Goal: Task Accomplishment & Management: Manage account settings

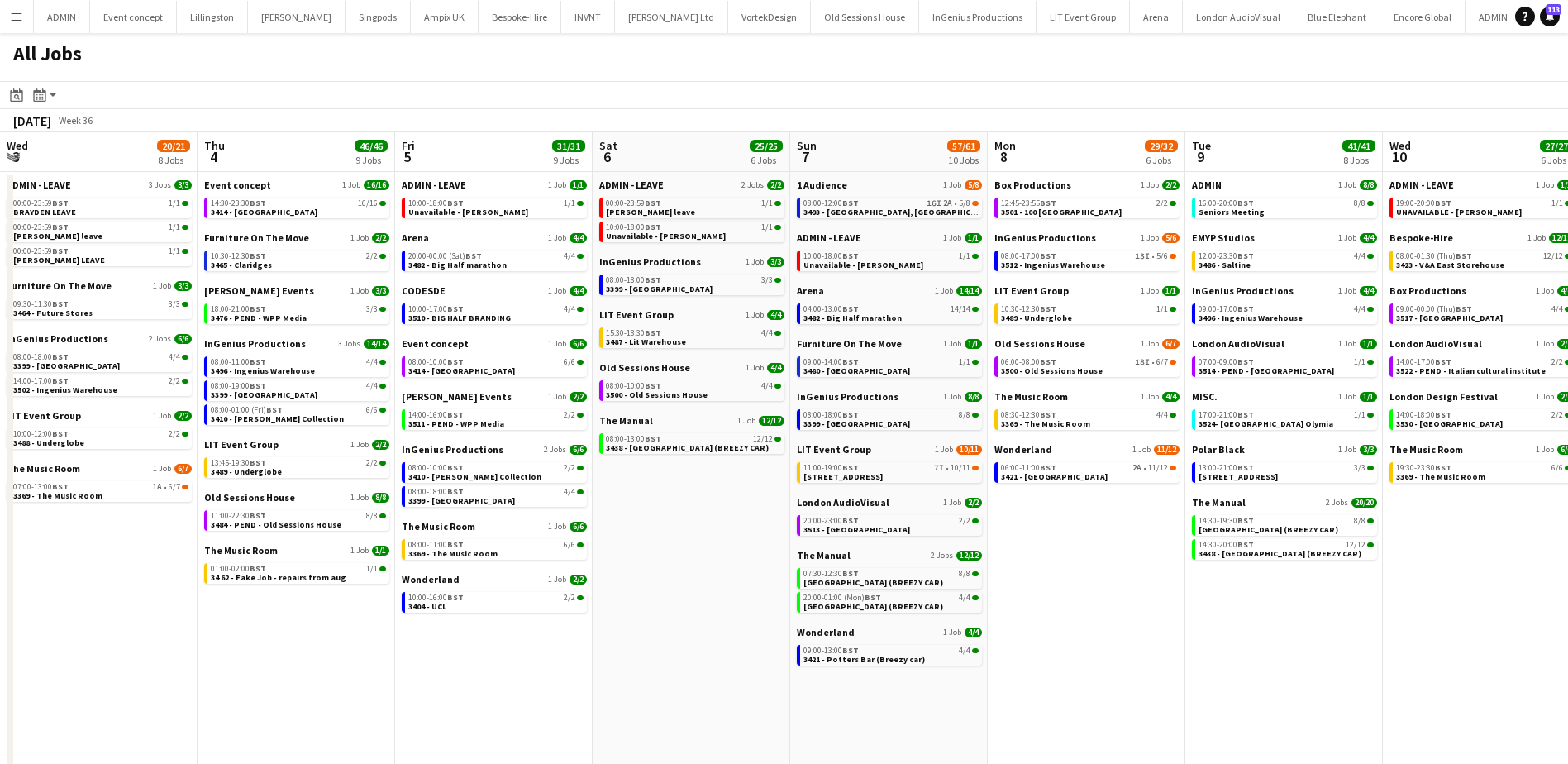
scroll to position [0, 544]
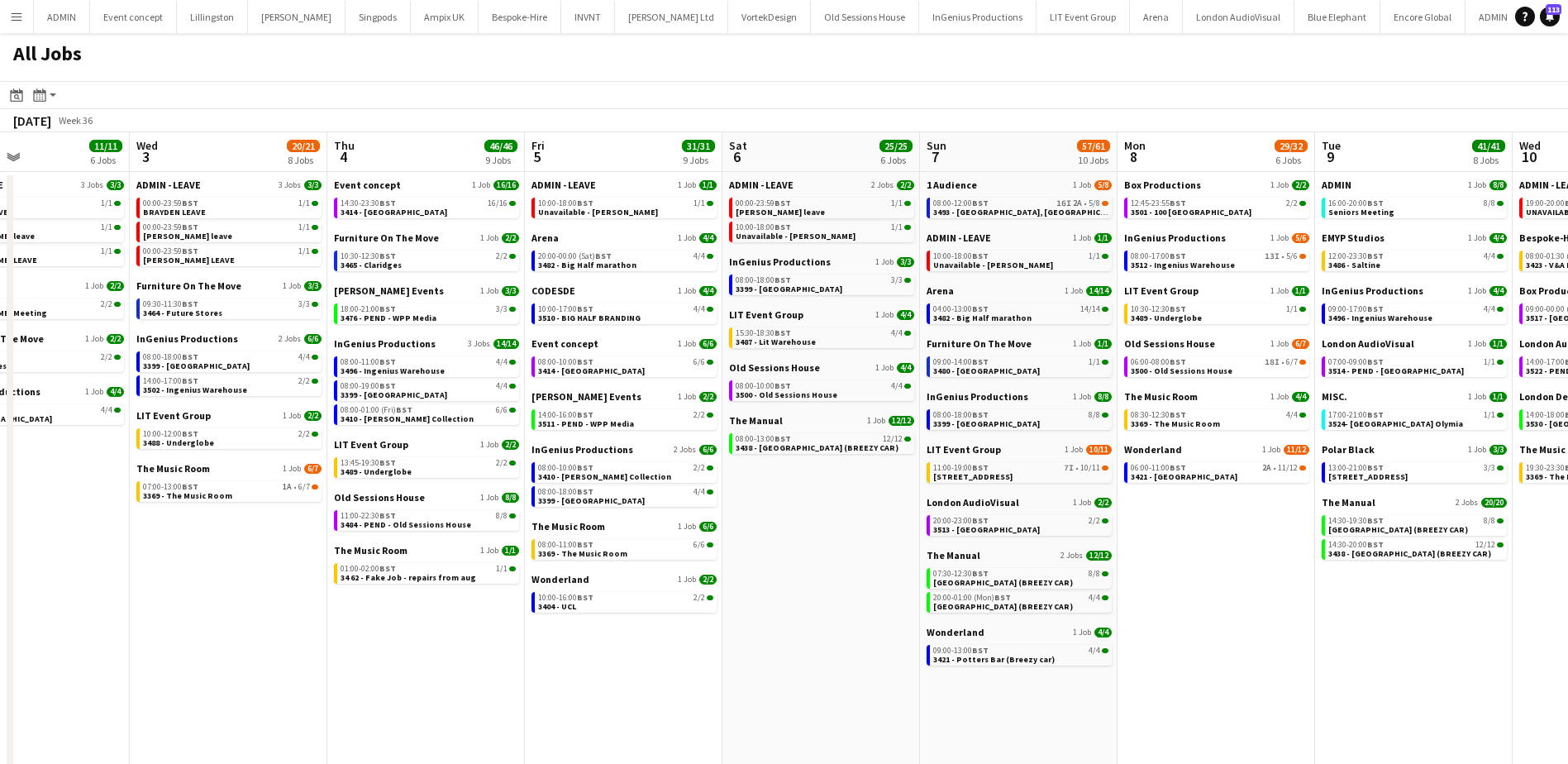
drag, startPoint x: 600, startPoint y: 612, endPoint x: 1173, endPoint y: 531, distance: 578.7
click at [1182, 537] on app-calendar-viewport "Sun 31 21/21 8 Jobs Mon 1 50/51 12 Jobs Tue 2 11/11 6 Jobs Wed 3 20/21 8 Jobs T…" at bounding box center [784, 589] width 1568 height 913
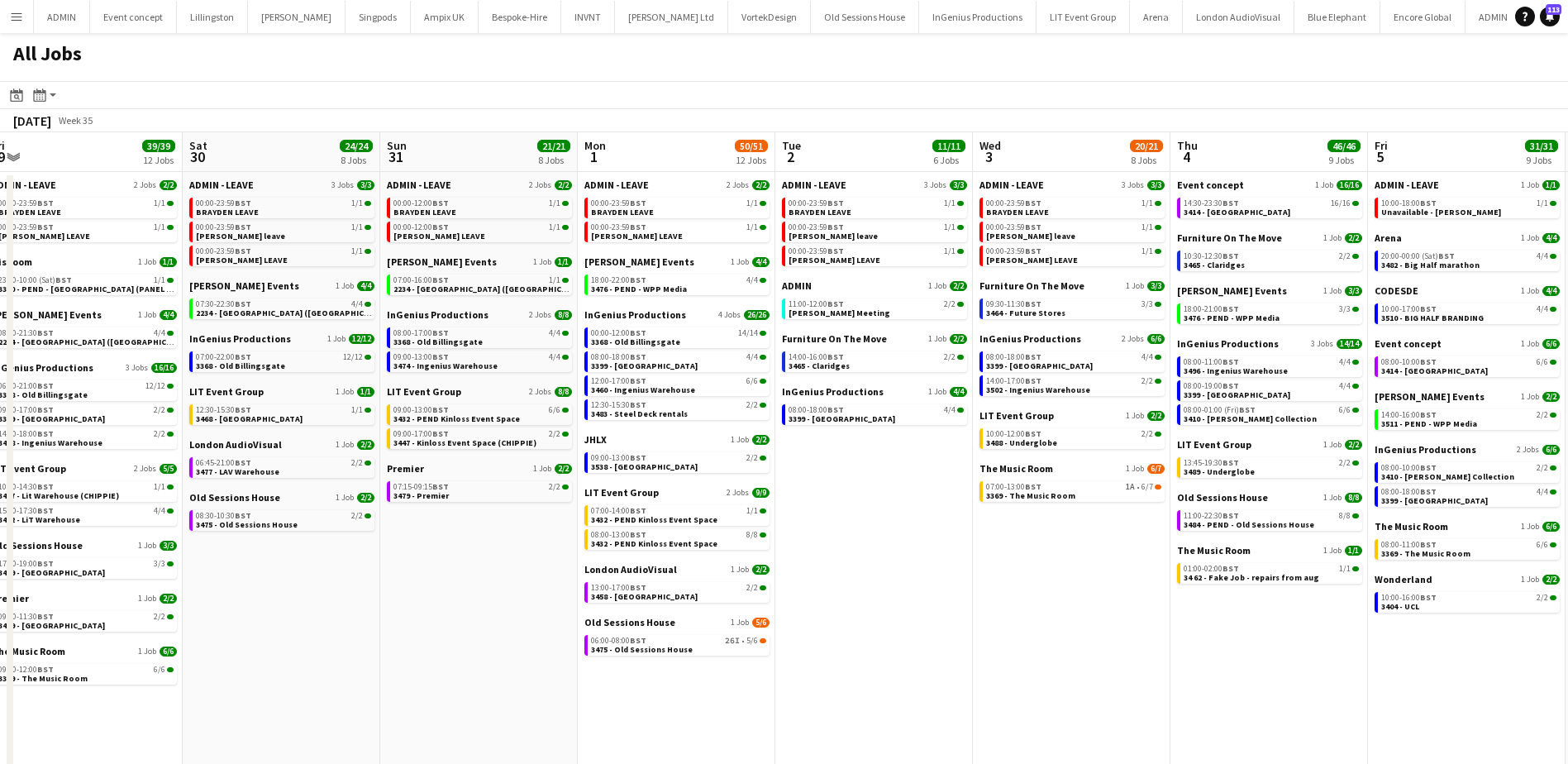
drag, startPoint x: 226, startPoint y: 590, endPoint x: 1055, endPoint y: 575, distance: 829.1
click at [1055, 575] on app-calendar-viewport "Wed 27 12/13 8 Jobs Thu 28 30/30 9 Jobs Fri 29 39/39 12 Jobs Sat 30 24/24 8 Job…" at bounding box center [784, 589] width 1568 height 913
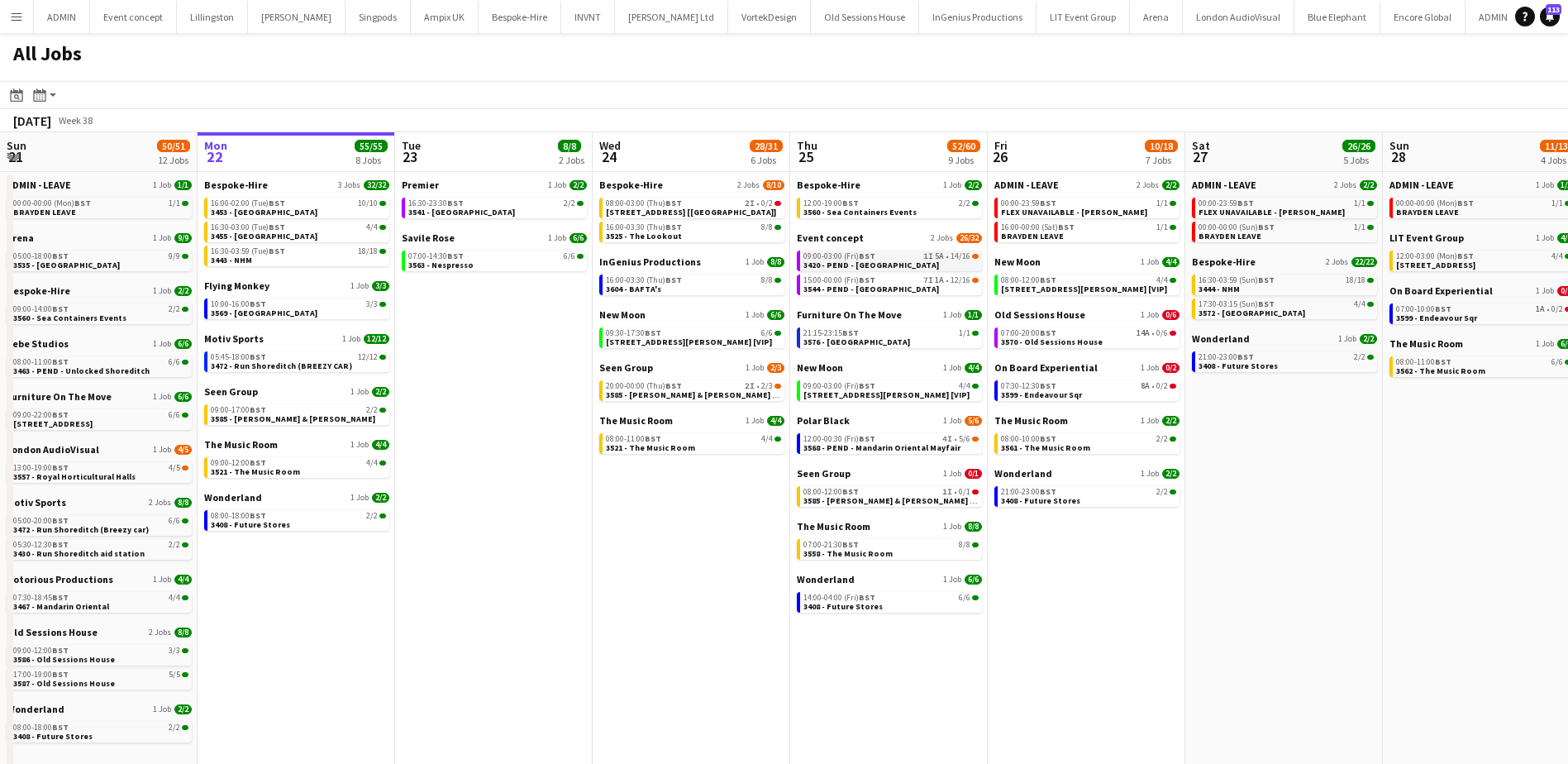
click at [862, 261] on span "3420 - PEND - [GEOGRAPHIC_DATA]" at bounding box center [871, 264] width 135 height 10
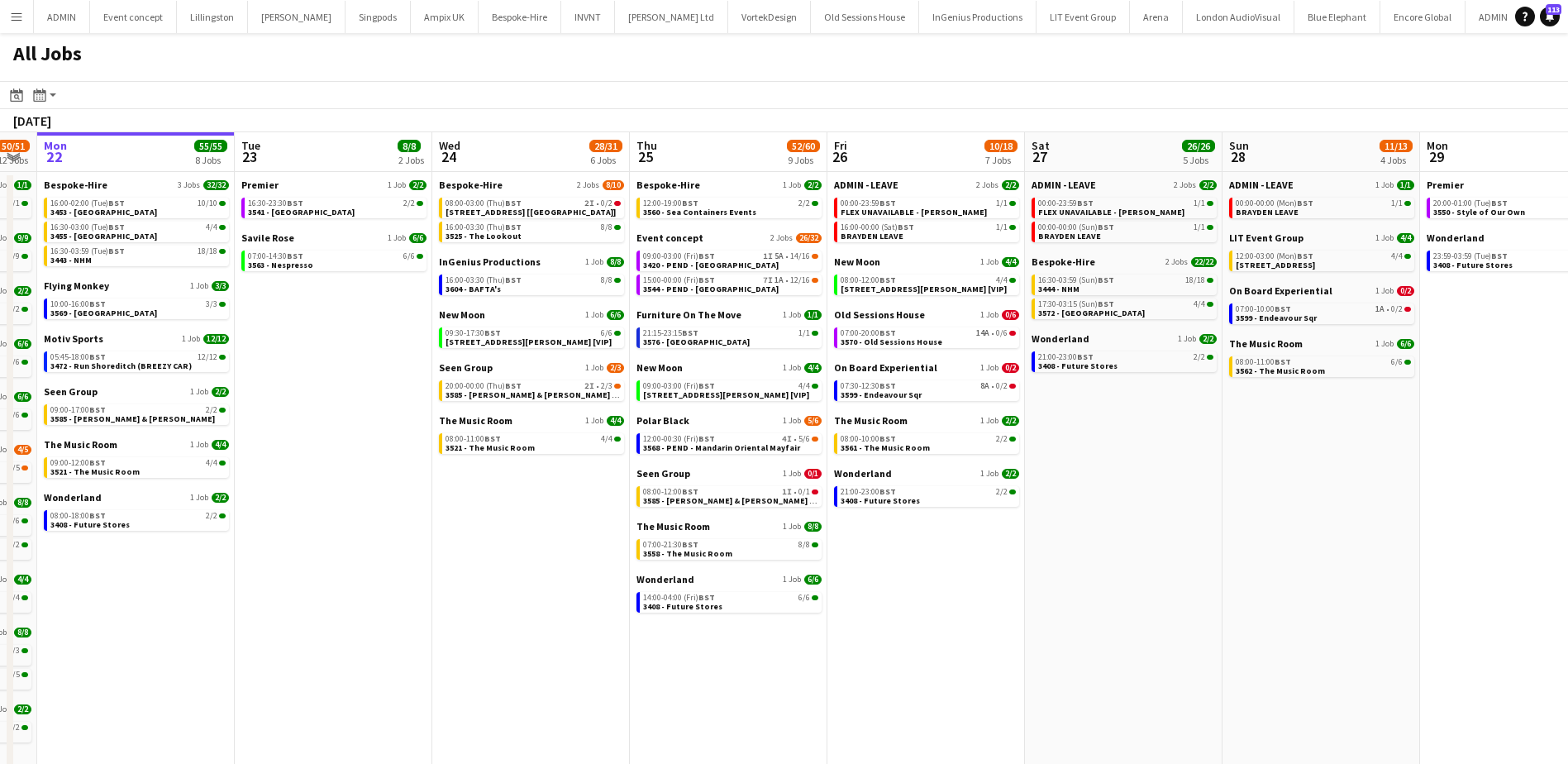
drag, startPoint x: 1383, startPoint y: 516, endPoint x: 874, endPoint y: 514, distance: 509.0
click at [885, 514] on app-calendar-viewport "Fri 19 39/40 10 Jobs Sat 20 27/28 8 Jobs Sun 21 50/51 12 Jobs Mon 22 55/55 8 Jo…" at bounding box center [784, 589] width 1568 height 913
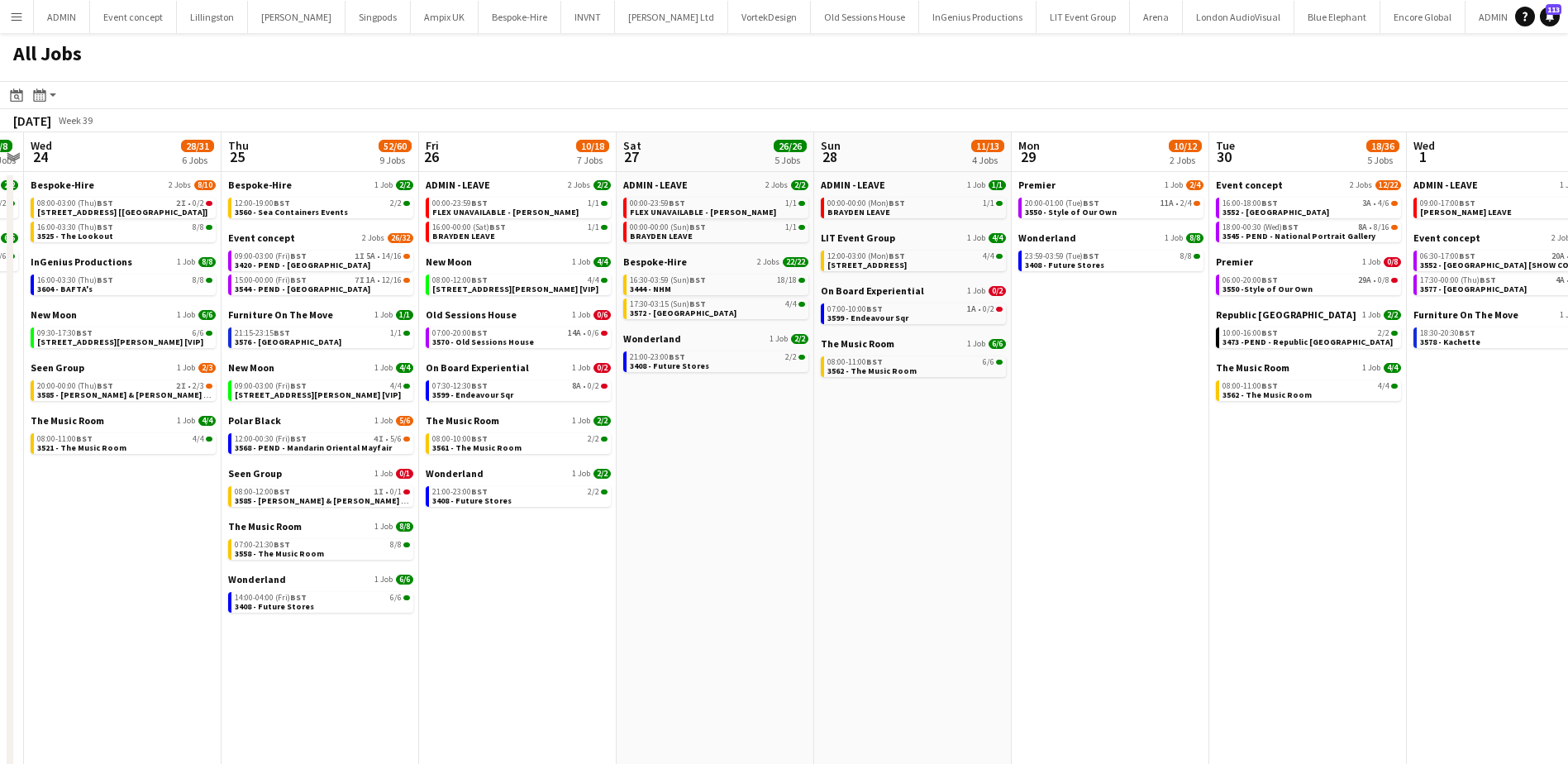
click at [822, 487] on app-all-jobs "All Jobs Date picker SEP 2025 SEP 2025 Monday M Tuesday T Wednesday W Thursday …" at bounding box center [784, 539] width 1568 height 1013
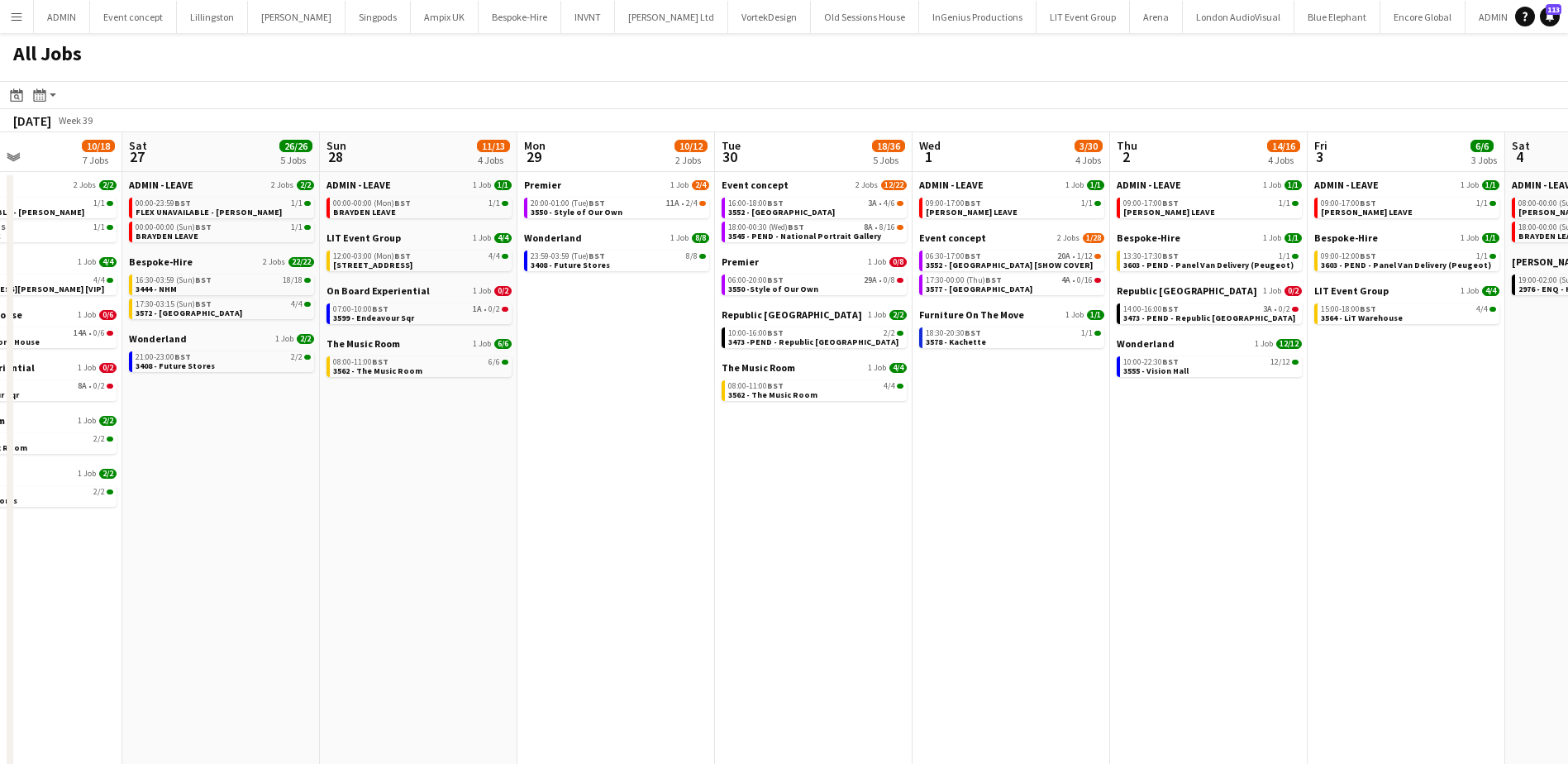
drag, startPoint x: 1064, startPoint y: 507, endPoint x: 849, endPoint y: 503, distance: 215.0
click at [849, 503] on app-calendar-viewport "Tue 23 8/8 2 Jobs Wed 24 28/31 6 Jobs Thu 25 52/60 9 Jobs Fri 26 10/18 7 Jobs S…" at bounding box center [784, 589] width 1568 height 913
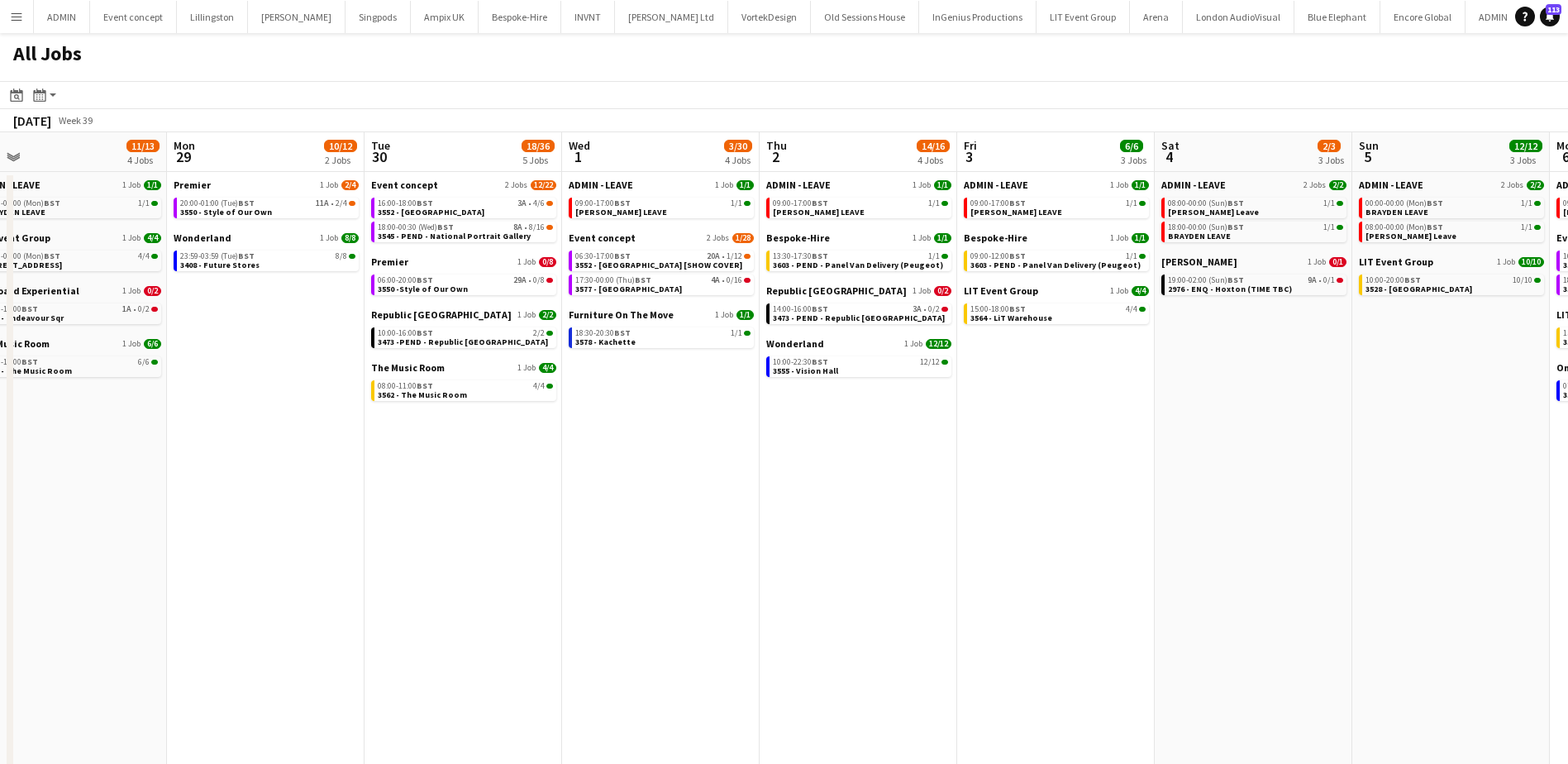
scroll to position [0, 625]
drag, startPoint x: 1221, startPoint y: 519, endPoint x: 912, endPoint y: 511, distance: 309.1
click at [912, 511] on app-calendar-viewport "Thu 25 52/60 9 Jobs Fri 26 10/18 7 Jobs Sat 27 26/26 5 Jobs Sun 28 11/13 4 Jobs…" at bounding box center [784, 589] width 1568 height 913
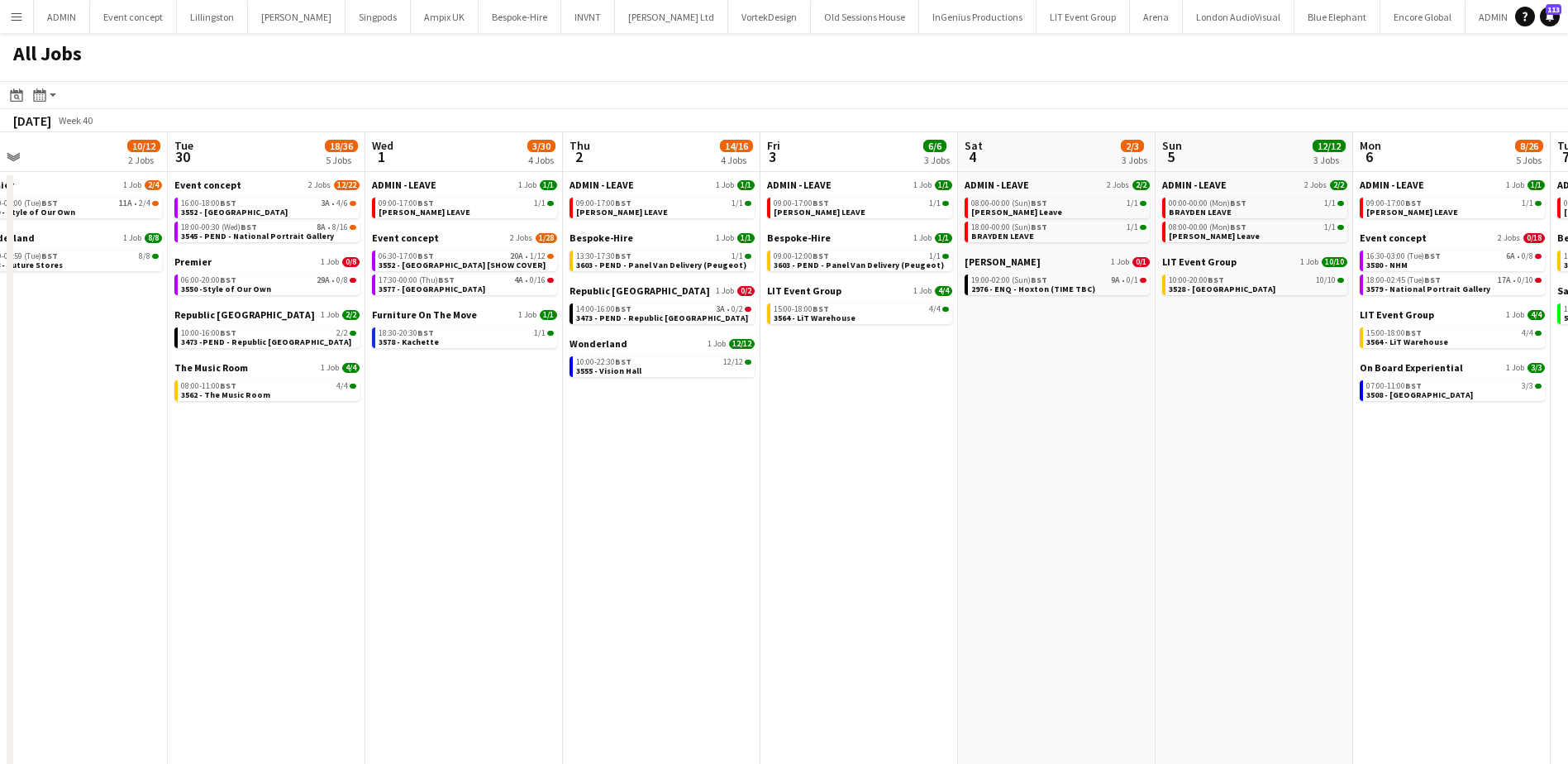
drag, startPoint x: 1232, startPoint y: 489, endPoint x: 1036, endPoint y: 483, distance: 196.1
click at [1036, 483] on app-calendar-viewport "Fri 26 10/18 7 Jobs Sat 27 26/26 5 Jobs Sun 28 11/13 4 Jobs Mon 29 10/12 2 Jobs…" at bounding box center [784, 589] width 1568 height 913
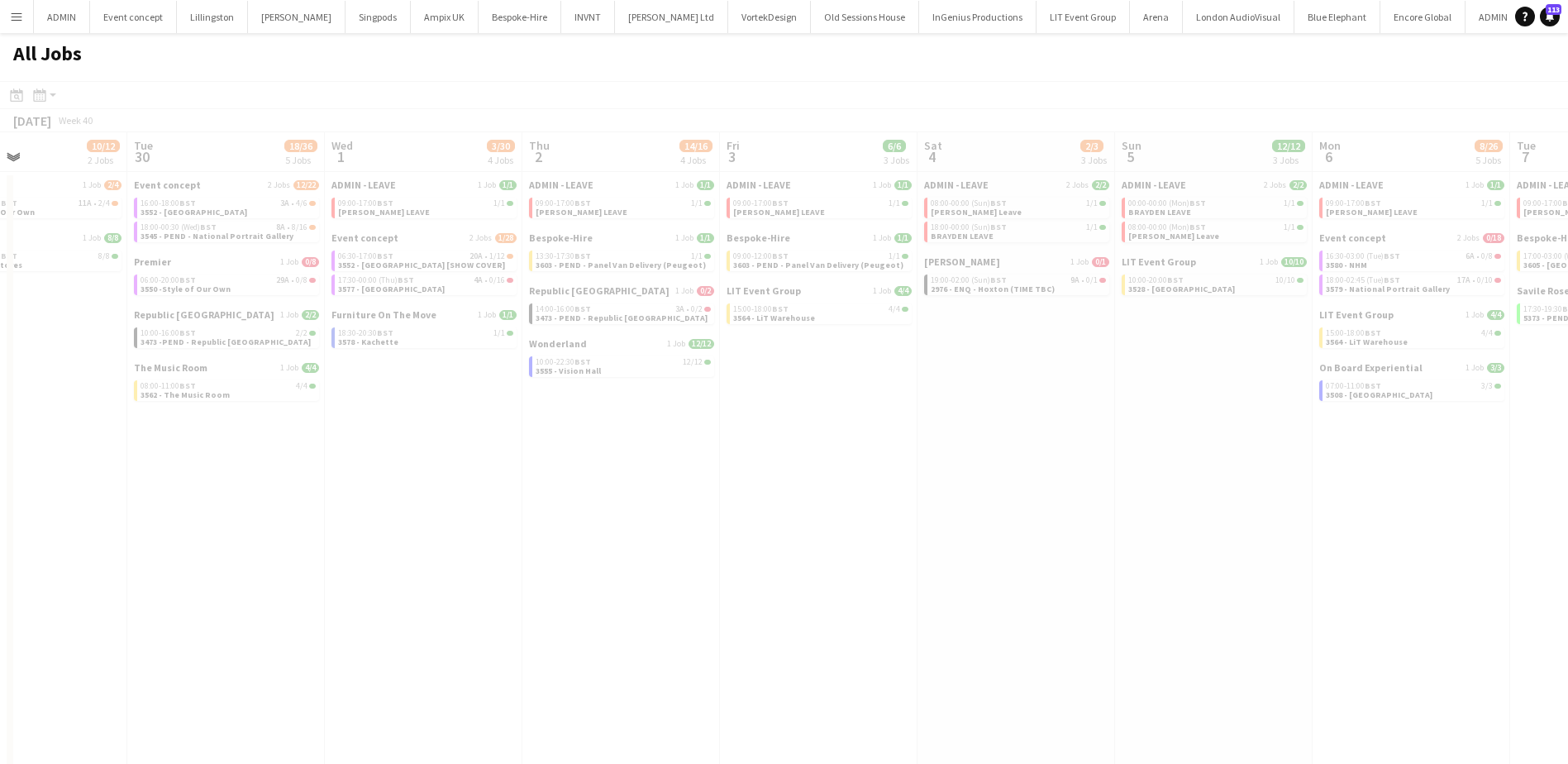
drag, startPoint x: 1251, startPoint y: 468, endPoint x: 826, endPoint y: 467, distance: 425.0
click at [826, 467] on app-all-jobs "All Jobs Date picker SEP 2025 SEP 2025 Monday M Tuesday T Wednesday W Thursday …" at bounding box center [784, 539] width 1568 height 1013
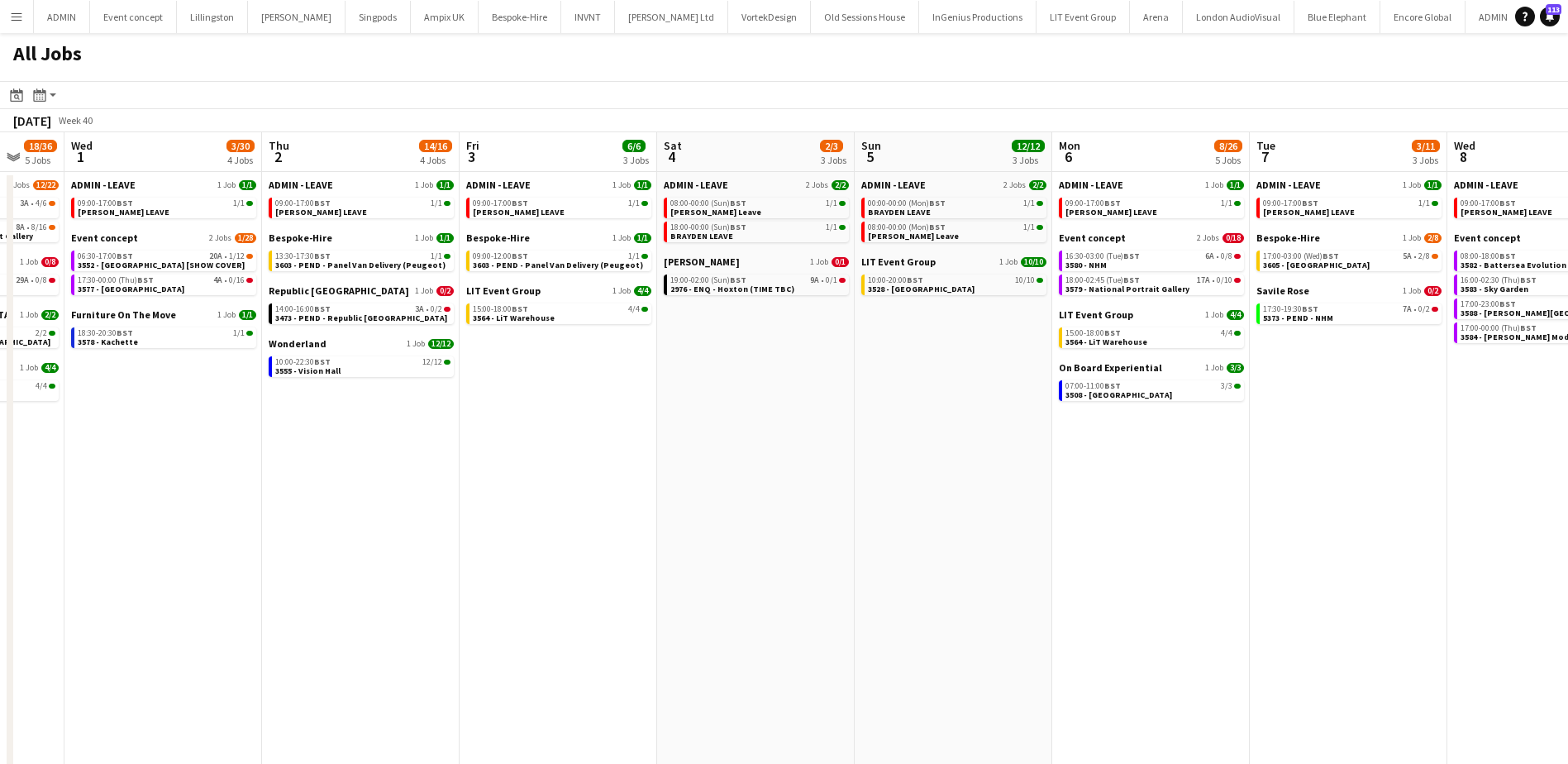
drag, startPoint x: 1201, startPoint y: 494, endPoint x: 923, endPoint y: 489, distance: 278.0
click at [923, 489] on app-calendar-viewport "Sun 28 11/13 4 Jobs Mon 29 10/12 2 Jobs Tue 30 18/36 5 Jobs Wed 1 3/30 4 Jobs T…" at bounding box center [784, 589] width 1568 height 913
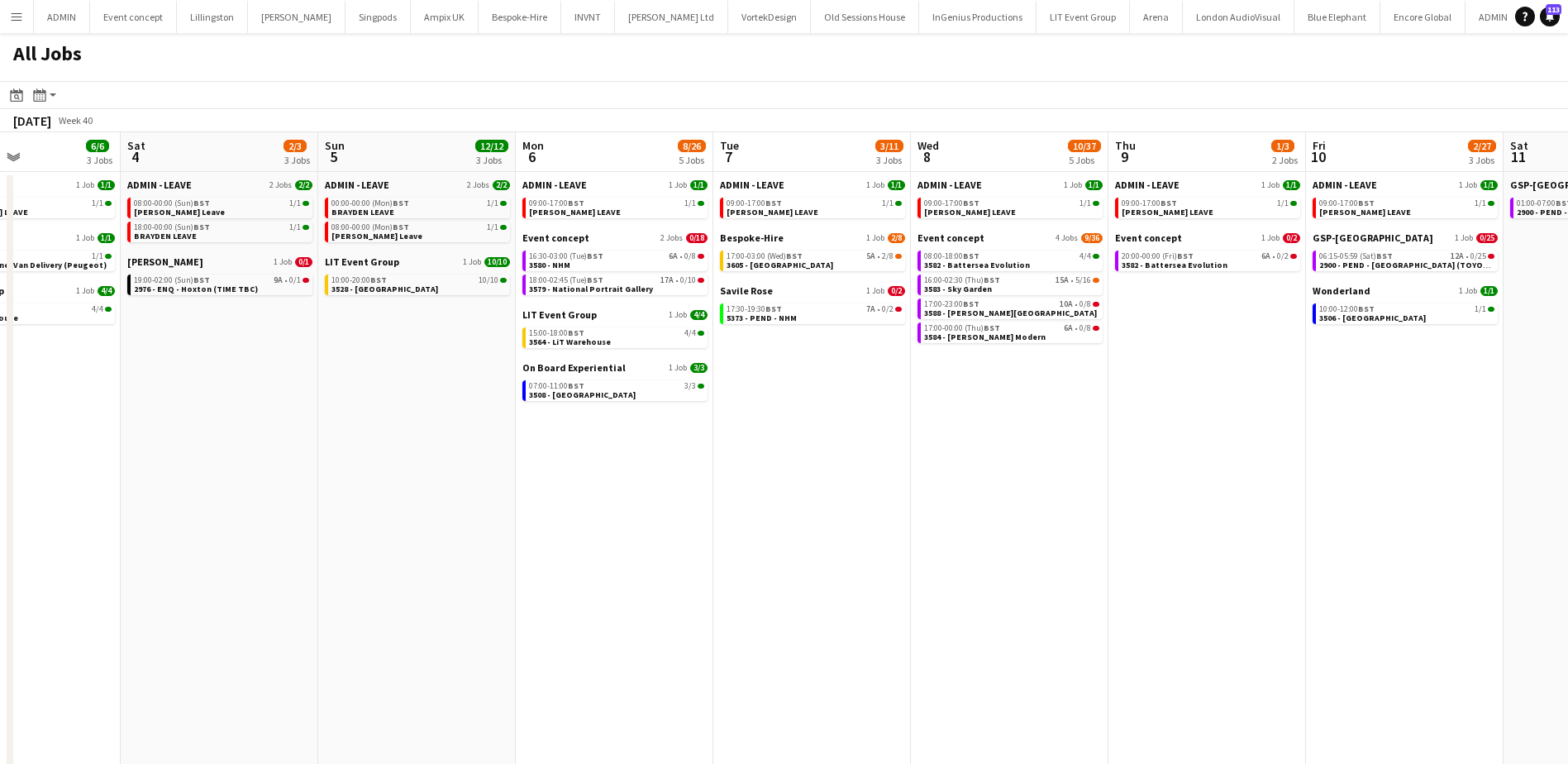
scroll to position [0, 463]
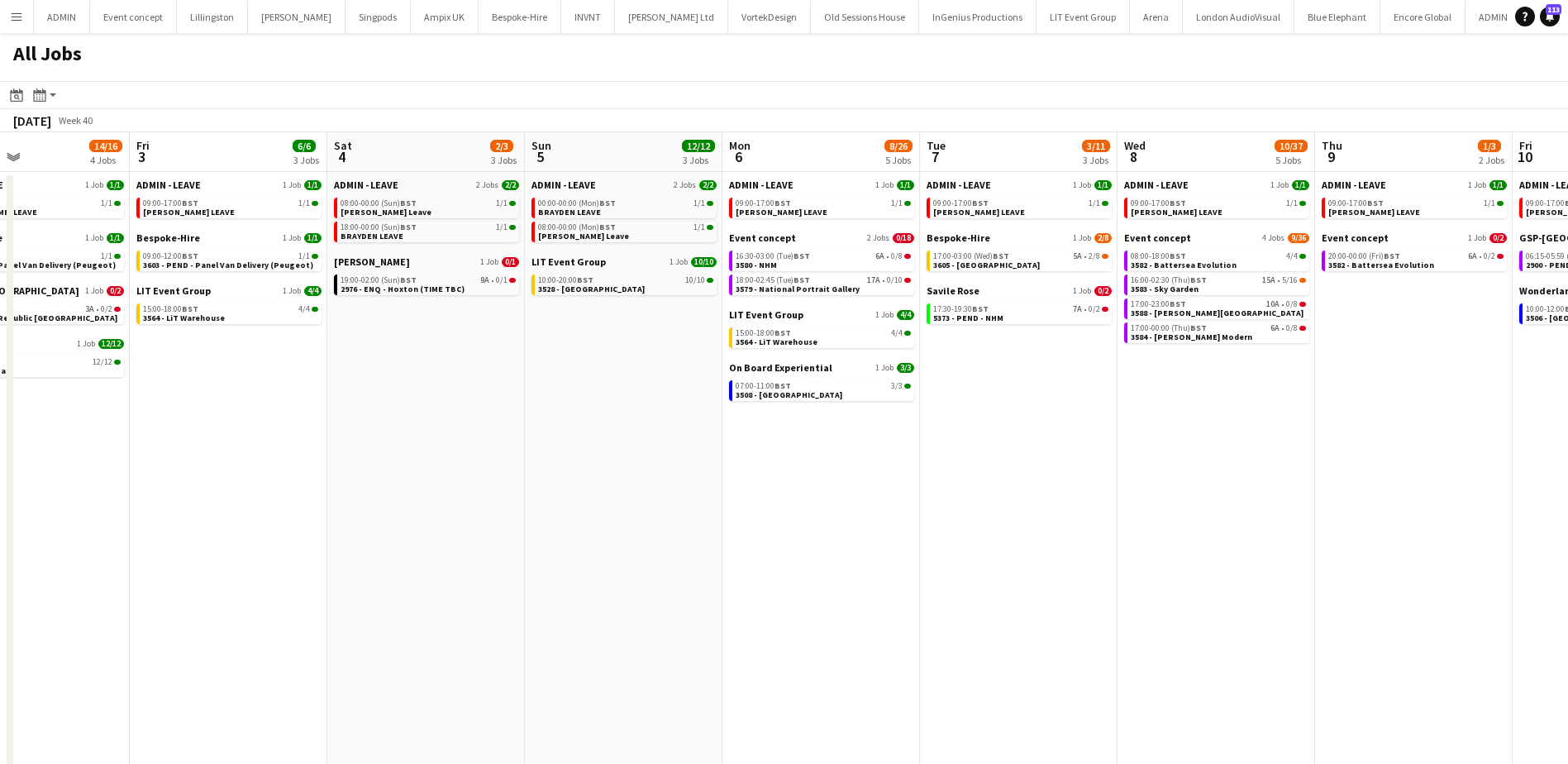
click at [788, 450] on app-all-jobs "All Jobs Date picker SEP 2025 SEP 2025 Monday M Tuesday T Wednesday W Thursday …" at bounding box center [784, 539] width 1568 height 1013
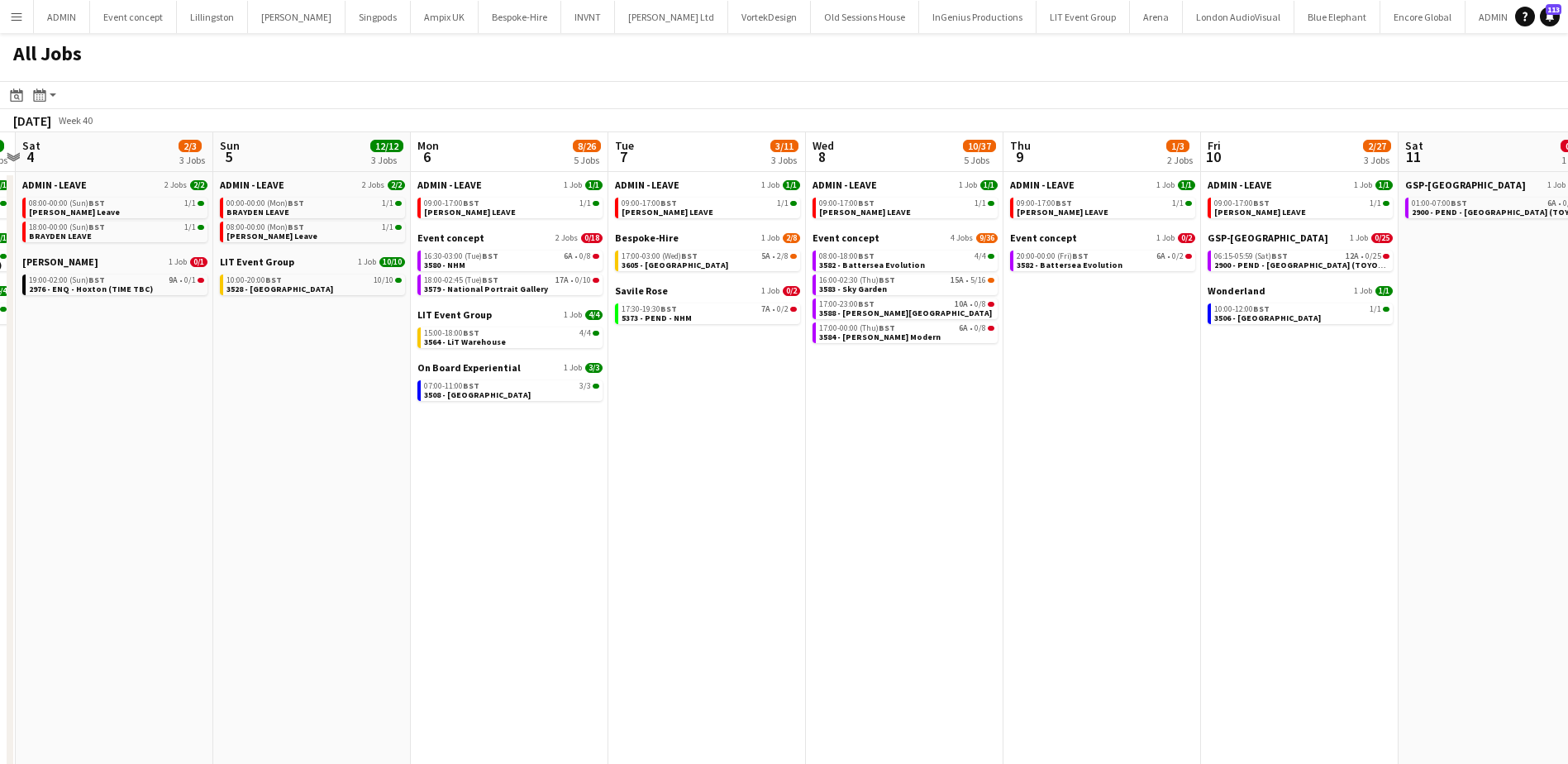
drag, startPoint x: 1281, startPoint y: 461, endPoint x: 1069, endPoint y: 452, distance: 212.2
click at [1167, 453] on app-calendar-viewport "Wed 1 3/30 4 Jobs Thu 2 14/16 4 Jobs Fri 3 6/6 3 Jobs Sat 4 2/3 3 Jobs Sun 5 12…" at bounding box center [784, 589] width 1568 height 913
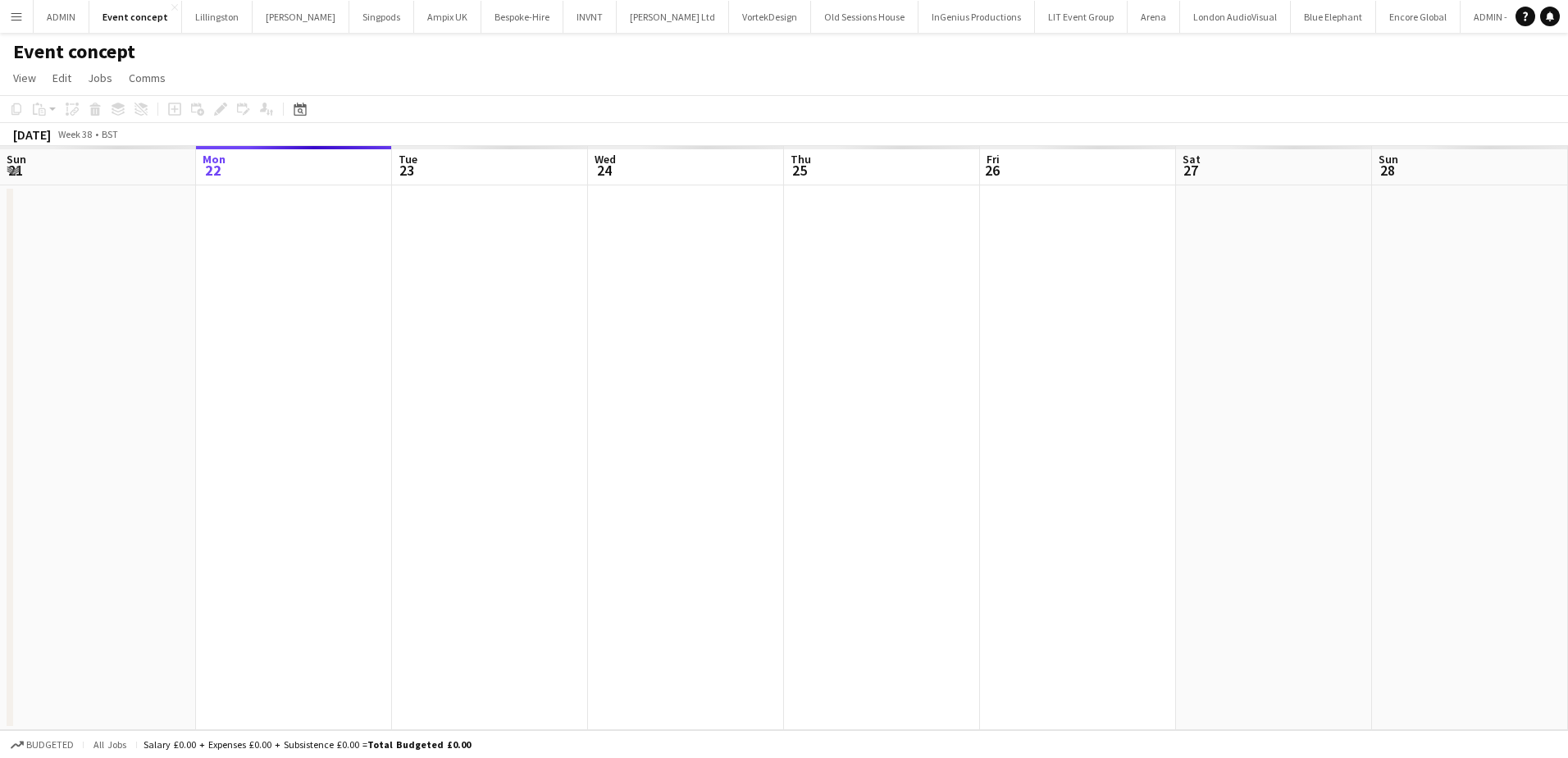
scroll to position [0, 564]
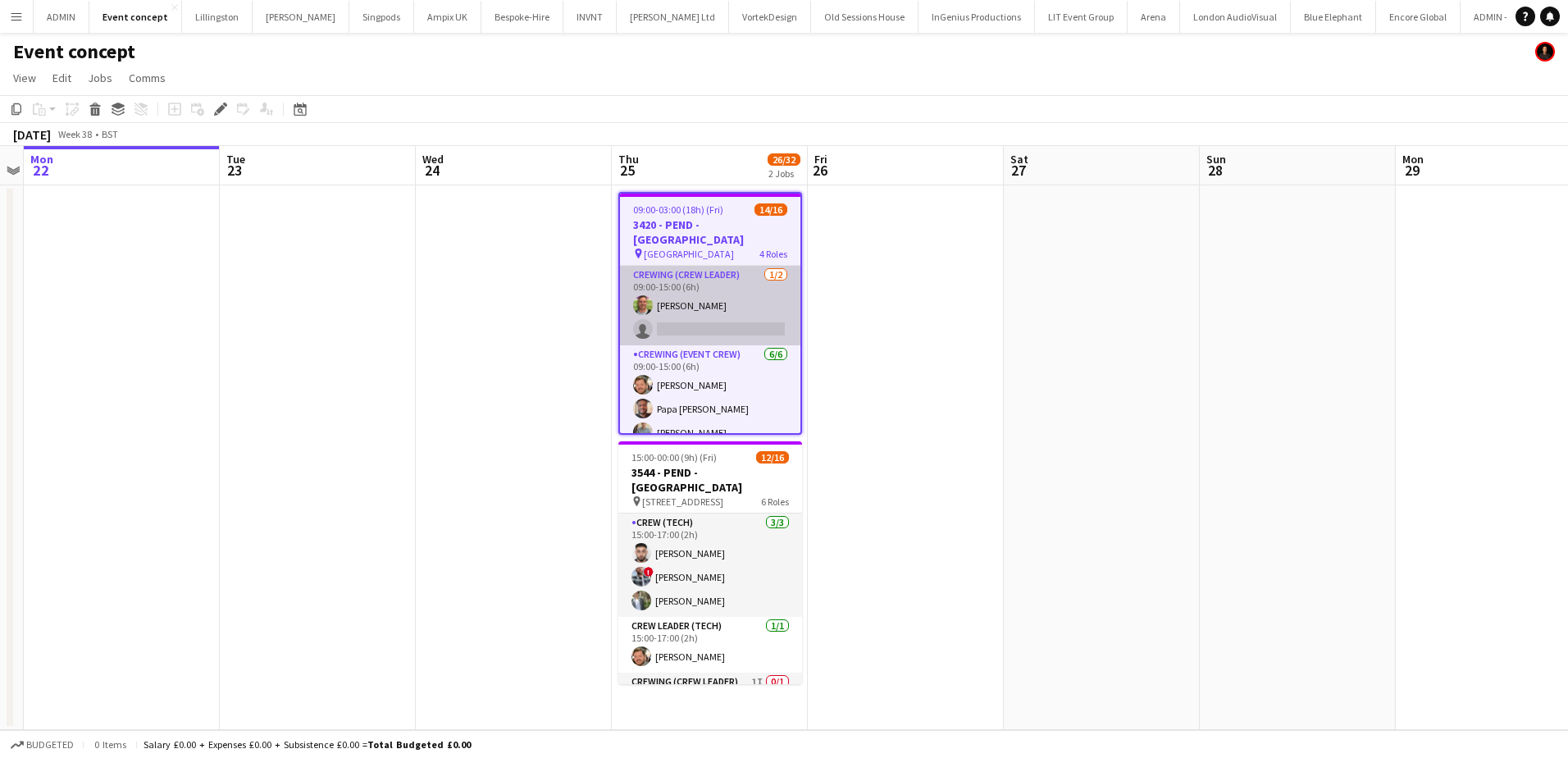
click at [687, 316] on app-card-role "Crewing (Crew Leader) 1/2 09:00-15:00 (6h) Allan Horsfield single-neutral-actio…" at bounding box center [709, 305] width 180 height 79
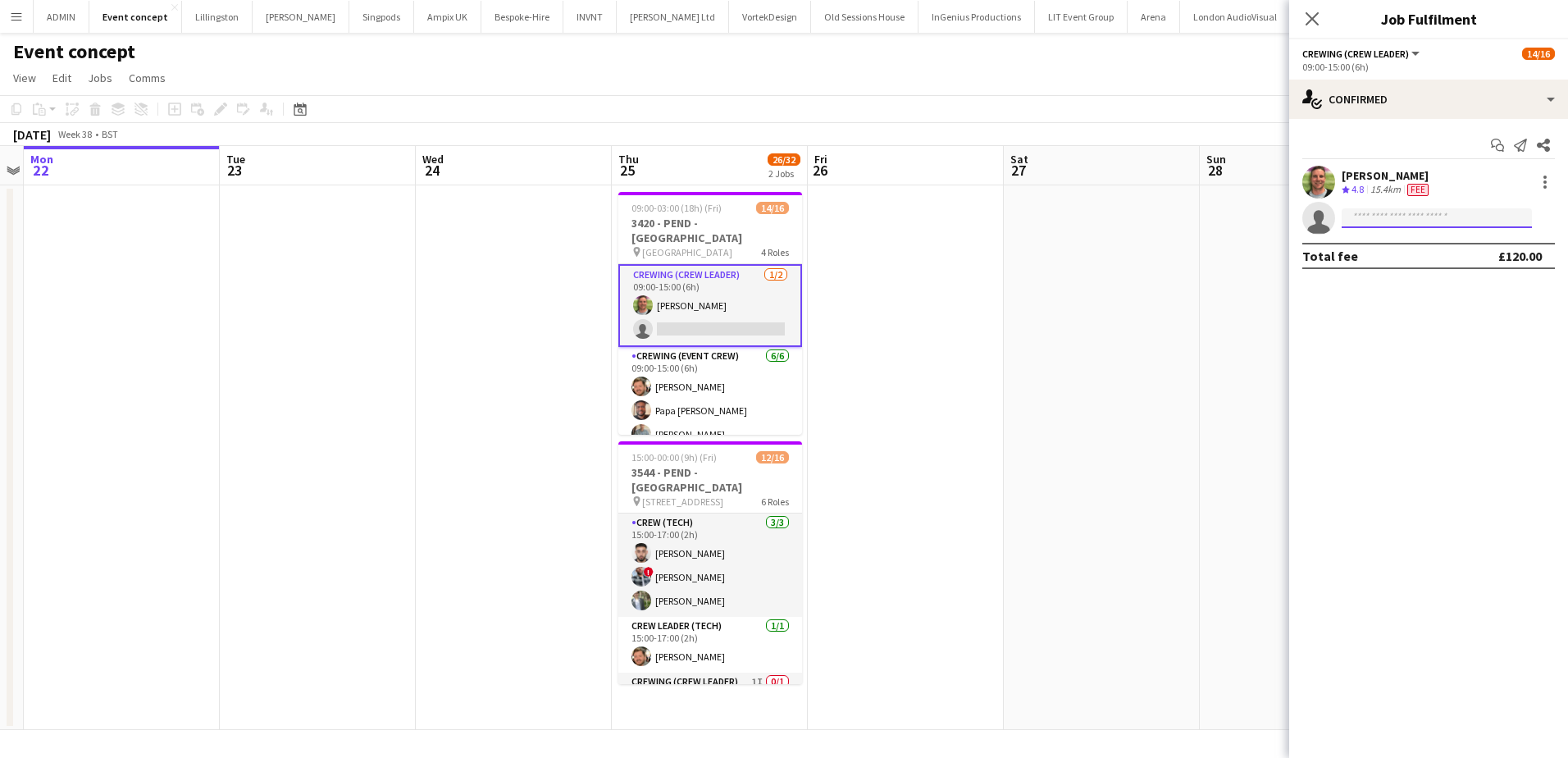
click at [1389, 223] on input at bounding box center [1436, 218] width 191 height 20
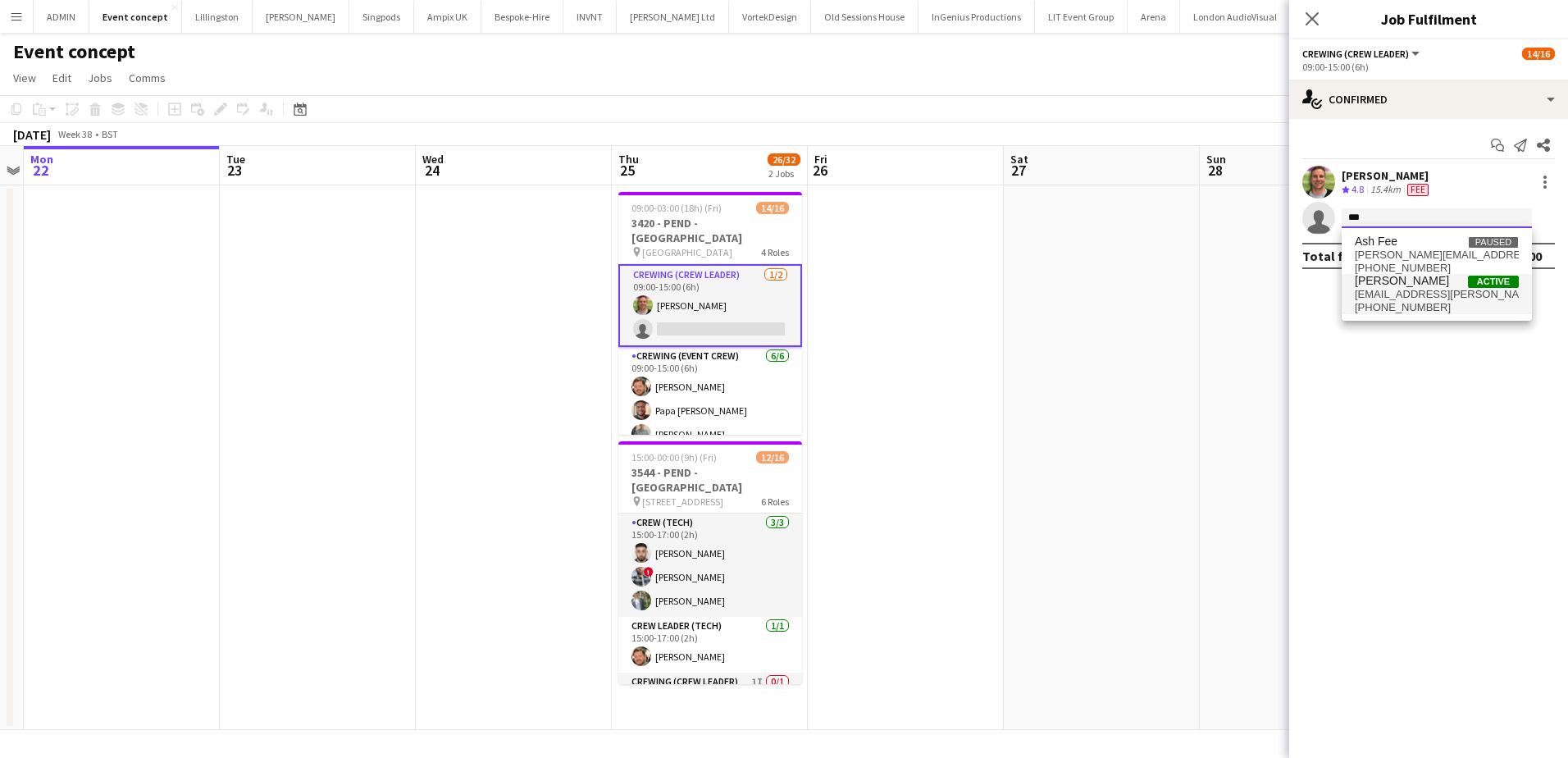
type input "***"
click at [1409, 299] on span "ash.grimmer@gmail.com" at bounding box center [1436, 294] width 164 height 13
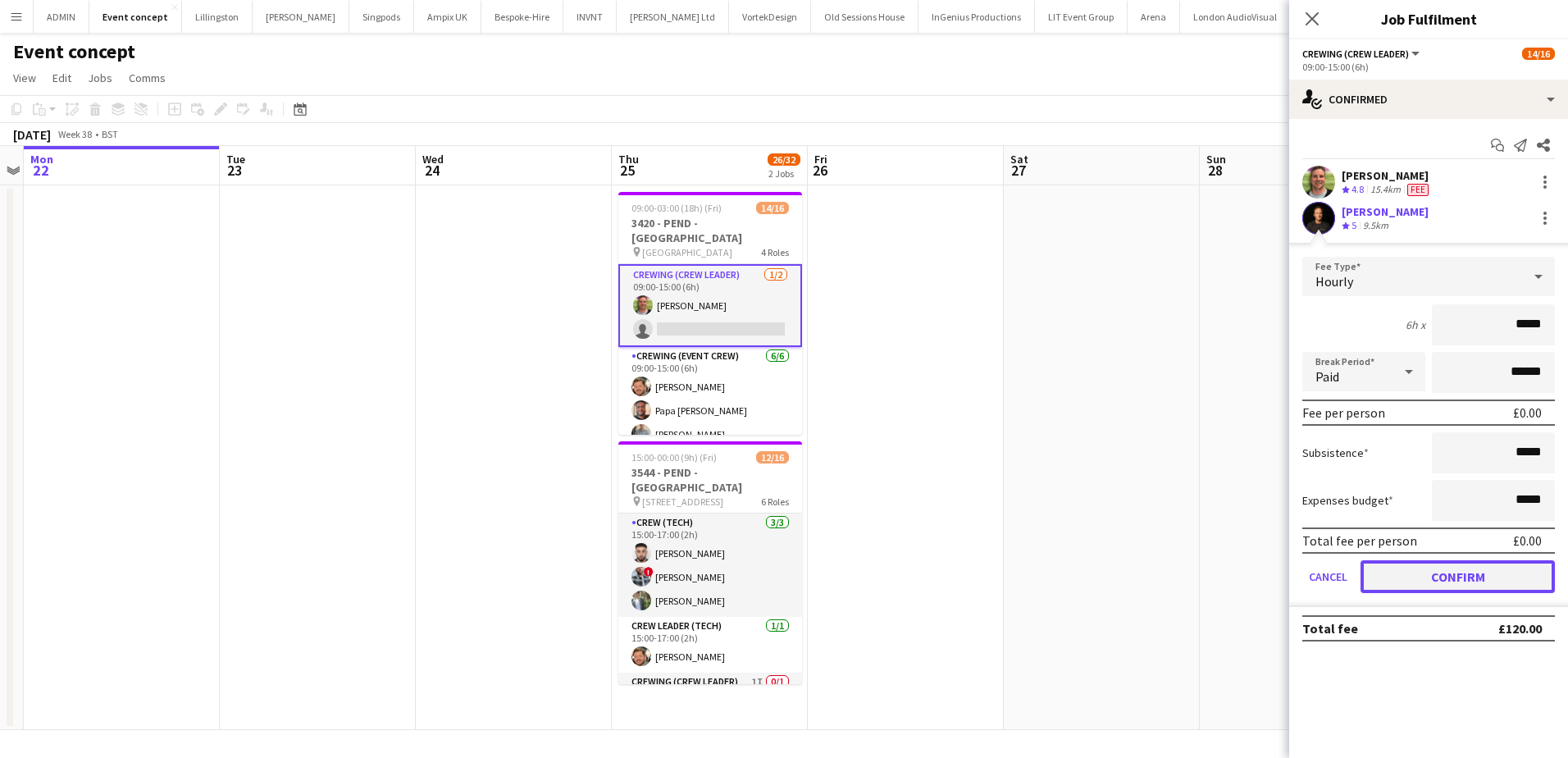
click at [1477, 563] on button "Confirm" at bounding box center [1457, 576] width 194 height 32
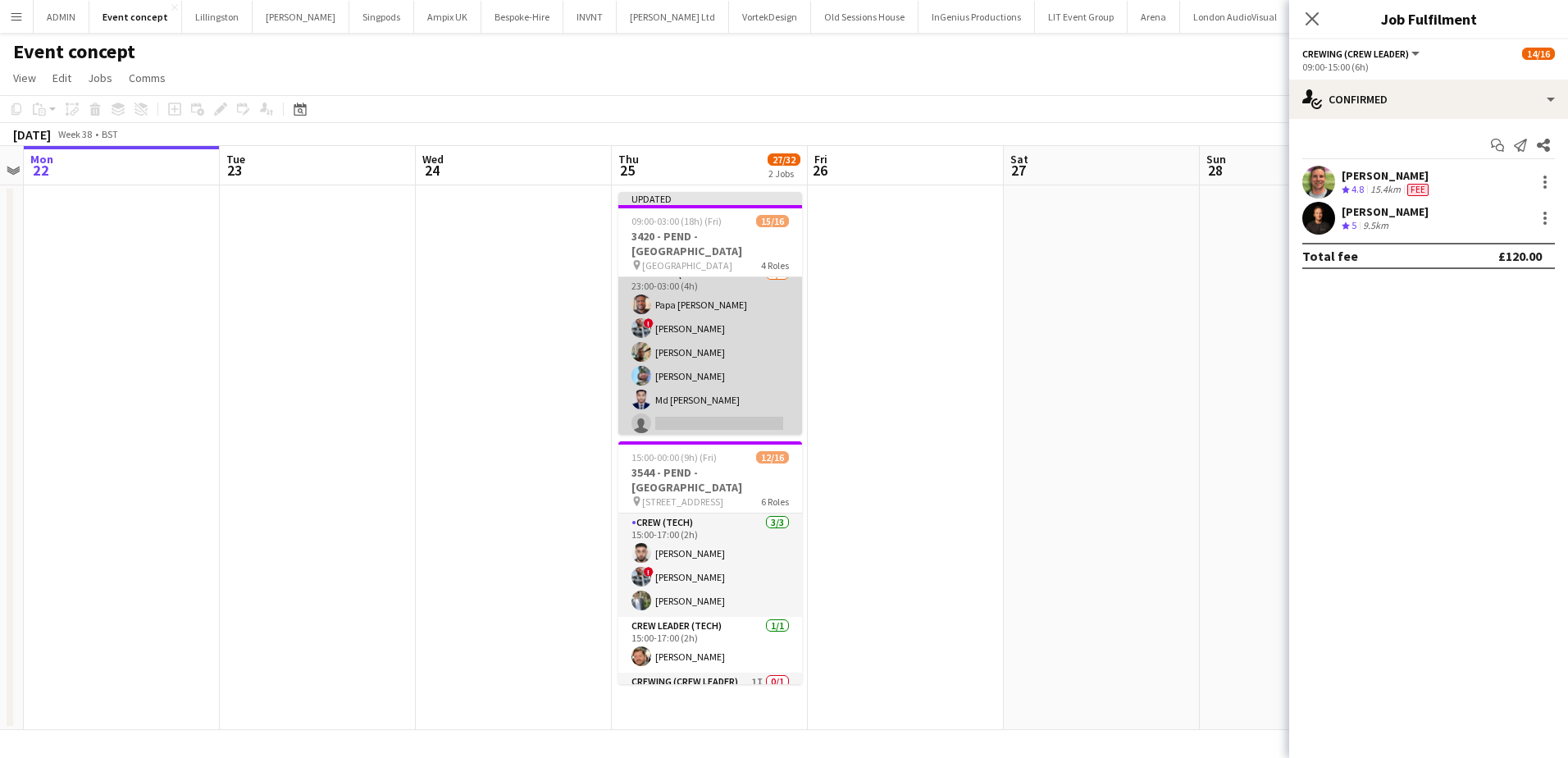
click at [714, 388] on app-card-role "Crewing (Event Crew) 1I 5A 5/6 23:00-03:00 (4h) Papa Opoku-Adjei ! Kieran Brook…" at bounding box center [710, 352] width 184 height 174
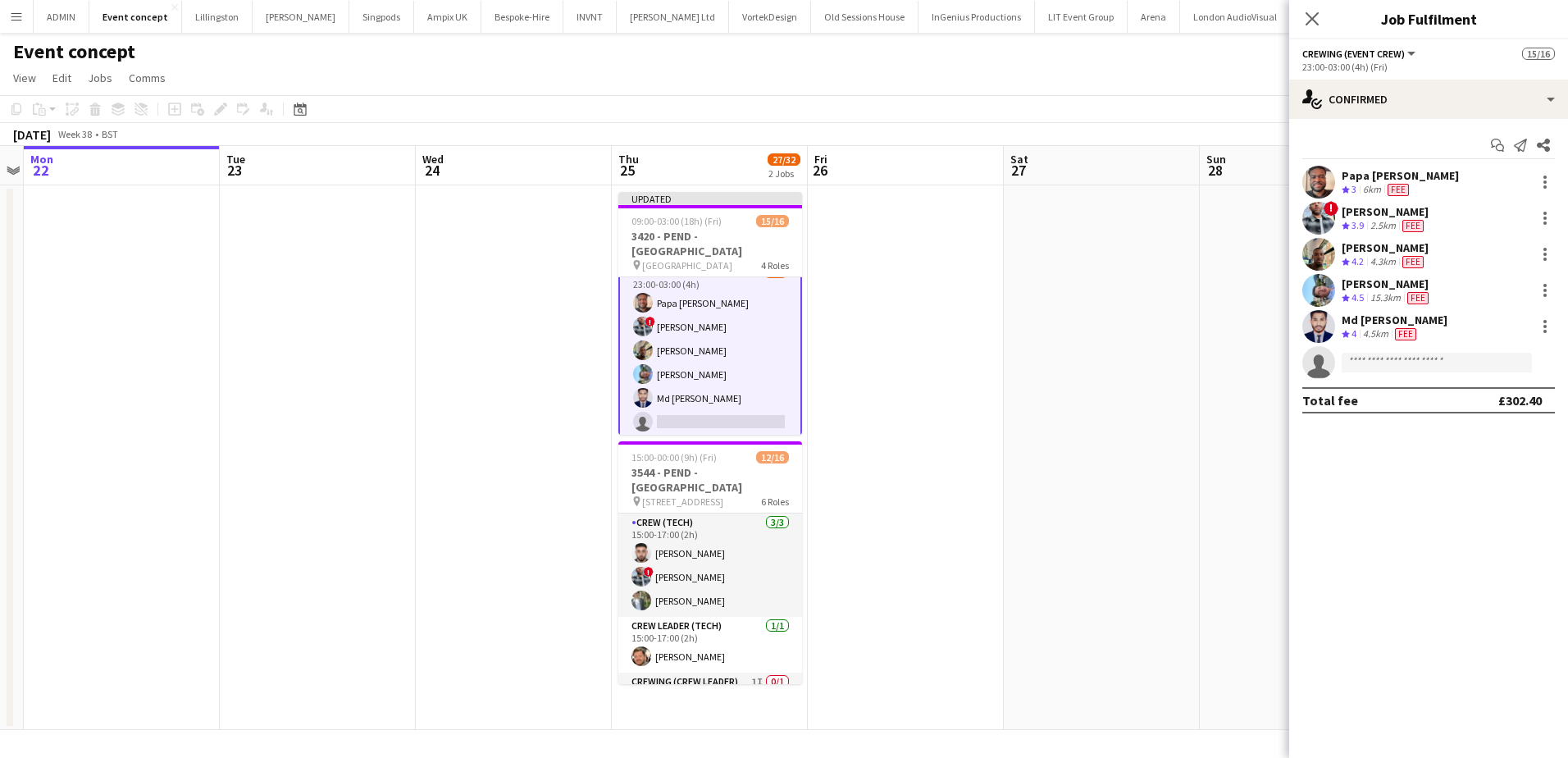
scroll to position [353, 0]
click at [1368, 357] on input at bounding box center [1436, 362] width 191 height 20
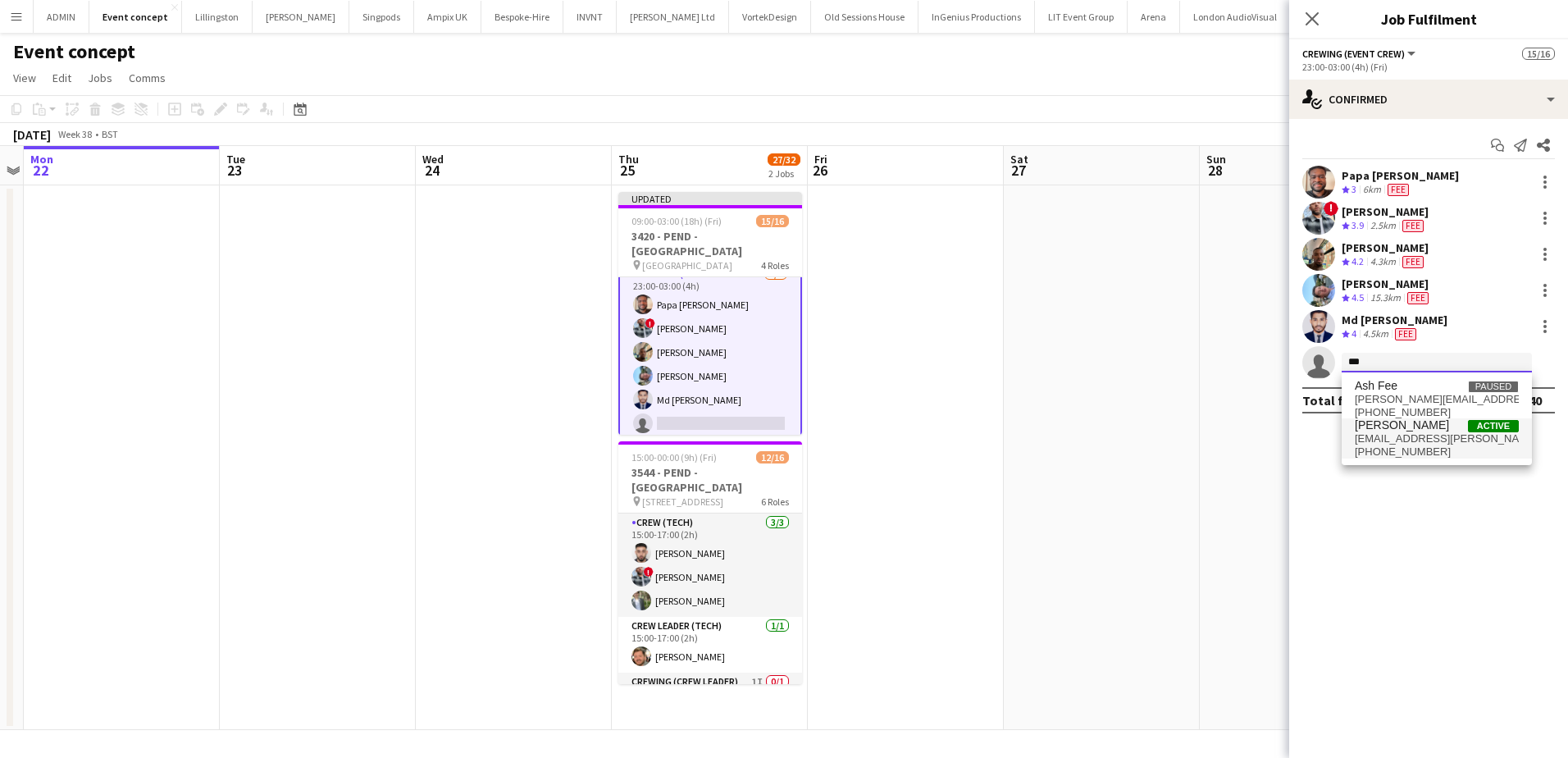
type input "***"
click at [1452, 437] on span "ash.grimmer@gmail.com" at bounding box center [1436, 438] width 164 height 13
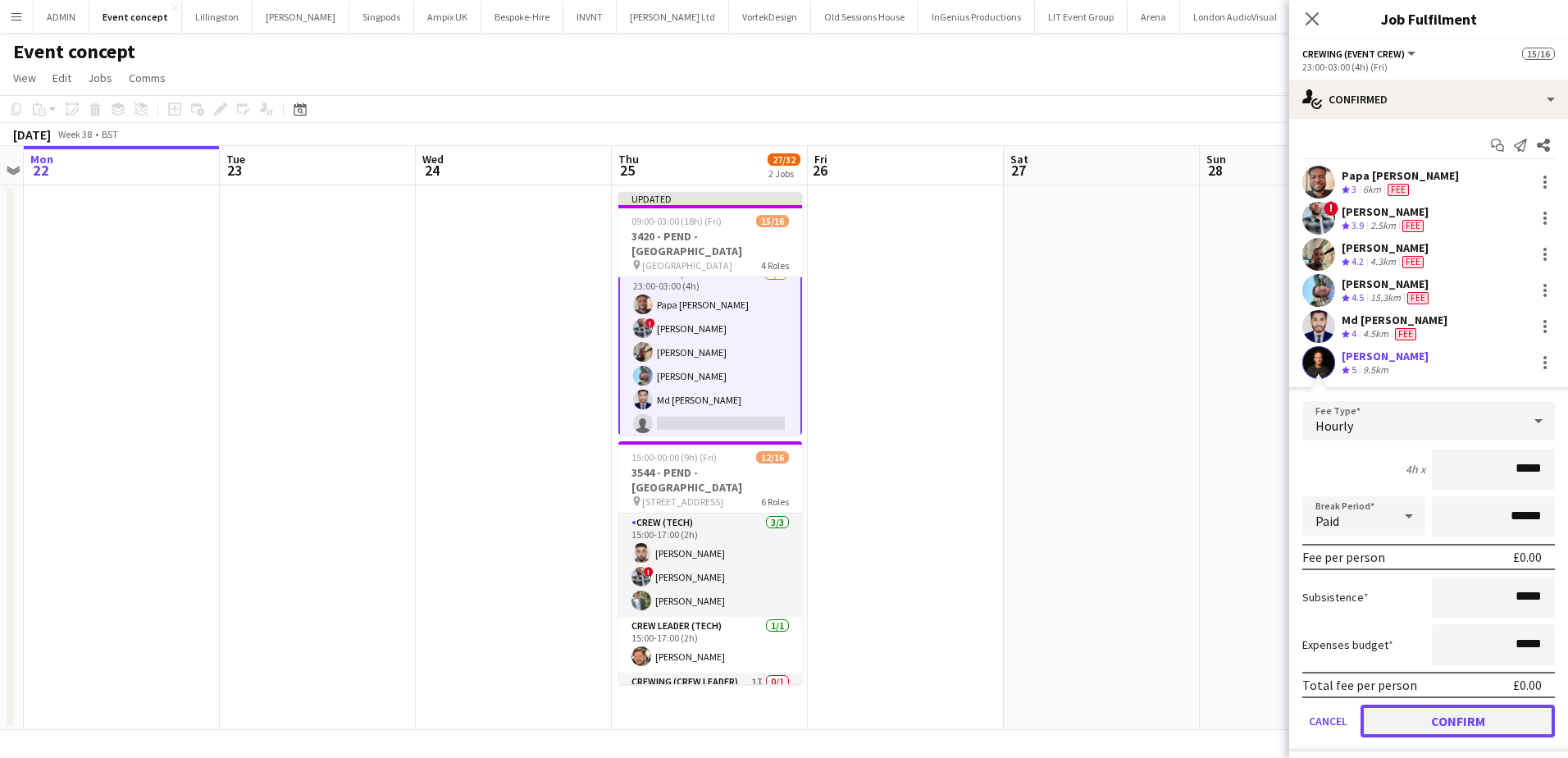
click at [1436, 721] on button "Confirm" at bounding box center [1457, 720] width 194 height 32
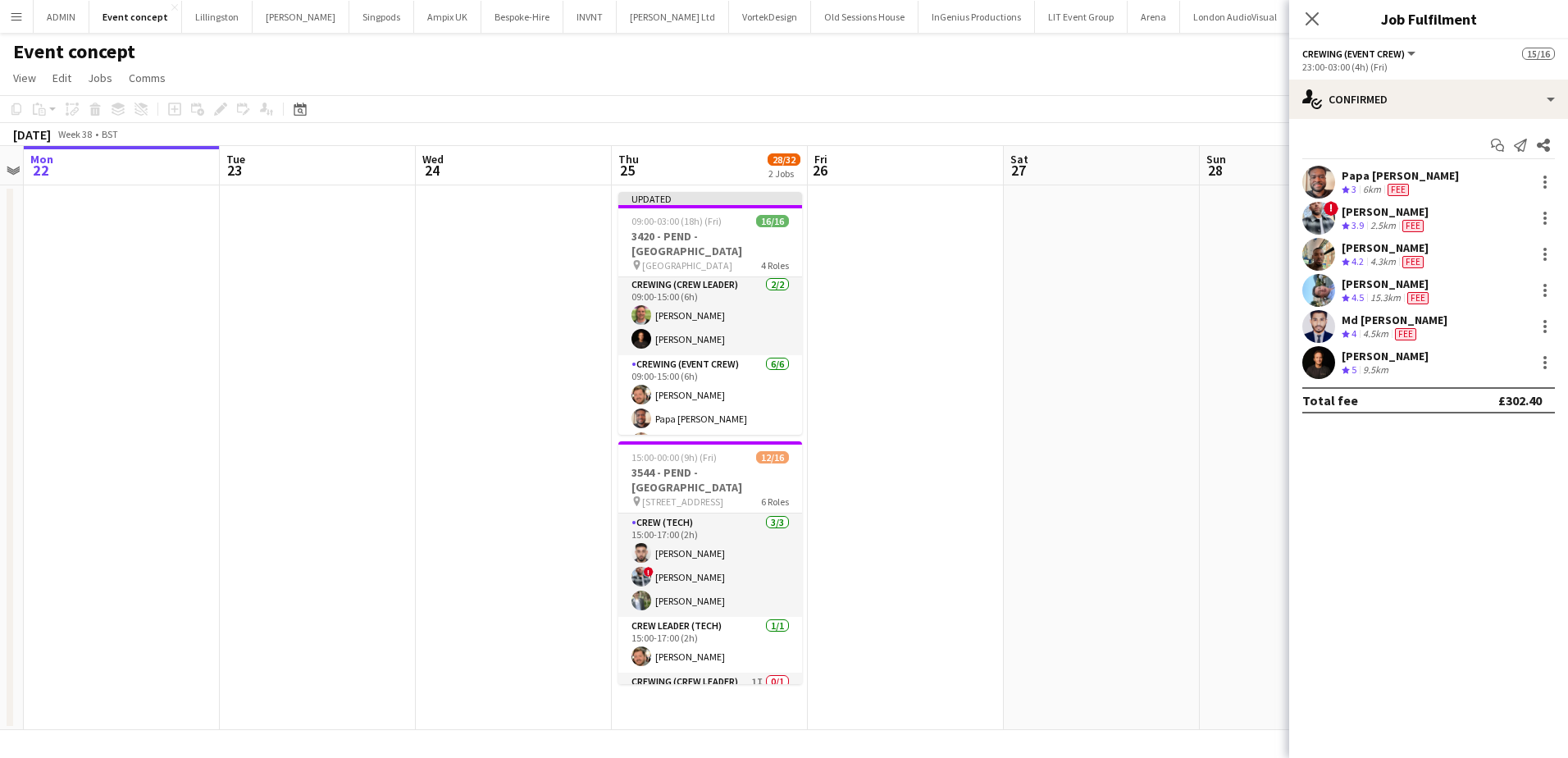
scroll to position [0, 0]
click at [1046, 381] on app-date-cell at bounding box center [1101, 457] width 196 height 544
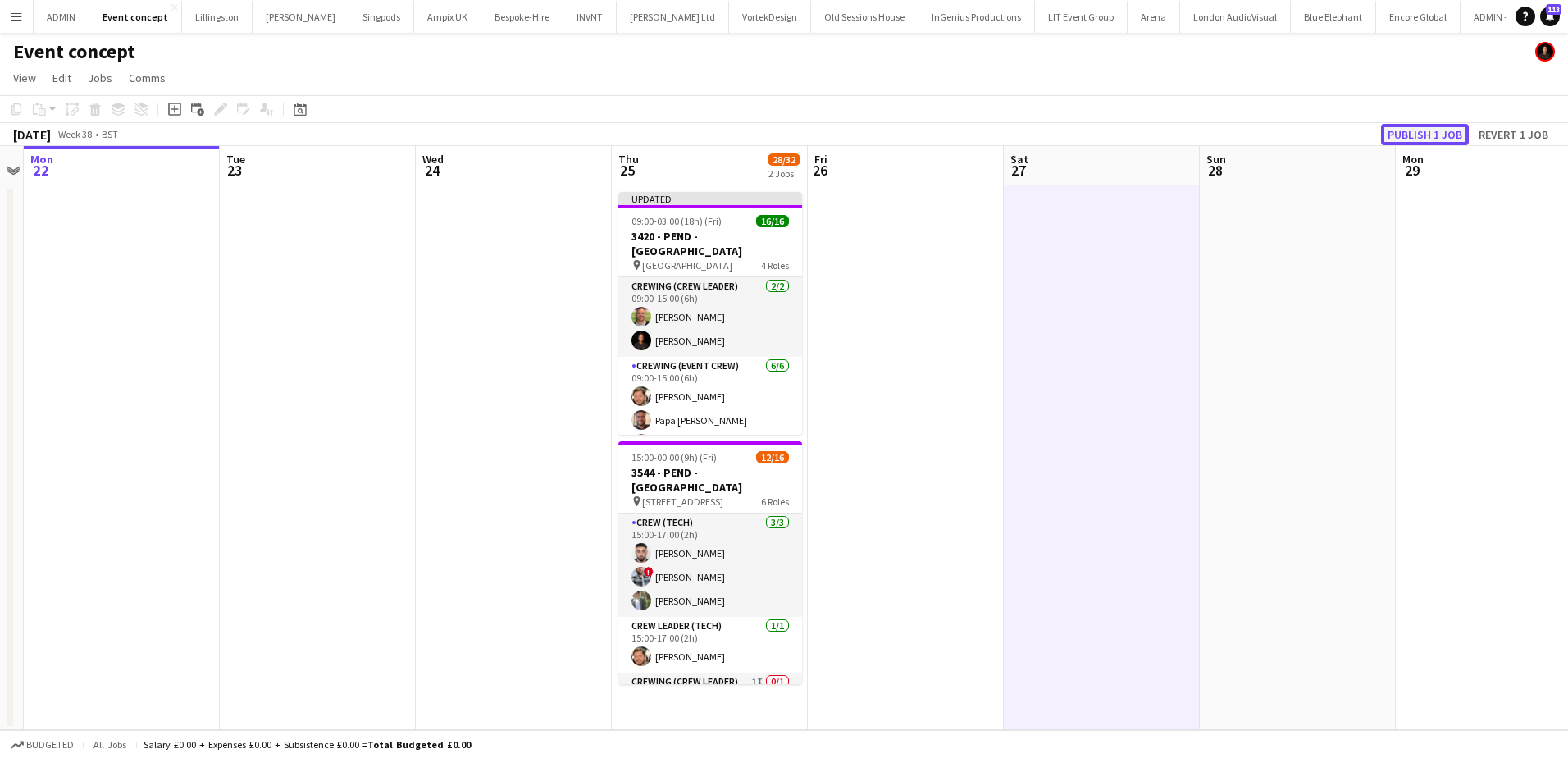
click at [1408, 133] on button "Publish 1 job" at bounding box center [1424, 134] width 88 height 21
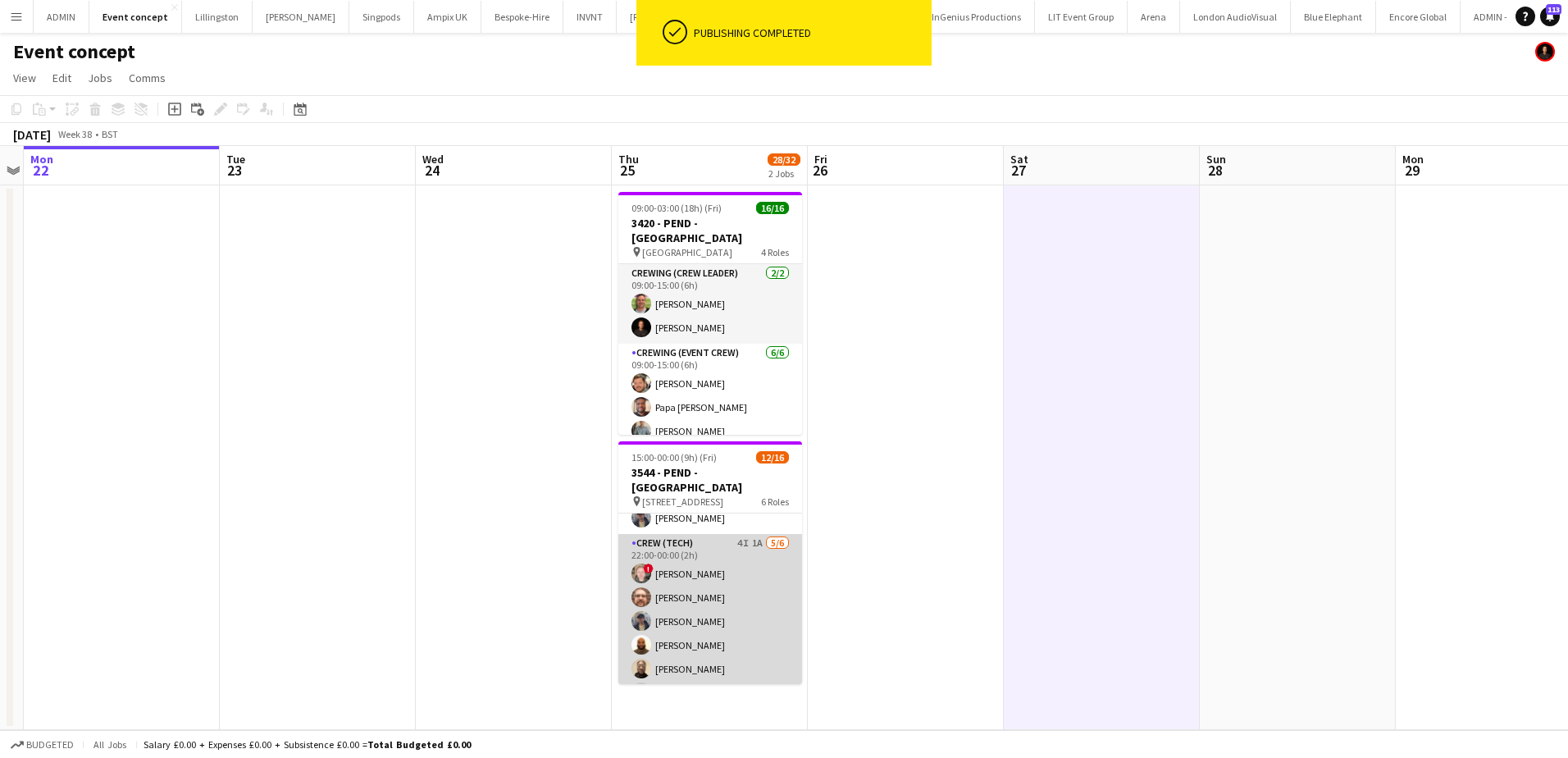
scroll to position [328, 0]
click at [739, 580] on app-card-role "Crew (Tech) 4I 1A 5/6 22:00-00:00 (2h) ! Calum Ward Corey Arnold William Connor…" at bounding box center [710, 591] width 184 height 174
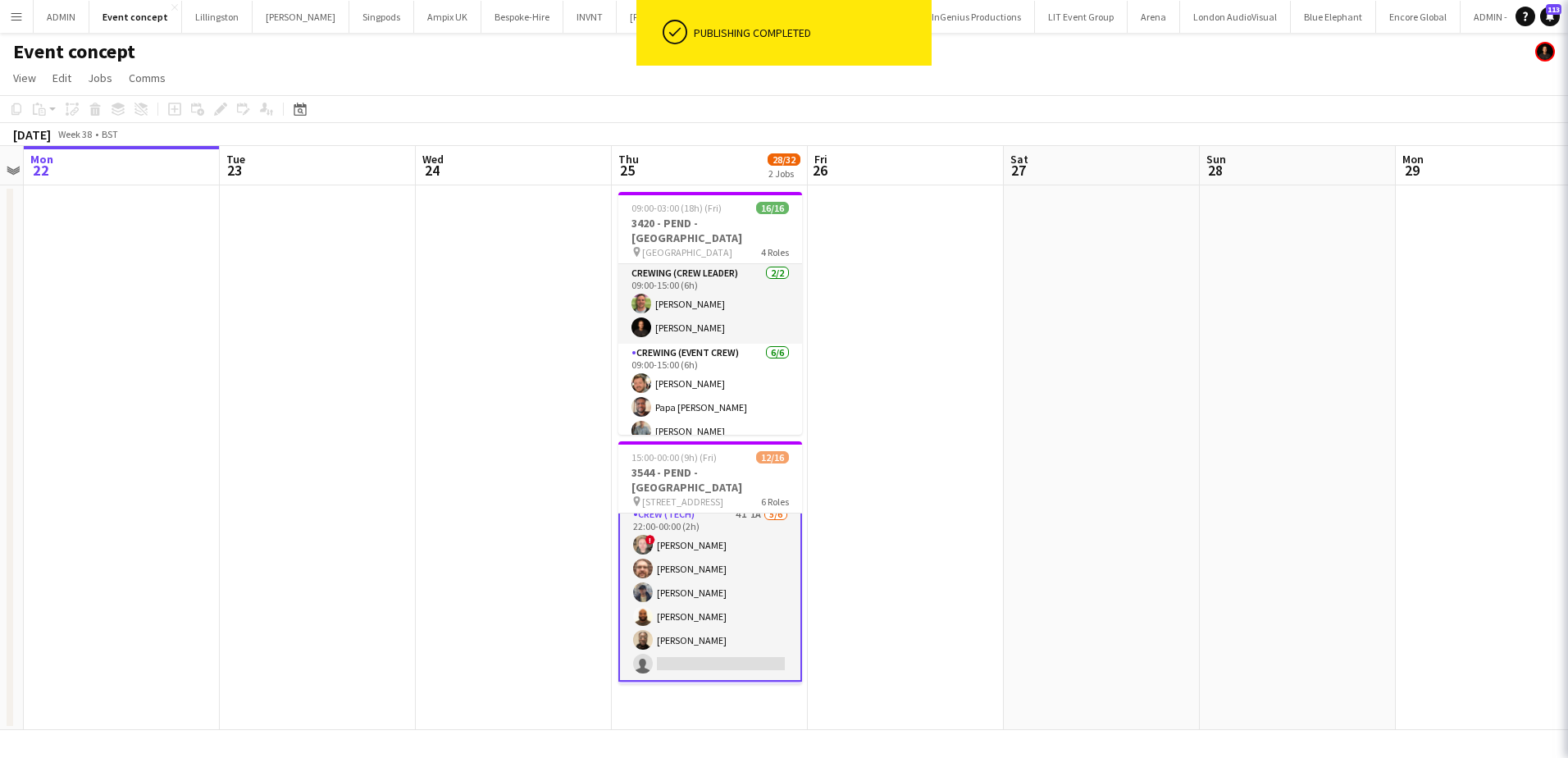
scroll to position [330, 0]
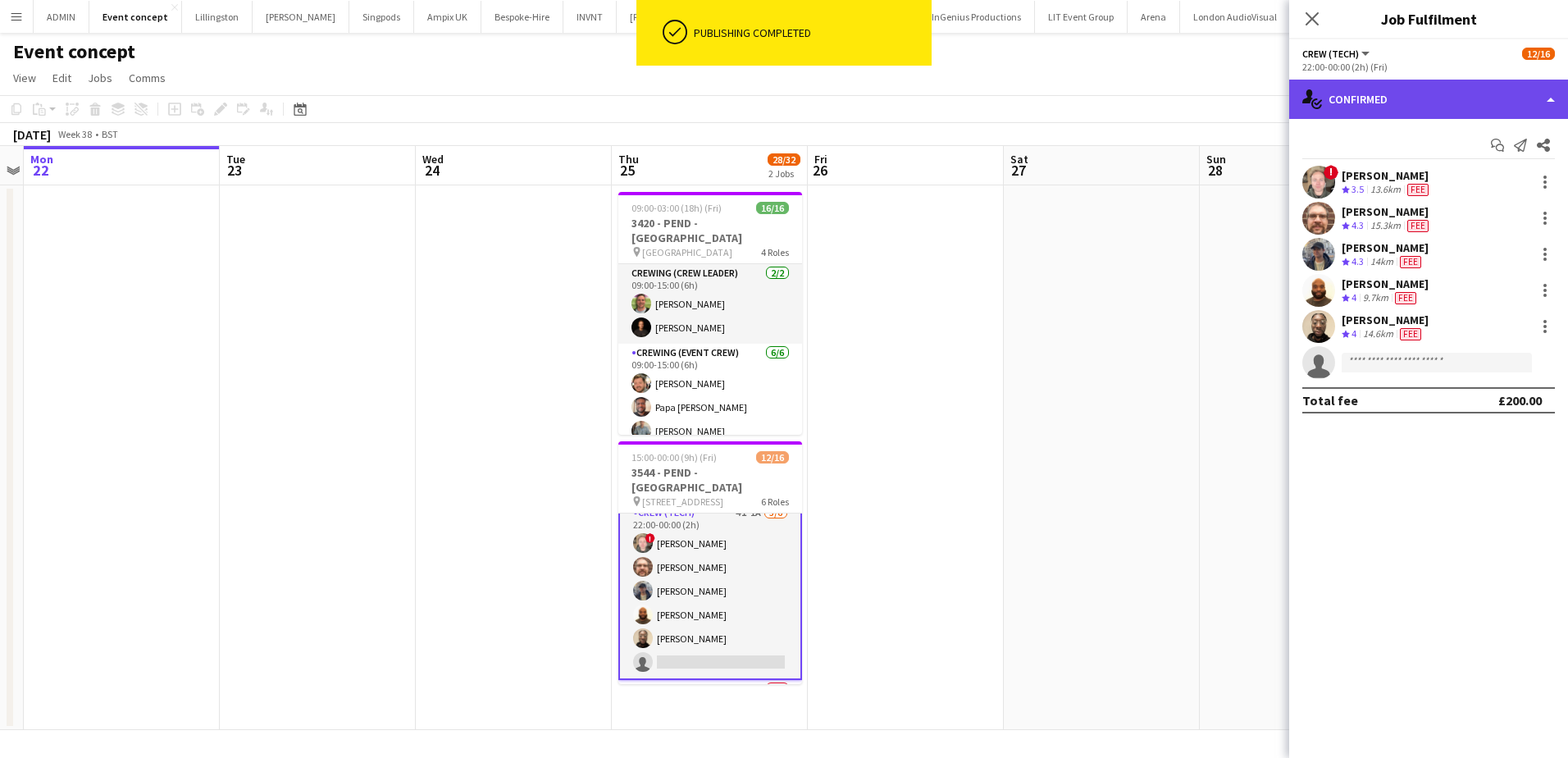
click at [1455, 95] on div "single-neutral-actions-check-2 Confirmed" at bounding box center [1429, 99] width 279 height 39
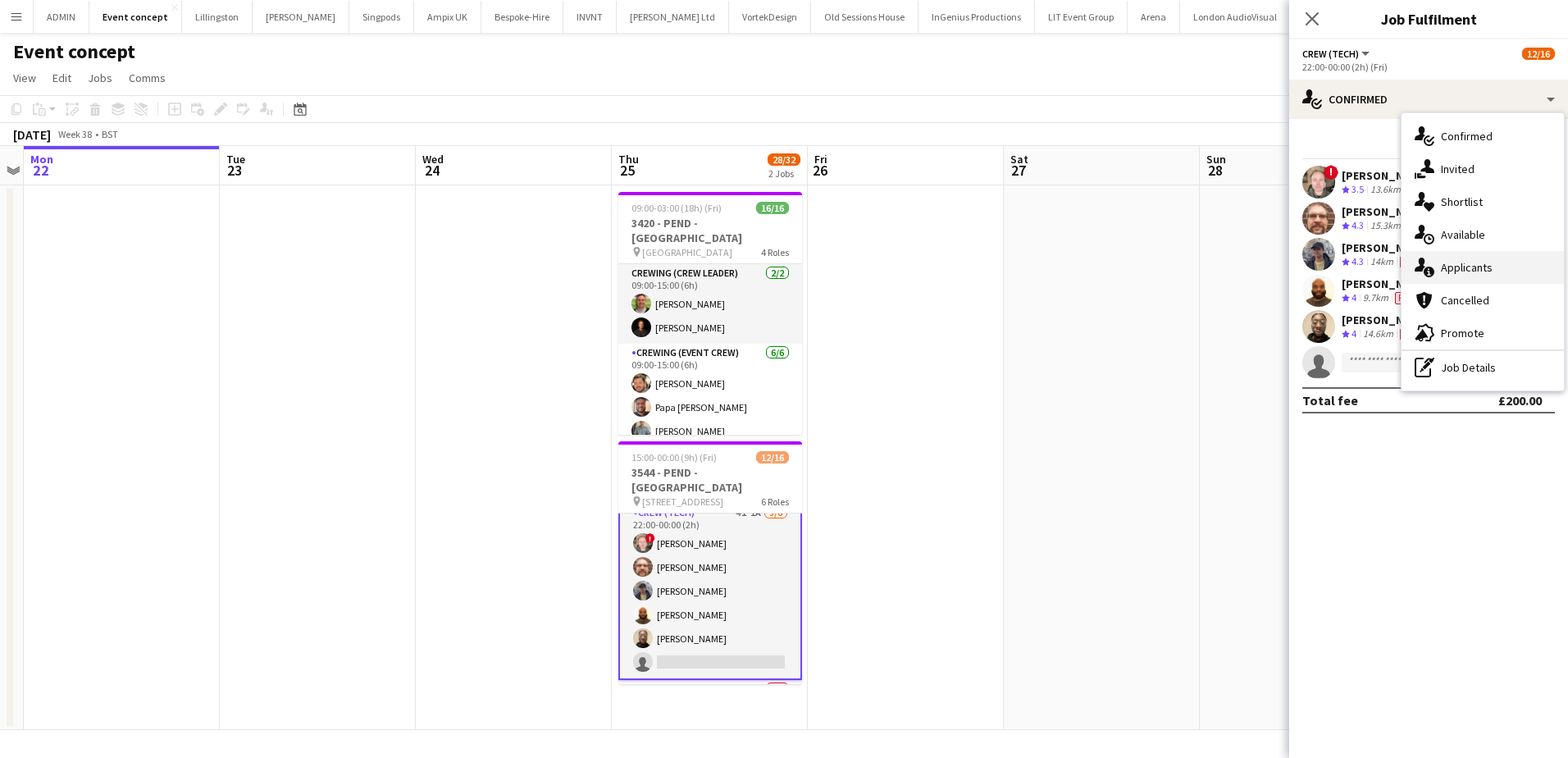
click at [1476, 261] on span "Applicants" at bounding box center [1466, 267] width 51 height 15
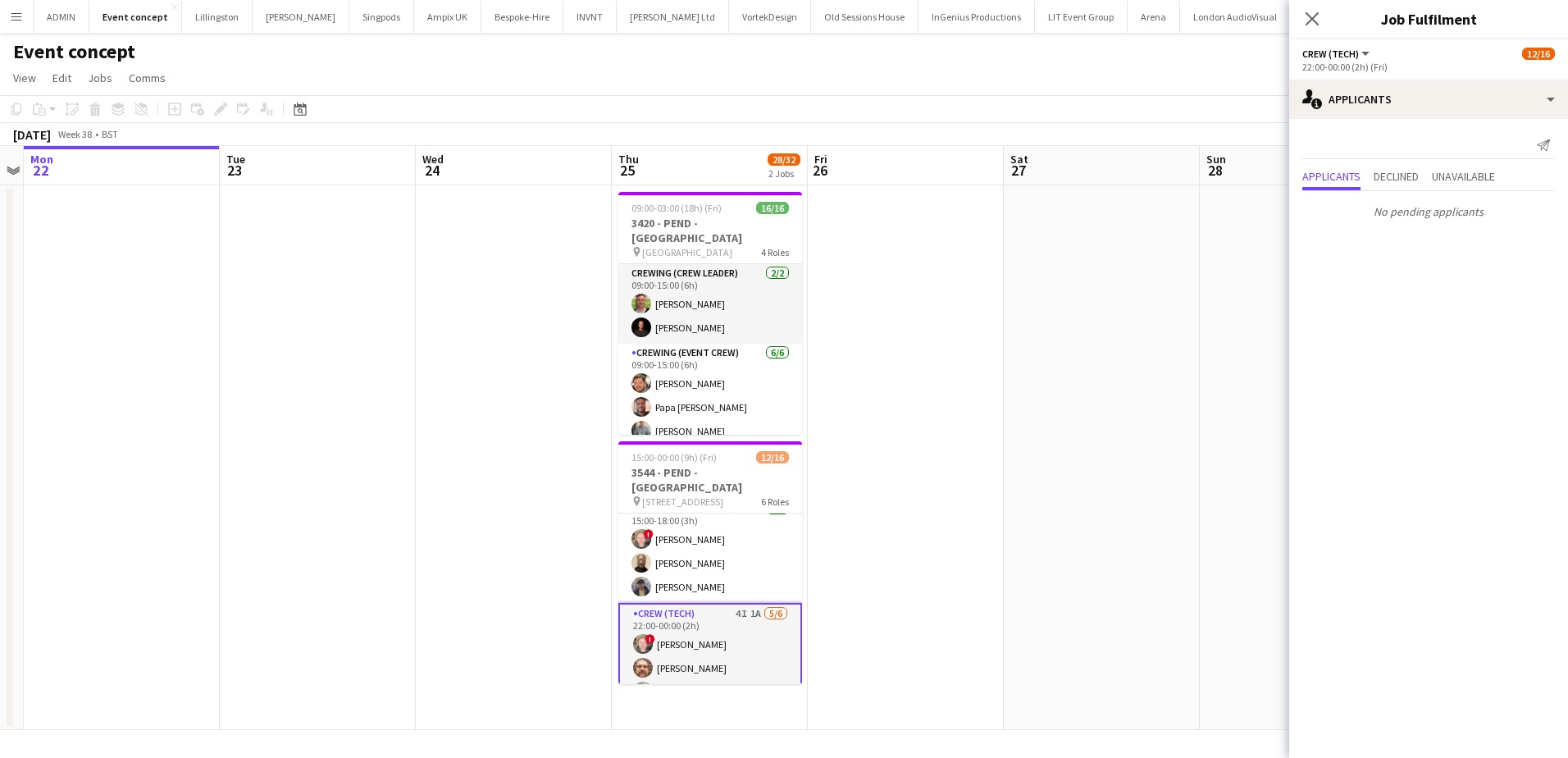
scroll to position [226, 0]
click at [1082, 451] on app-date-cell at bounding box center [1101, 457] width 196 height 544
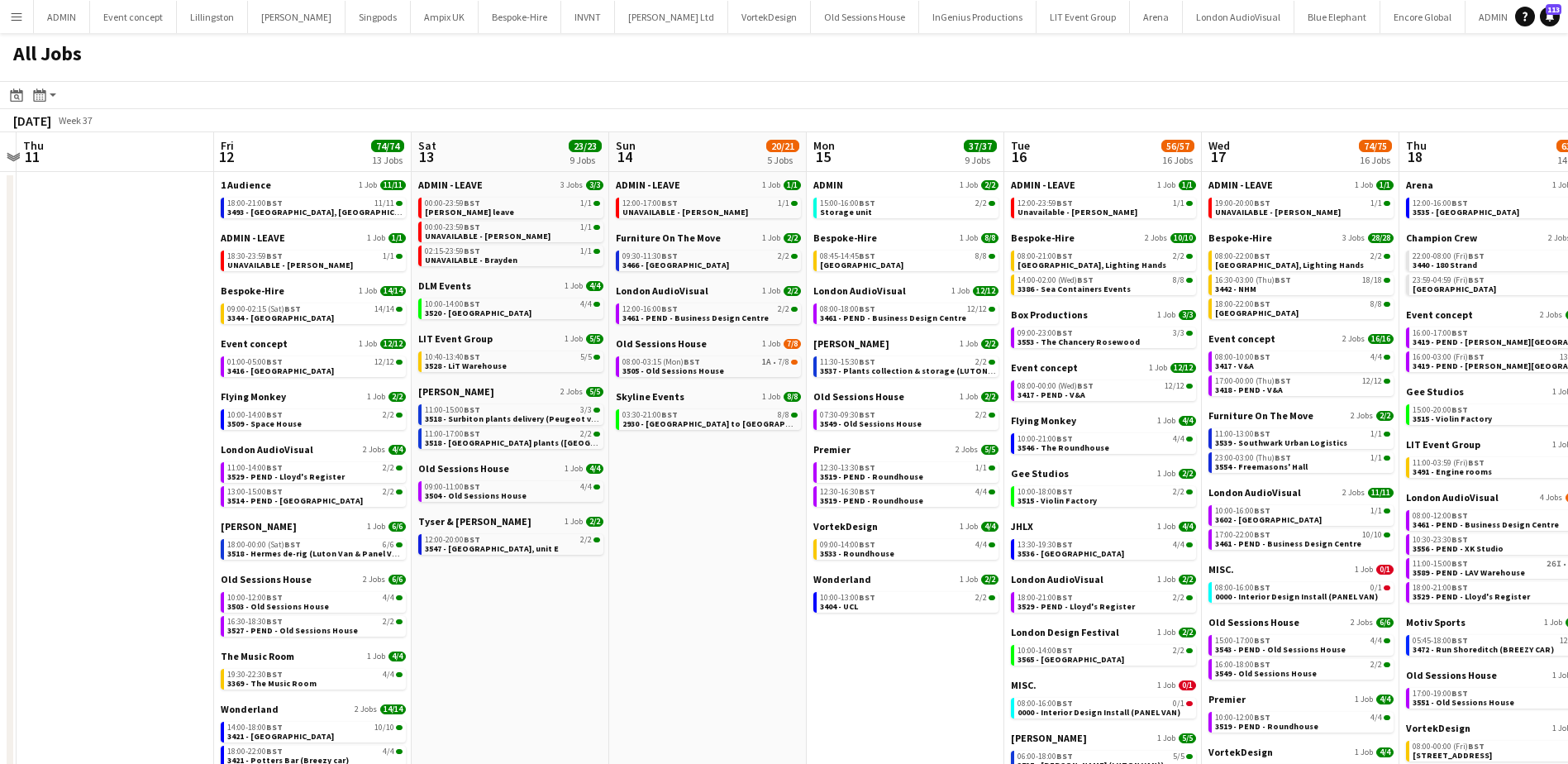
scroll to position [0, 525]
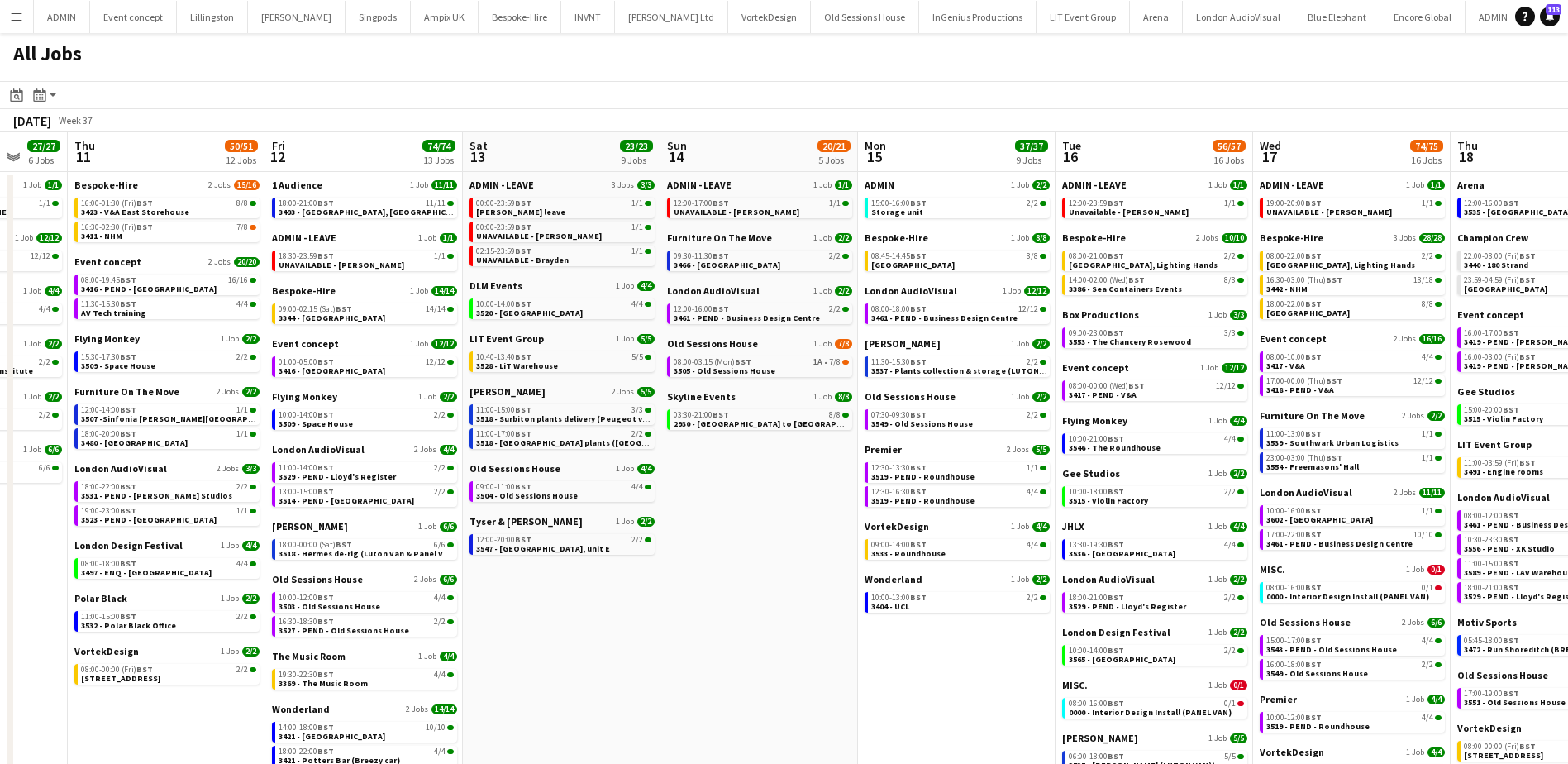
drag, startPoint x: 308, startPoint y: 533, endPoint x: 563, endPoint y: 533, distance: 255.0
click at [563, 533] on app-calendar-viewport "Mon 8 29/32 6 Jobs Tue 9 41/41 8 Jobs Wed 10 27/27 6 Jobs Thu 11 50/51 12 Jobs …" at bounding box center [784, 589] width 1568 height 913
click at [138, 570] on span "3497 - ENQ - Royal Festival Hall" at bounding box center [146, 572] width 131 height 10
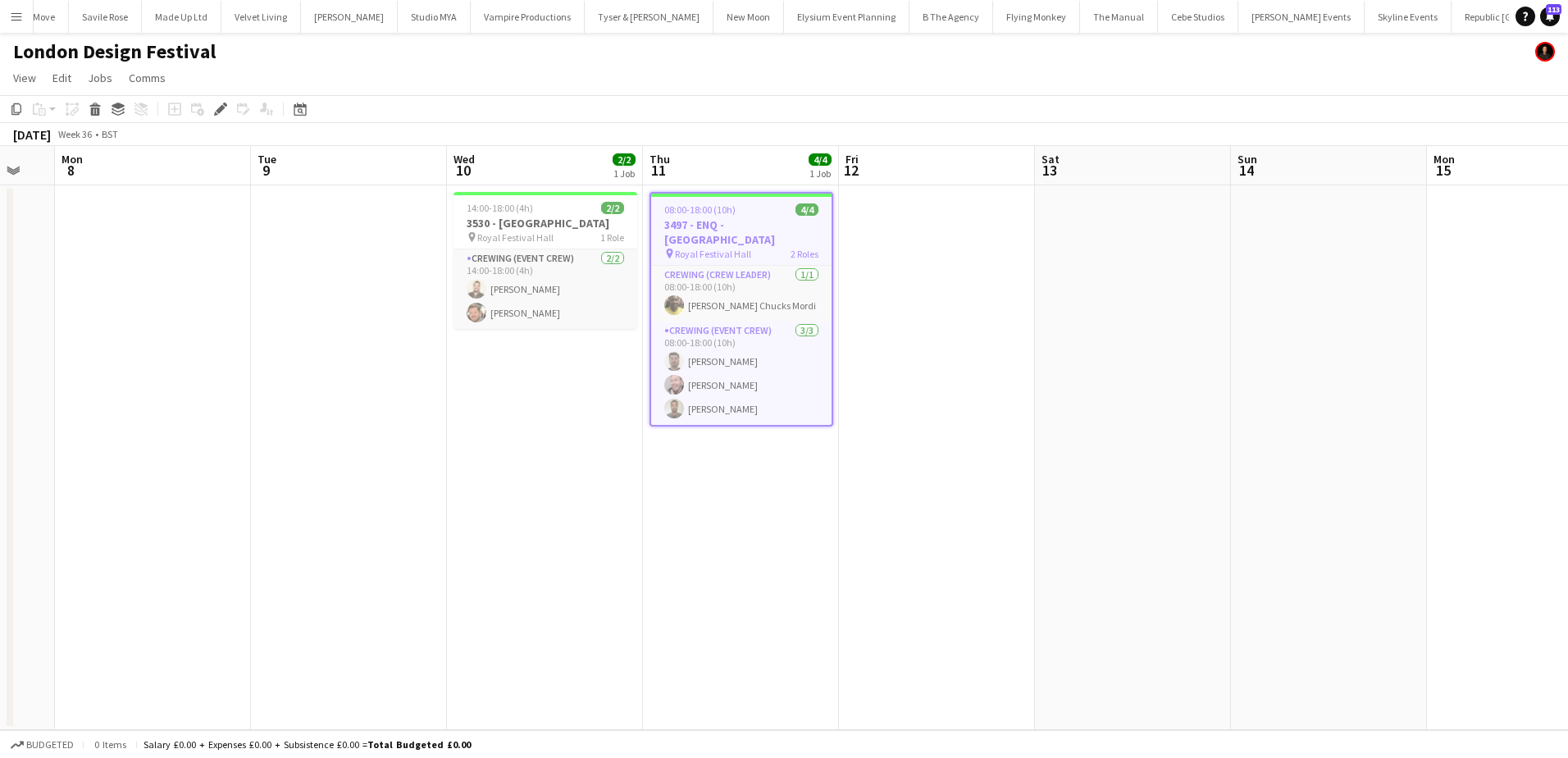
scroll to position [0, 531]
drag, startPoint x: 456, startPoint y: 424, endPoint x: 490, endPoint y: 427, distance: 34.1
click at [490, 427] on app-calendar-viewport "Fri 5 Sat 6 Sun 7 Mon 8 Tue 9 Wed 10 2/2 1 Job Thu 11 4/4 1 Job Fri 12 Sat 13 S…" at bounding box center [784, 438] width 1568 height 584
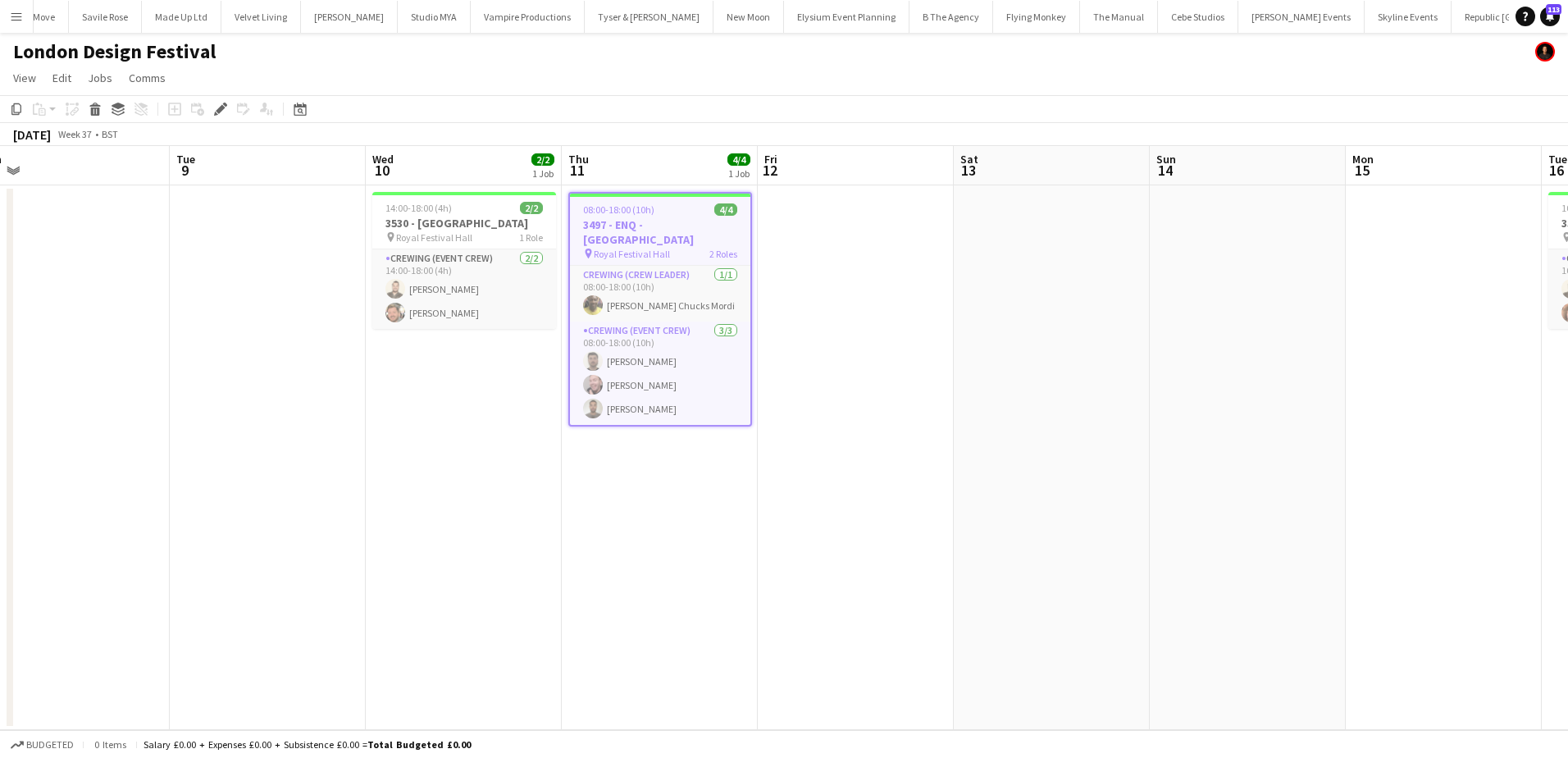
drag, startPoint x: 399, startPoint y: 397, endPoint x: 315, endPoint y: 397, distance: 84.0
click at [315, 397] on app-calendar-viewport "Fri 5 Sat 6 Sun 7 Mon 8 Tue 9 Wed 10 2/2 1 Job Thu 11 4/4 1 Job Fri 12 Sat 13 S…" at bounding box center [784, 438] width 1568 height 584
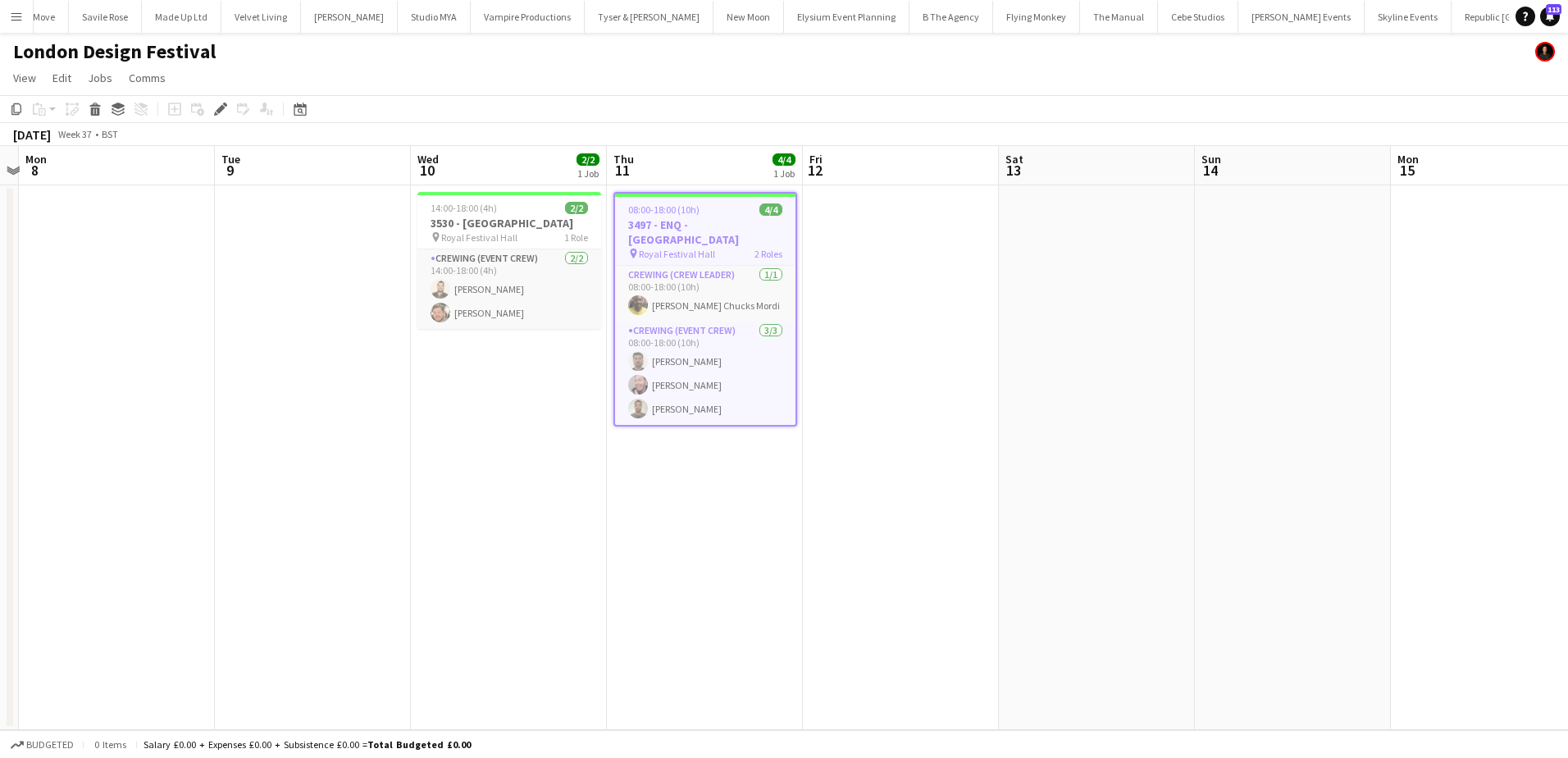
drag, startPoint x: 804, startPoint y: 427, endPoint x: 330, endPoint y: 419, distance: 474.1
click at [330, 419] on app-calendar-viewport "Fri 5 Sat 6 Sun 7 Mon 8 Tue 9 Wed 10 2/2 1 Job Thu 11 4/4 1 Job Fri 12 Sat 13 S…" at bounding box center [784, 438] width 1568 height 584
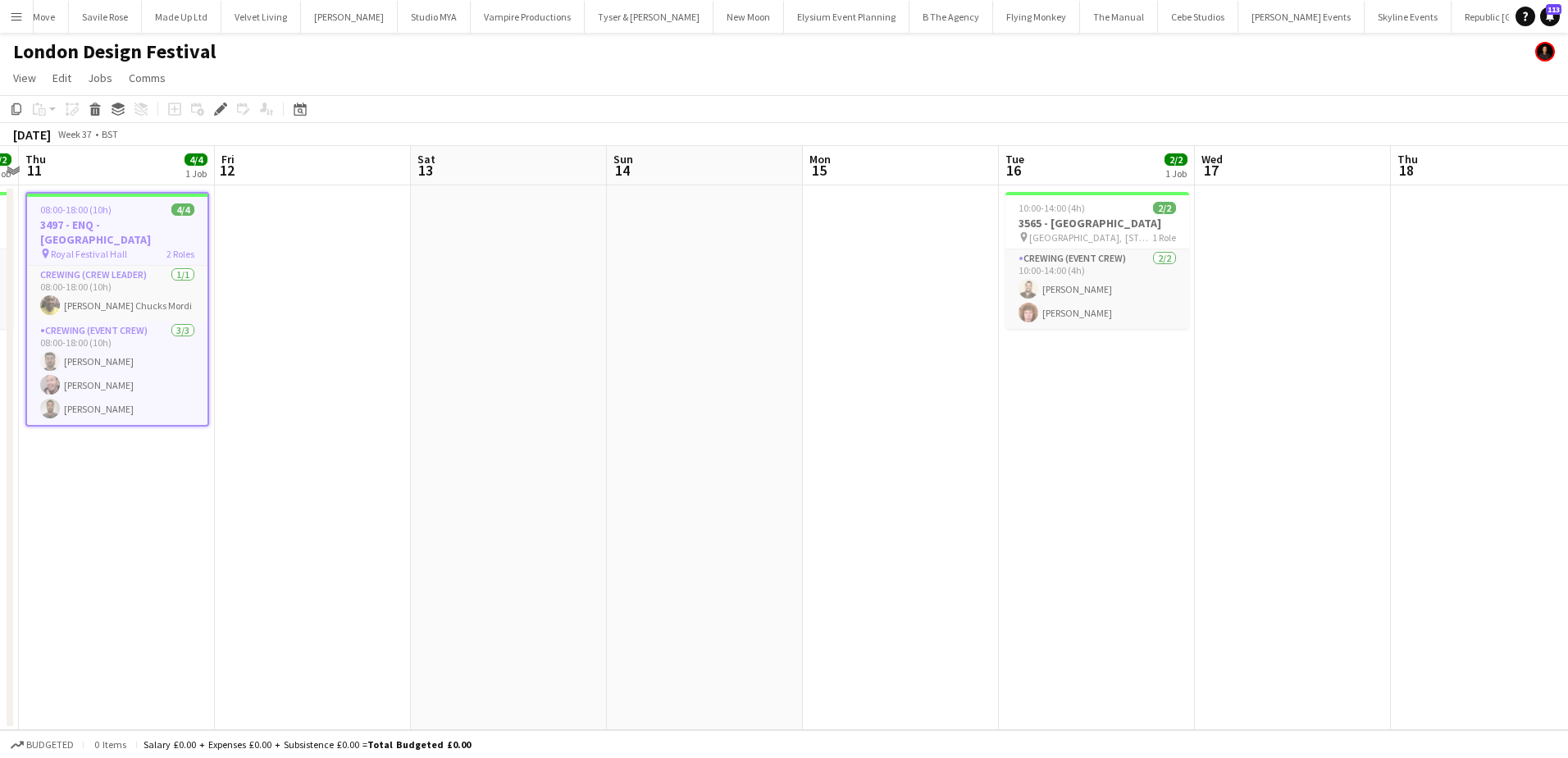
scroll to position [0, 501]
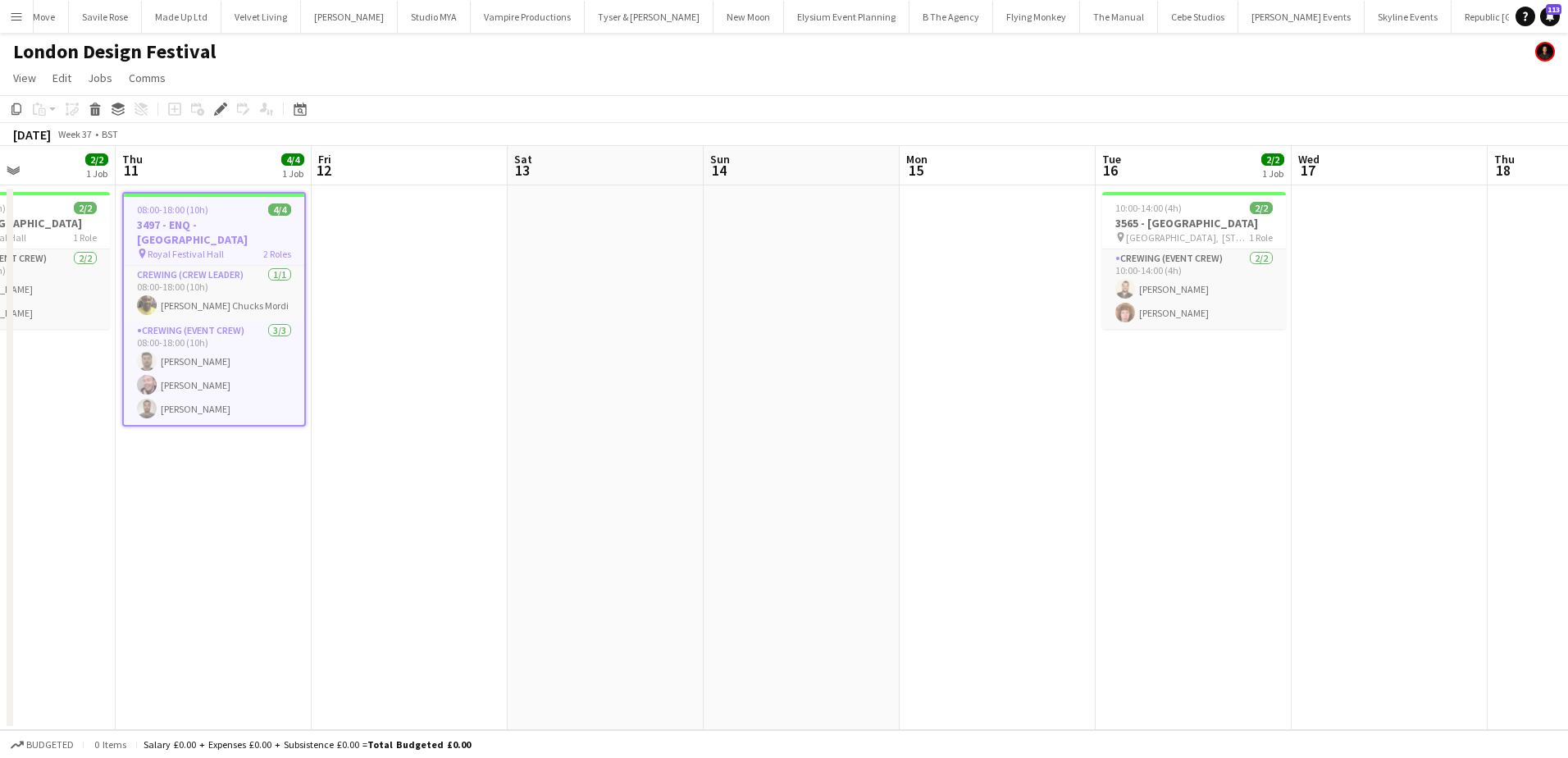
drag, startPoint x: 1005, startPoint y: 461, endPoint x: 1237, endPoint y: 459, distance: 232.0
click at [1237, 459] on app-calendar-viewport "Mon 8 Tue 9 Wed 10 2/2 1 Job Thu 11 4/4 1 Job Fri 12 Sat 13 Sun 14 Mon 15 Tue 1…" at bounding box center [784, 438] width 1568 height 584
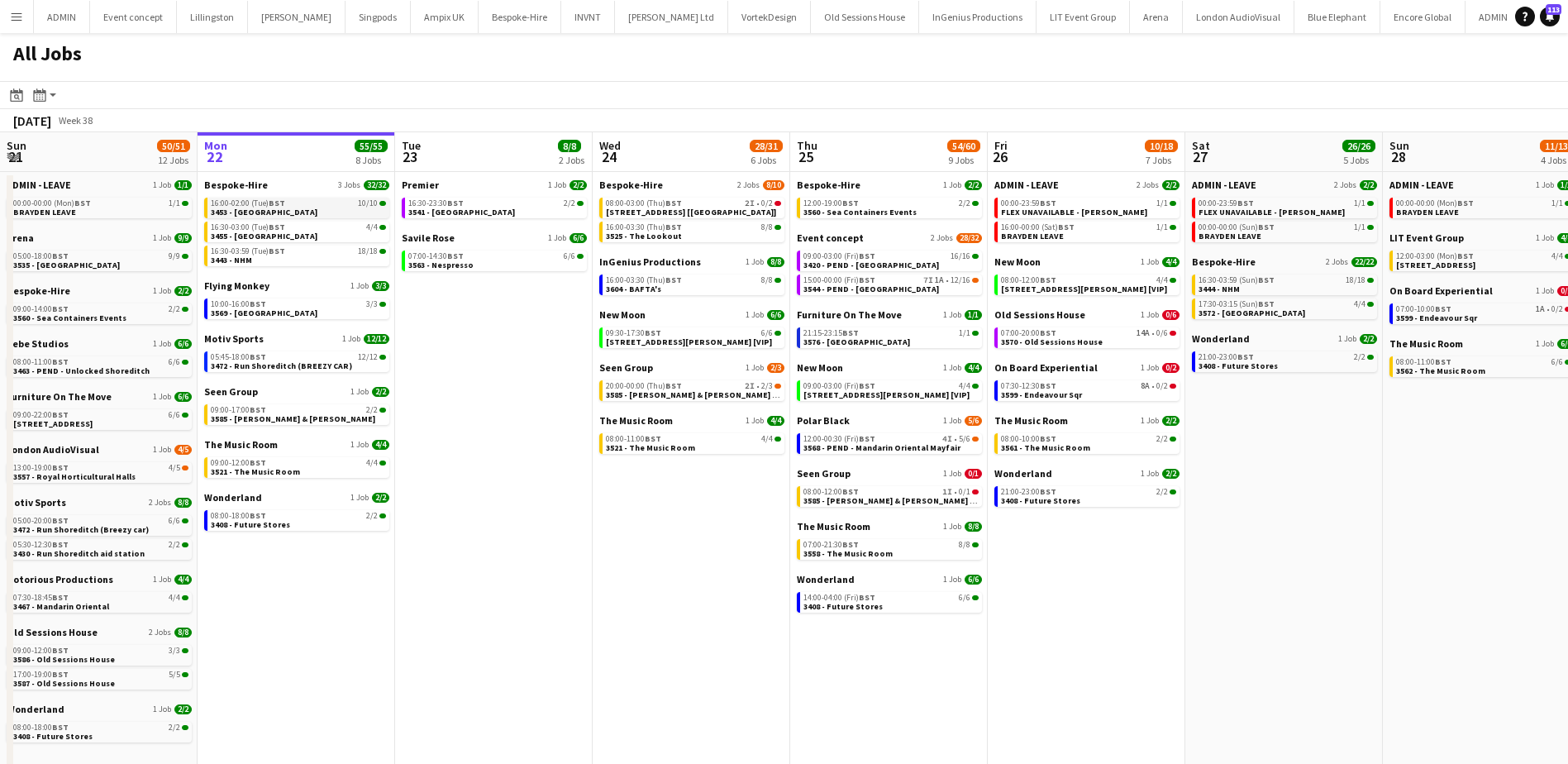
click at [272, 214] on span "3453 - Old Royal Naval College" at bounding box center [264, 212] width 107 height 10
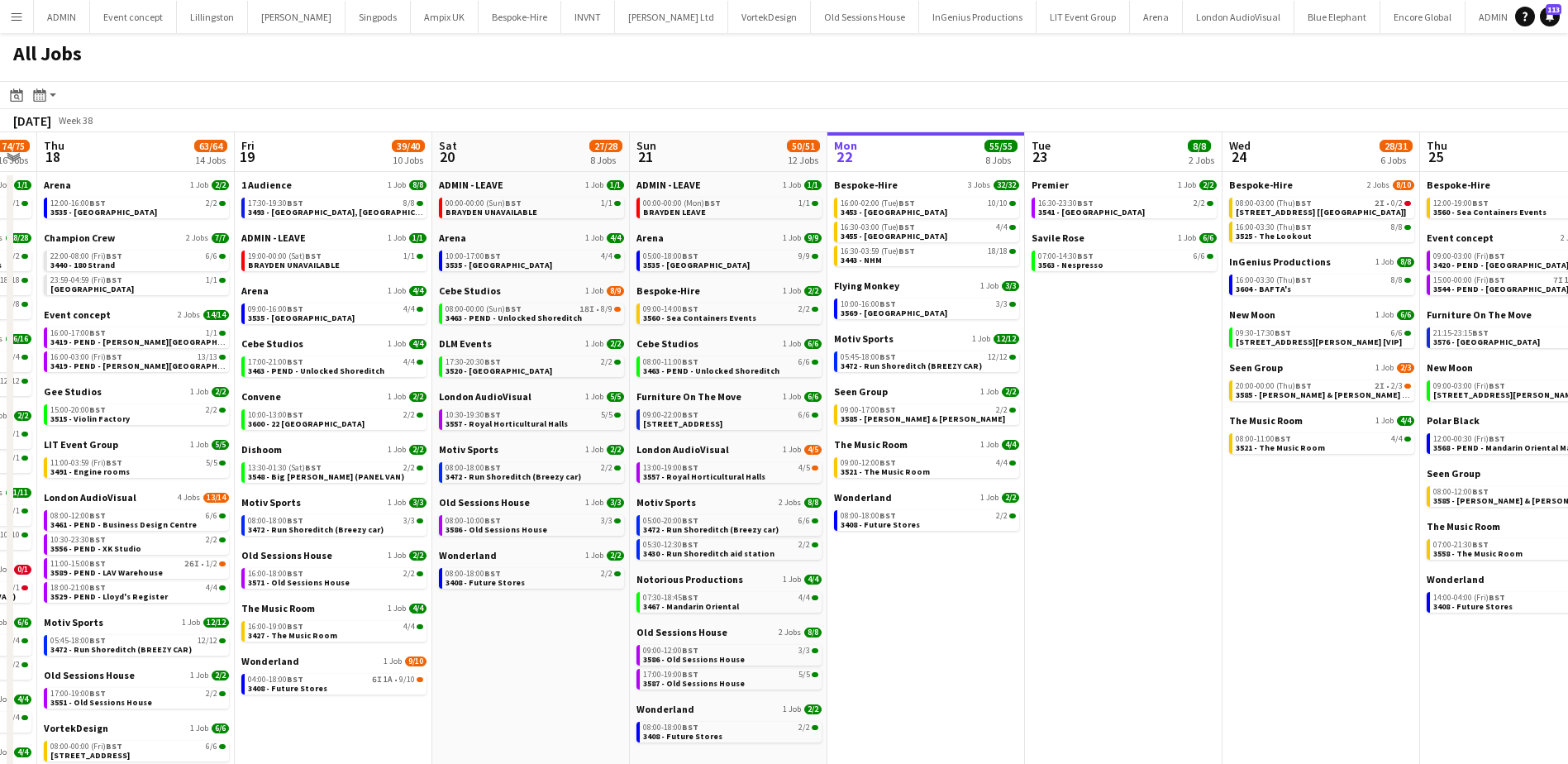
scroll to position [0, 520]
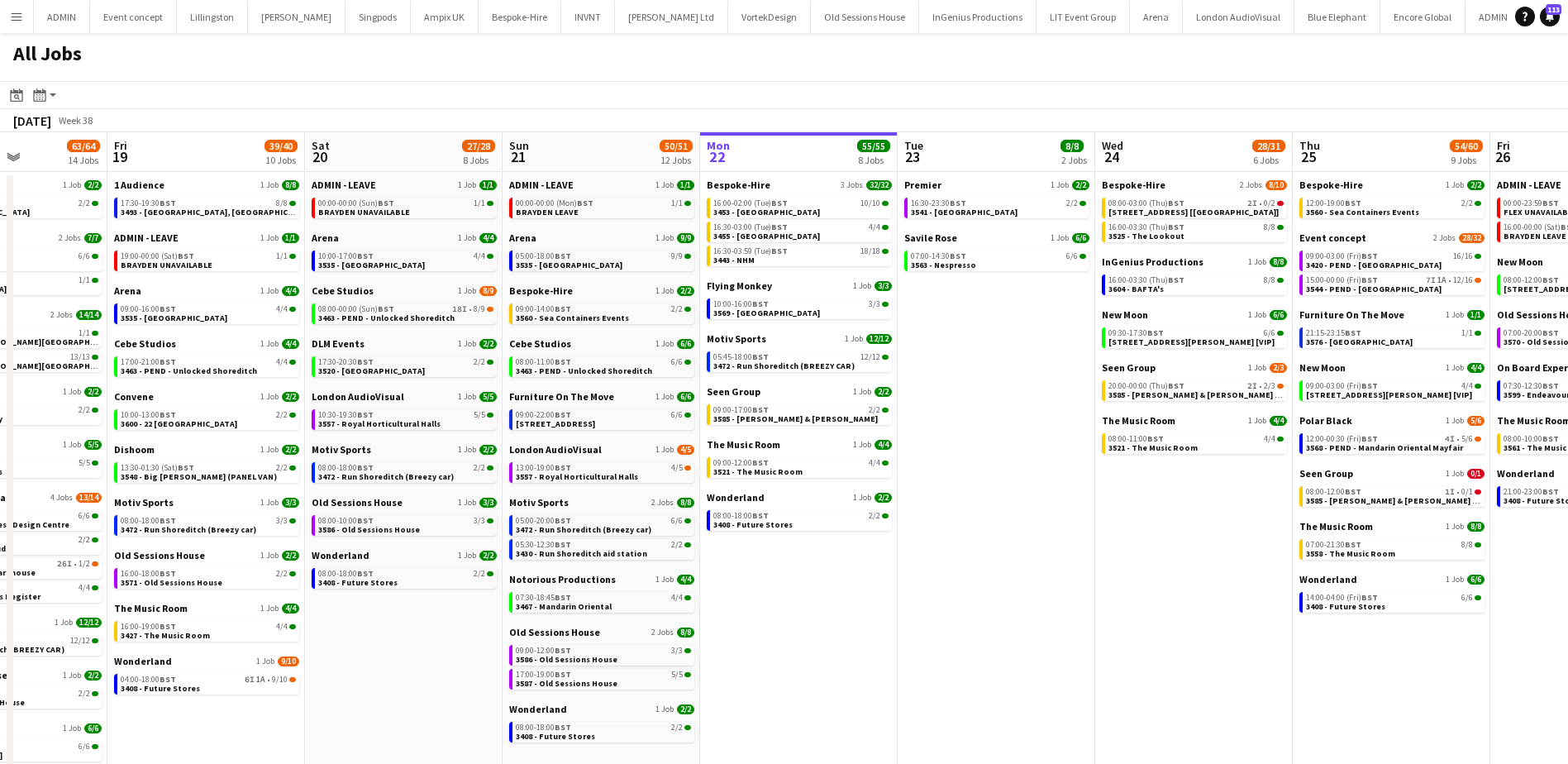
click at [1135, 546] on app-all-jobs "All Jobs Date picker SEP 2025 SEP 2025 Monday M Tuesday T Wednesday W Thursday …" at bounding box center [784, 539] width 1568 height 1013
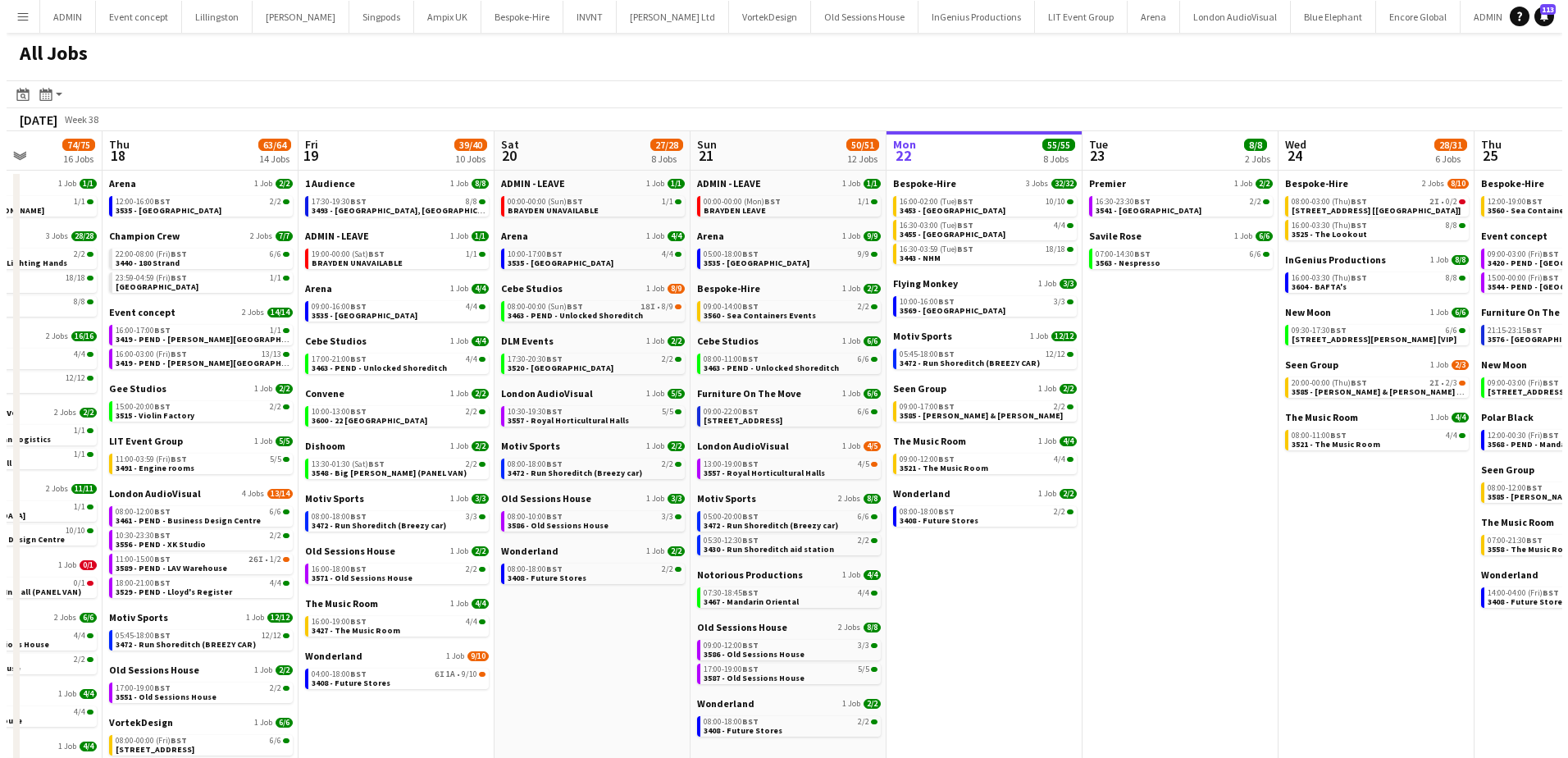
scroll to position [0, 490]
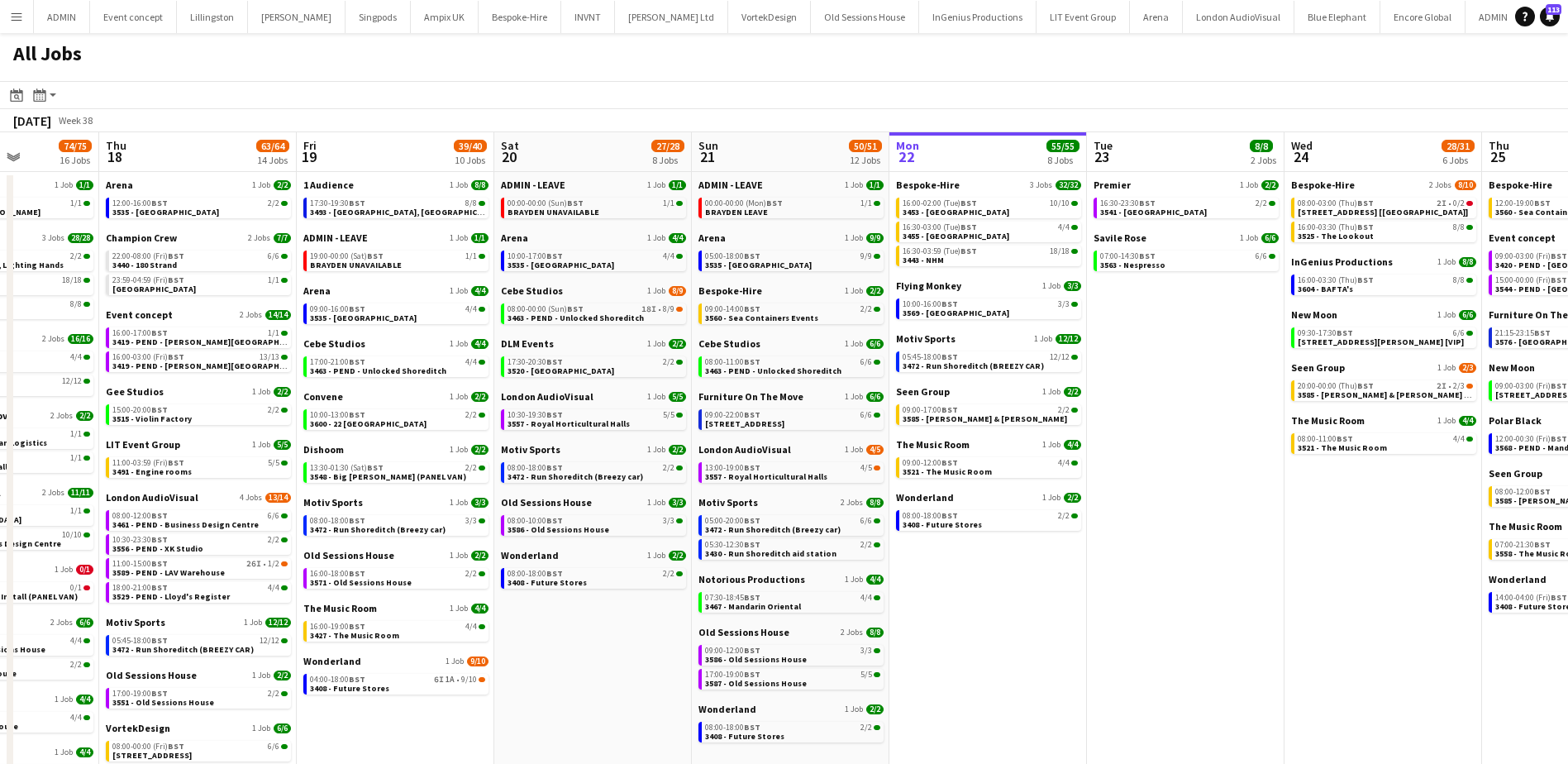
drag, startPoint x: 605, startPoint y: 606, endPoint x: 631, endPoint y: 606, distance: 26.0
click at [631, 606] on app-calendar-viewport "Mon 15 37/37 9 Jobs Tue 16 56/57 16 Jobs Wed 17 74/75 16 Jobs Thu 18 63/64 14 J…" at bounding box center [784, 589] width 1568 height 913
click at [196, 340] on span "3419 - PEND - [PERSON_NAME][GEOGRAPHIC_DATA]" at bounding box center [214, 342] width 202 height 10
click at [22, 26] on button "Menu" at bounding box center [16, 16] width 33 height 33
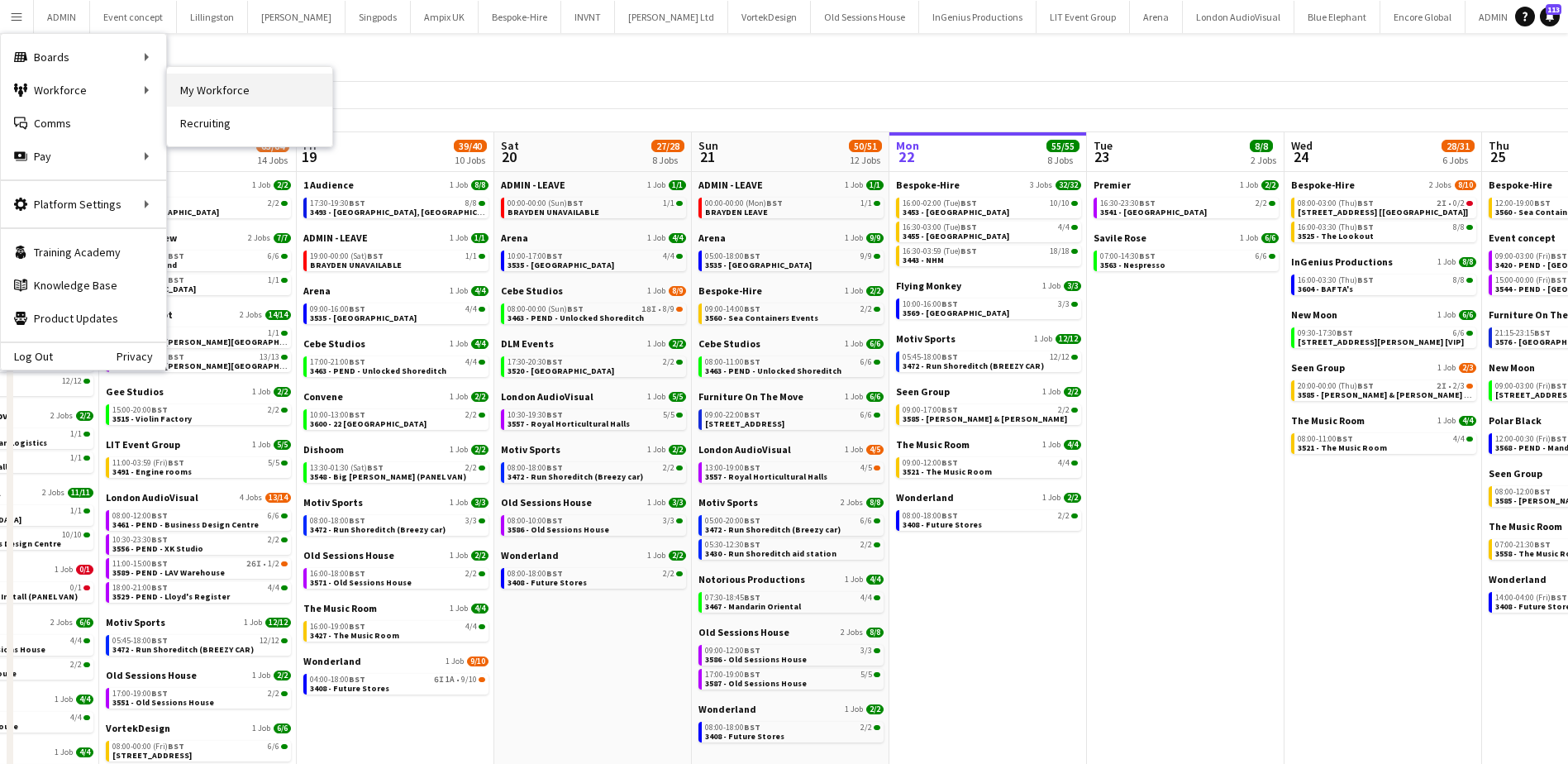
click at [221, 89] on link "My Workforce" at bounding box center [250, 90] width 165 height 33
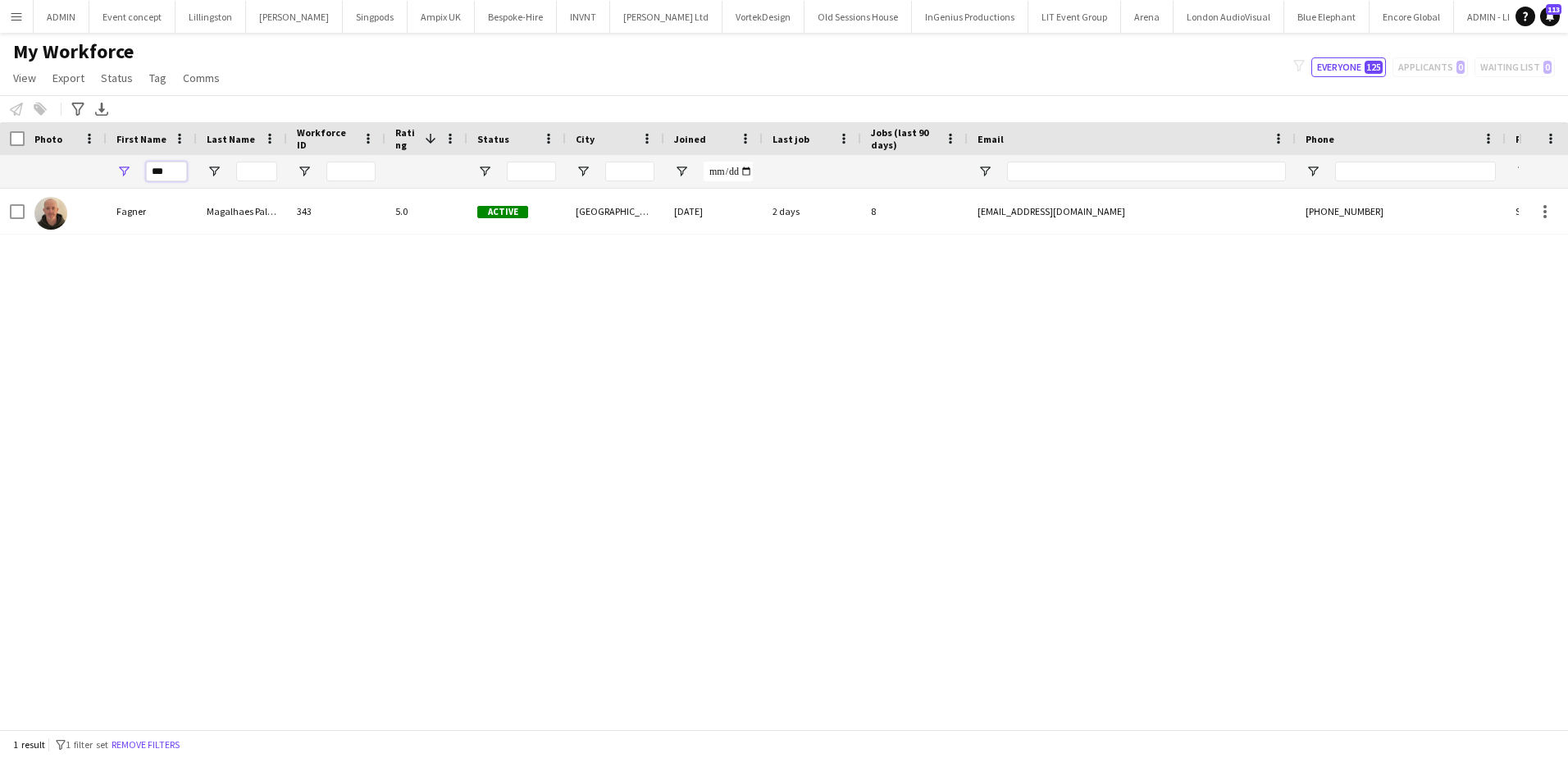
click at [156, 169] on input "***" at bounding box center [167, 171] width 41 height 20
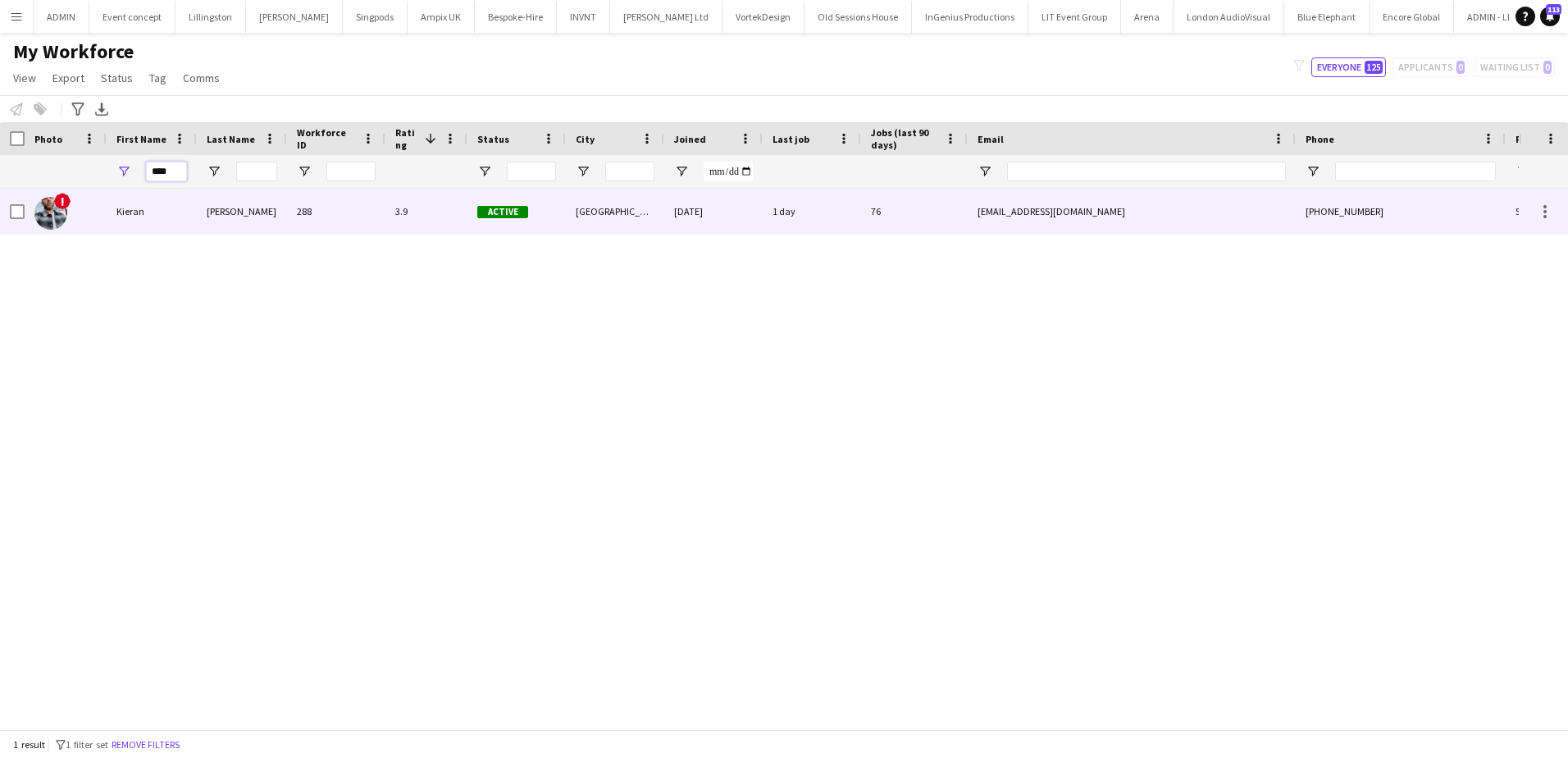
type input "****"
click at [172, 202] on div "Kieran" at bounding box center [152, 211] width 91 height 45
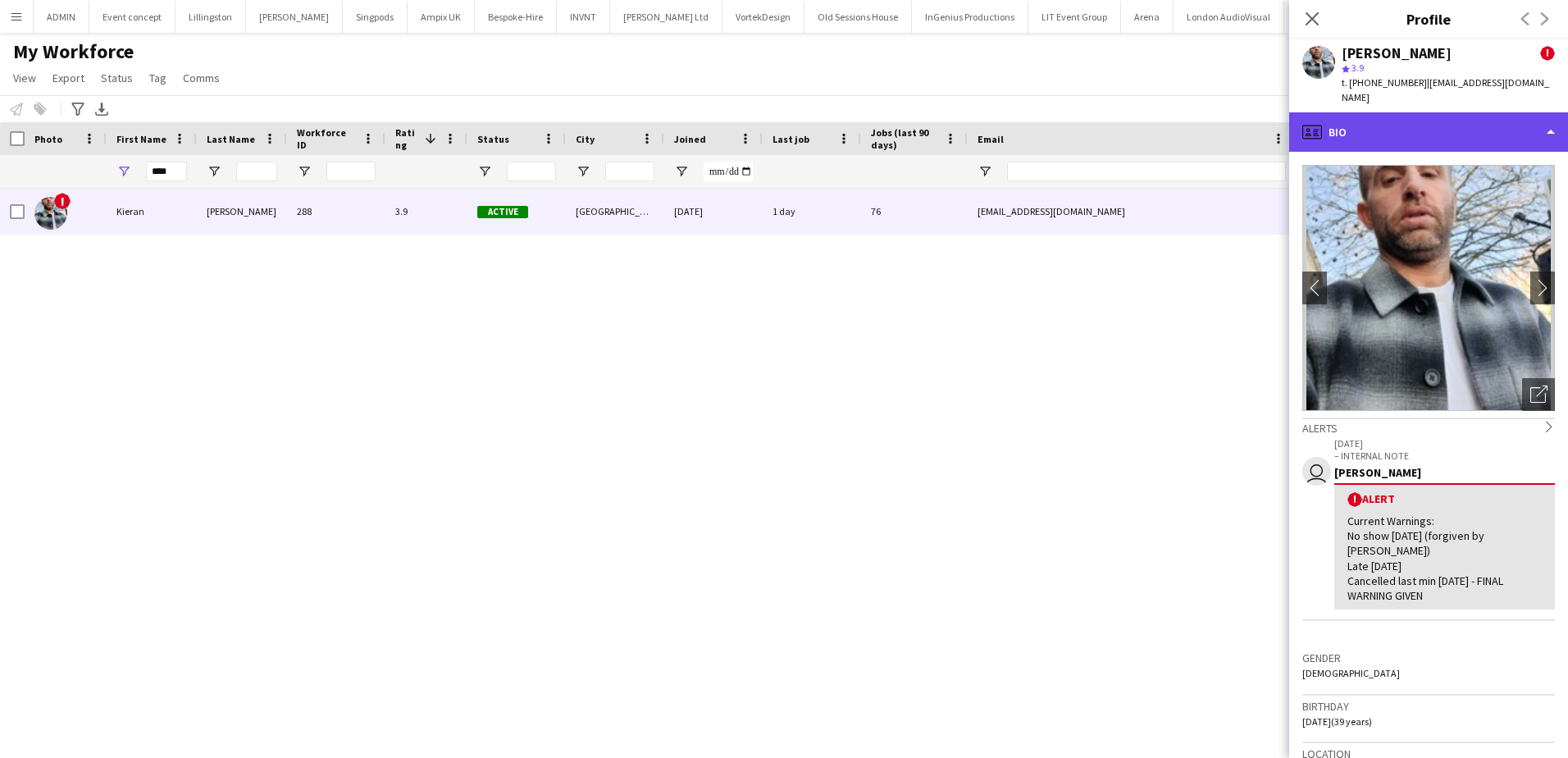
click at [1437, 126] on div "profile Bio" at bounding box center [1429, 132] width 279 height 39
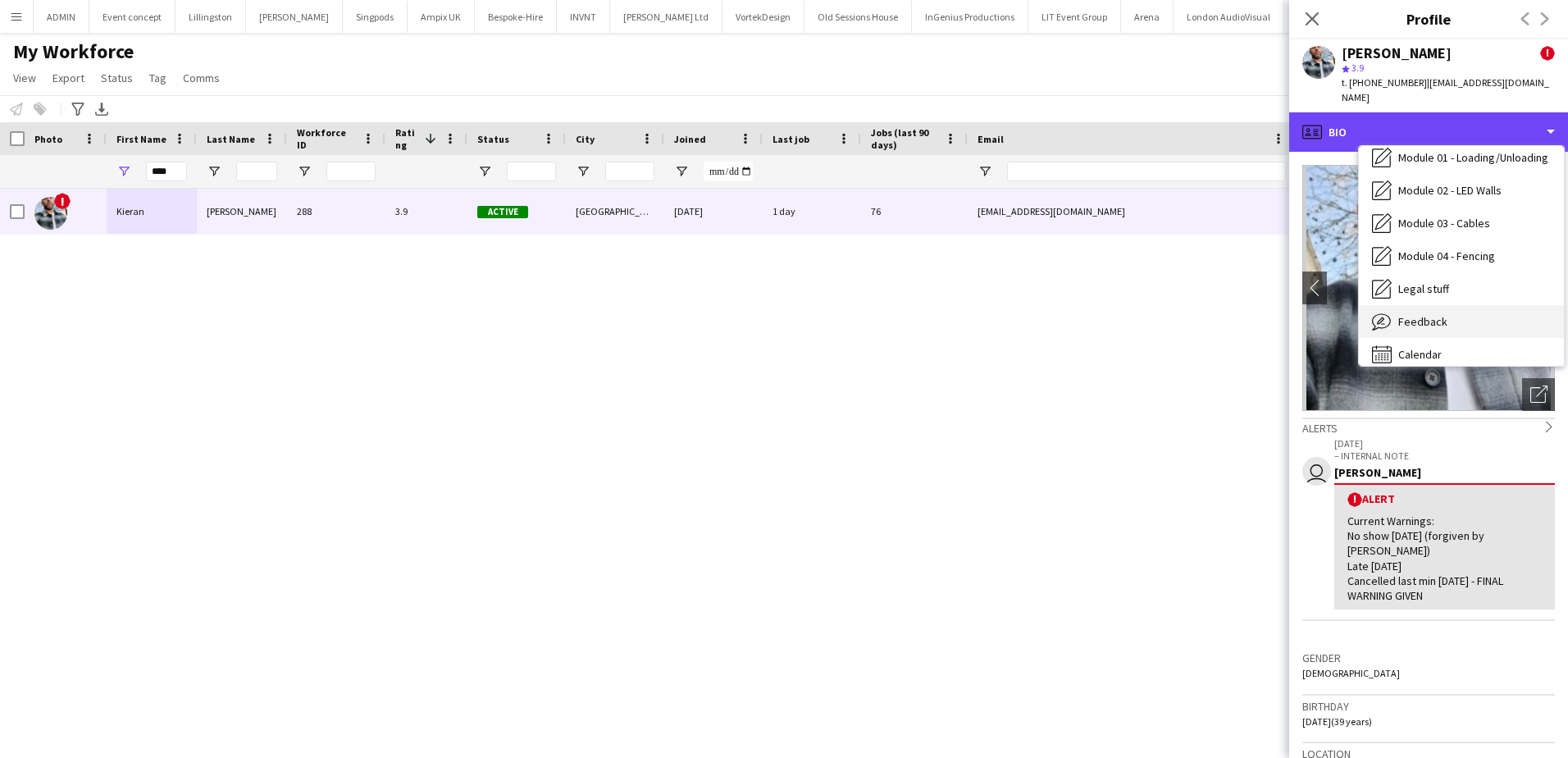
scroll to position [351, 0]
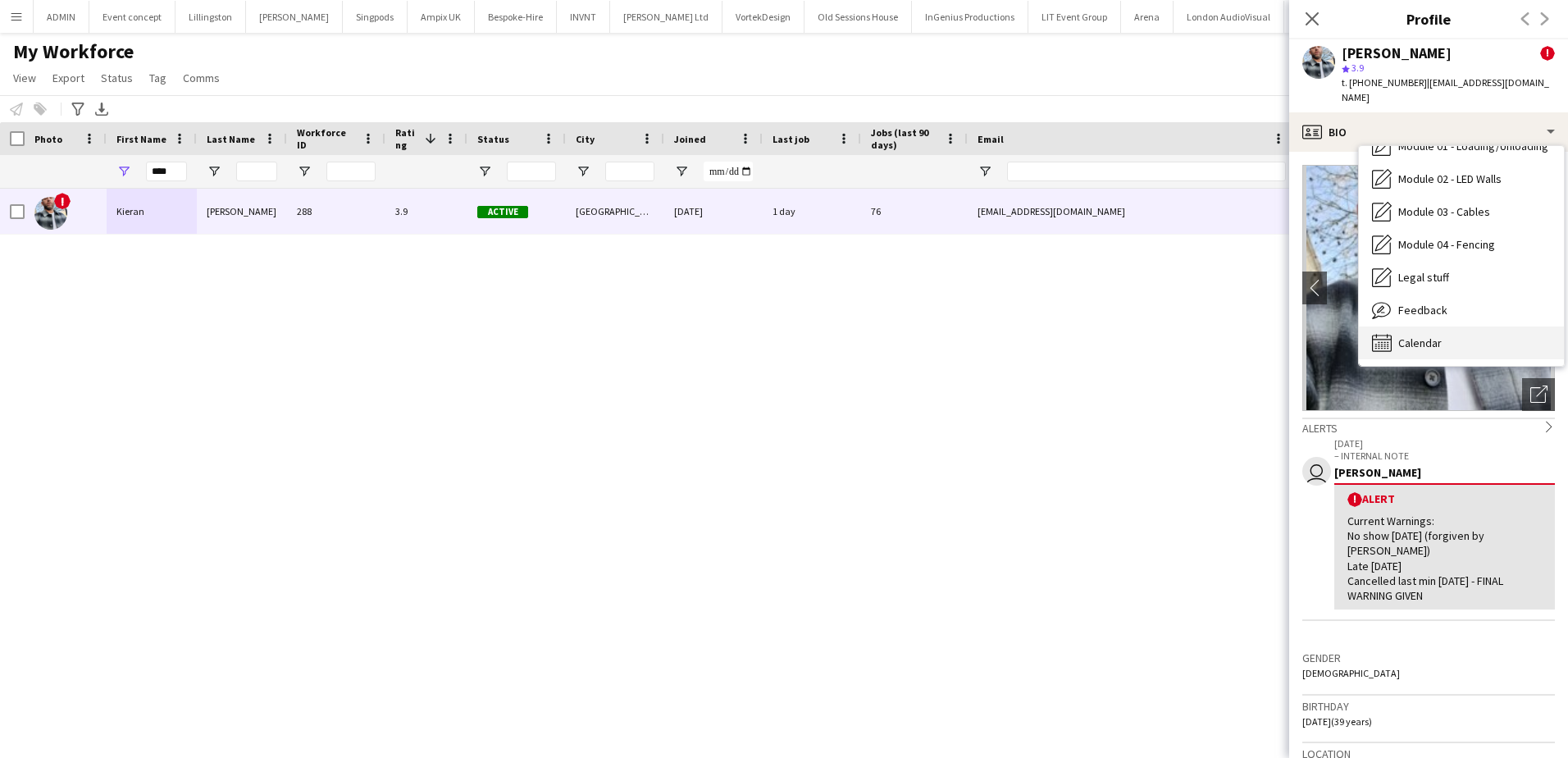
click at [1443, 344] on div "Calendar Calendar" at bounding box center [1461, 343] width 205 height 32
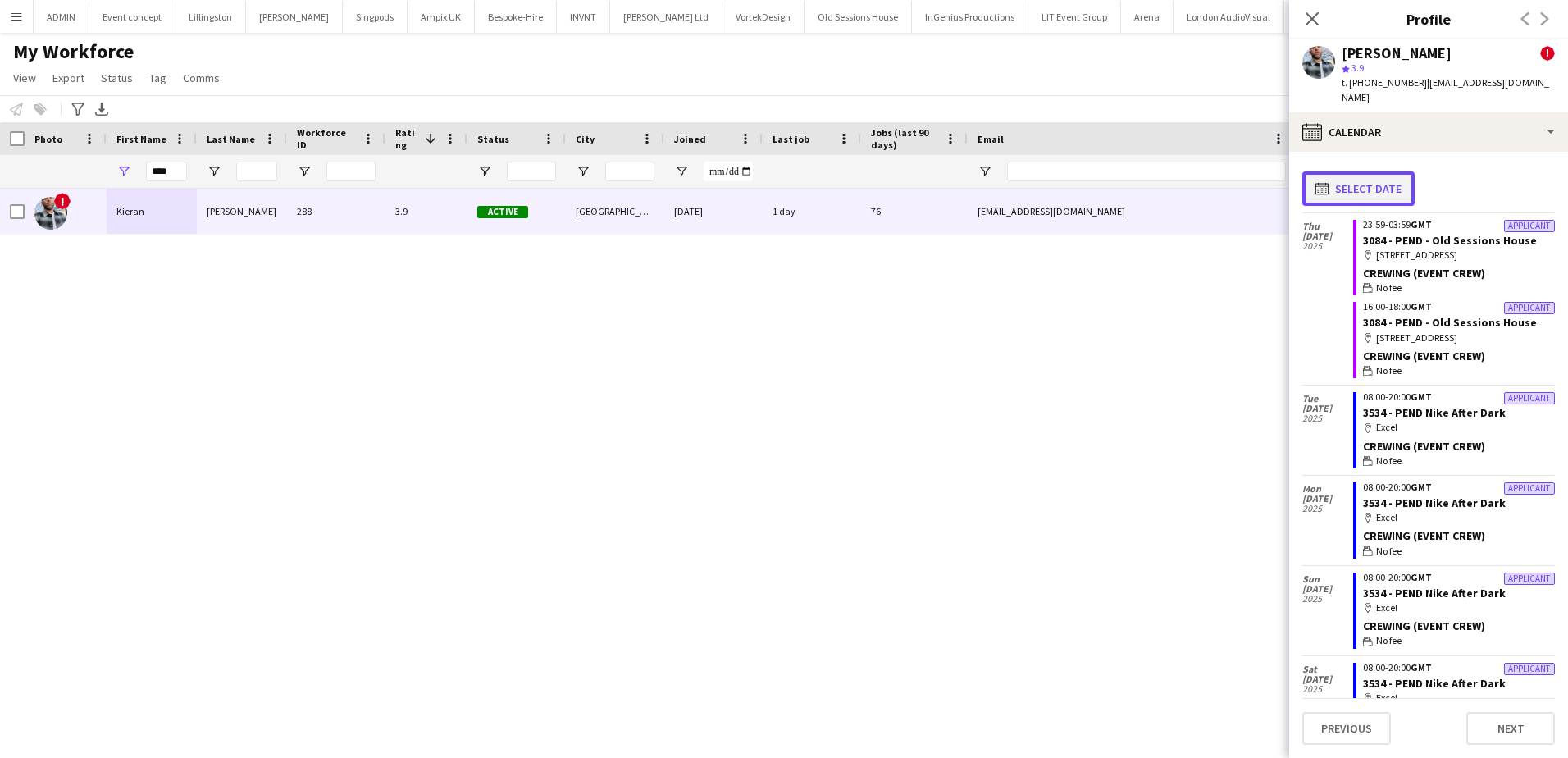
click at [1371, 172] on button "calendar-full Select date" at bounding box center [1358, 189] width 112 height 34
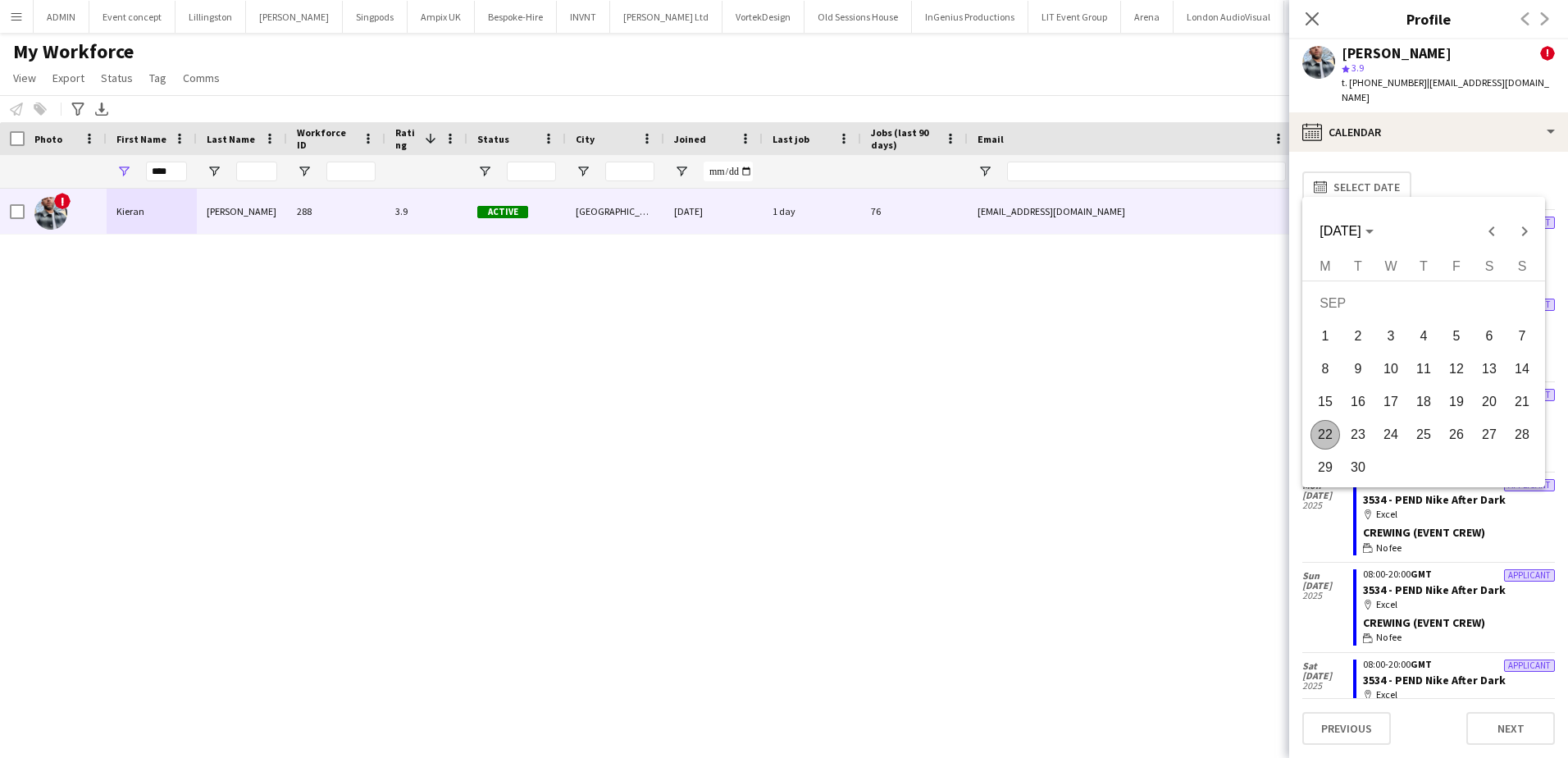
click at [1430, 434] on span "25" at bounding box center [1424, 434] width 30 height 30
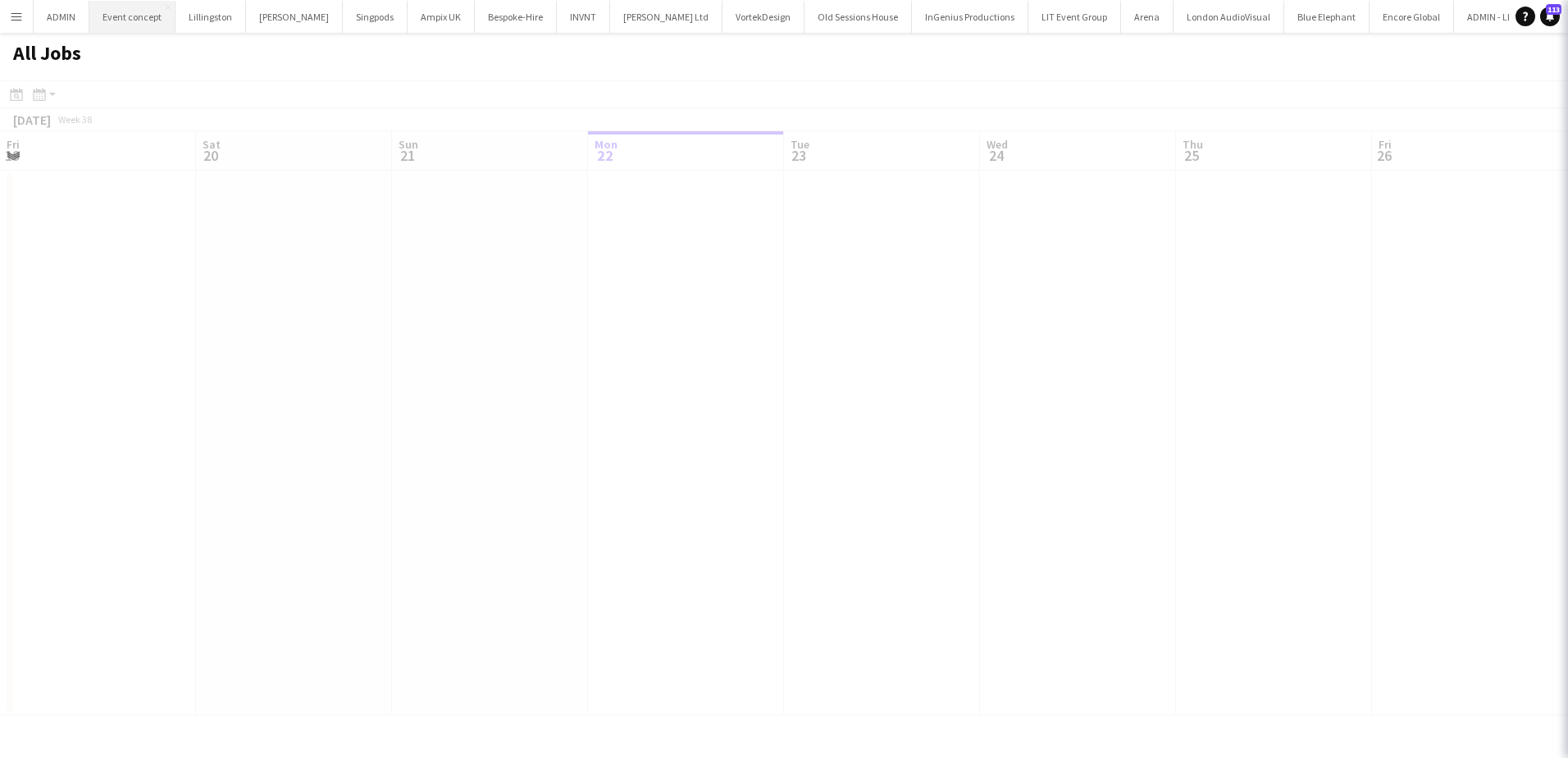
scroll to position [0, 392]
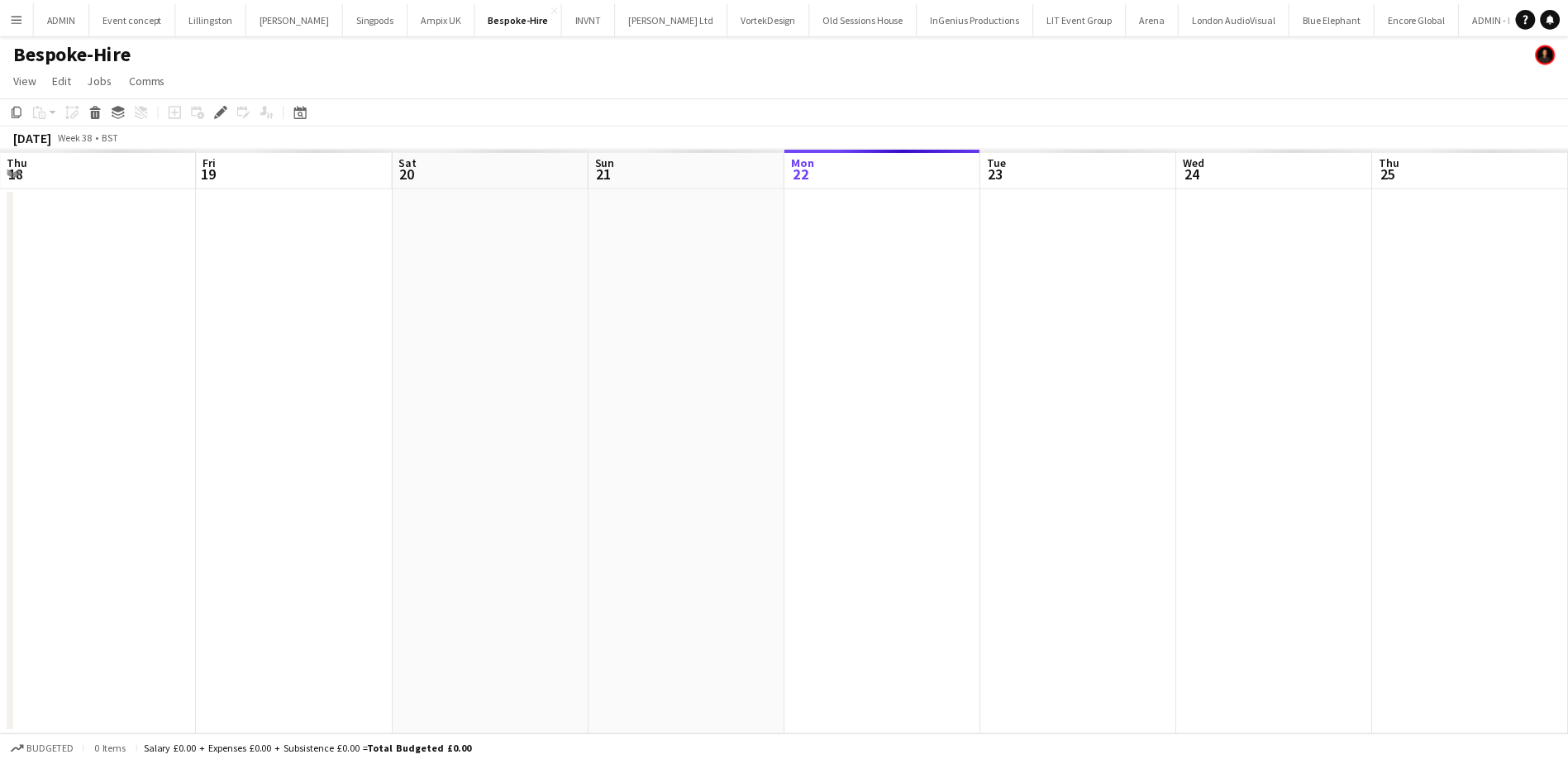
scroll to position [0, 569]
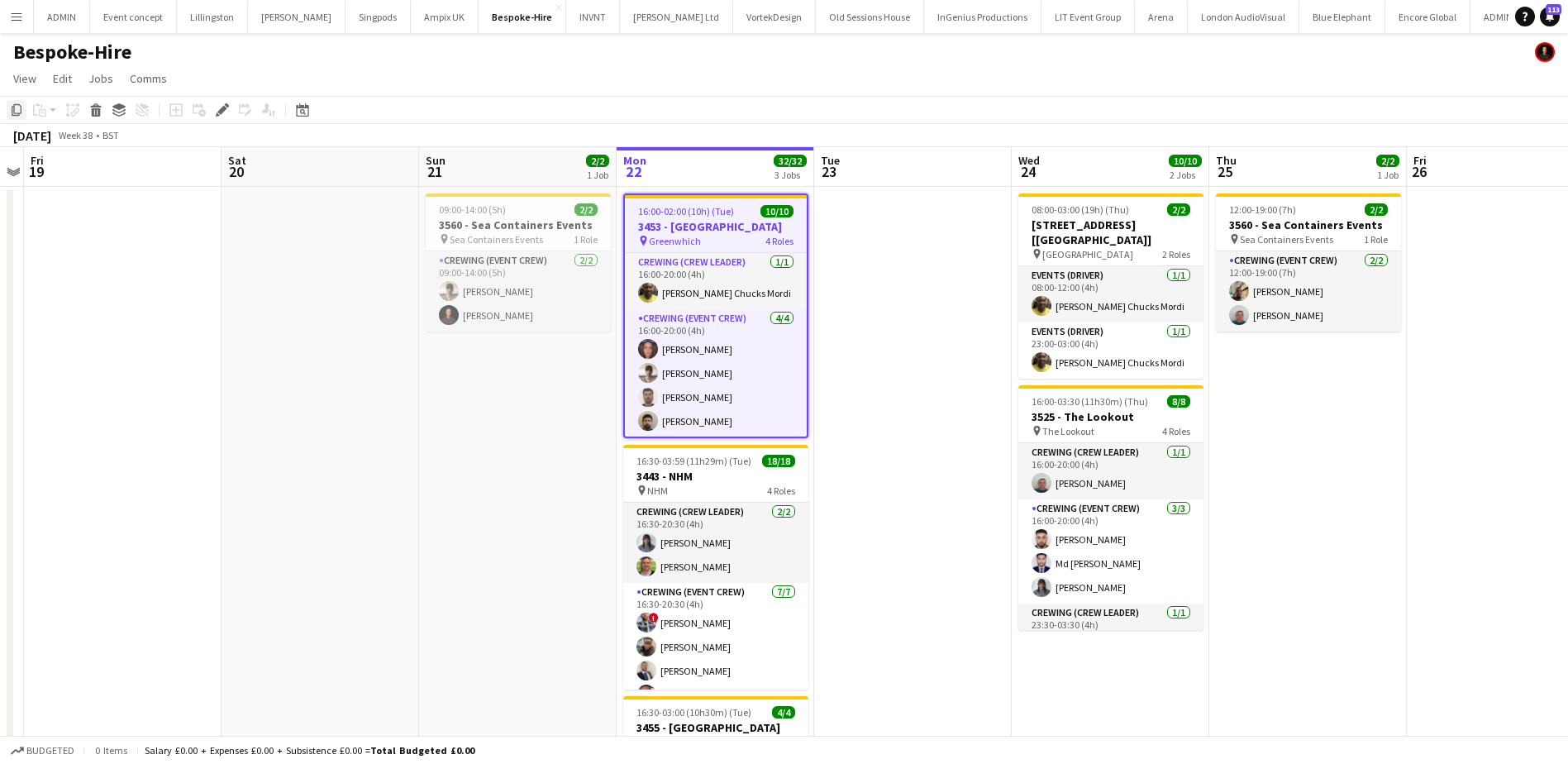
click at [20, 109] on icon "Copy" at bounding box center [16, 109] width 13 height 13
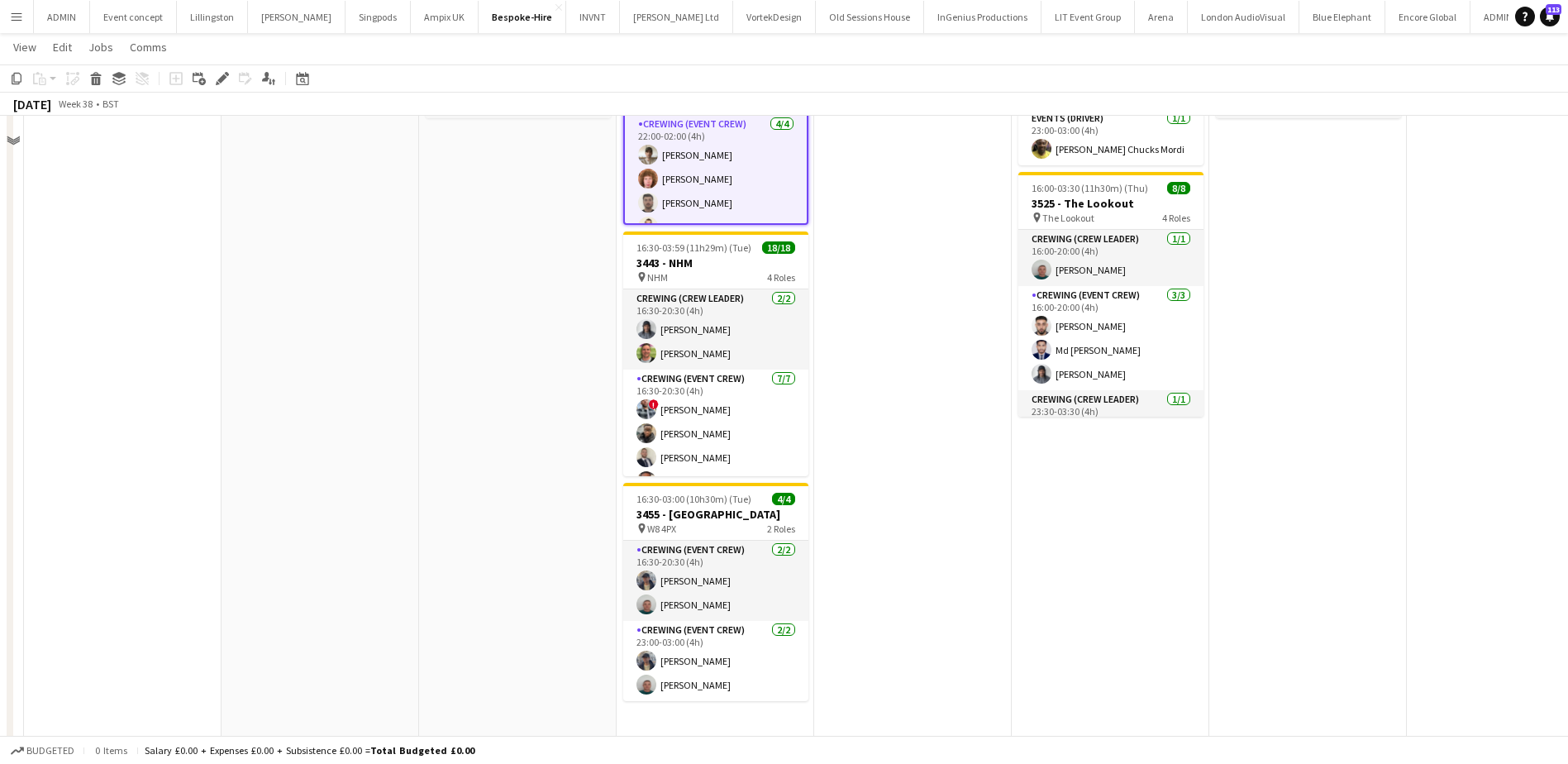
scroll to position [227, 0]
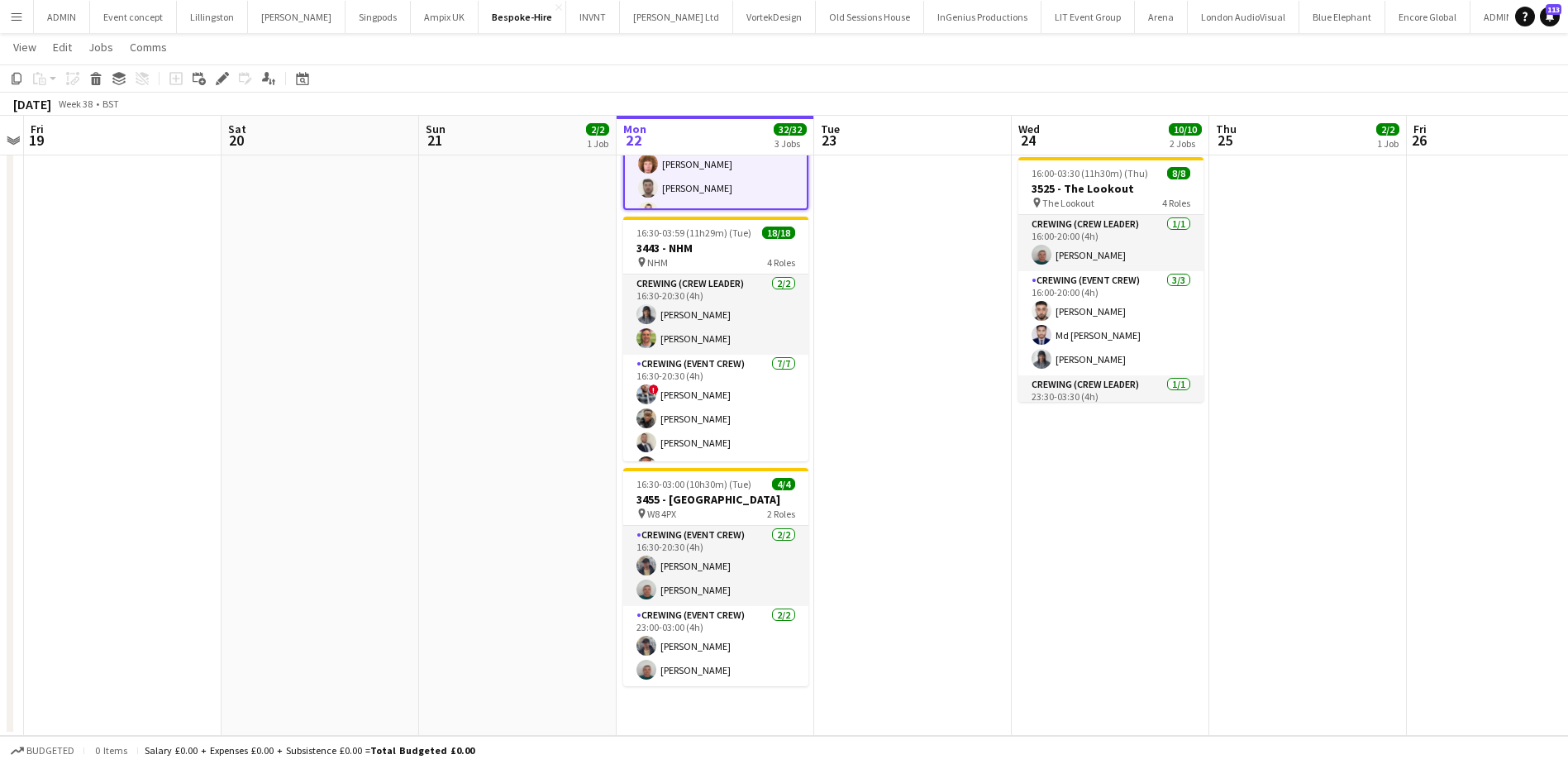
drag, startPoint x: 749, startPoint y: 706, endPoint x: 664, endPoint y: 729, distance: 88.1
click at [664, 729] on app-date-cell "16:00-02:00 (10h) (Tue) 10/10 3453 - Old Royal Naval College pin Greenwhich 4 R…" at bounding box center [715, 347] width 197 height 777
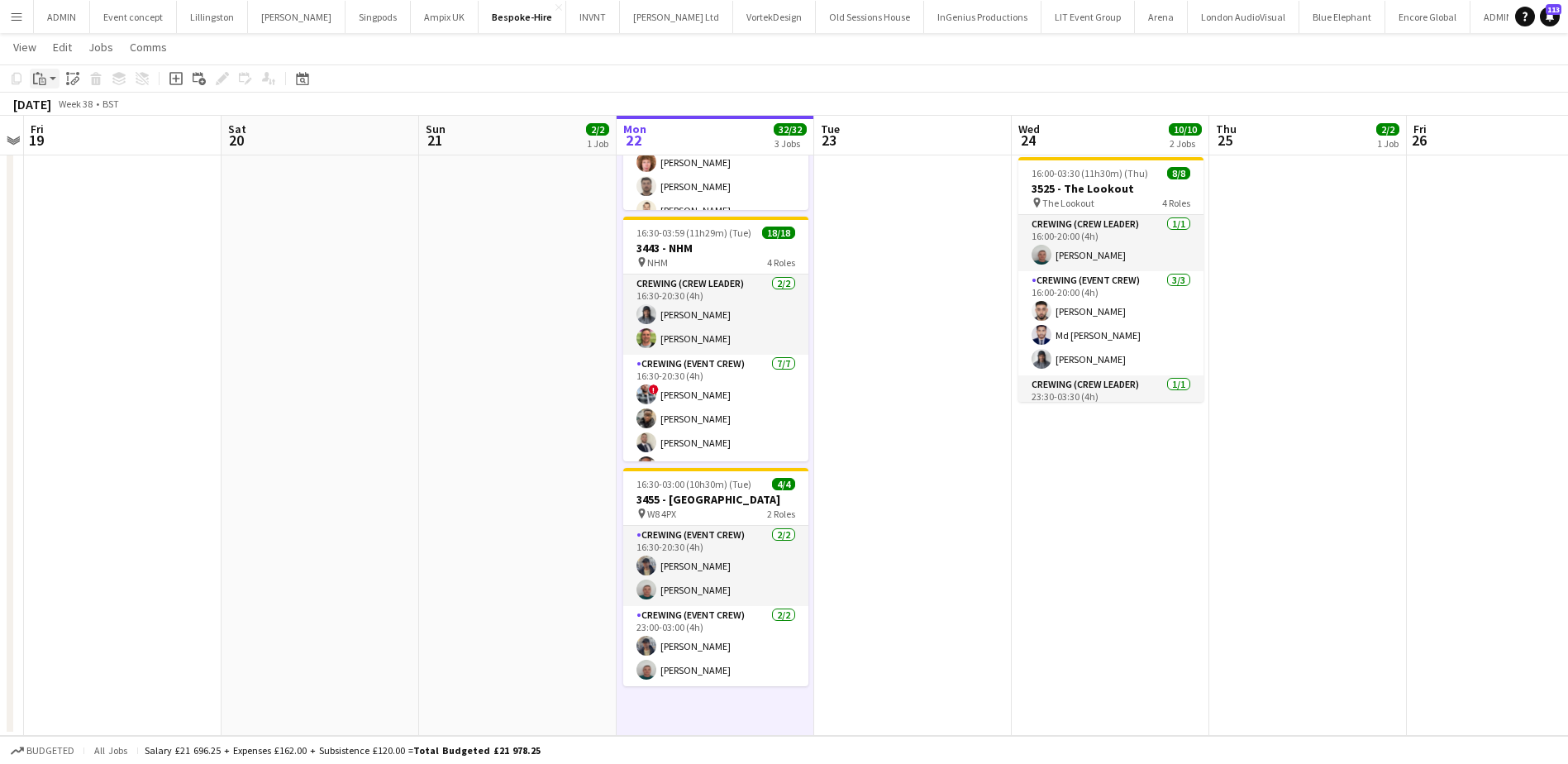
click at [34, 81] on icon "Paste" at bounding box center [39, 78] width 13 height 13
click at [47, 106] on link "Paste Ctrl+V" at bounding box center [121, 109] width 155 height 15
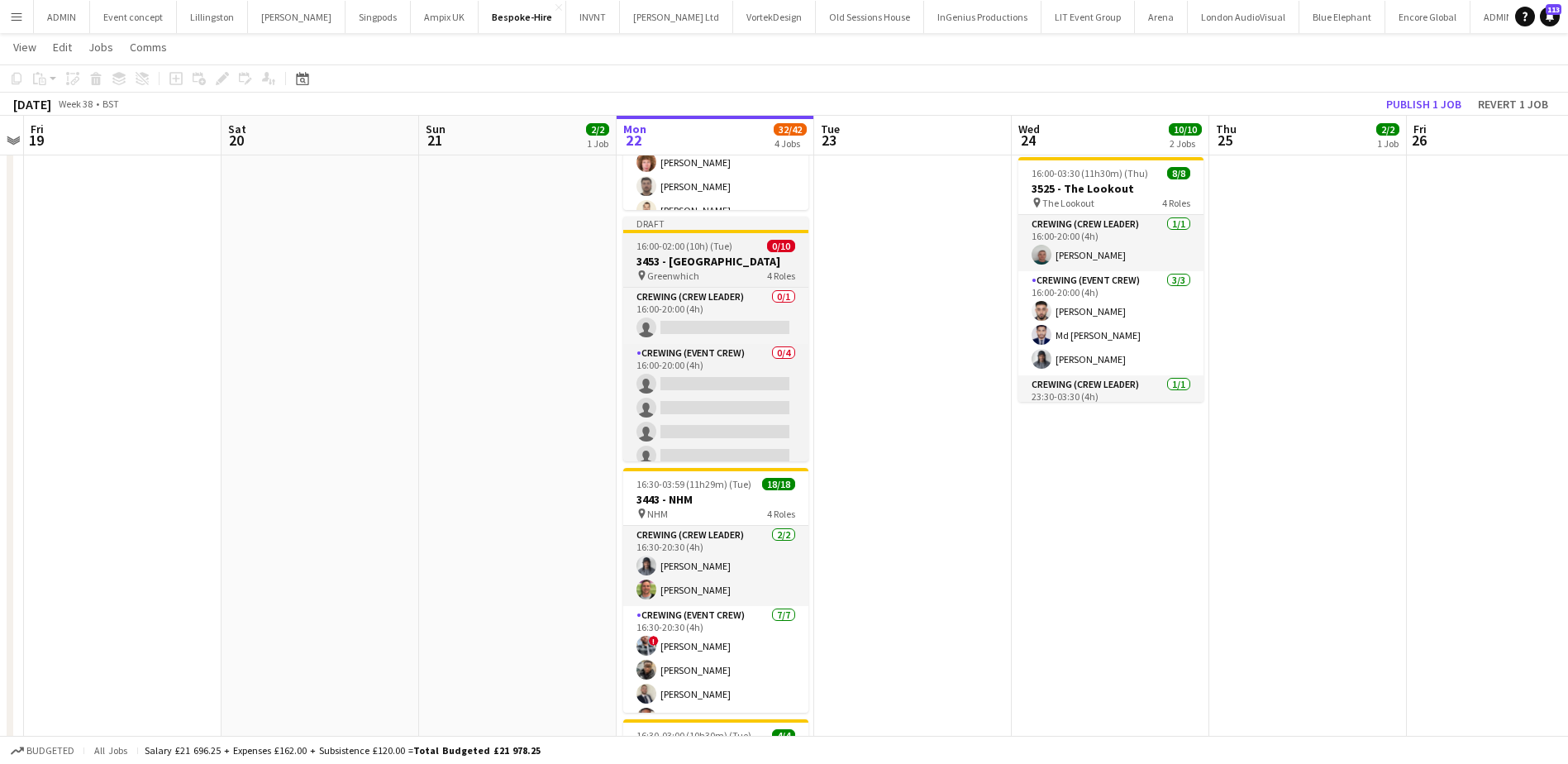
click at [688, 264] on h3 "3453 - [GEOGRAPHIC_DATA]" at bounding box center [716, 261] width 185 height 15
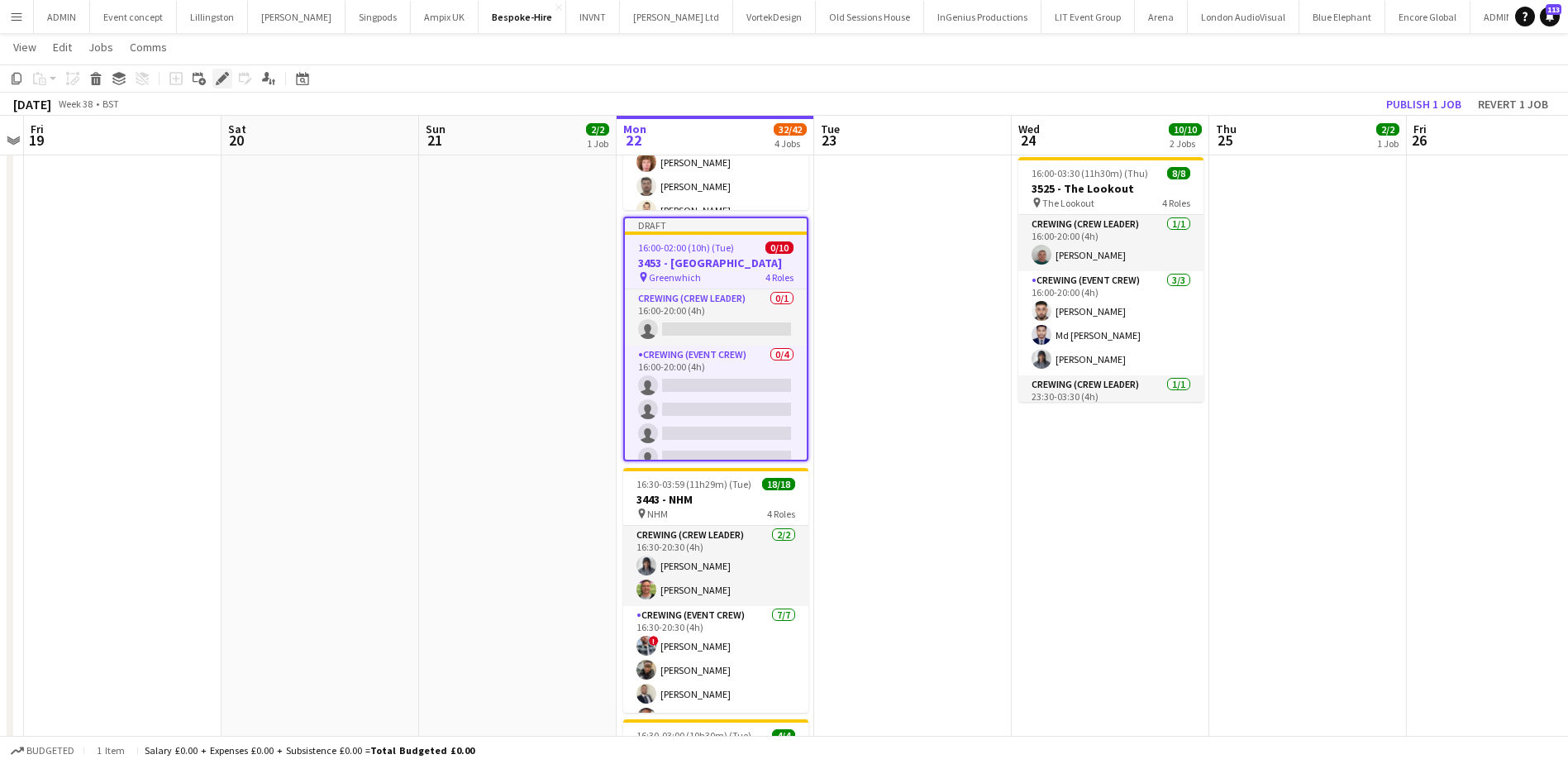
click at [226, 78] on icon at bounding box center [221, 78] width 9 height 9
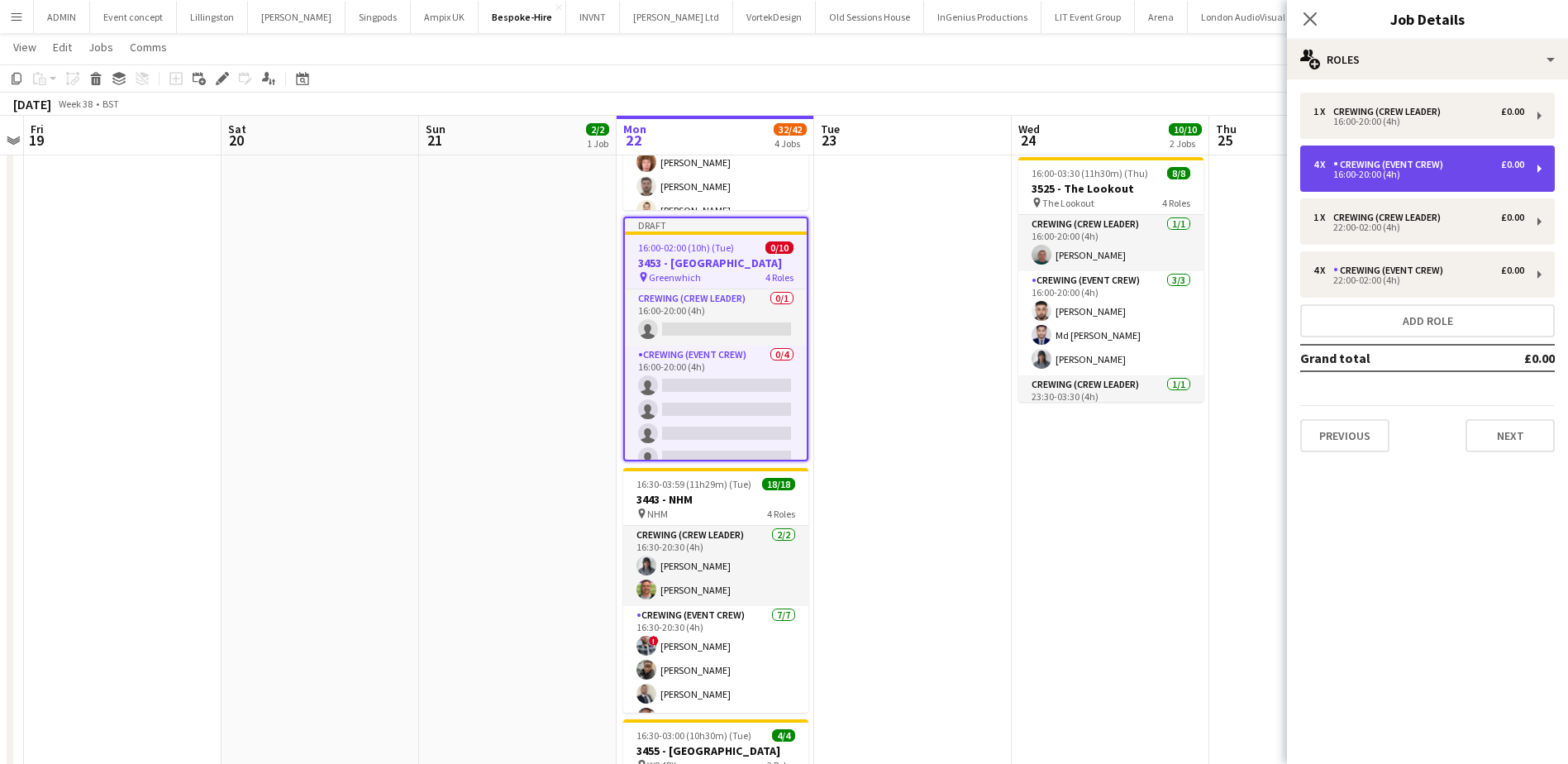
click at [1393, 169] on div "Crewing (Event Crew)" at bounding box center [1391, 164] width 116 height 11
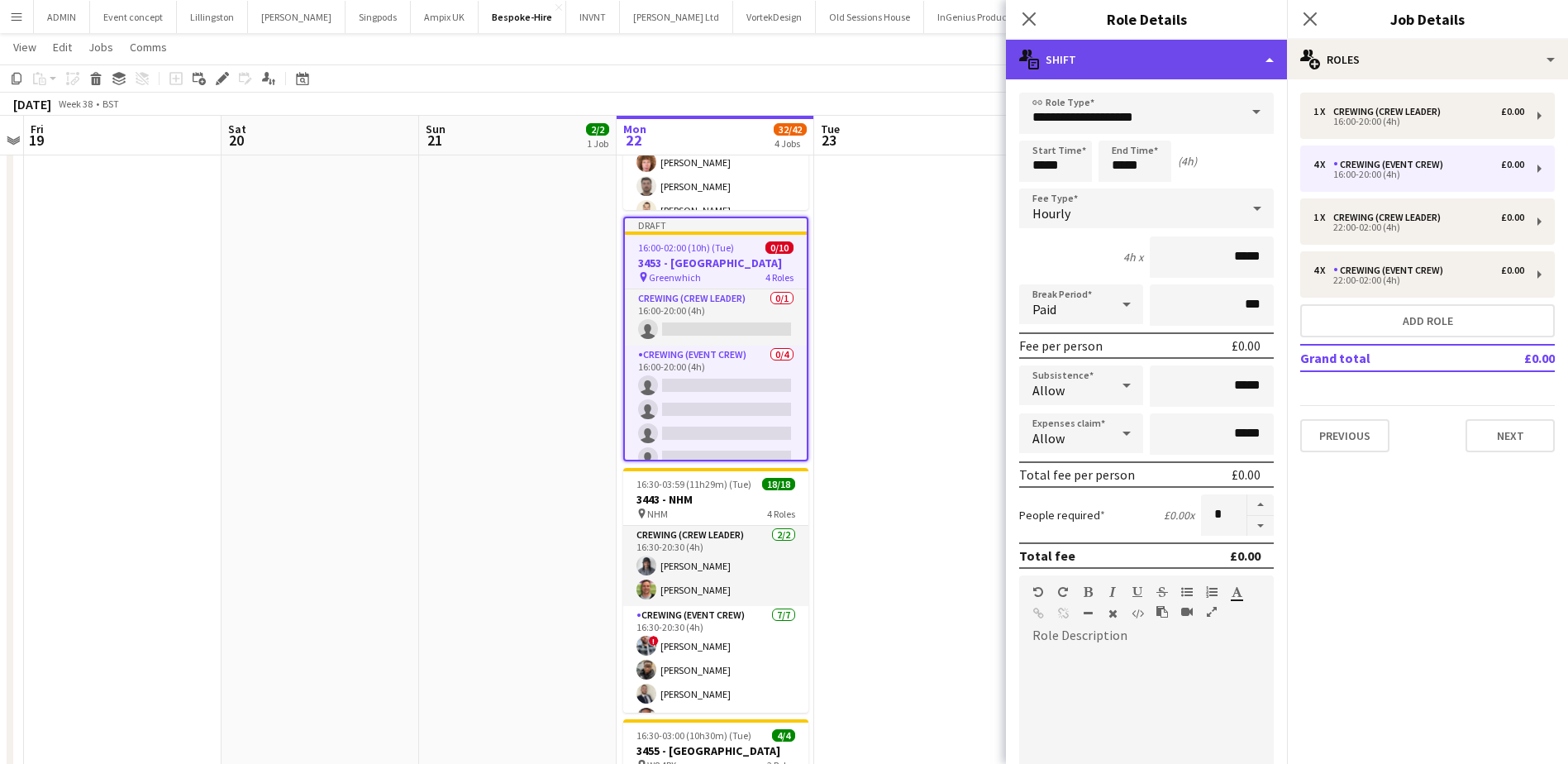
click at [1217, 59] on div "multiple-actions-text Shift" at bounding box center [1147, 59] width 281 height 40
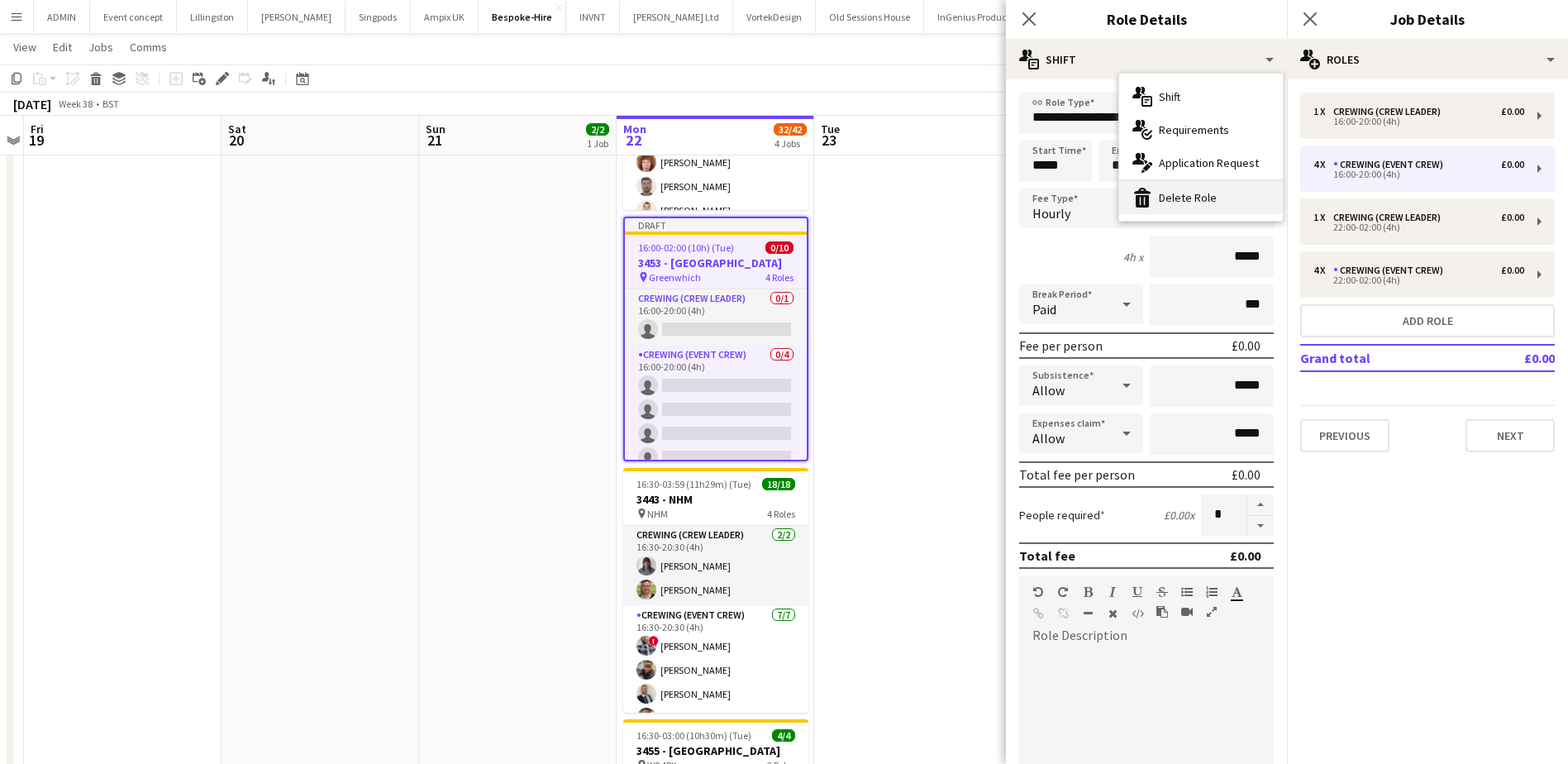
click at [1217, 193] on div "bin-2 Delete Role" at bounding box center [1201, 197] width 164 height 33
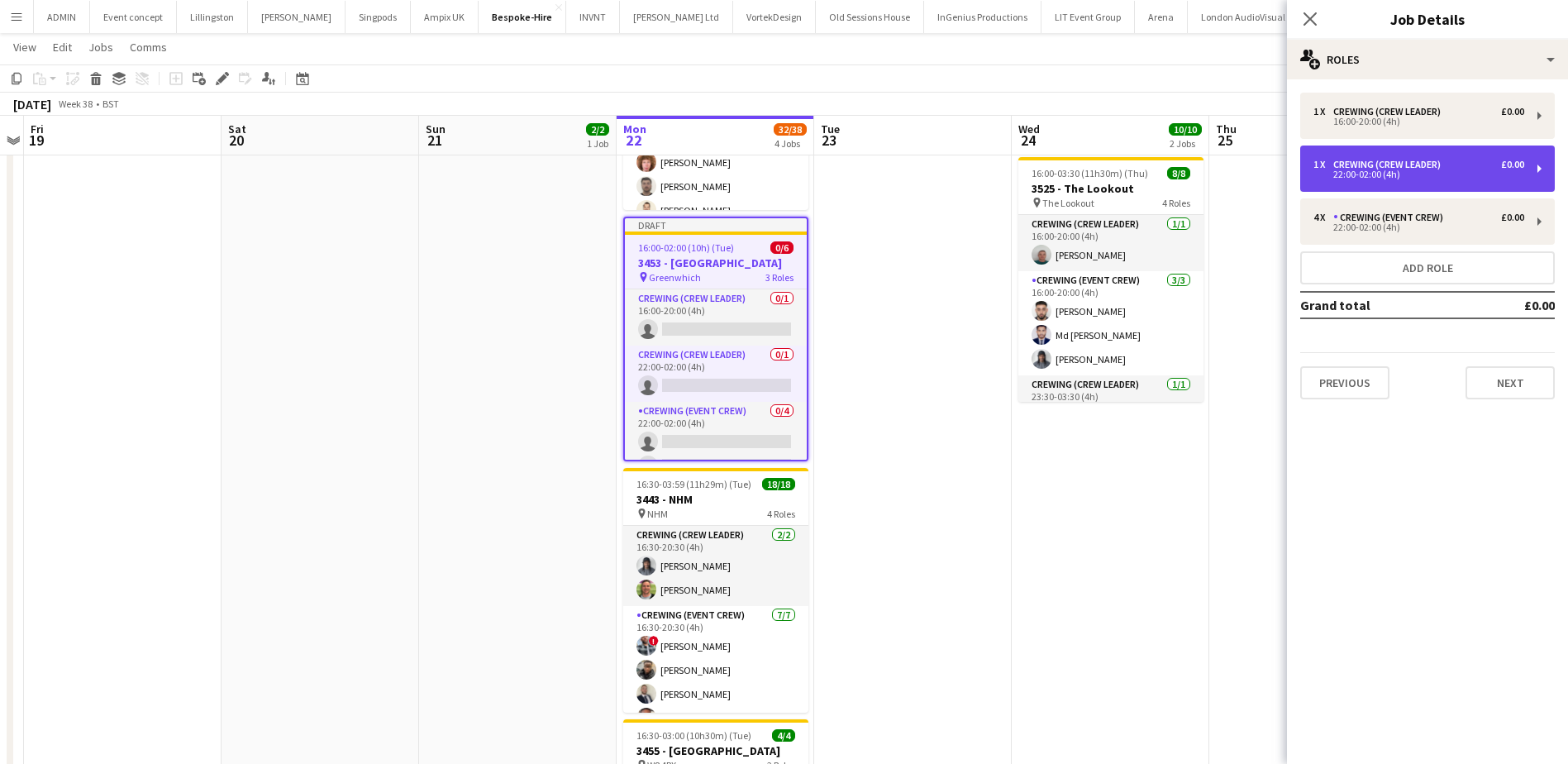
click at [1402, 172] on div "22:00-02:00 (4h)" at bounding box center [1419, 175] width 211 height 9
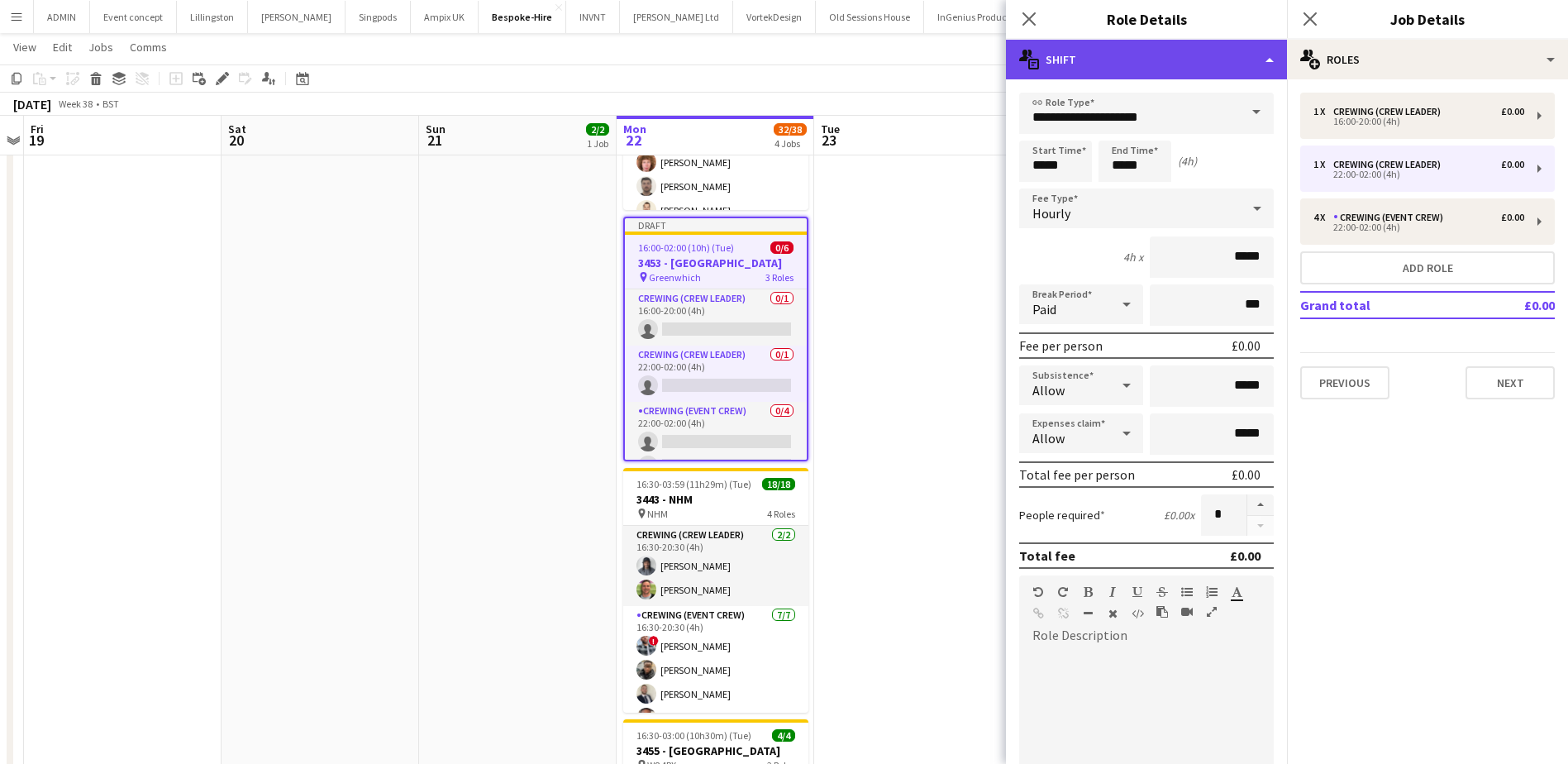
click at [1182, 59] on div "multiple-actions-text Shift" at bounding box center [1147, 59] width 281 height 40
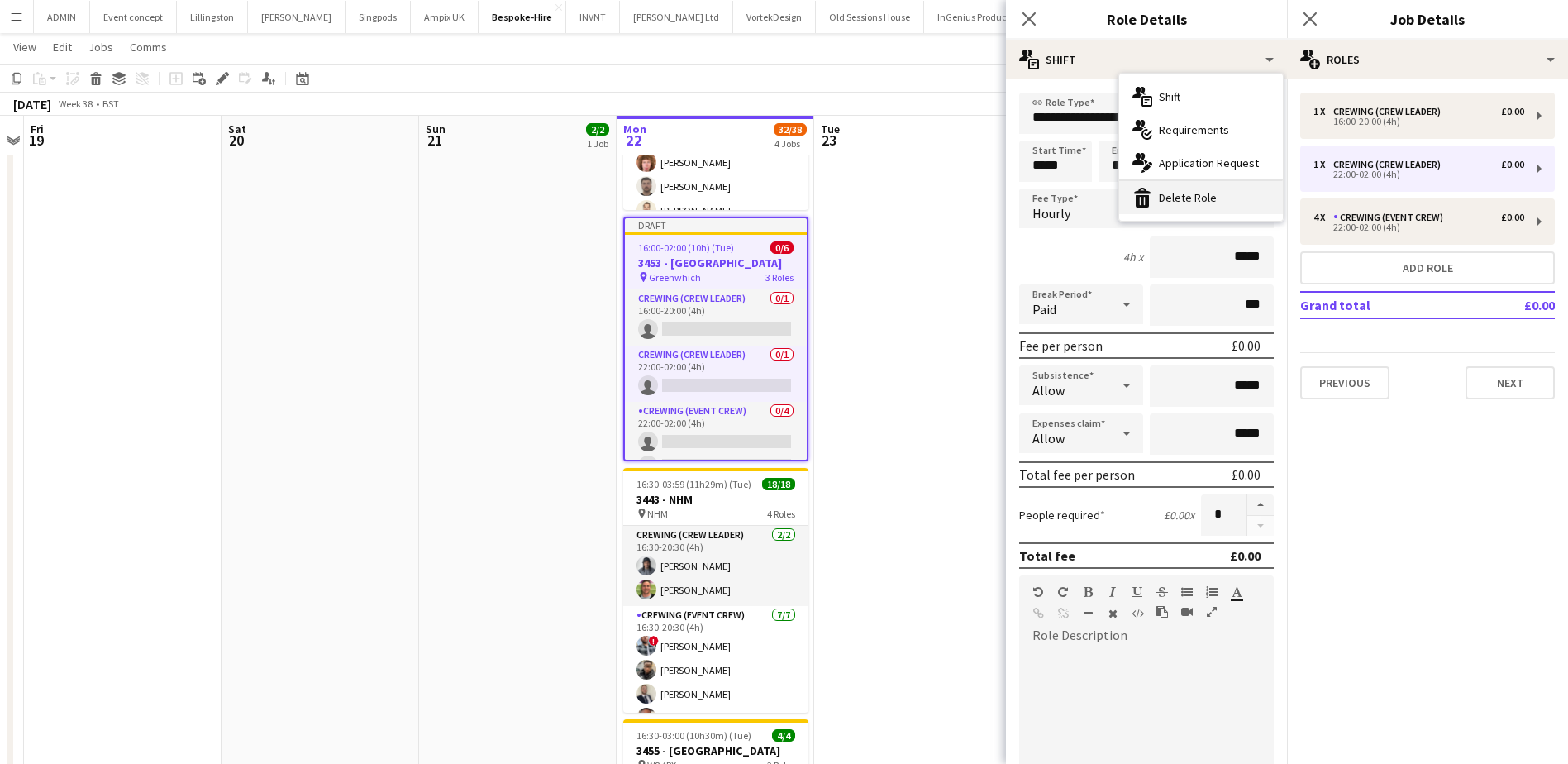
click at [1204, 195] on div "bin-2 Delete Role" at bounding box center [1201, 197] width 164 height 33
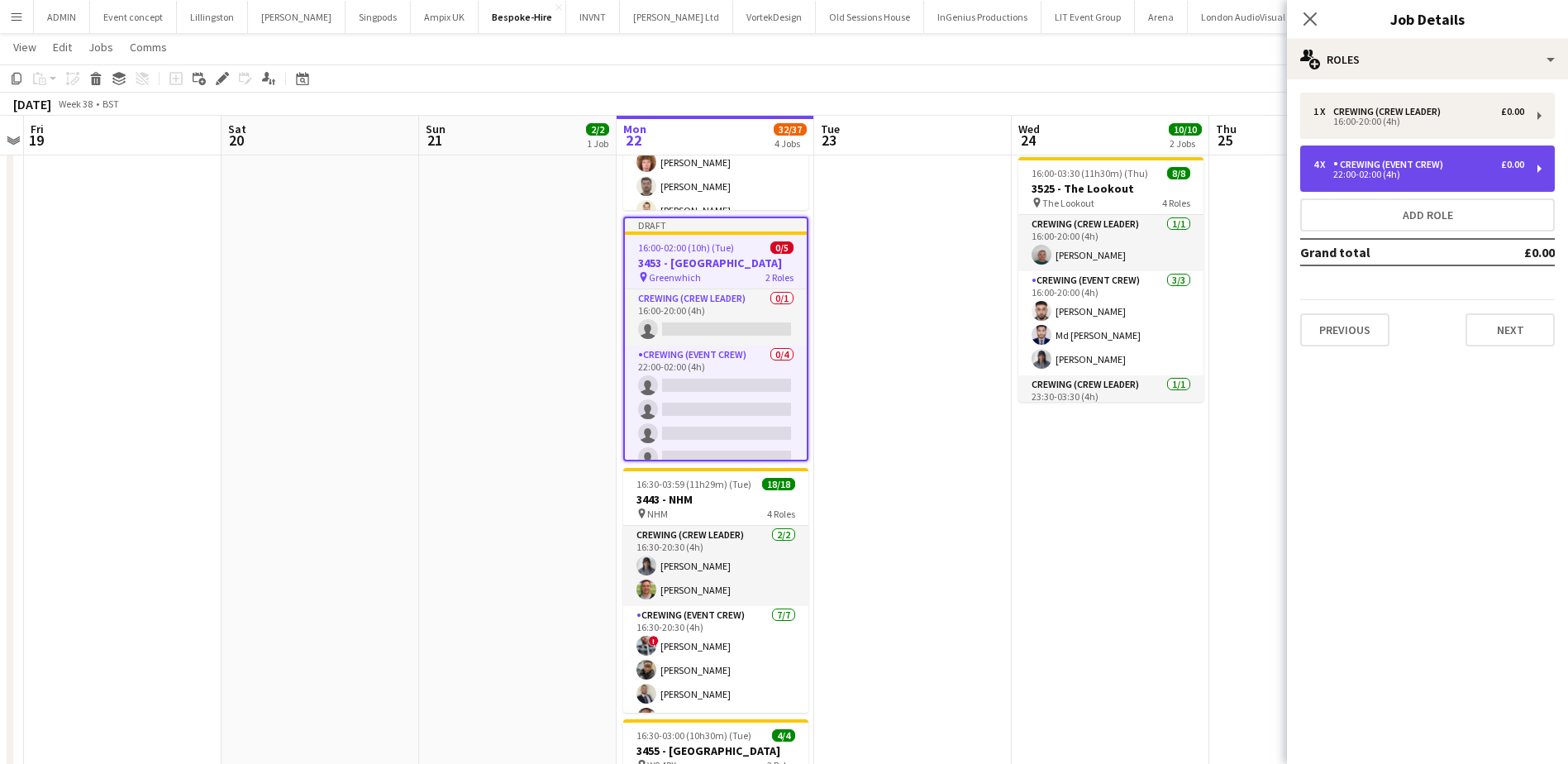
click at [1360, 177] on div "22:00-02:00 (4h)" at bounding box center [1419, 175] width 211 height 9
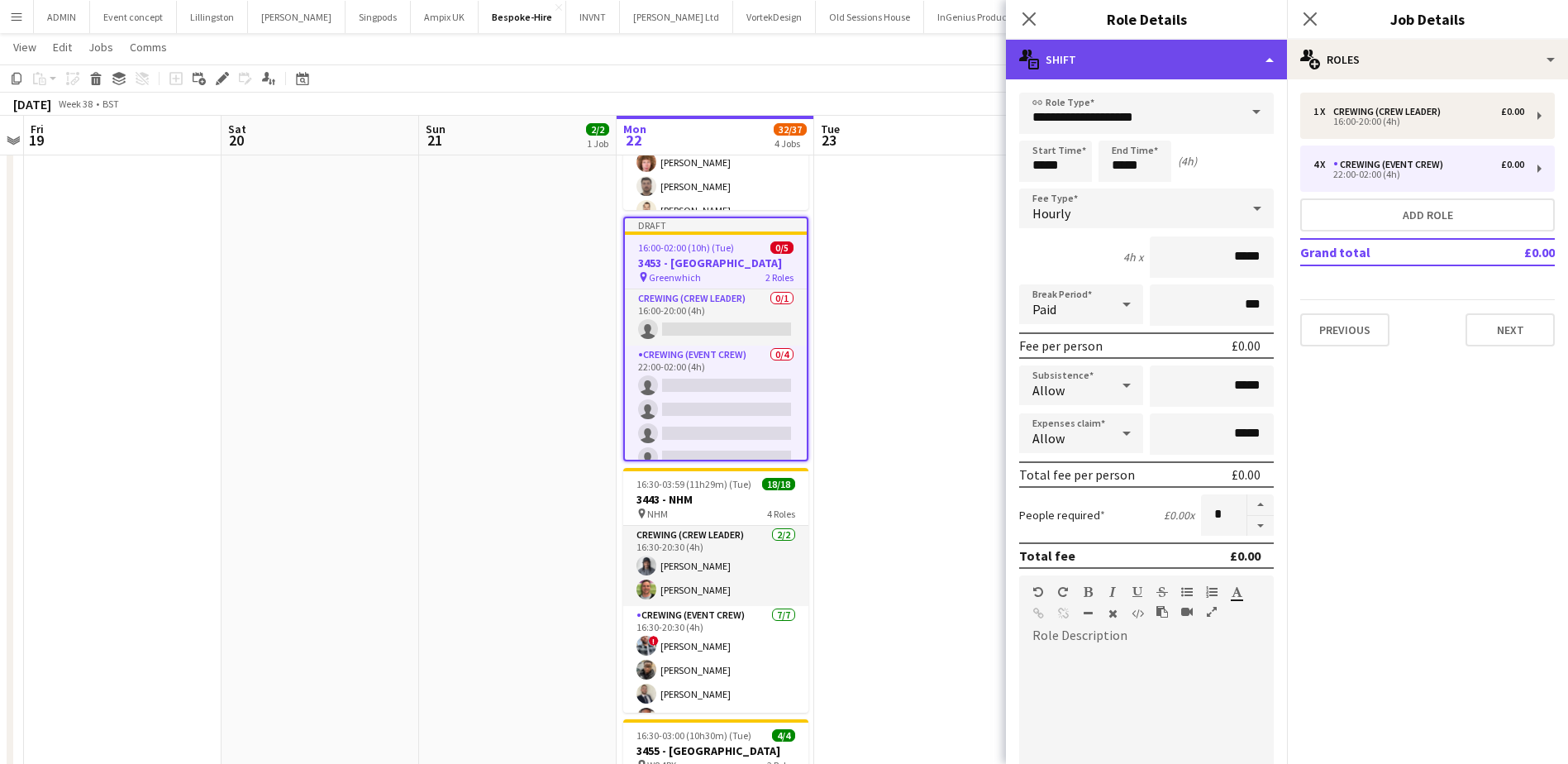
click at [1150, 60] on div "multiple-actions-text Shift" at bounding box center [1147, 59] width 281 height 40
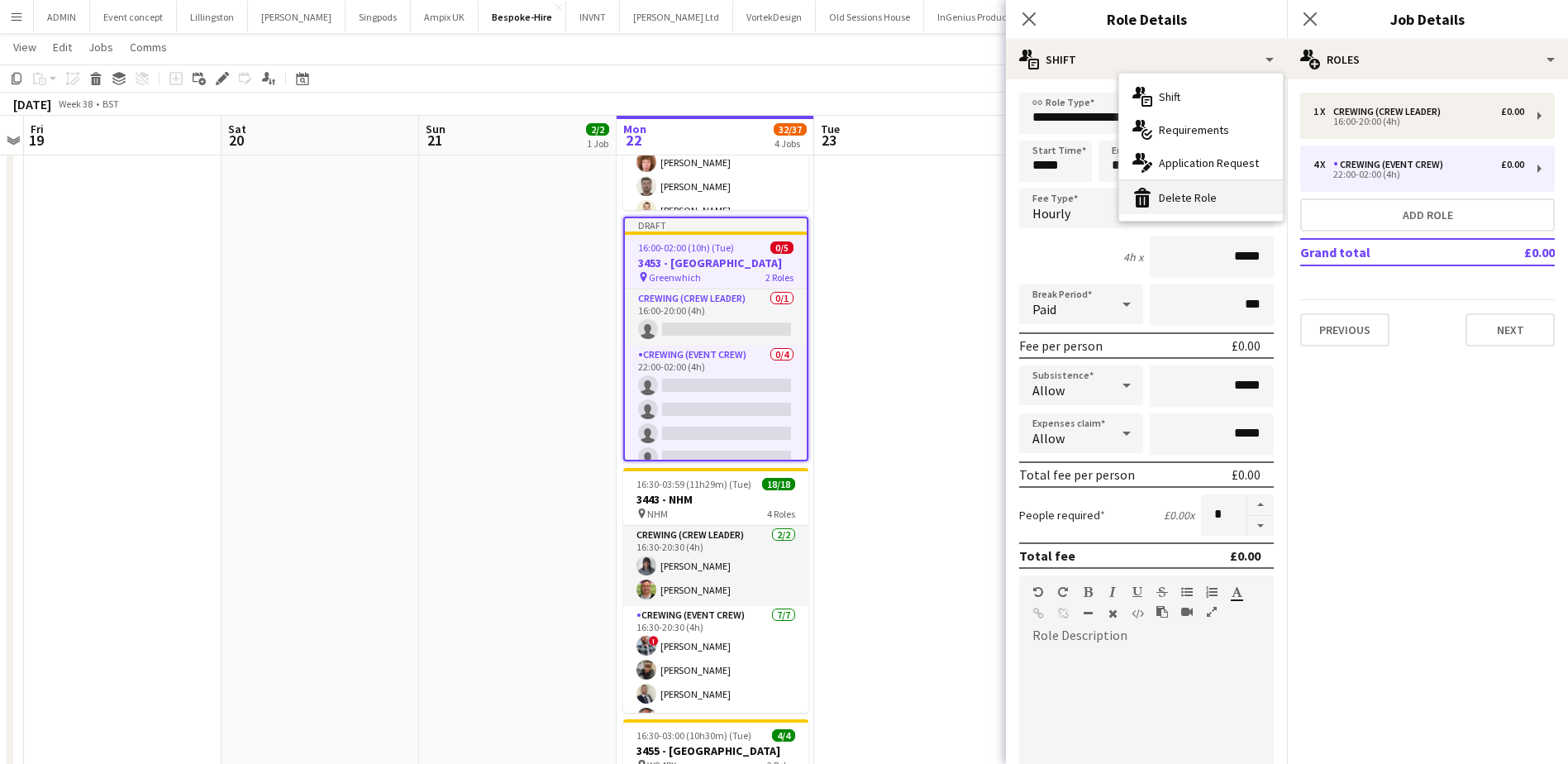
click at [1207, 202] on div "bin-2 Delete Role" at bounding box center [1201, 197] width 164 height 33
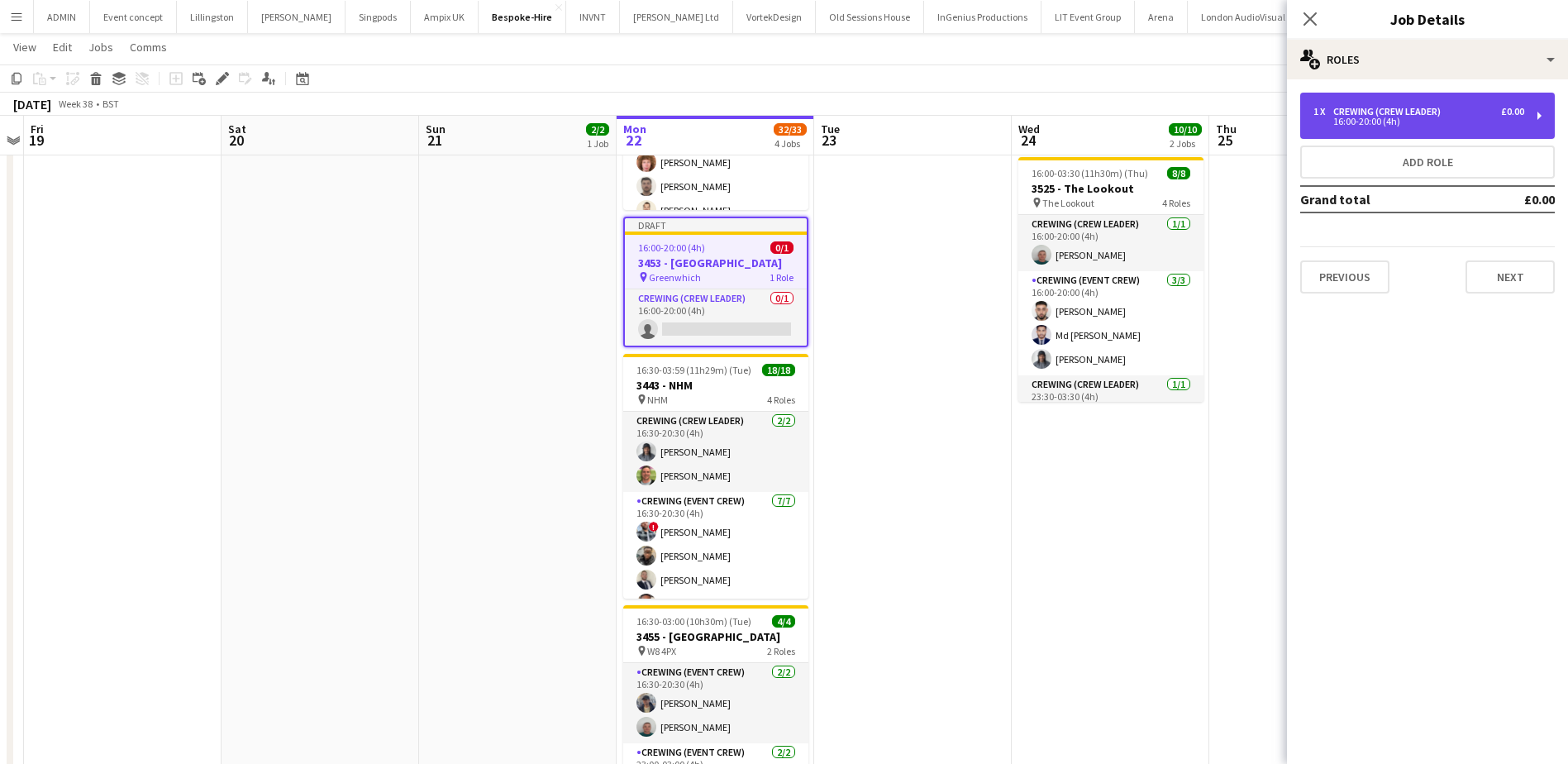
click at [1391, 117] on div "16:00-20:00 (4h)" at bounding box center [1419, 121] width 211 height 9
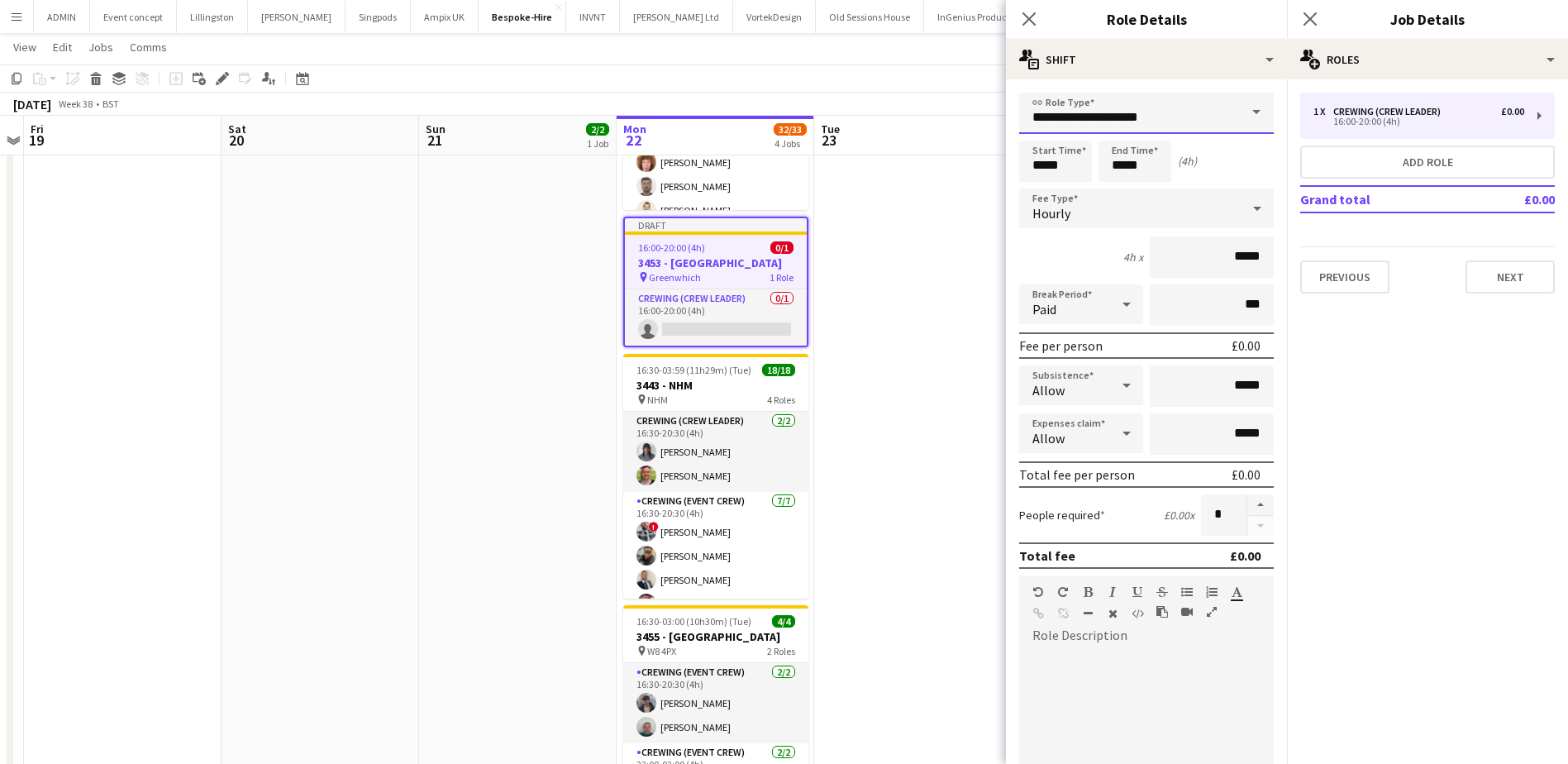
click at [1167, 124] on input "**********" at bounding box center [1147, 113] width 255 height 41
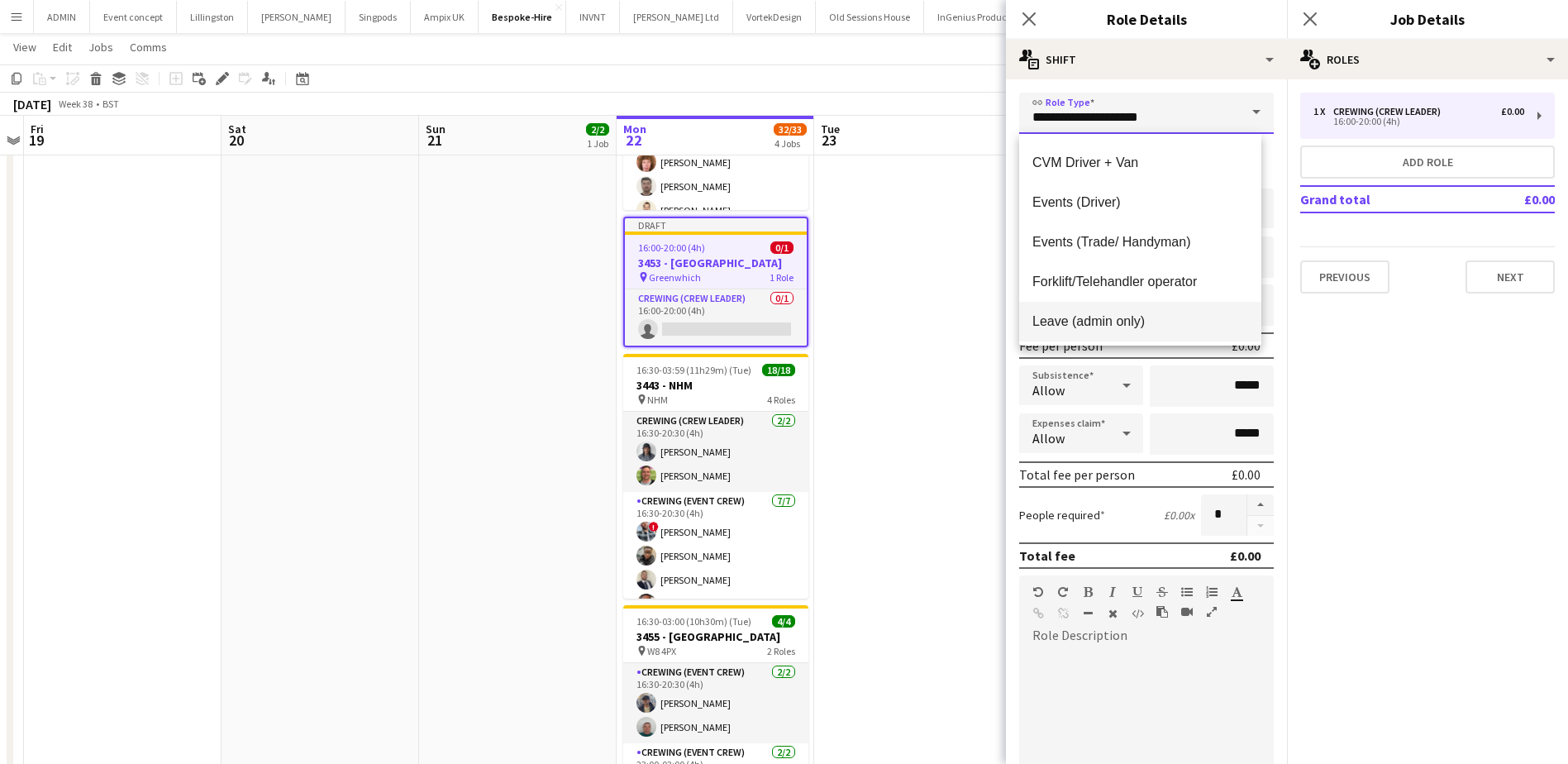
scroll to position [496, 0]
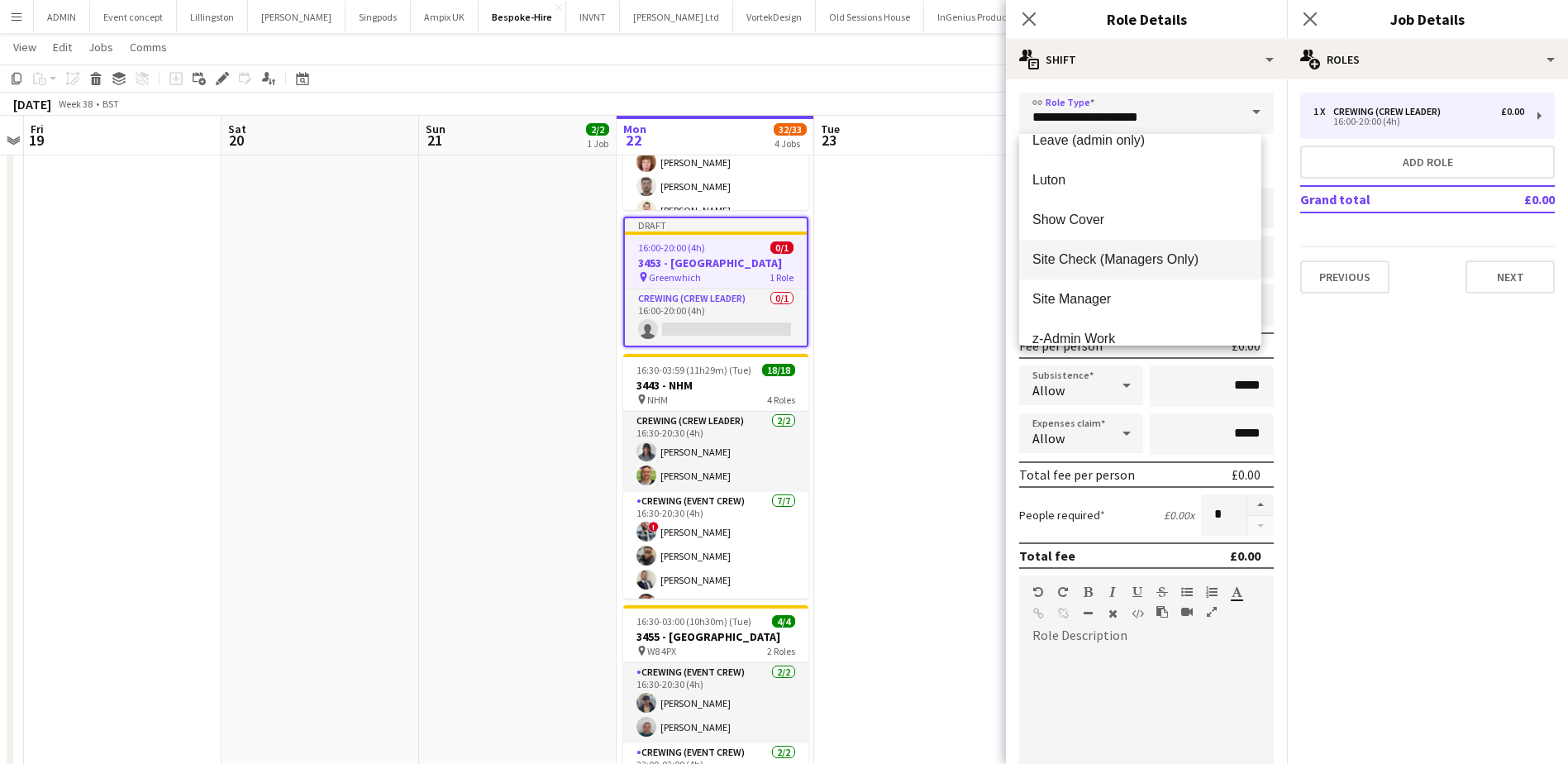
click at [1184, 263] on span "Site Check (Managers Only)" at bounding box center [1141, 259] width 215 height 16
type input "**********"
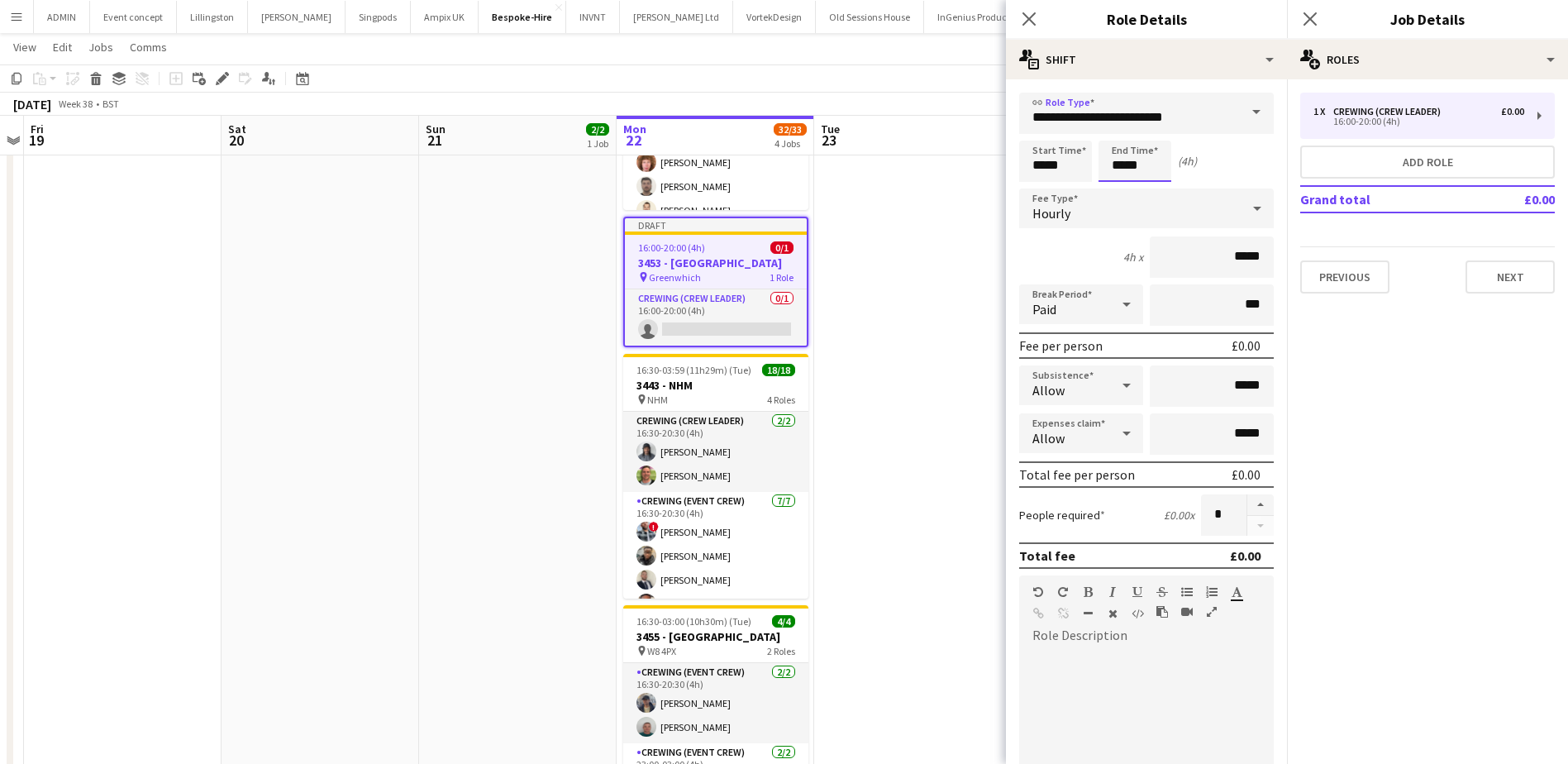
click at [1113, 168] on input "*****" at bounding box center [1135, 161] width 72 height 41
click at [1119, 184] on div at bounding box center [1118, 189] width 33 height 16
type input "*****"
click at [1119, 184] on div at bounding box center [1118, 189] width 33 height 16
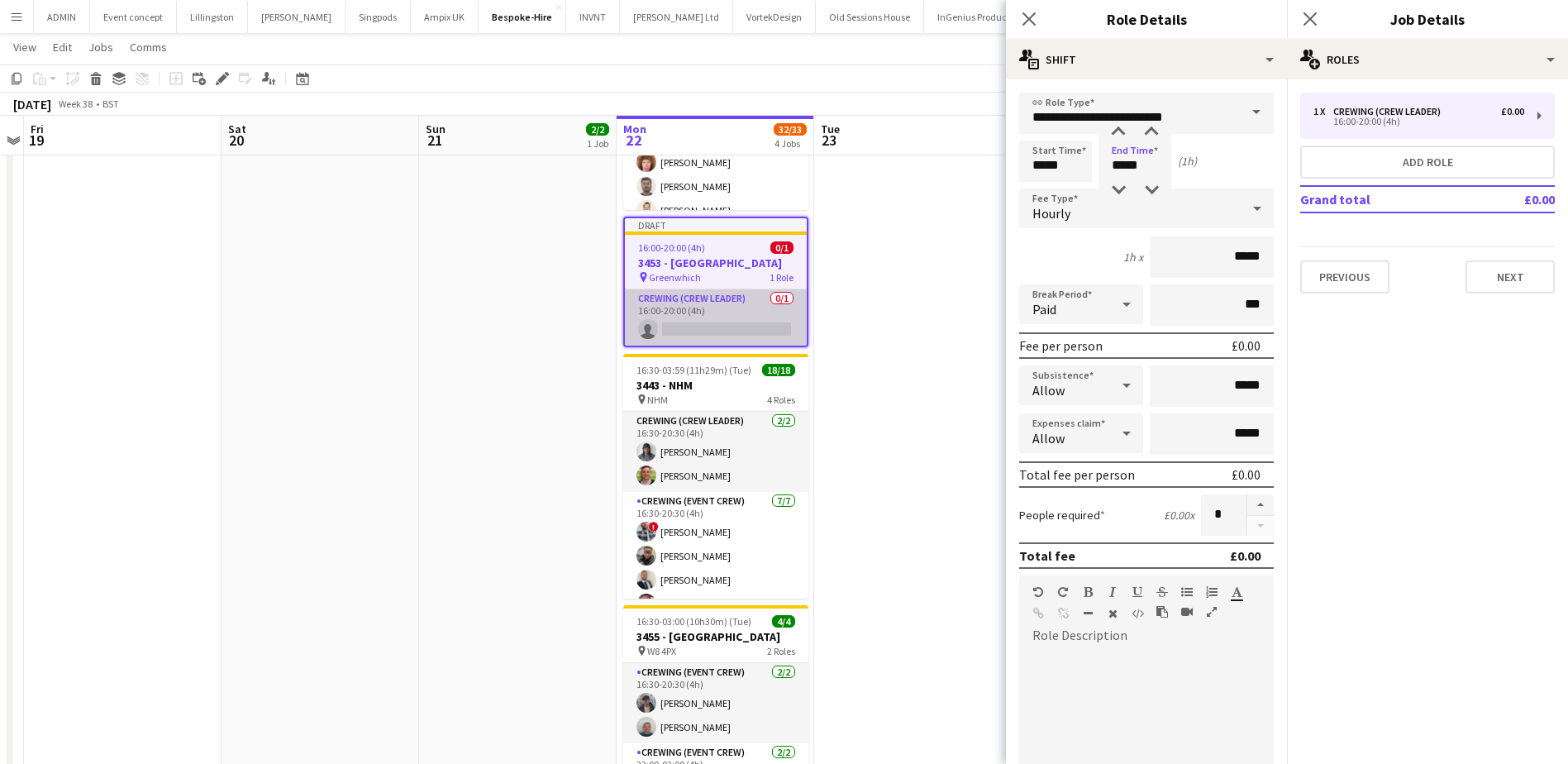
click at [697, 320] on app-card-role "Crewing (Crew Leader) 0/1 16:00-20:00 (4h) single-neutral-actions" at bounding box center [715, 317] width 182 height 56
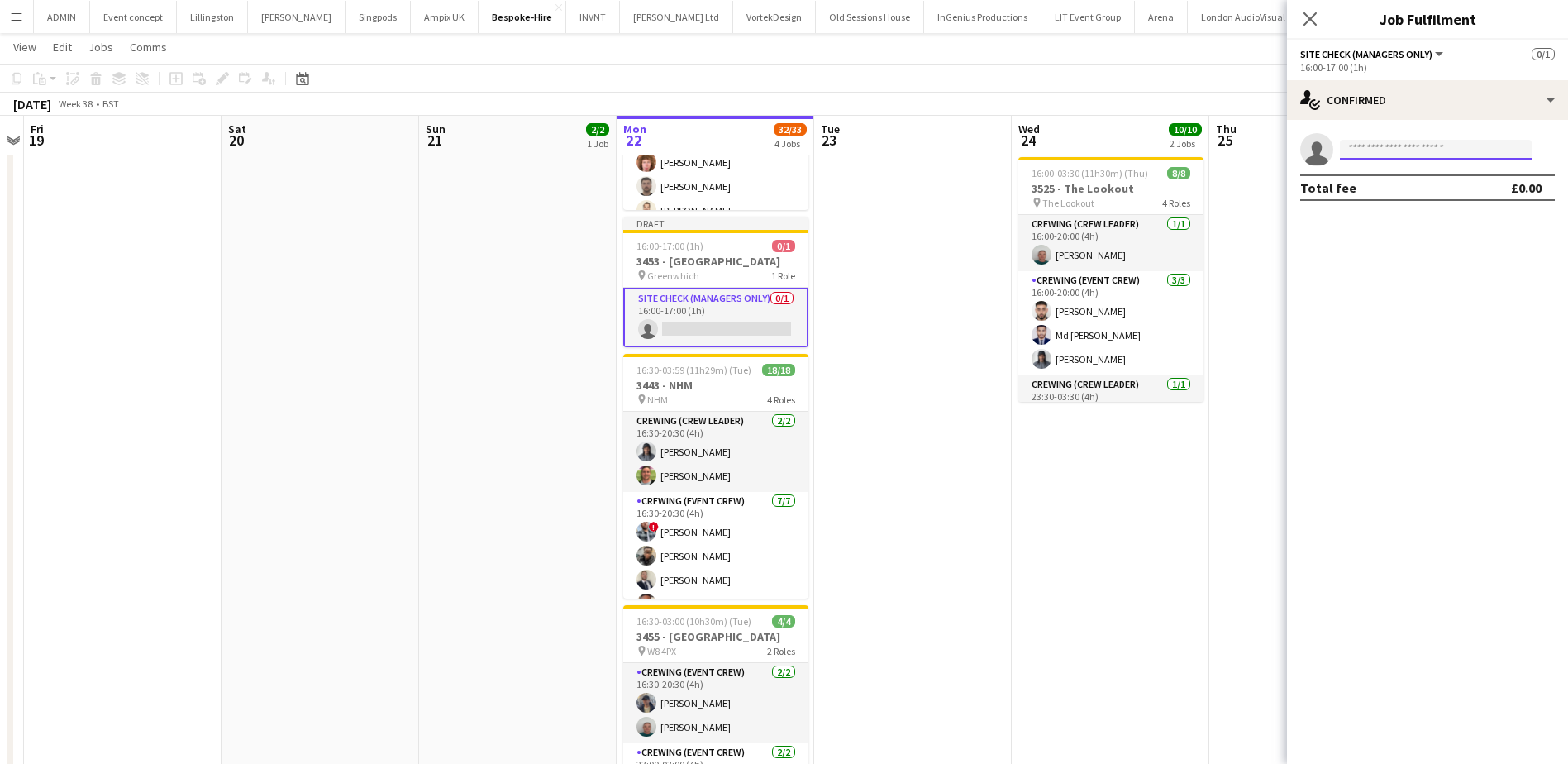
click at [1399, 153] on input at bounding box center [1436, 149] width 192 height 20
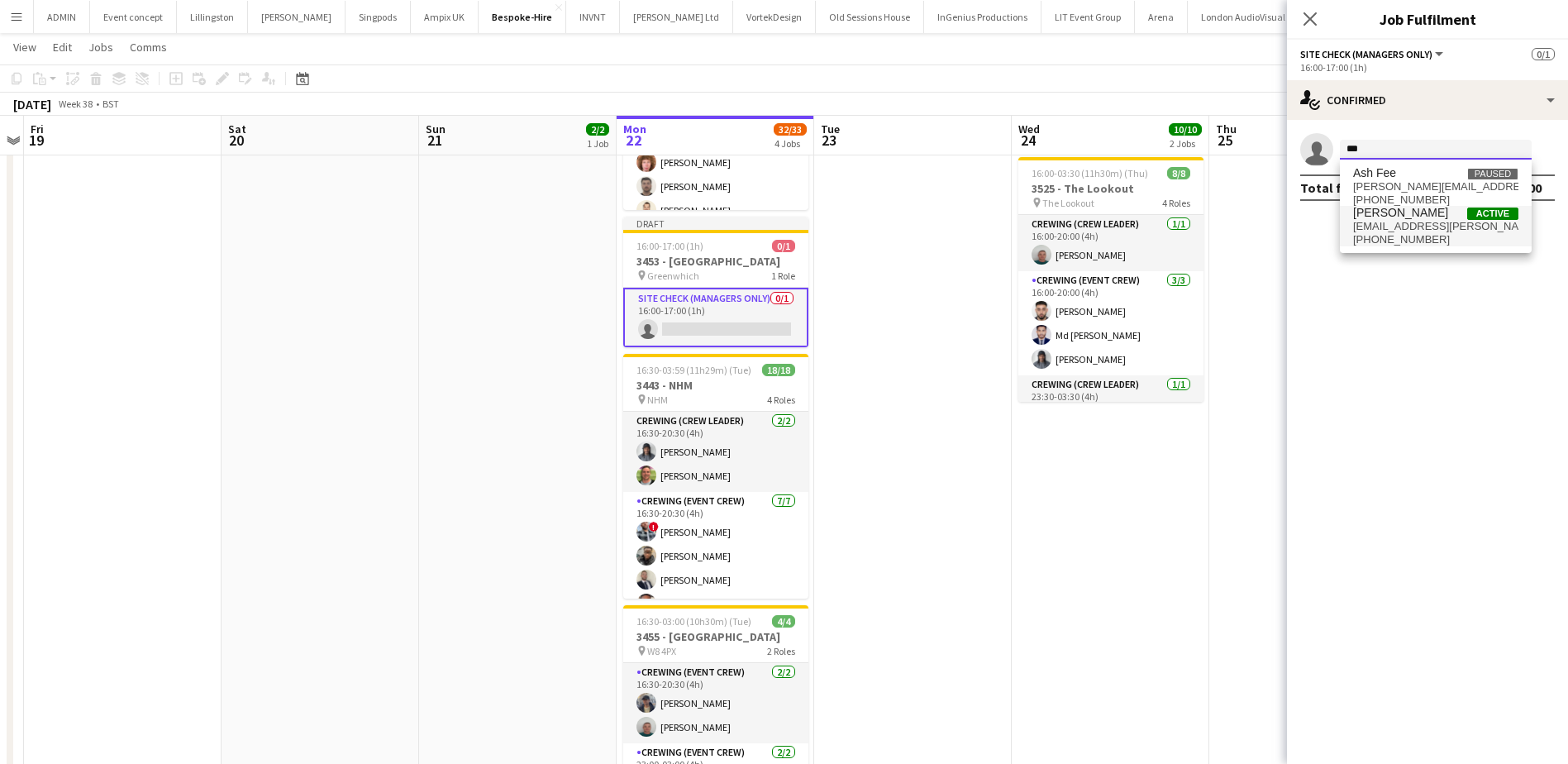
type input "***"
click at [1400, 215] on span "Ash Grimmer" at bounding box center [1401, 213] width 95 height 14
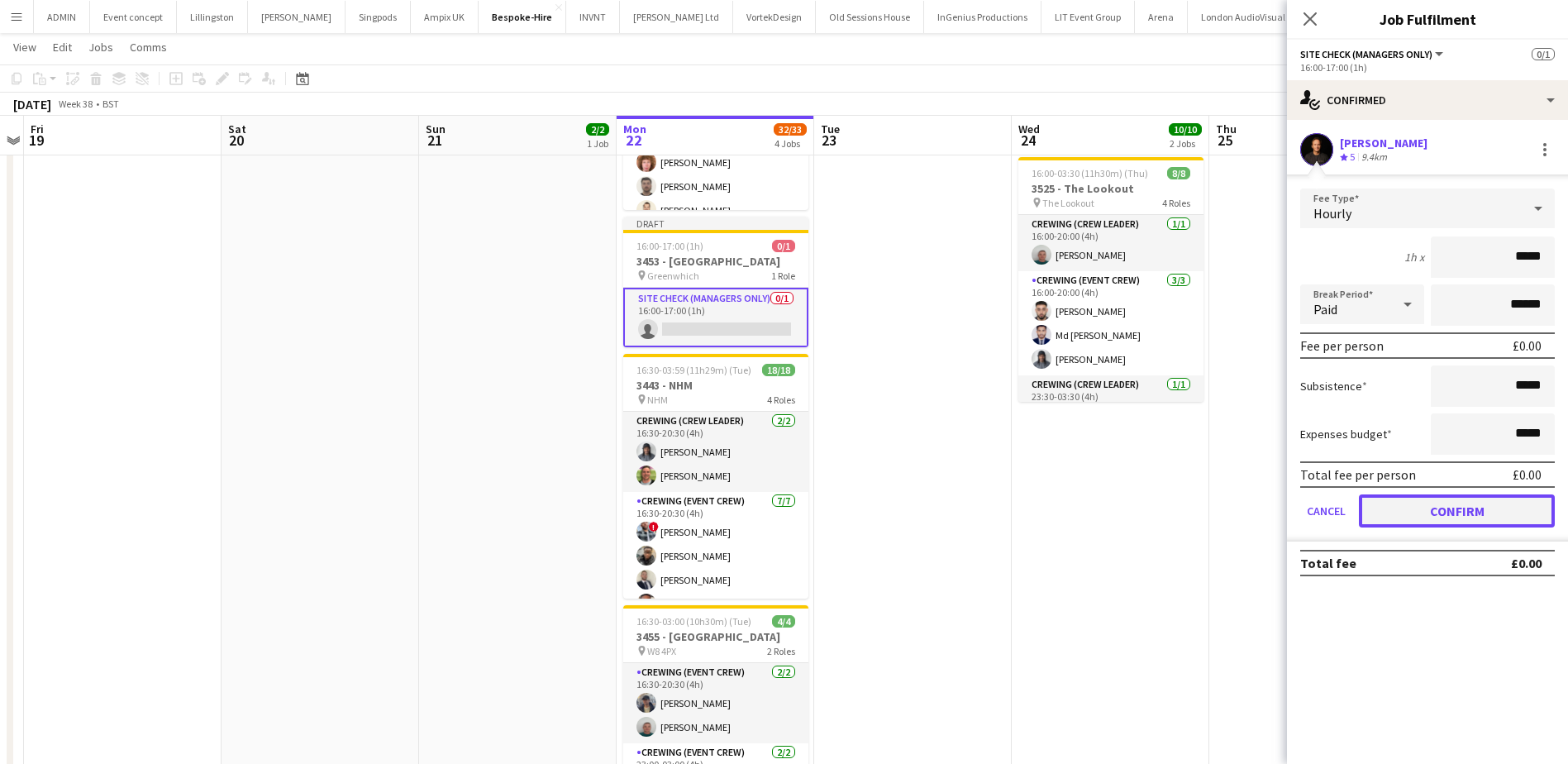
click at [1447, 515] on button "Confirm" at bounding box center [1457, 511] width 196 height 33
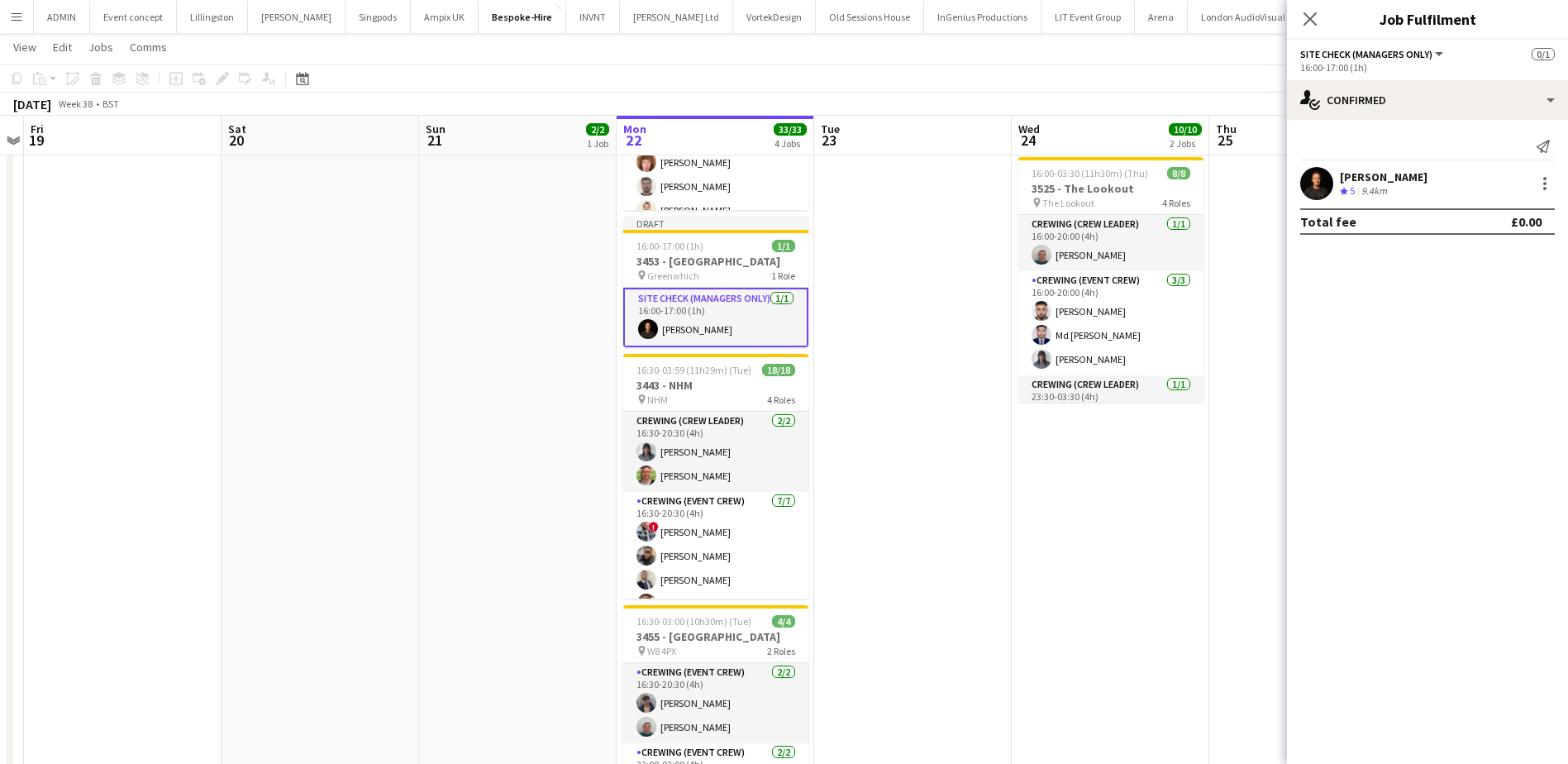
click at [1053, 488] on app-date-cell "08:00-03:00 (19h) (Thu) 2/2 3606 - PEND - 2 Temple Place [Luton] pin Woolwich 2…" at bounding box center [1111, 422] width 197 height 927
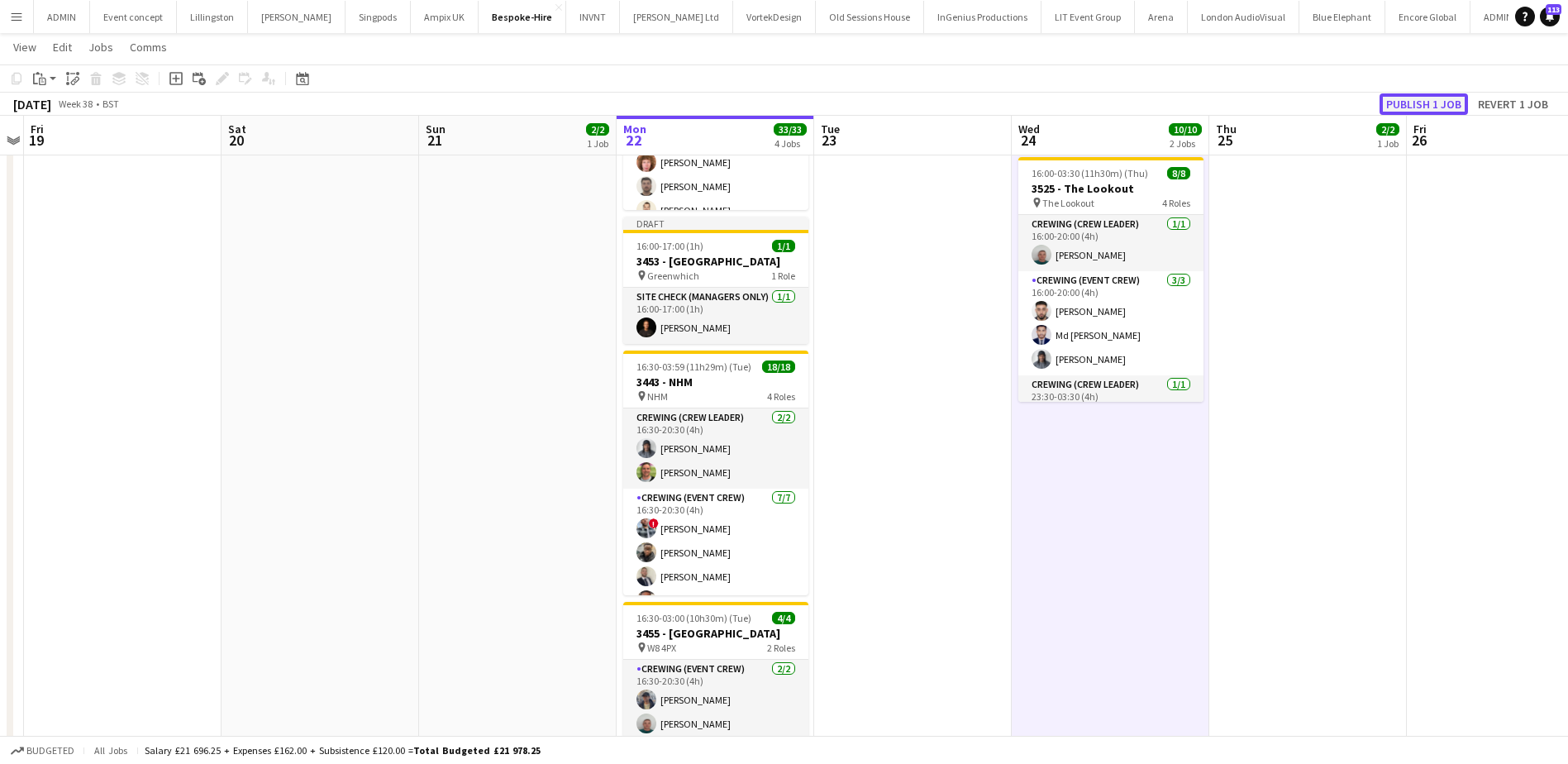
click at [1406, 100] on button "Publish 1 job" at bounding box center [1424, 103] width 89 height 22
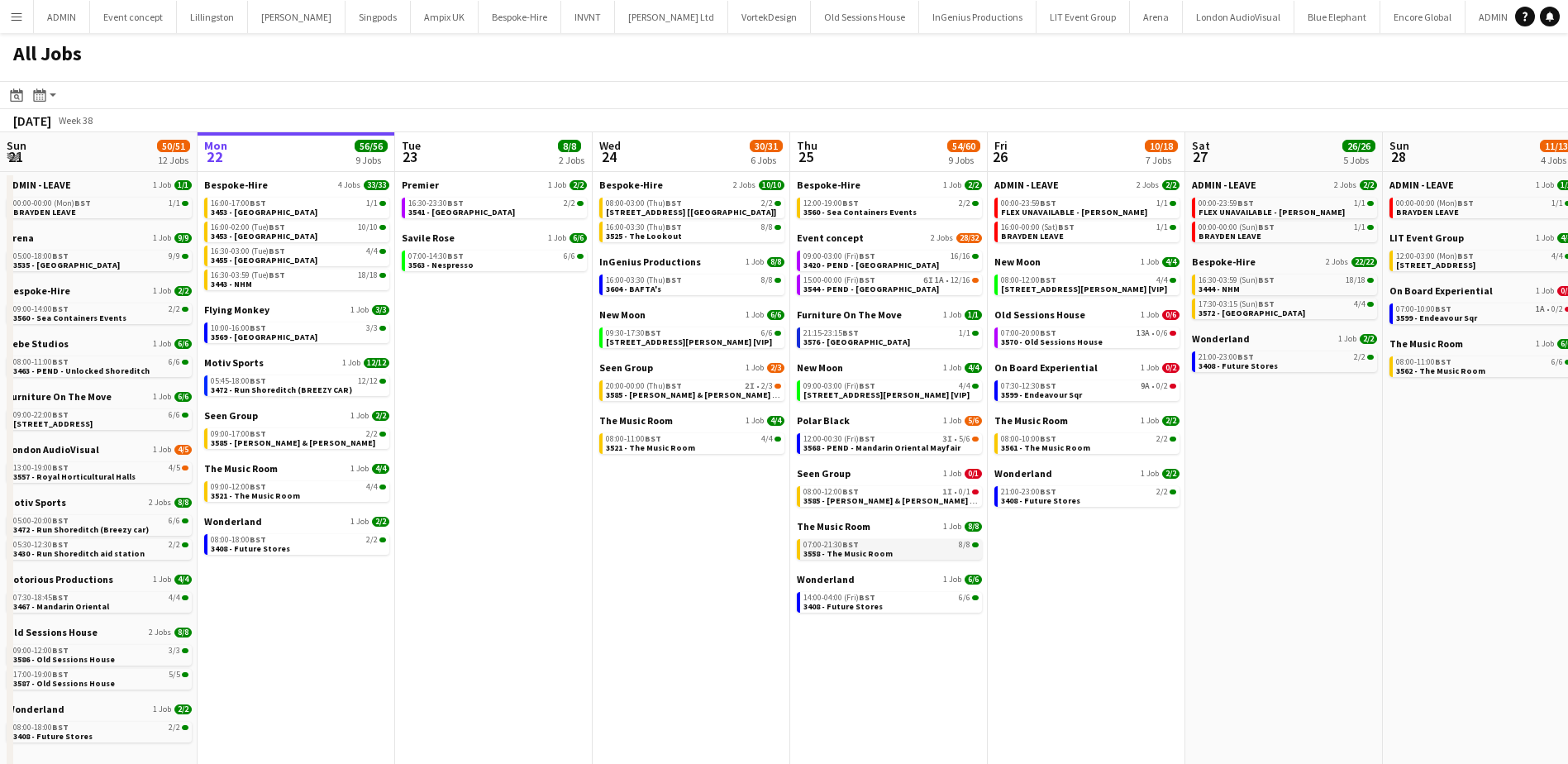
click at [851, 551] on span "3558 - The Music Room" at bounding box center [849, 553] width 90 height 10
click at [875, 284] on span "3544 - PEND - [GEOGRAPHIC_DATA]" at bounding box center [871, 289] width 135 height 10
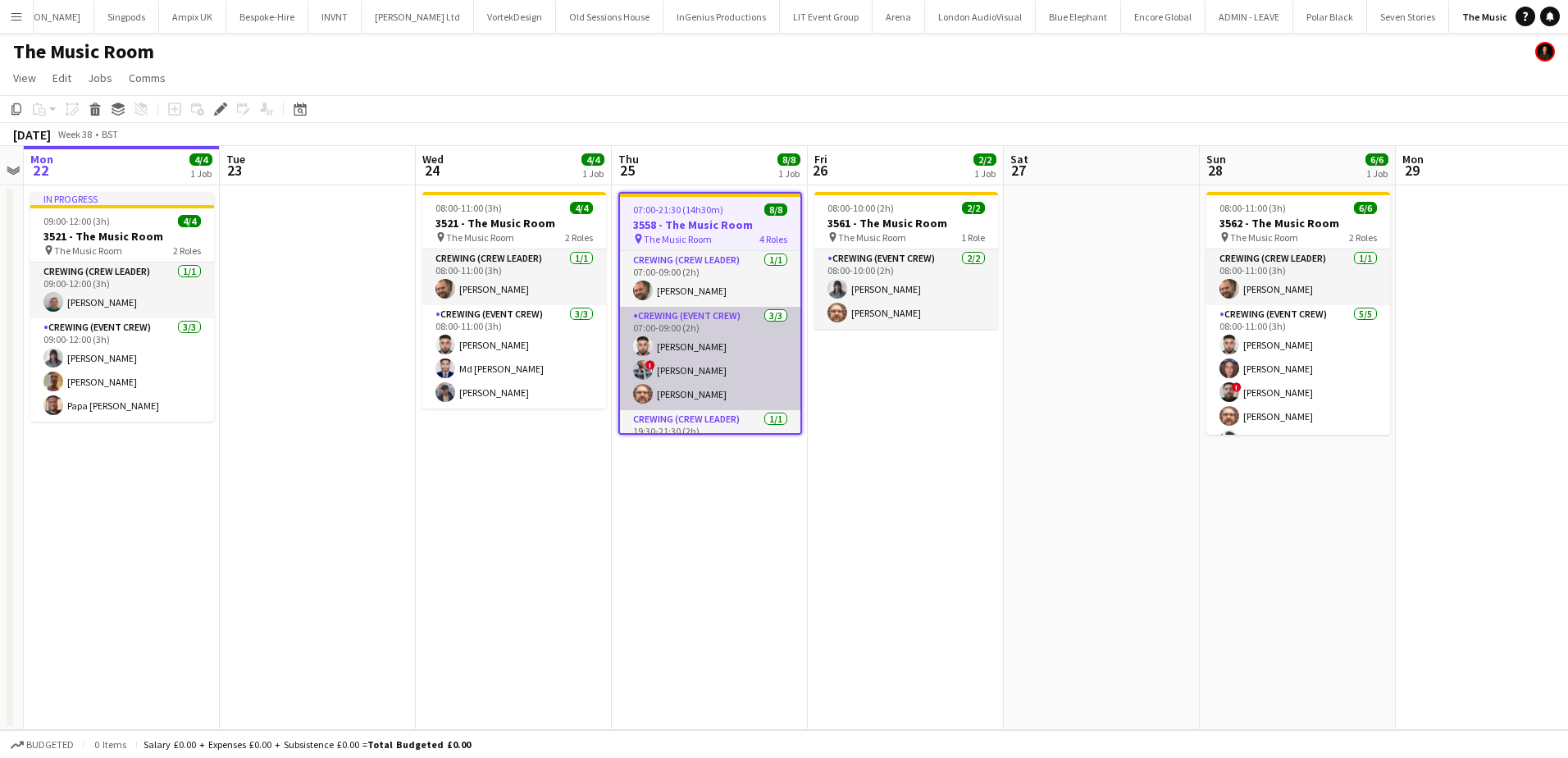
click at [726, 379] on app-card-role "Crewing (Event Crew) [DATE] 07:00-09:00 (2h) [PERSON_NAME] ! [PERSON_NAME] [PER…" at bounding box center [709, 358] width 180 height 103
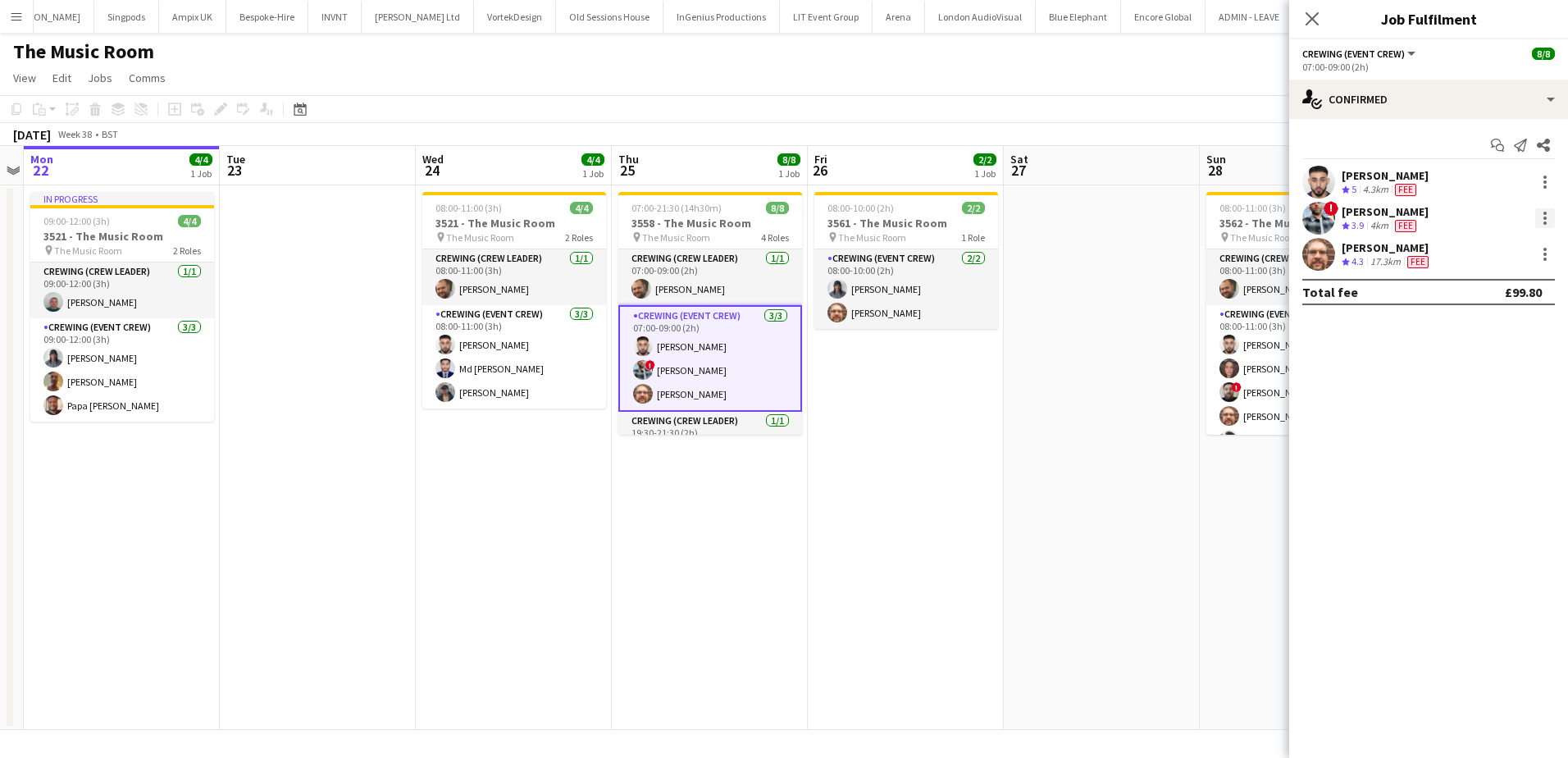
click at [1543, 217] on div at bounding box center [1545, 218] width 3 height 3
click at [1484, 401] on span "Remove" at bounding box center [1465, 405] width 50 height 14
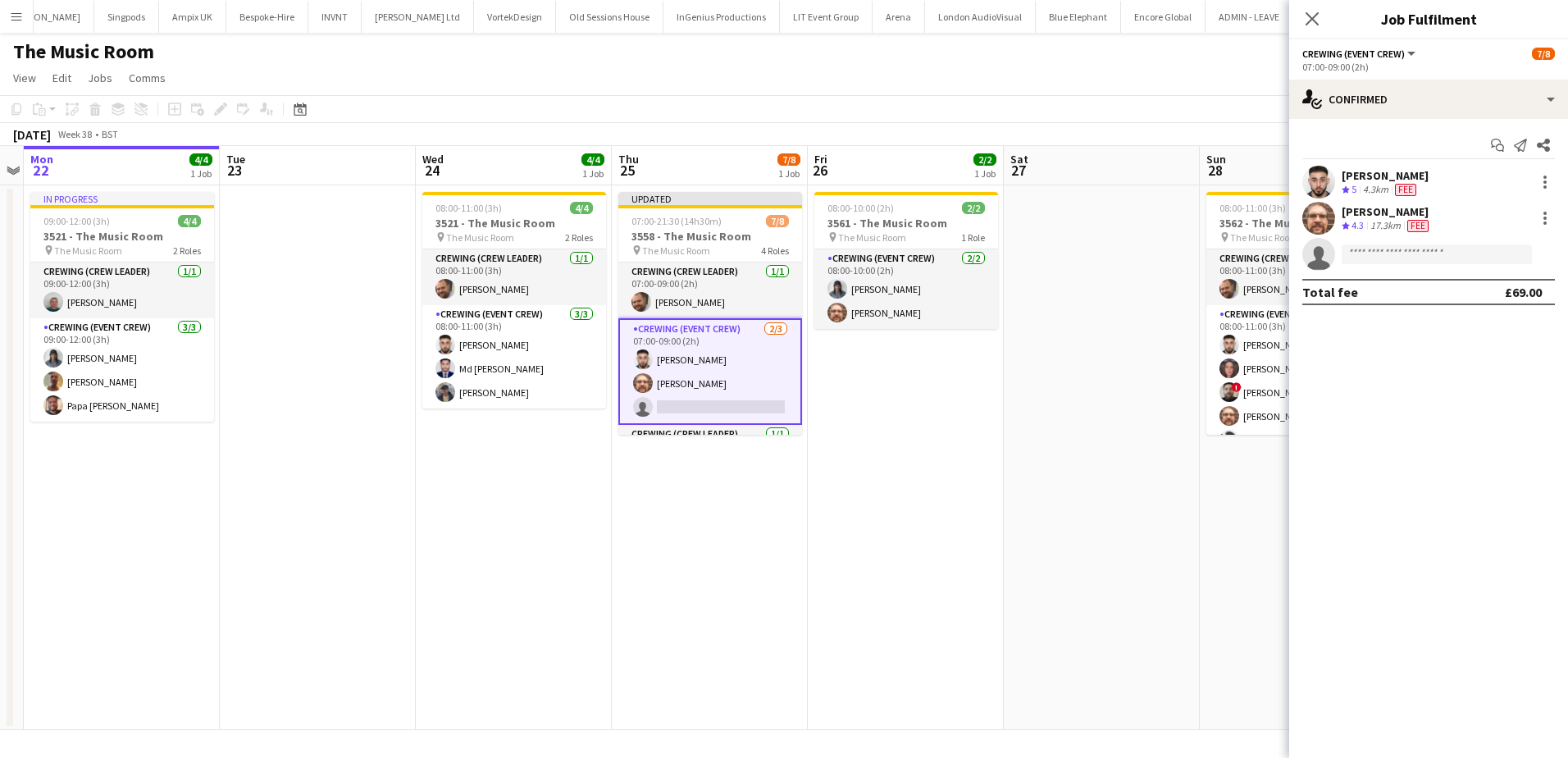
click at [1065, 408] on app-date-cell at bounding box center [1101, 457] width 196 height 544
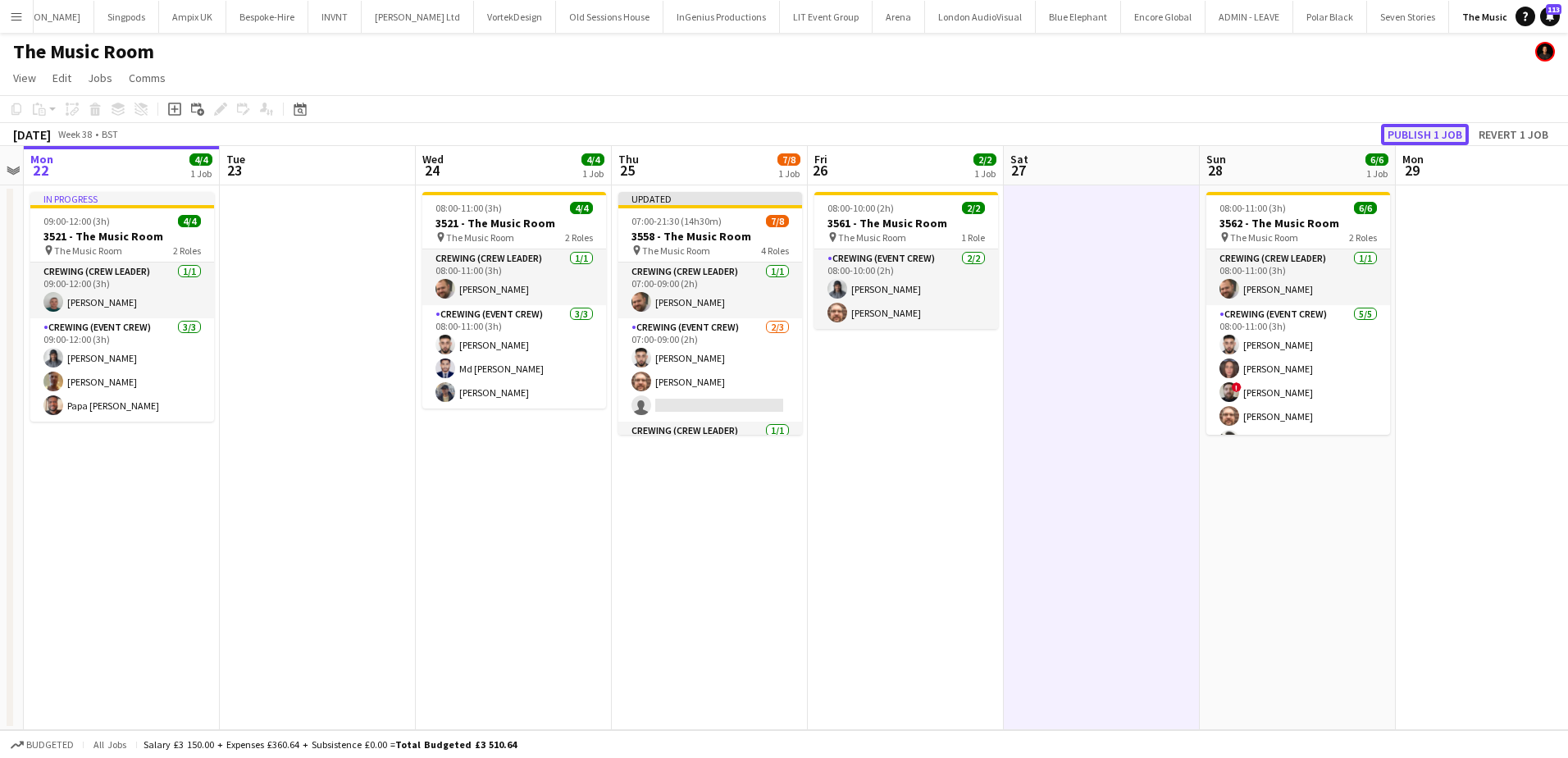
click at [1404, 135] on button "Publish 1 job" at bounding box center [1424, 134] width 88 height 21
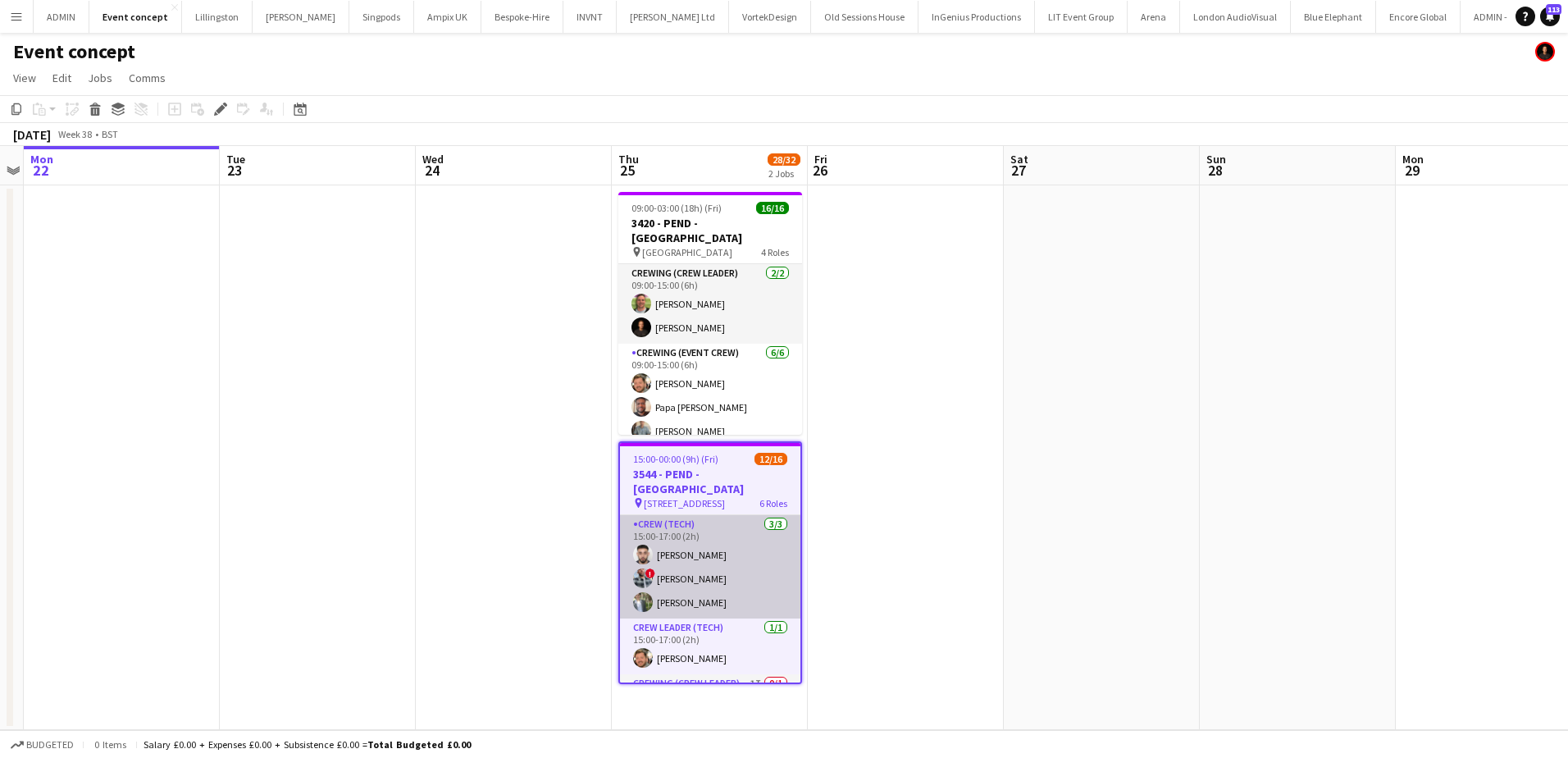
click at [730, 560] on app-card-role "Crew (Tech) [DATE] 15:00-17:00 (2h) [PERSON_NAME] ! [PERSON_NAME] [PERSON_NAME]" at bounding box center [709, 567] width 180 height 103
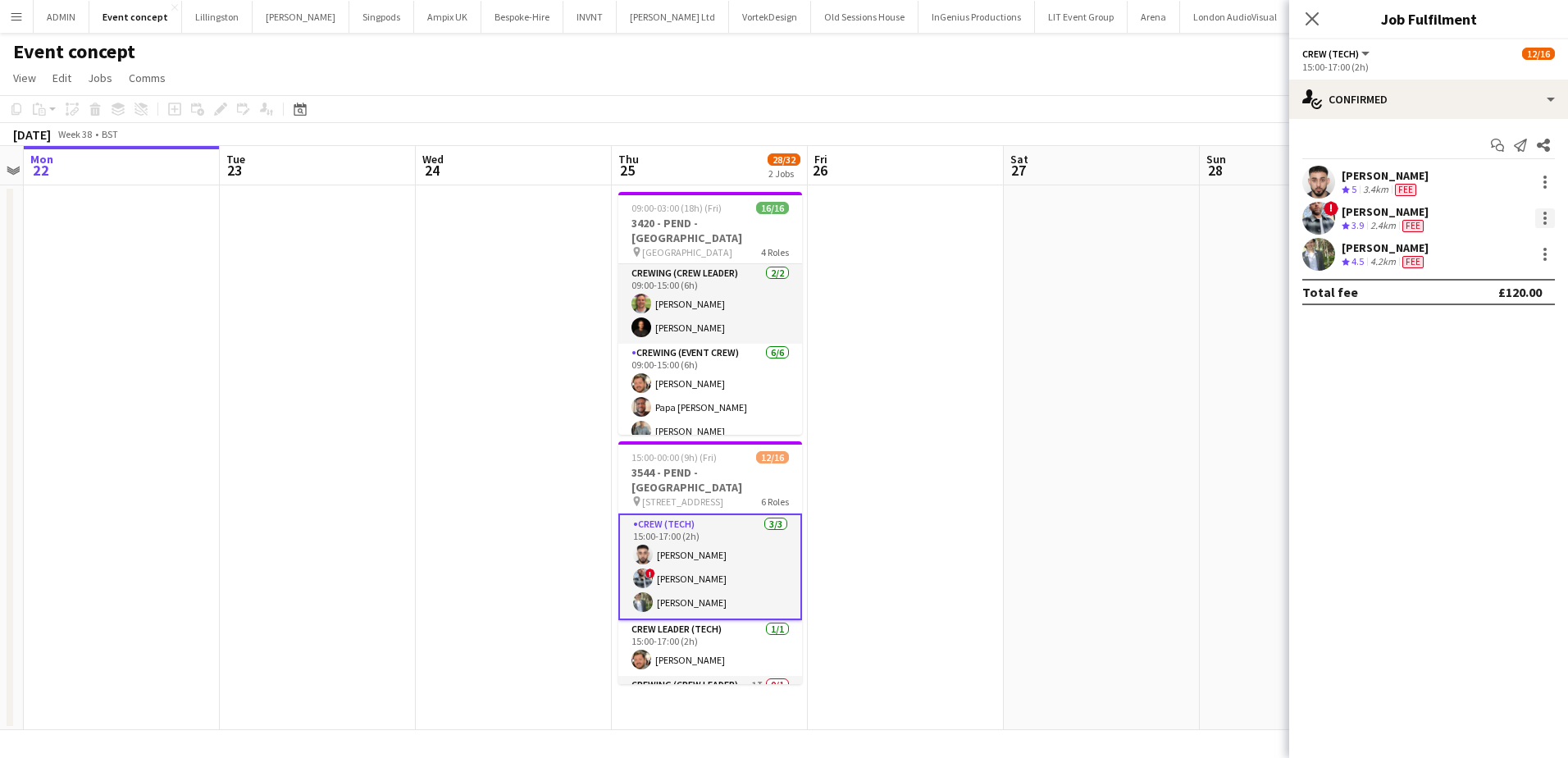
click at [1543, 214] on div at bounding box center [1545, 214] width 3 height 3
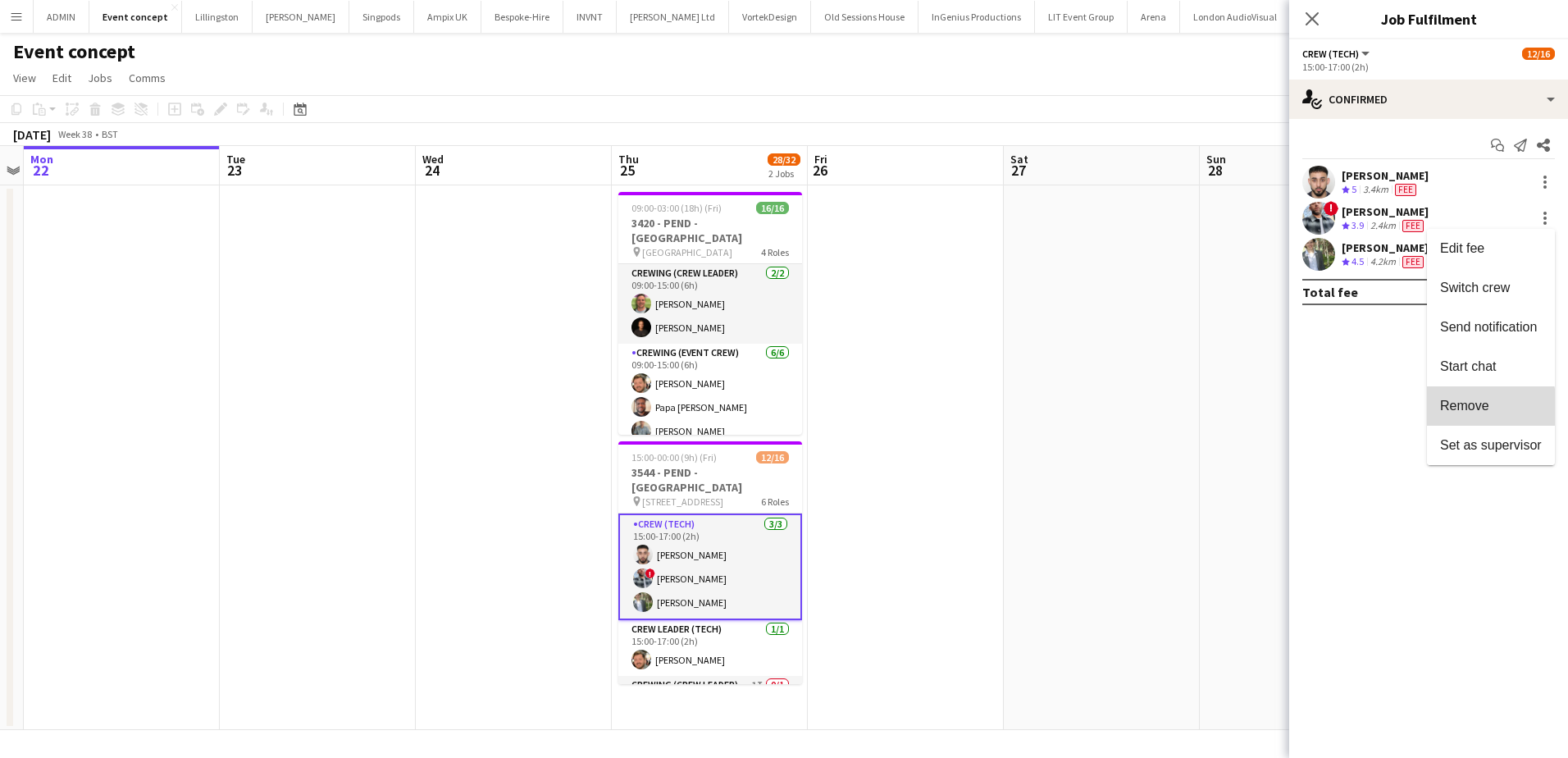
click at [1470, 413] on span "Remove" at bounding box center [1490, 405] width 102 height 15
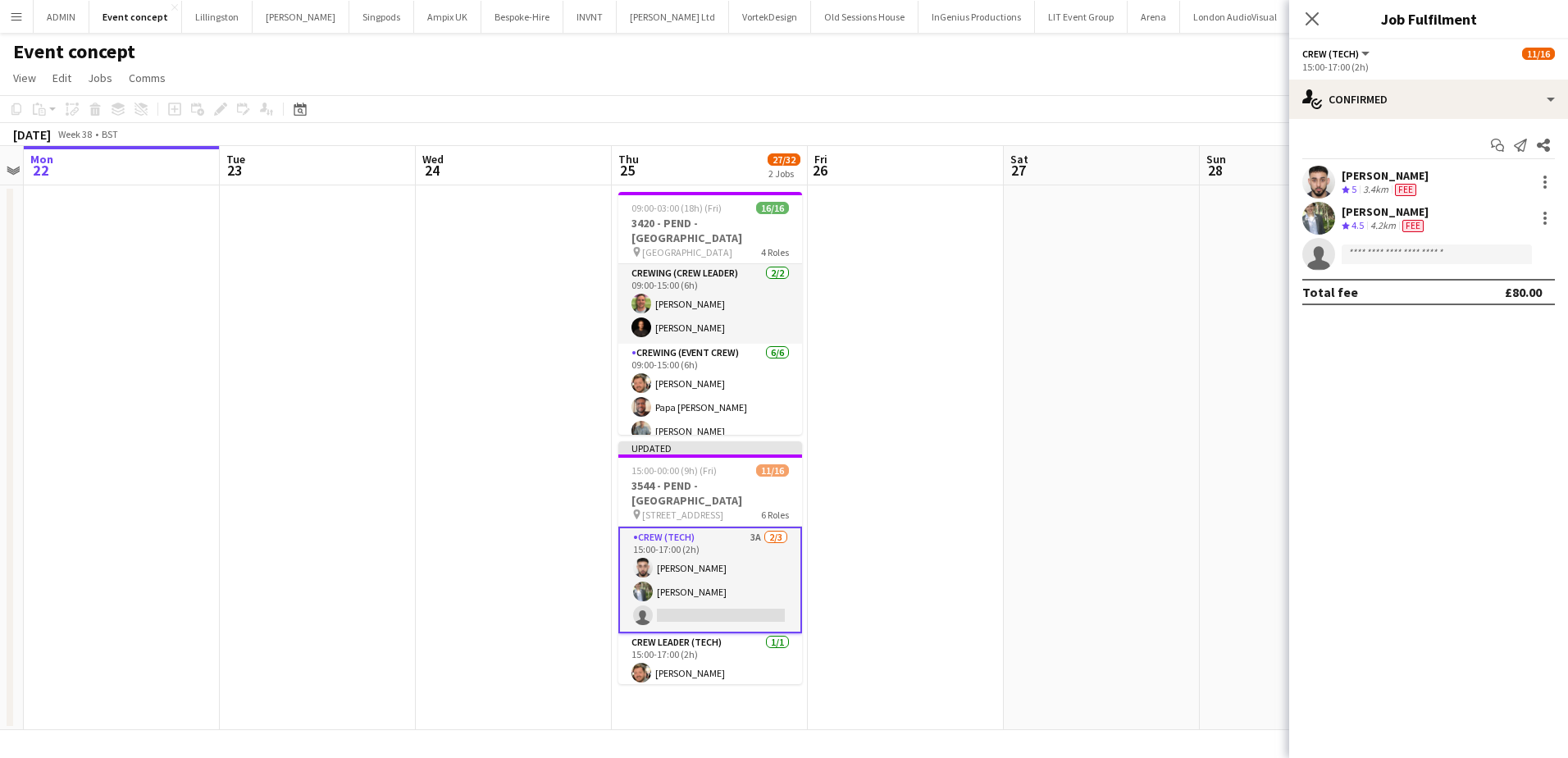
click at [1105, 351] on app-date-cell at bounding box center [1101, 457] width 196 height 544
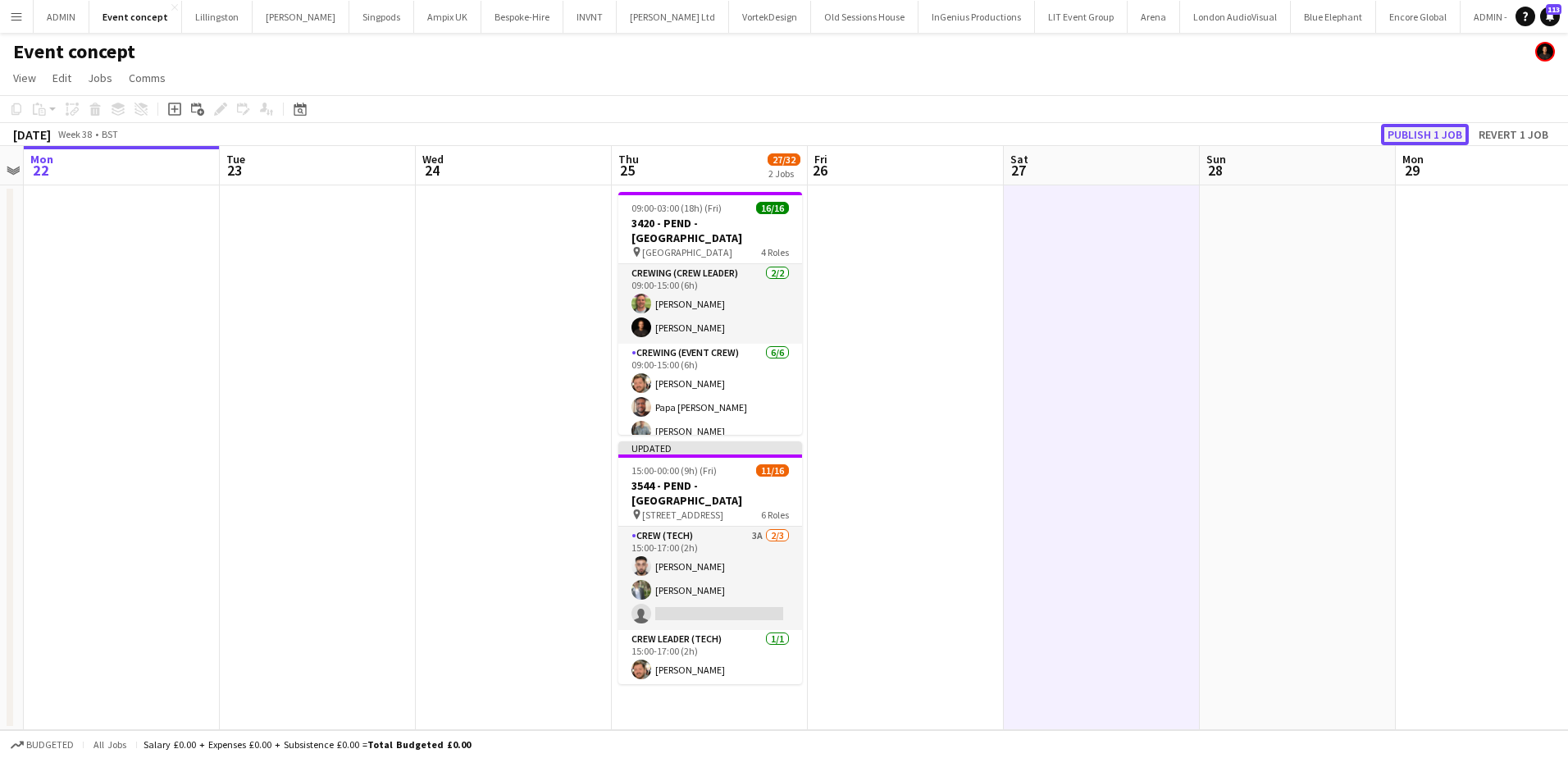
click at [1407, 136] on button "Publish 1 job" at bounding box center [1424, 134] width 88 height 21
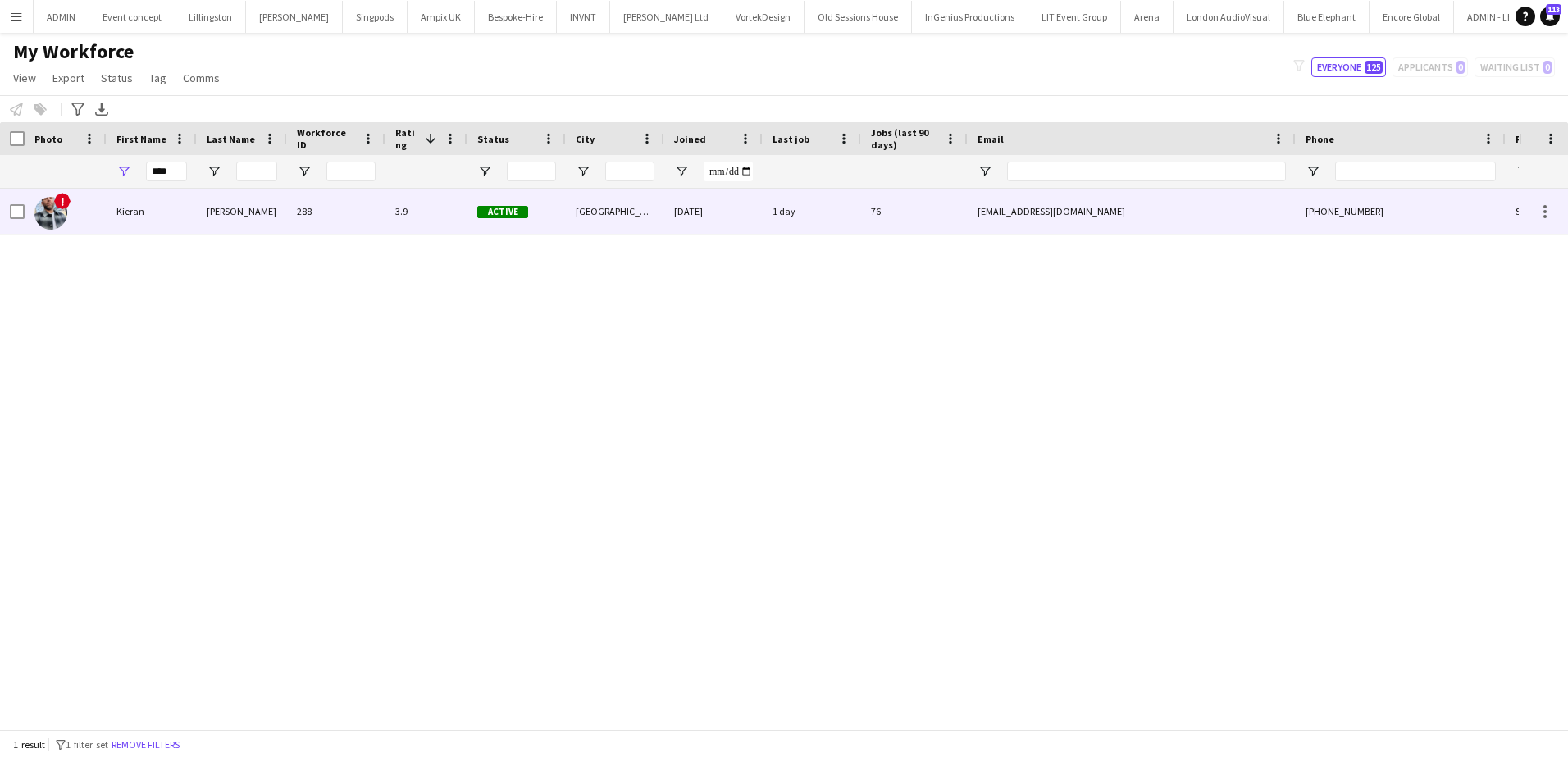
click at [308, 201] on div "288" at bounding box center [336, 211] width 98 height 45
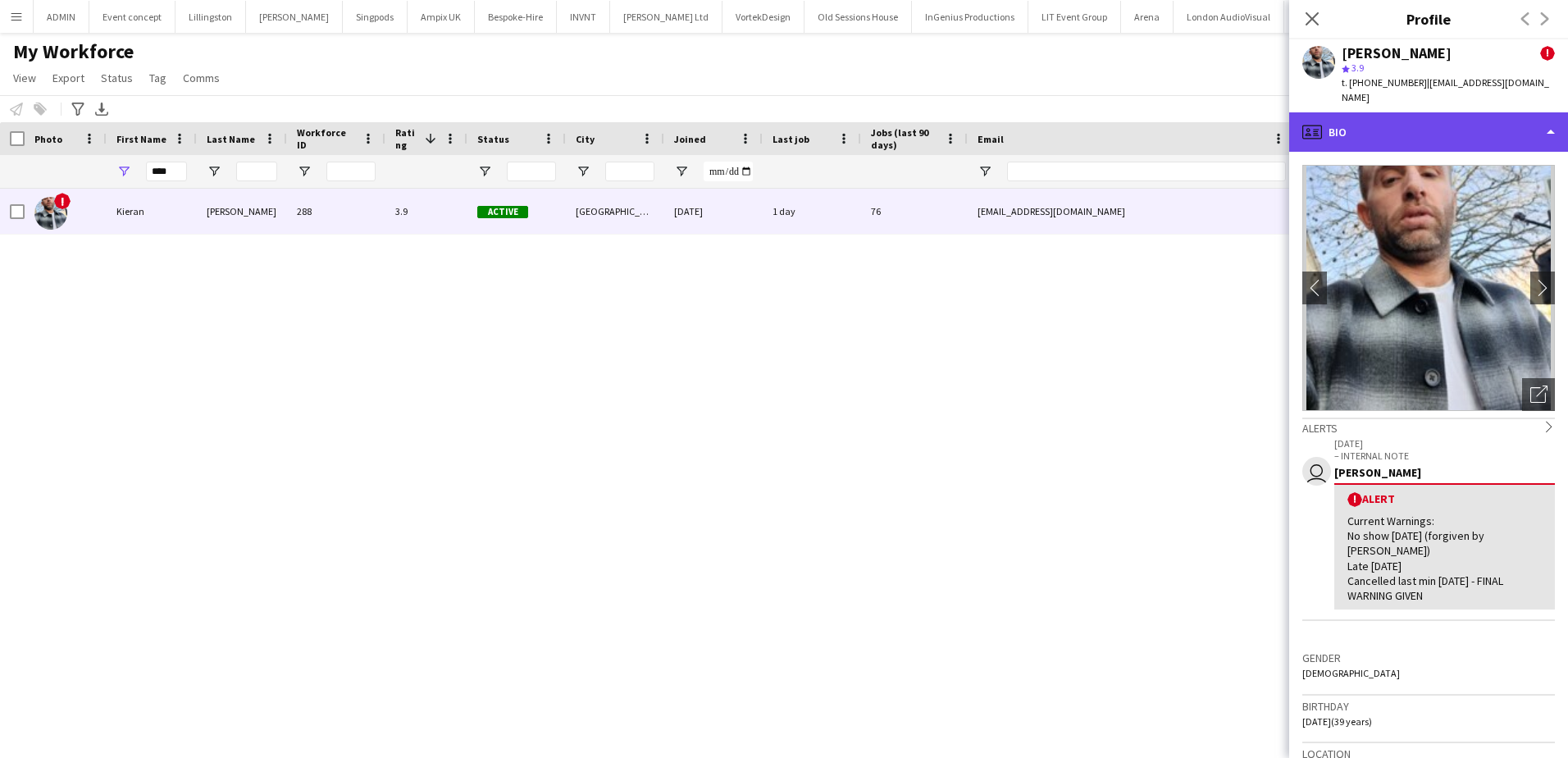
click at [1507, 120] on div "profile Bio" at bounding box center [1429, 132] width 279 height 39
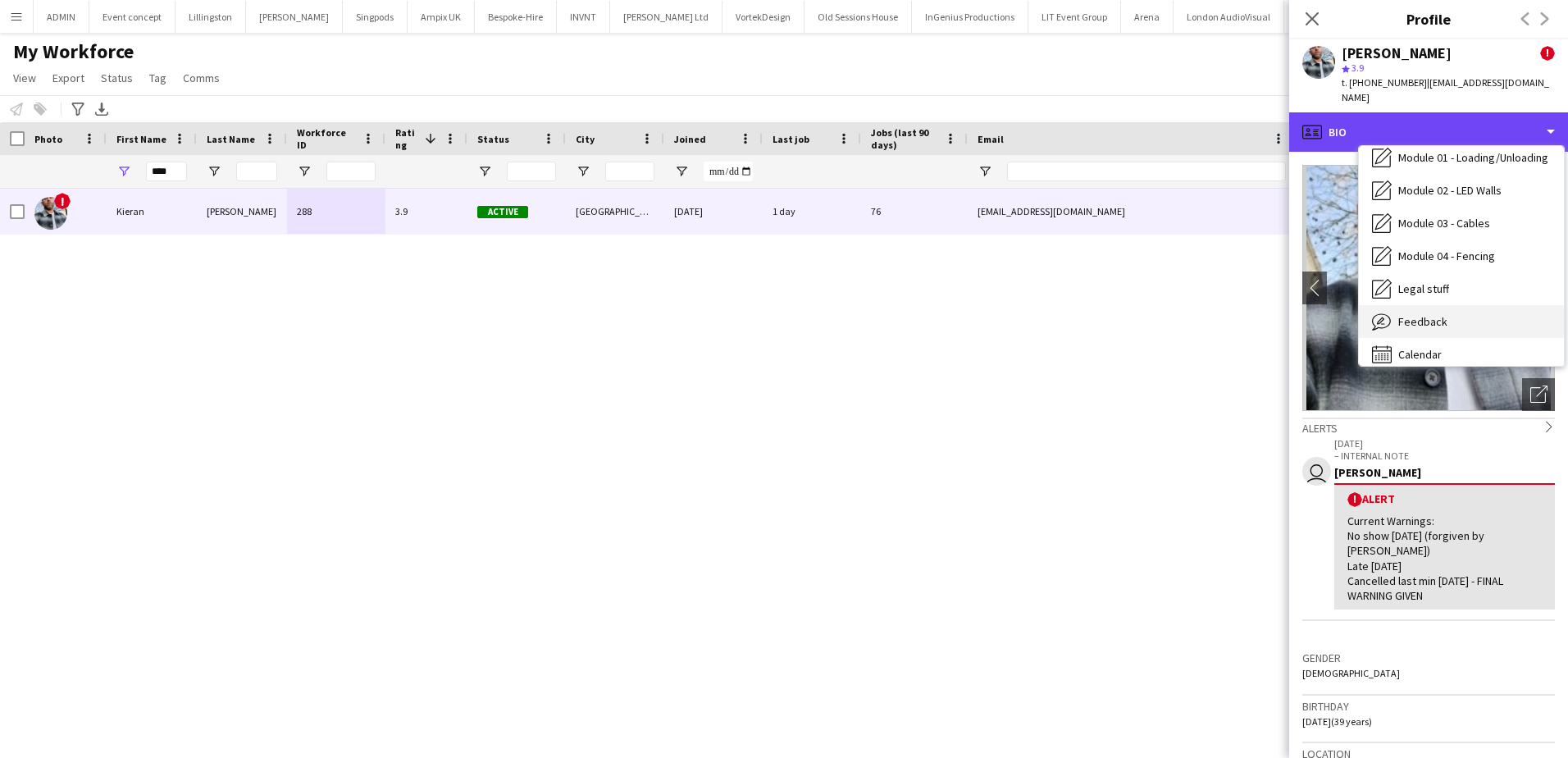
scroll to position [351, 0]
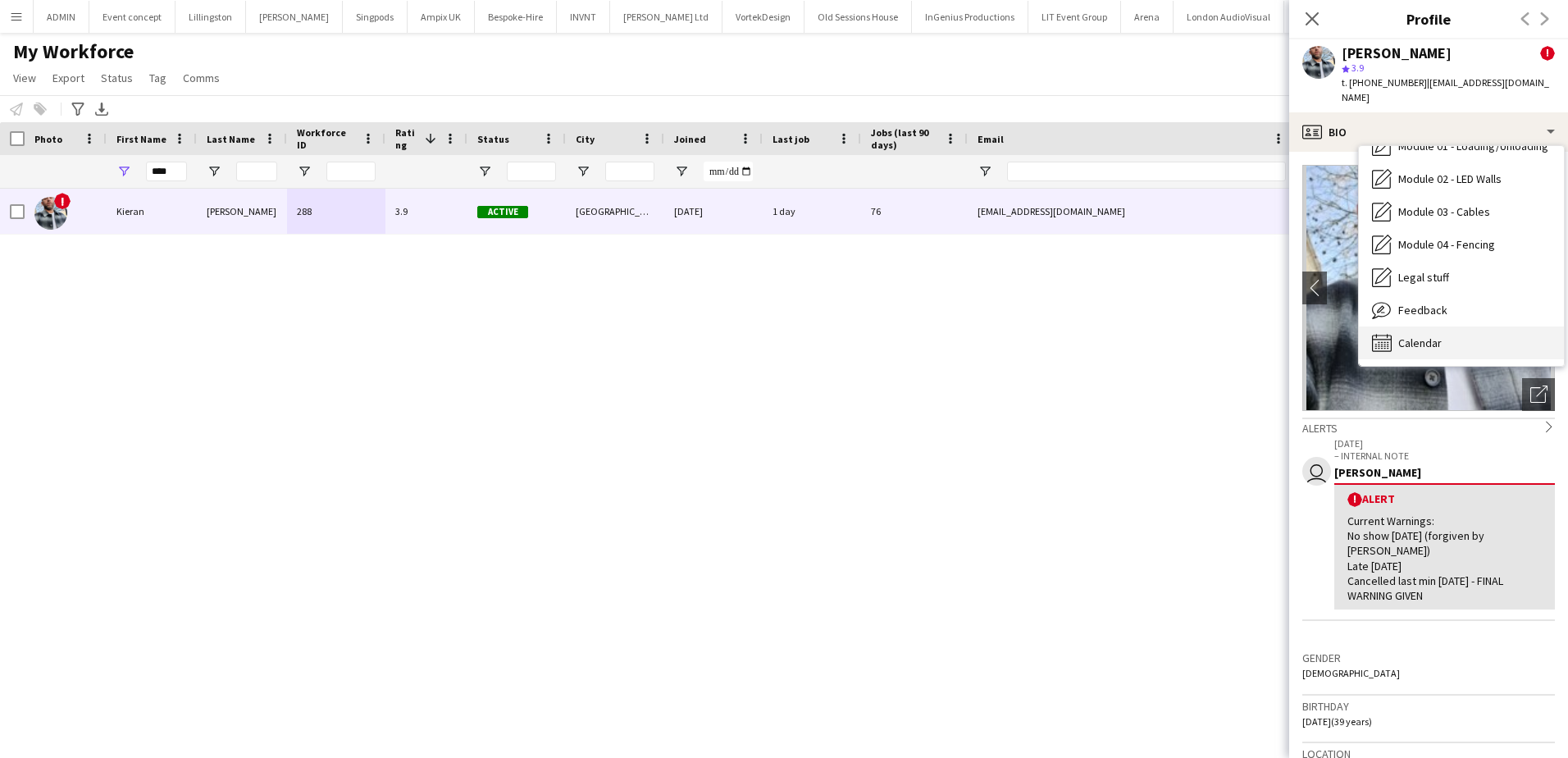
click at [1461, 326] on div "Calendar Calendar" at bounding box center [1461, 343] width 205 height 32
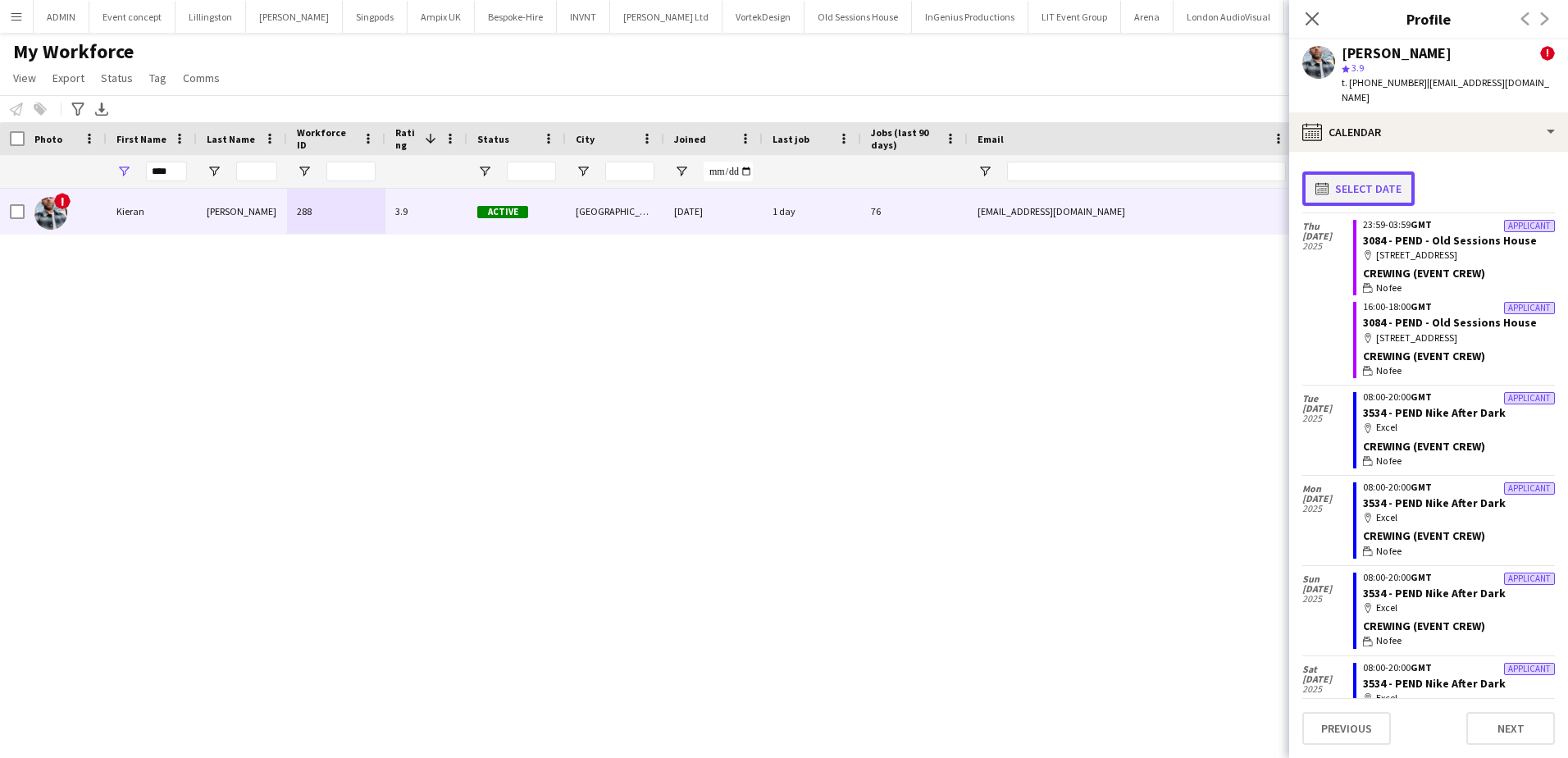
click at [1351, 172] on button "calendar-full Select date" at bounding box center [1358, 189] width 112 height 34
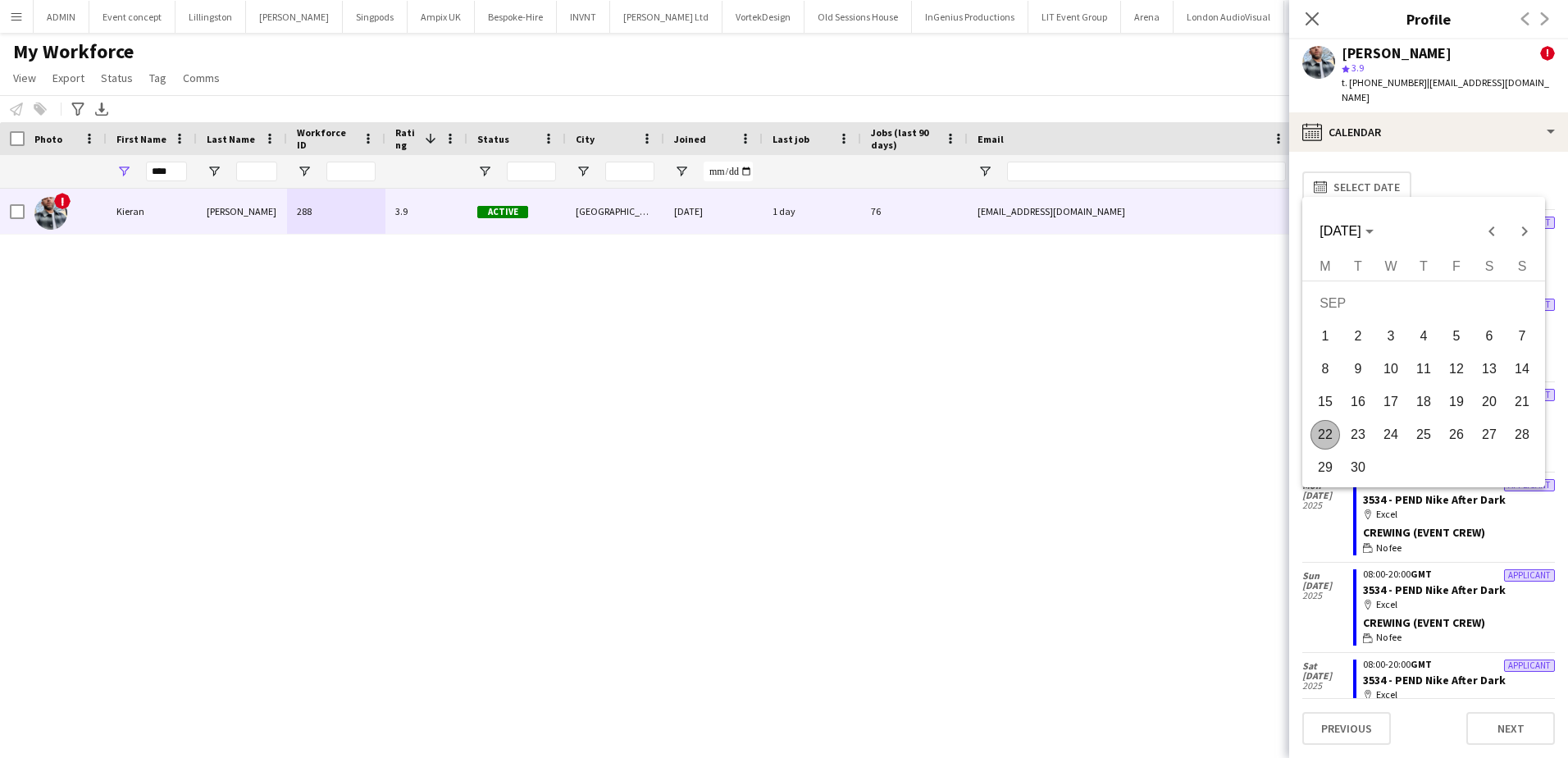
click at [1428, 433] on span "25" at bounding box center [1424, 434] width 30 height 30
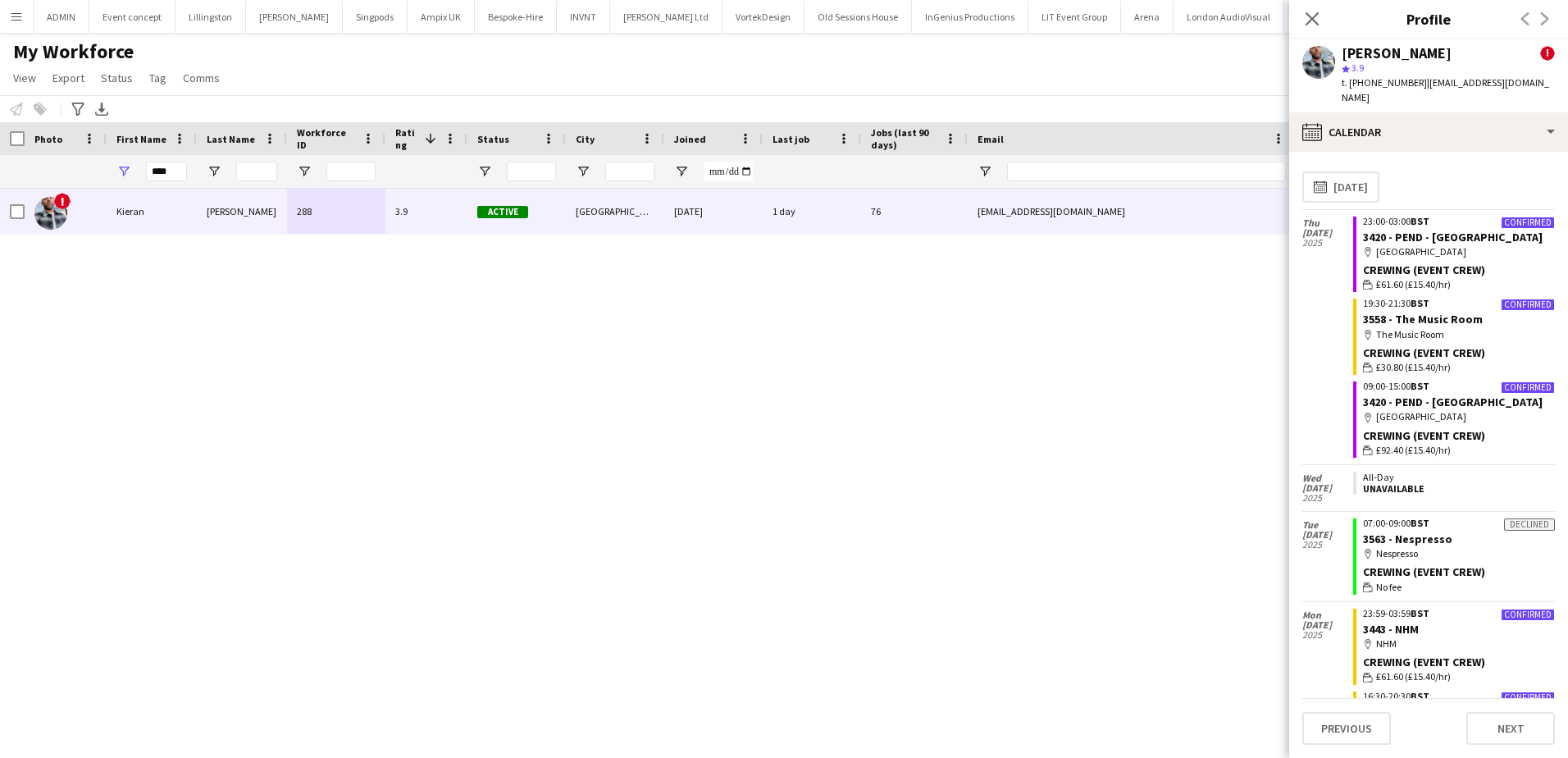
click at [1166, 314] on div "! [PERSON_NAME] 288 3.9 Active [GEOGRAPHIC_DATA] [DATE] 1 day 76 [EMAIL_ADDRESS…" at bounding box center [759, 453] width 1518 height 528
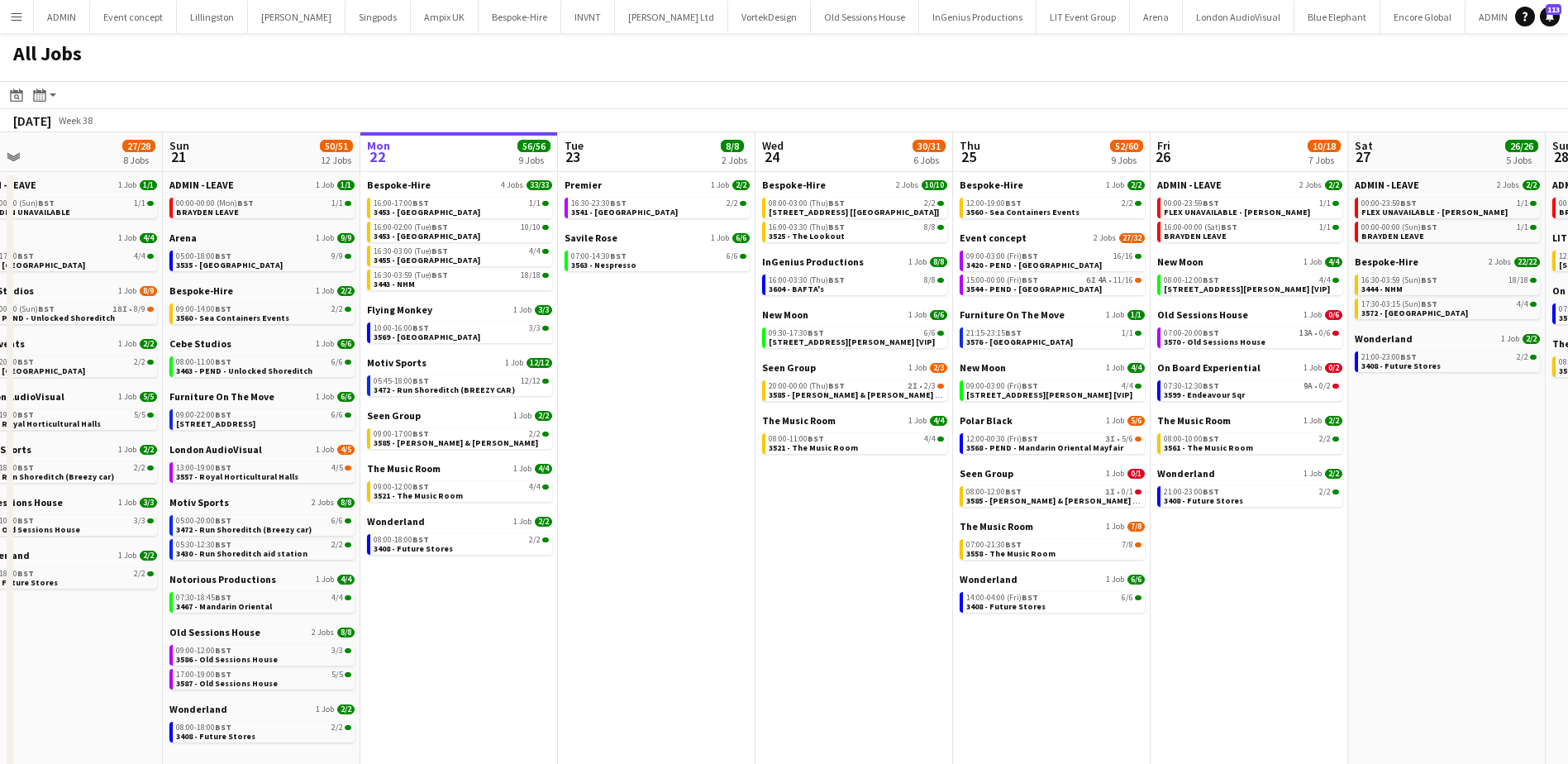
scroll to position [0, 353]
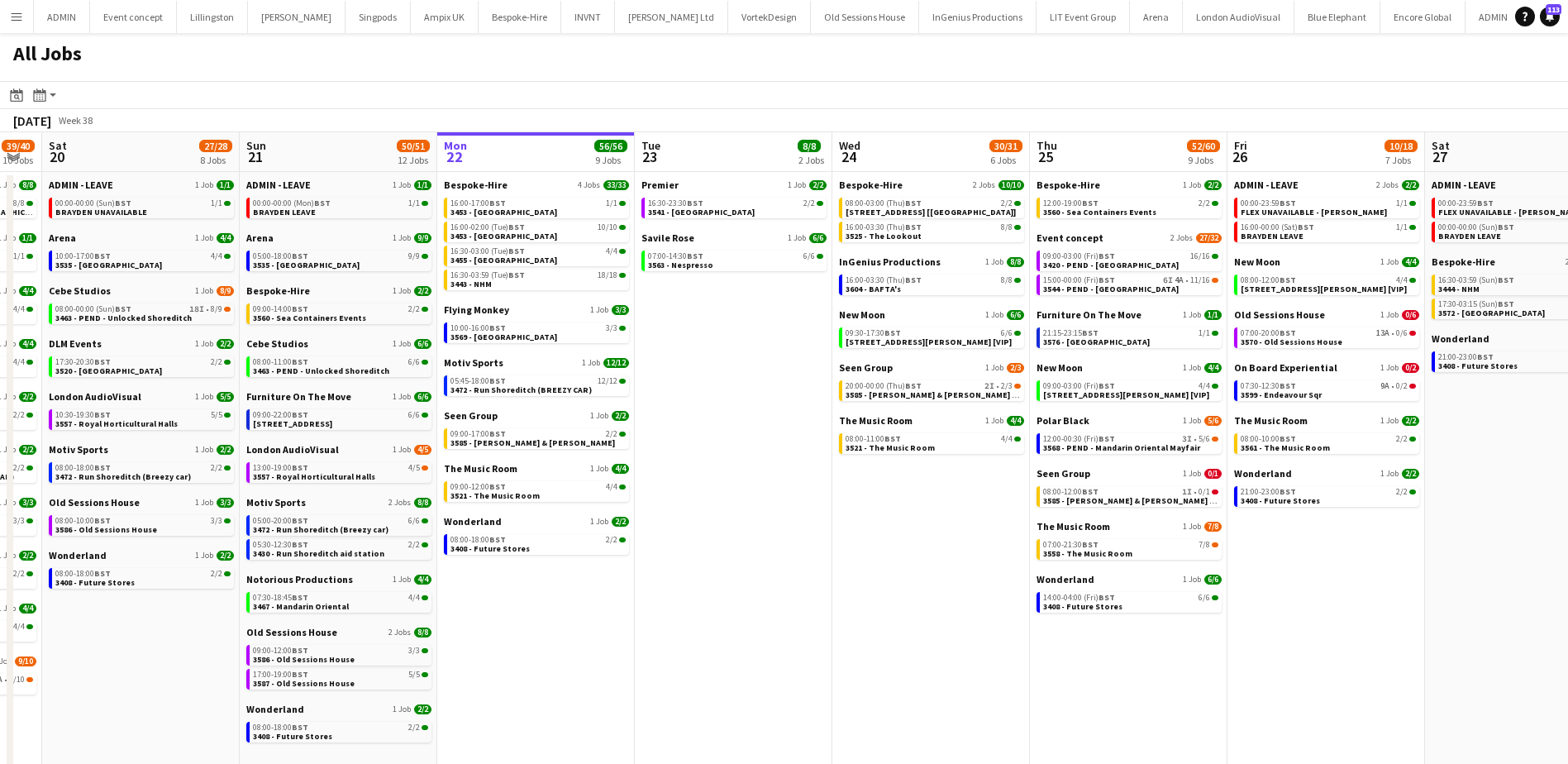
drag, startPoint x: 639, startPoint y: 537, endPoint x: 824, endPoint y: 519, distance: 185.9
click at [853, 537] on app-calendar-viewport "Thu 18 63/64 14 Jobs Fri 19 39/40 10 Jobs Sat 20 27/28 8 Jobs Sun 21 50/51 12 J…" at bounding box center [784, 589] width 1568 height 913
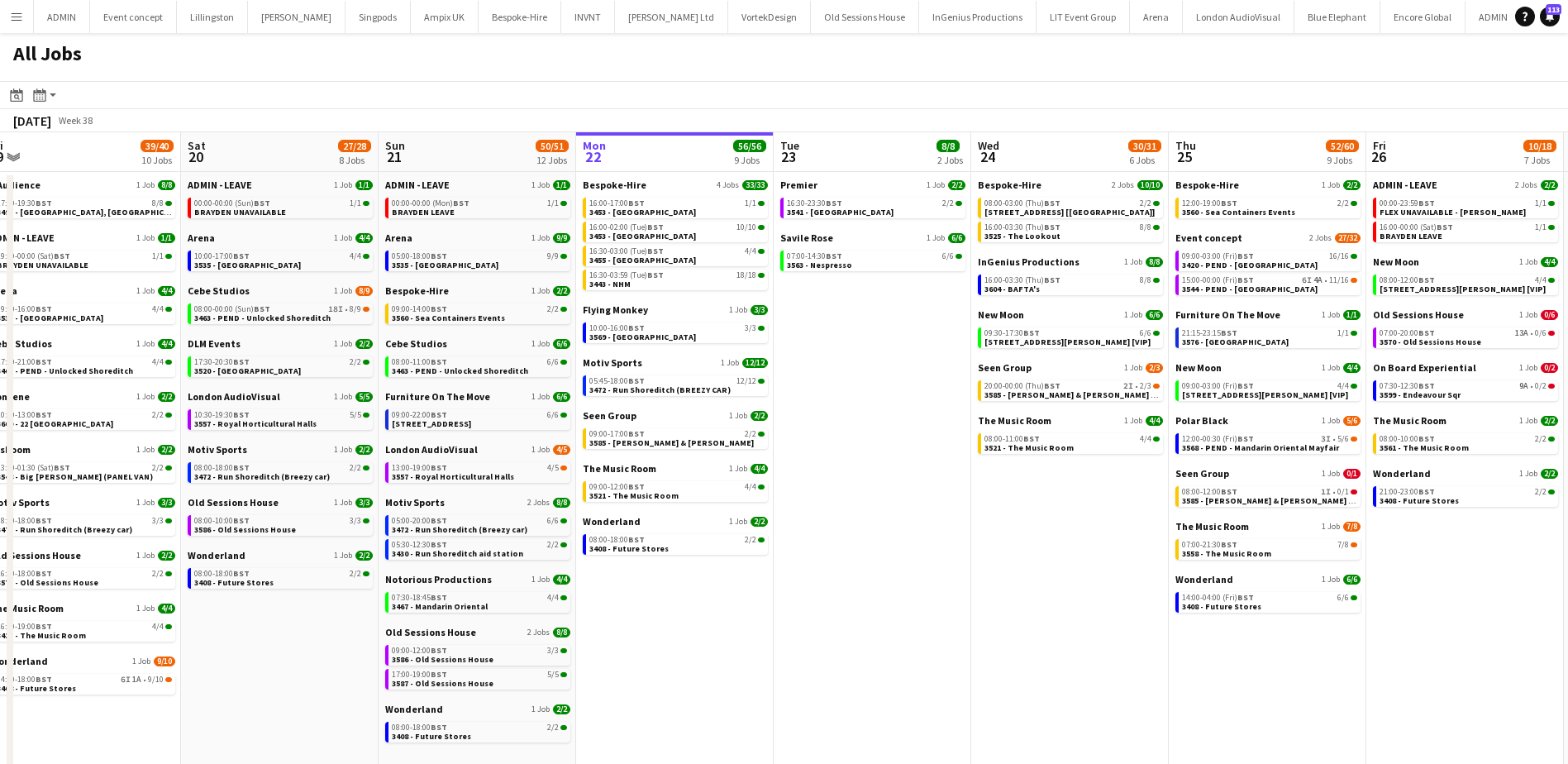
scroll to position [0, 408]
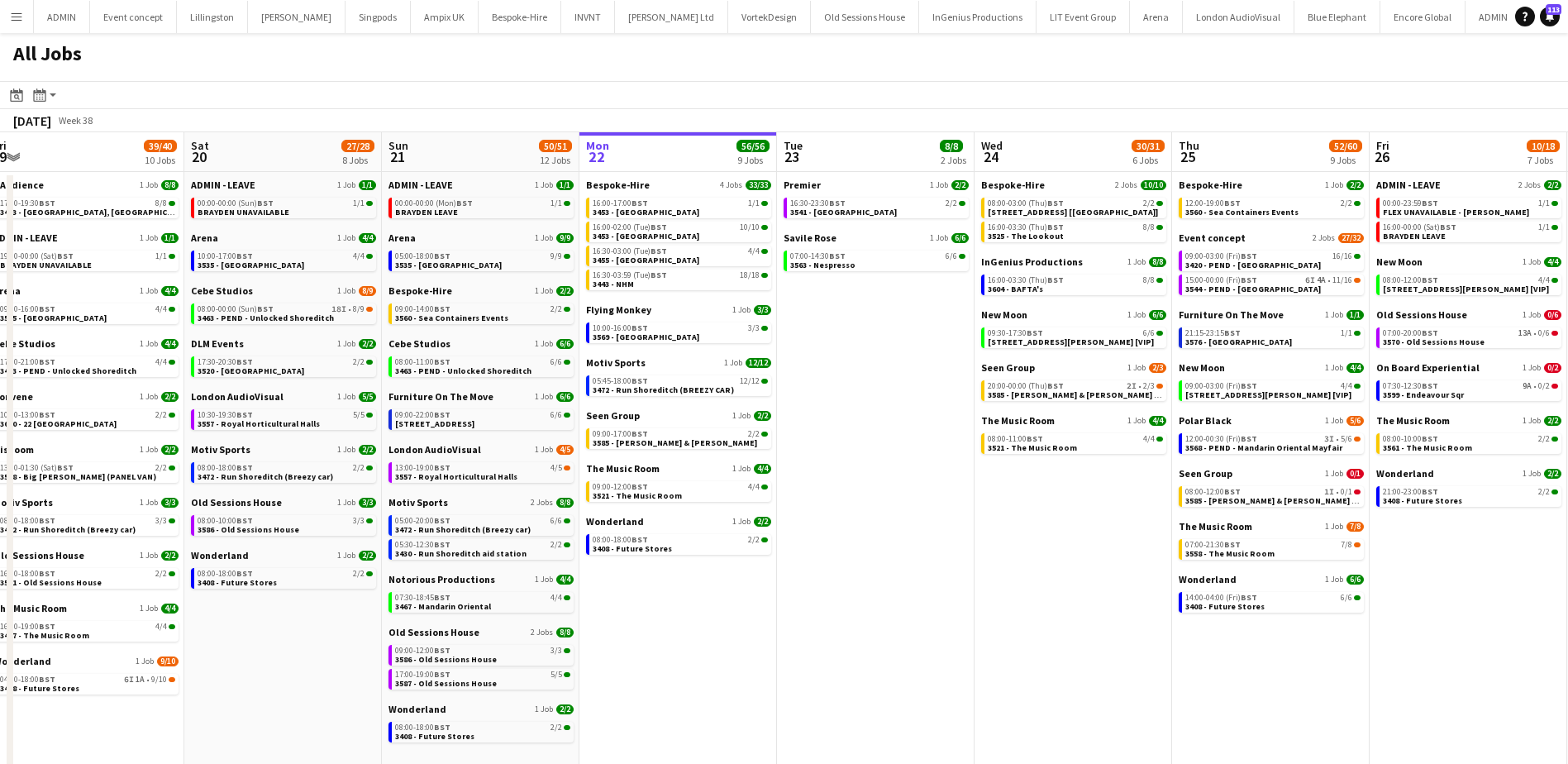
drag, startPoint x: 538, startPoint y: 640, endPoint x: 680, endPoint y: 624, distance: 142.9
click at [680, 624] on app-calendar-viewport "Wed 17 74/75 16 Jobs Thu 18 63/64 14 Jobs Fri 19 39/40 10 Jobs Sat 20 27/28 8 J…" at bounding box center [784, 589] width 1568 height 913
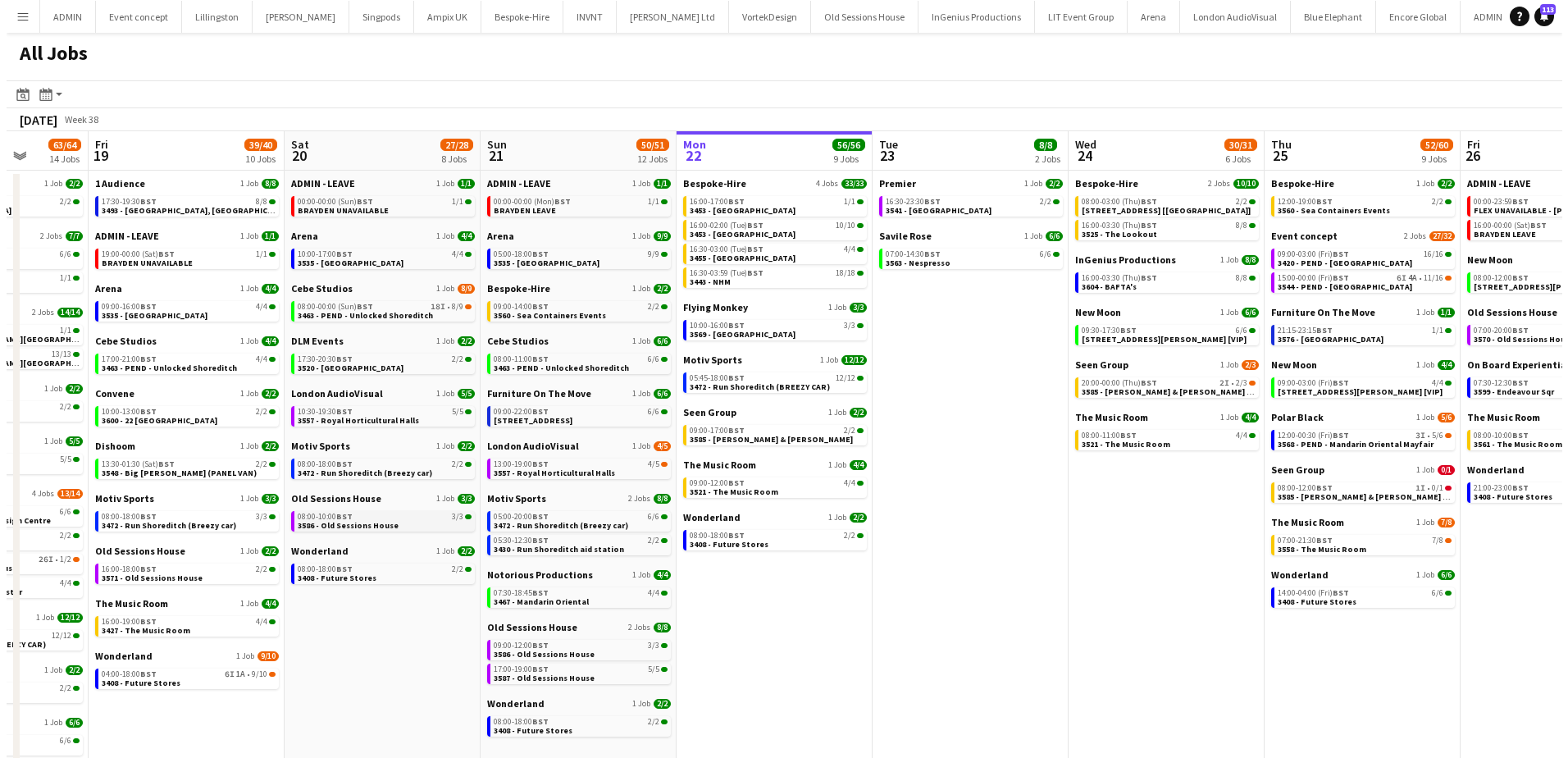
scroll to position [0, 497]
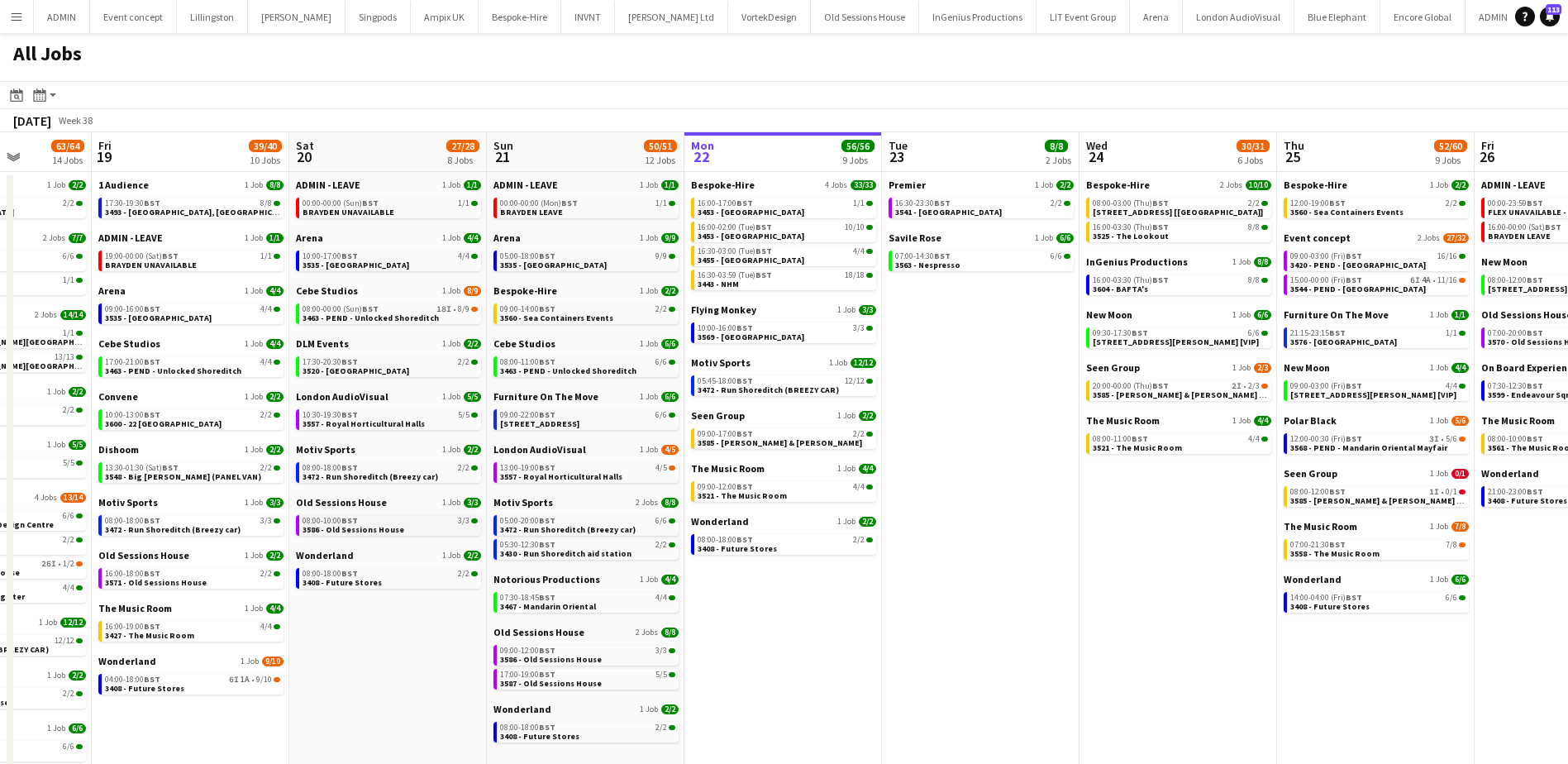
drag, startPoint x: 295, startPoint y: 612, endPoint x: 339, endPoint y: 520, distance: 102.0
click at [395, 606] on app-calendar-viewport "Tue 16 56/57 16 Jobs Wed 17 74/75 16 Jobs Thu 18 63/64 14 Jobs Fri 19 39/40 10 …" at bounding box center [784, 589] width 1568 height 913
click at [191, 477] on span "3548 - Big [PERSON_NAME] (PANEL VAN)" at bounding box center [183, 476] width 156 height 10
click at [582, 654] on span "3586 - Old Sessions House" at bounding box center [551, 659] width 102 height 10
click at [19, 22] on app-icon "Menu" at bounding box center [16, 16] width 13 height 13
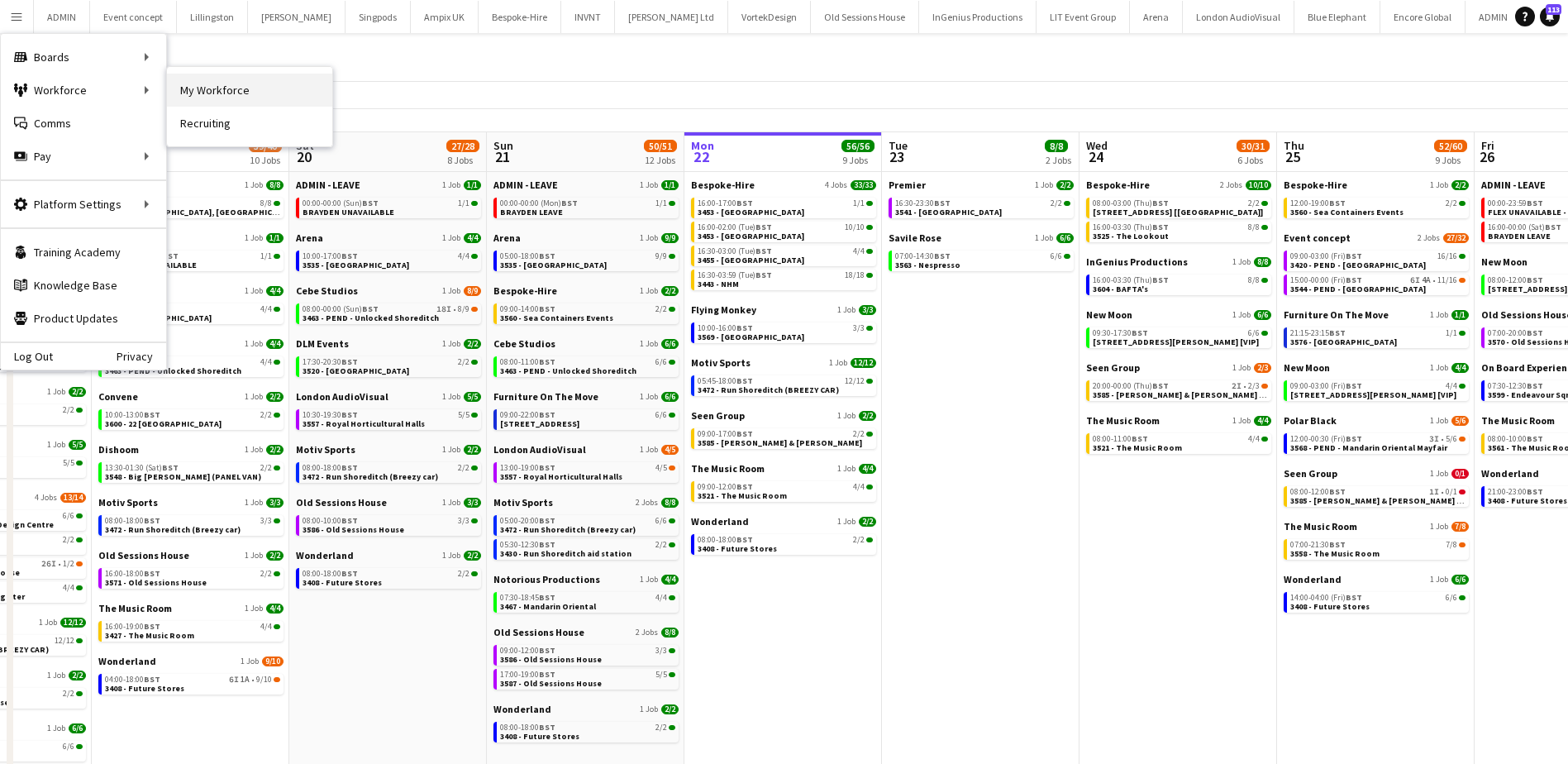
click at [217, 87] on link "My Workforce" at bounding box center [250, 90] width 165 height 33
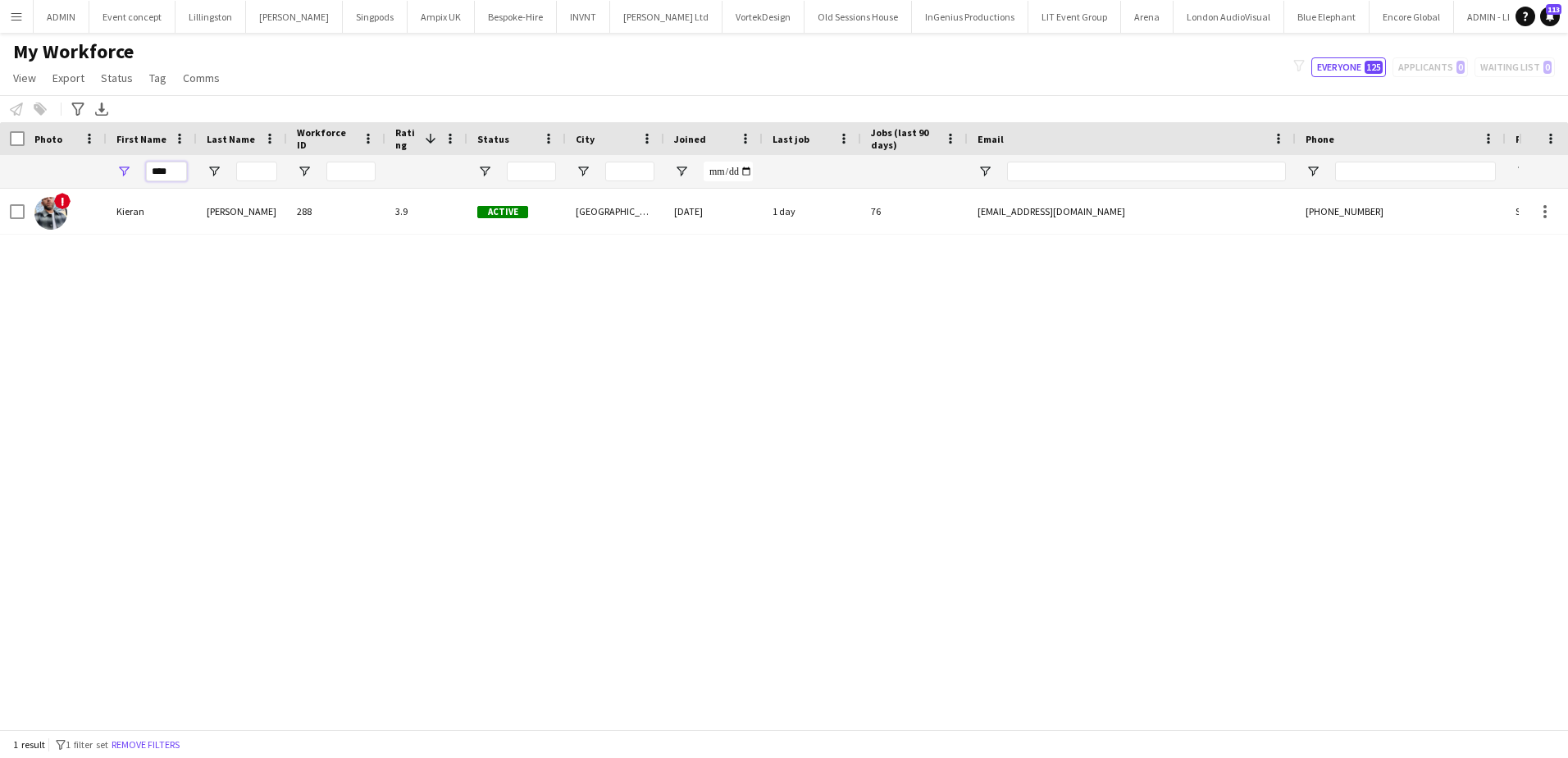
click at [165, 173] on input "****" at bounding box center [167, 171] width 41 height 20
type input "****"
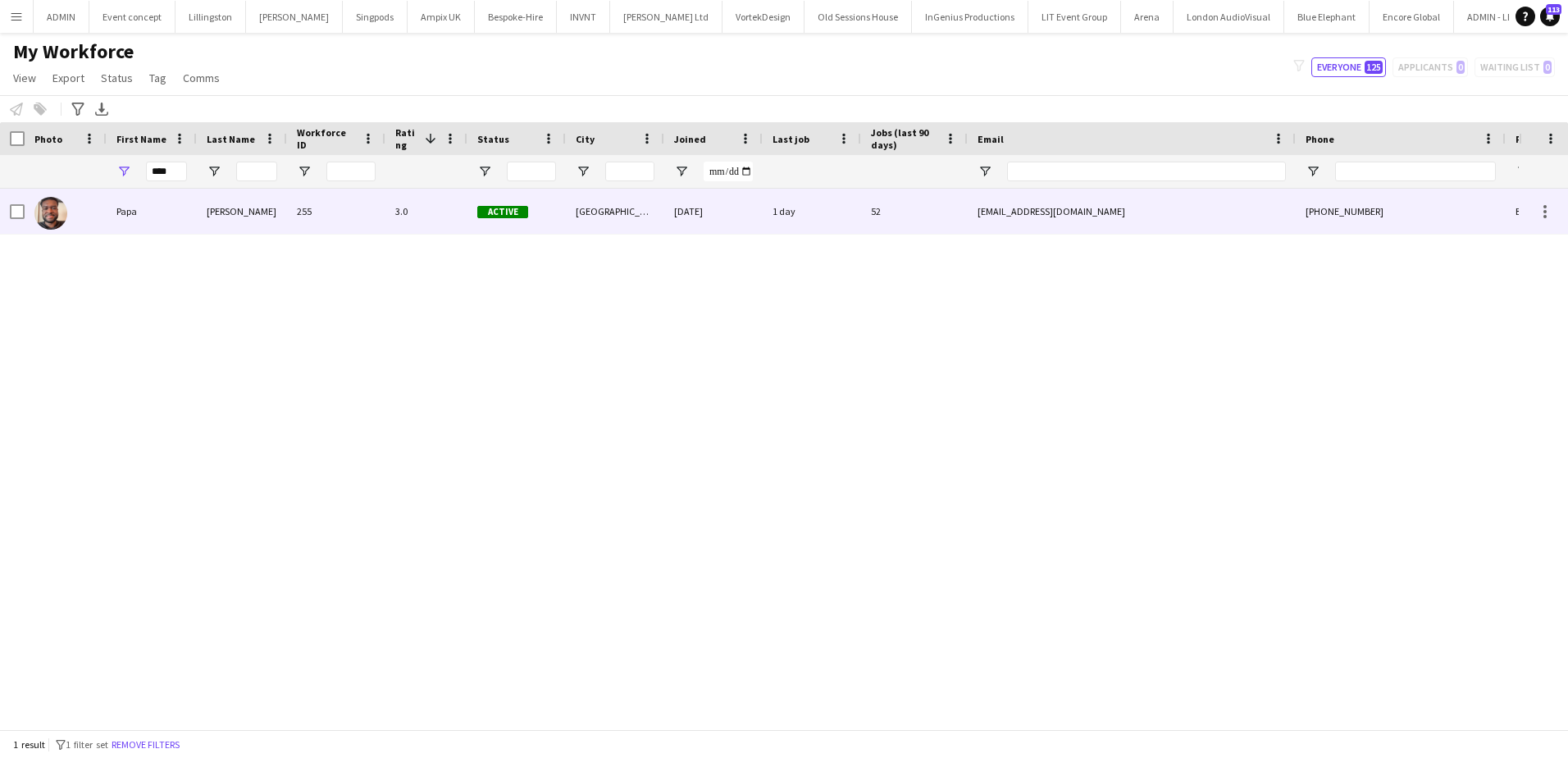
click at [203, 197] on div "Opoku-Adjei" at bounding box center [242, 211] width 91 height 45
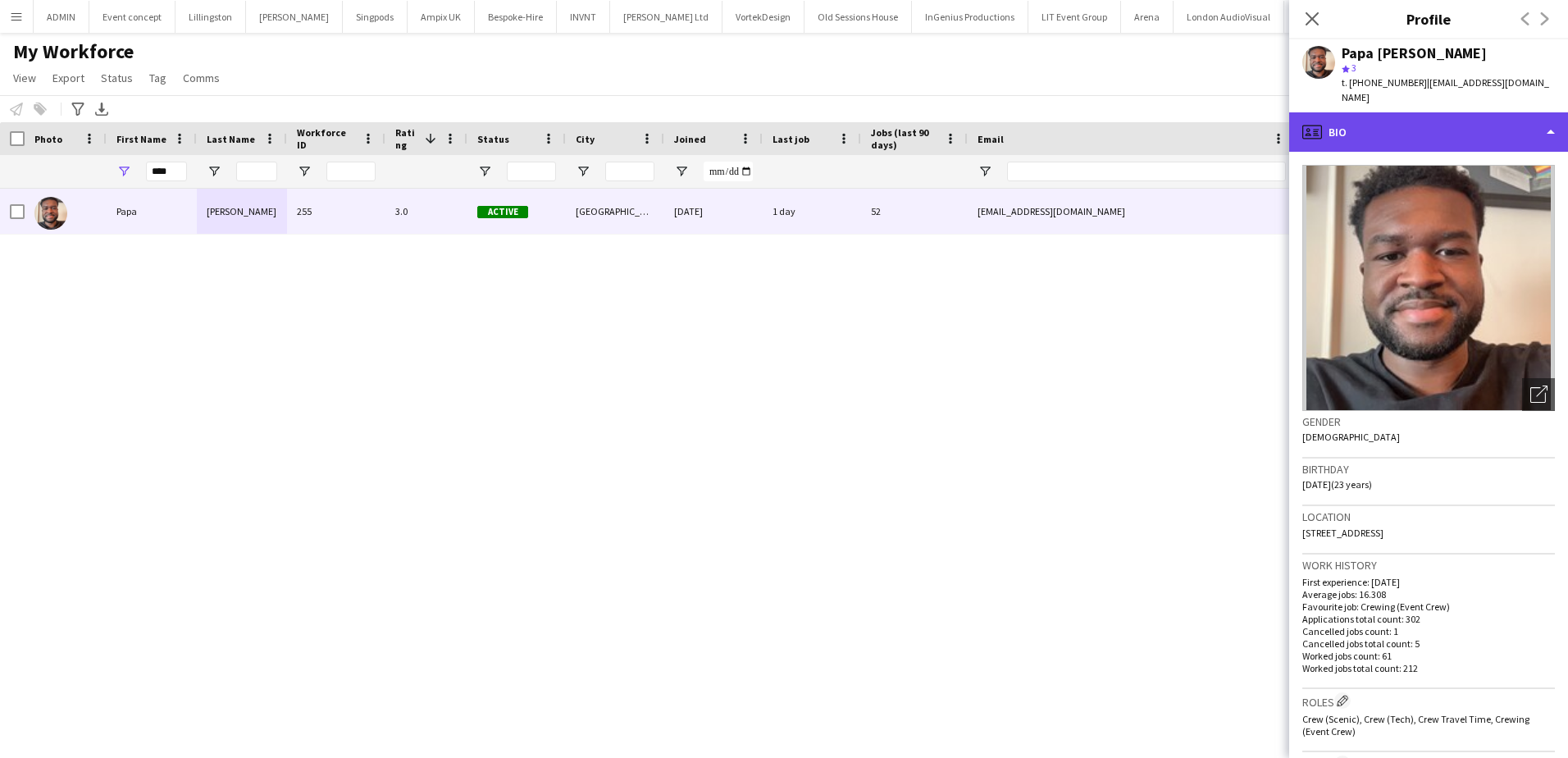
click at [1443, 124] on div "profile Bio" at bounding box center [1429, 132] width 279 height 39
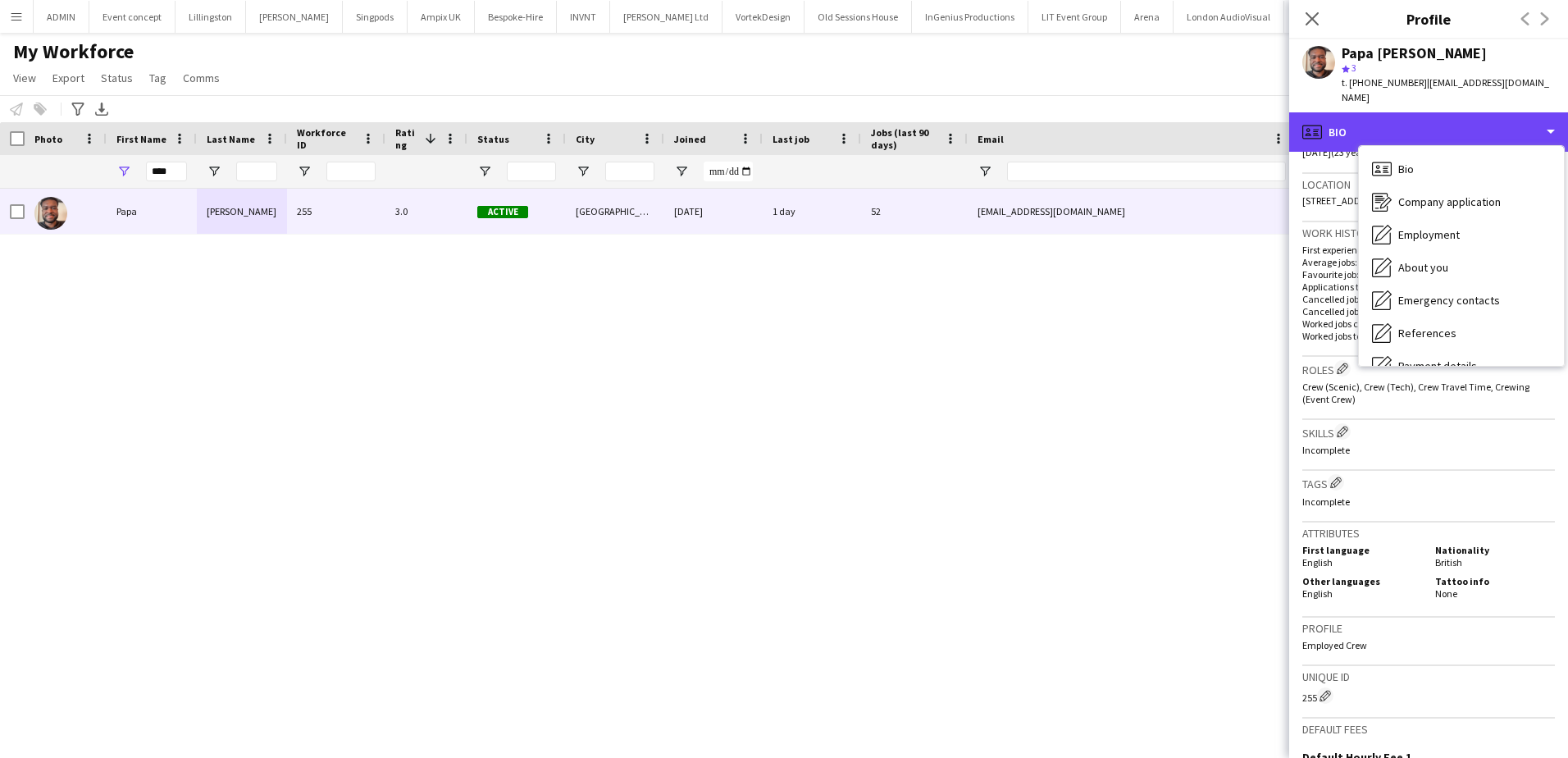
scroll to position [410, 0]
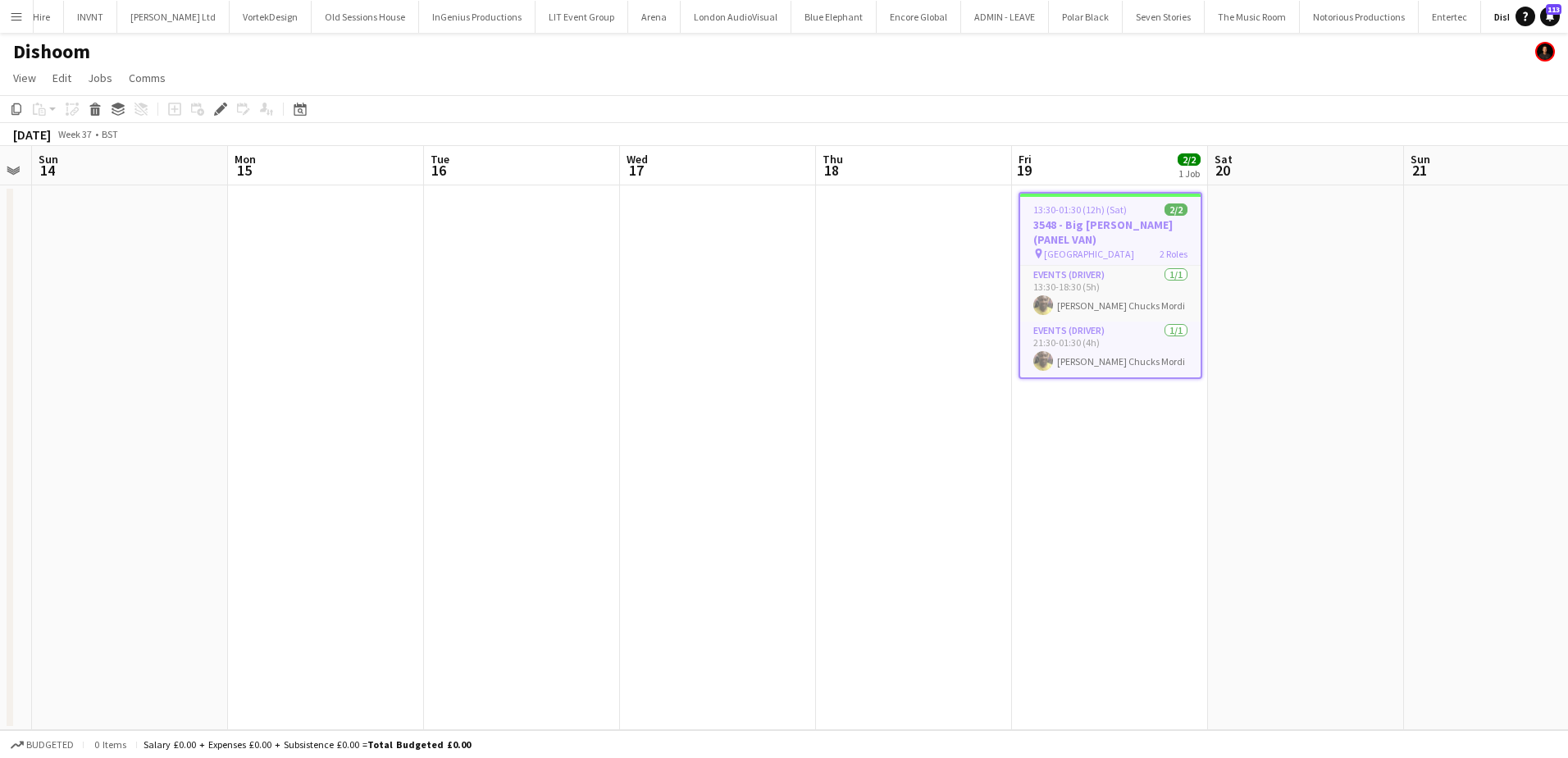
scroll to position [0, 358]
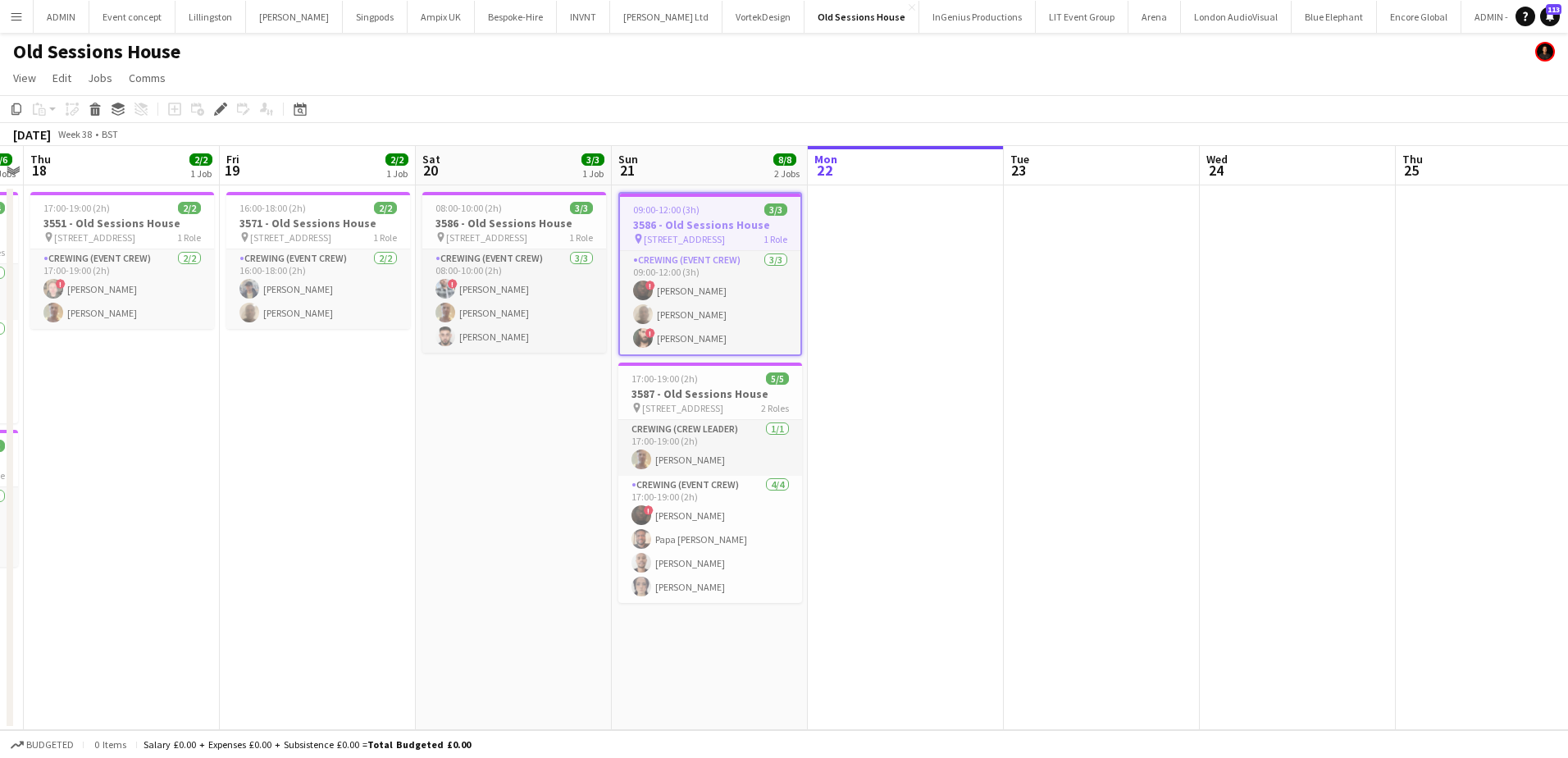
click at [15, 15] on app-icon "Menu" at bounding box center [16, 16] width 13 height 13
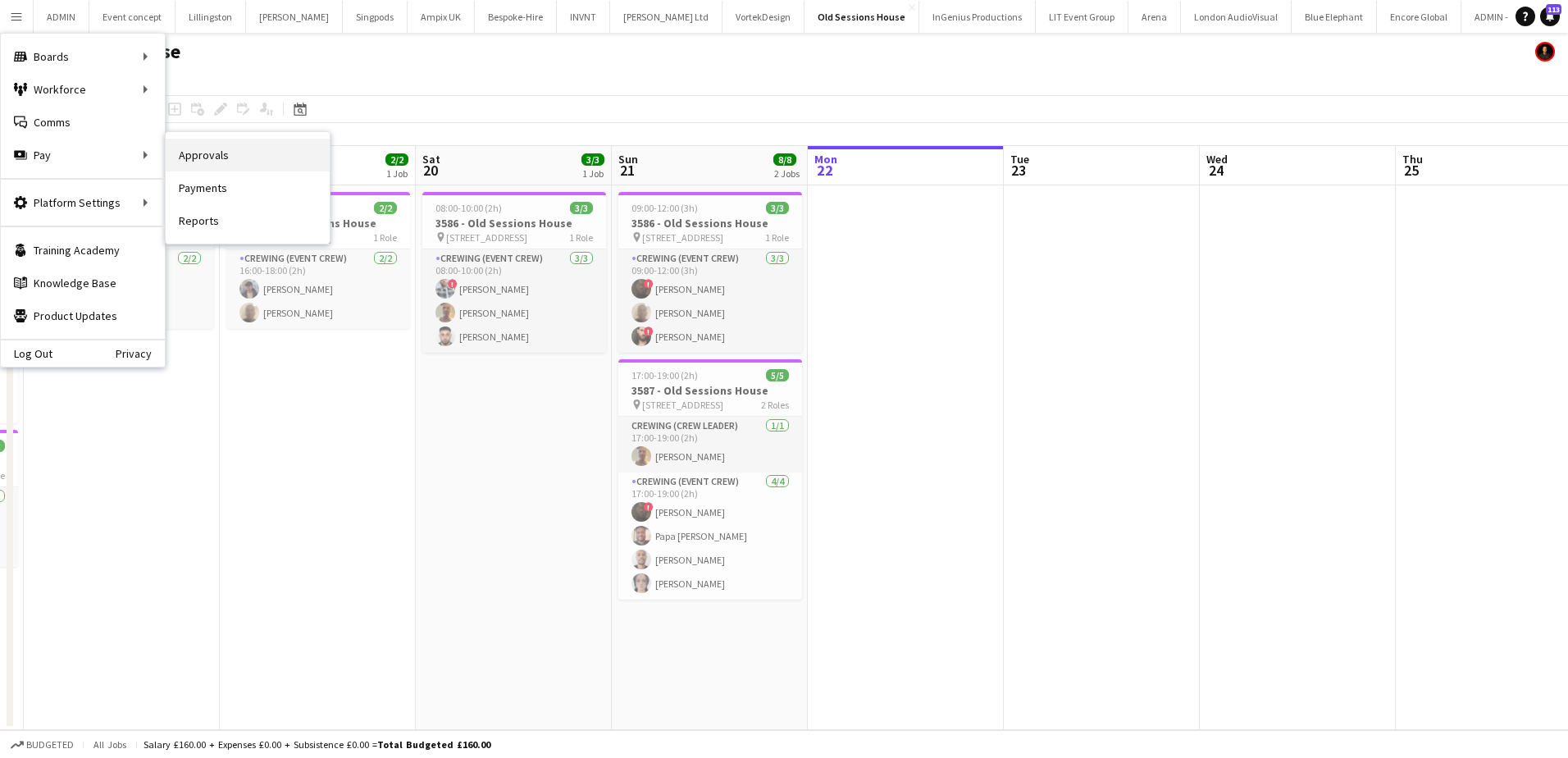
click at [232, 164] on link "Approvals" at bounding box center [248, 155] width 164 height 32
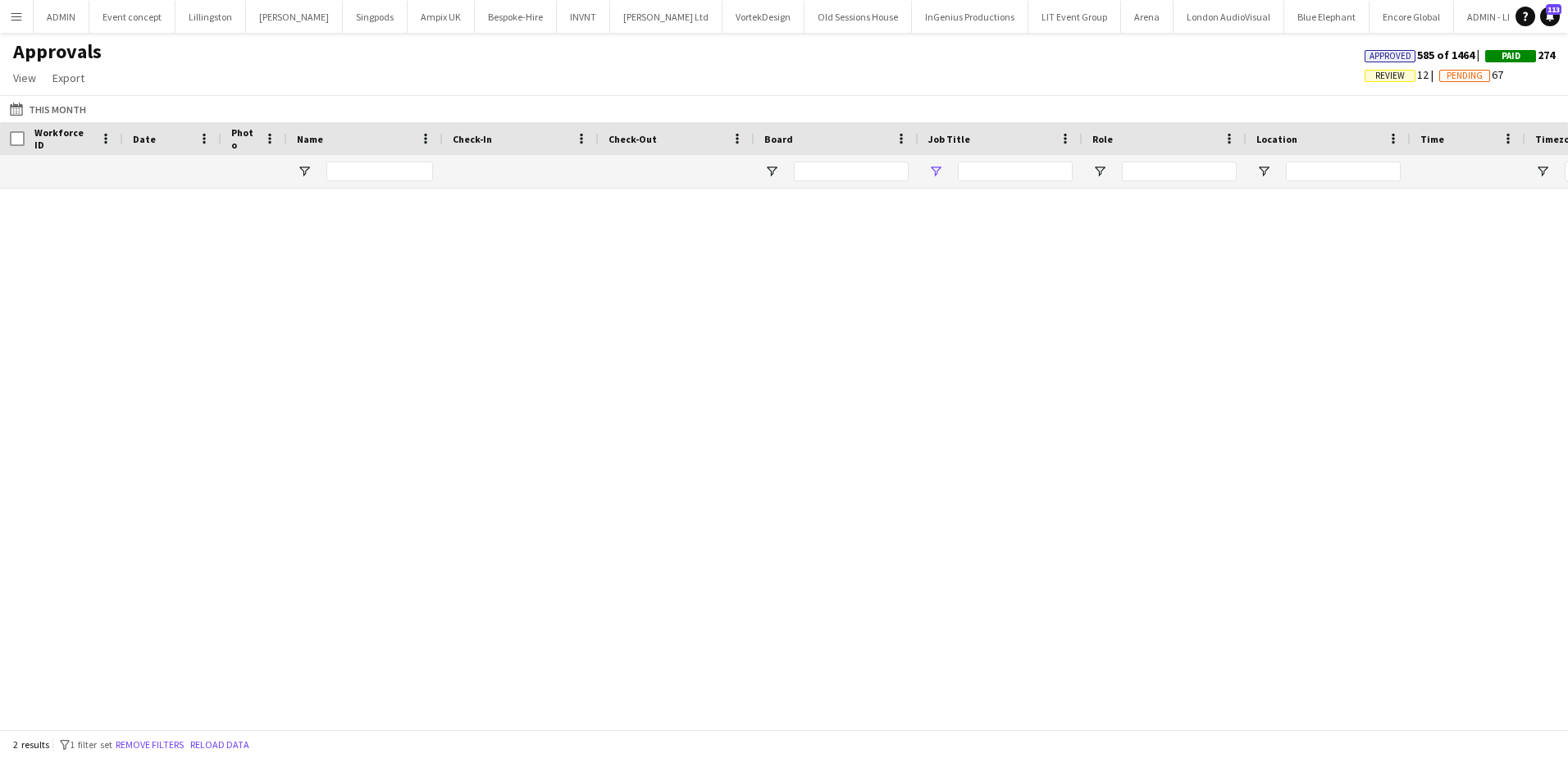
type input "****"
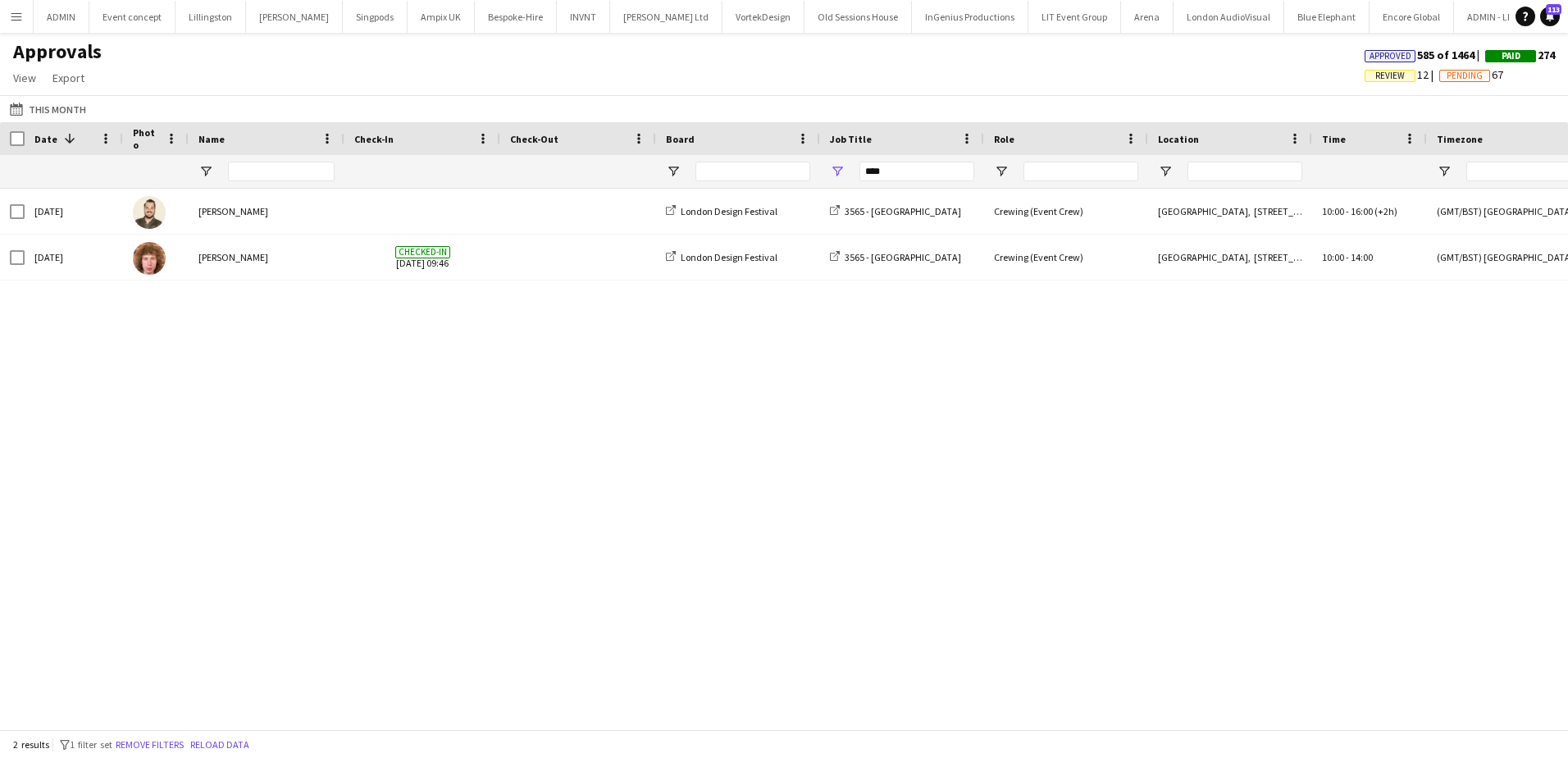
click at [249, 182] on div at bounding box center [281, 171] width 107 height 32
click at [875, 167] on input "****" at bounding box center [917, 171] width 115 height 20
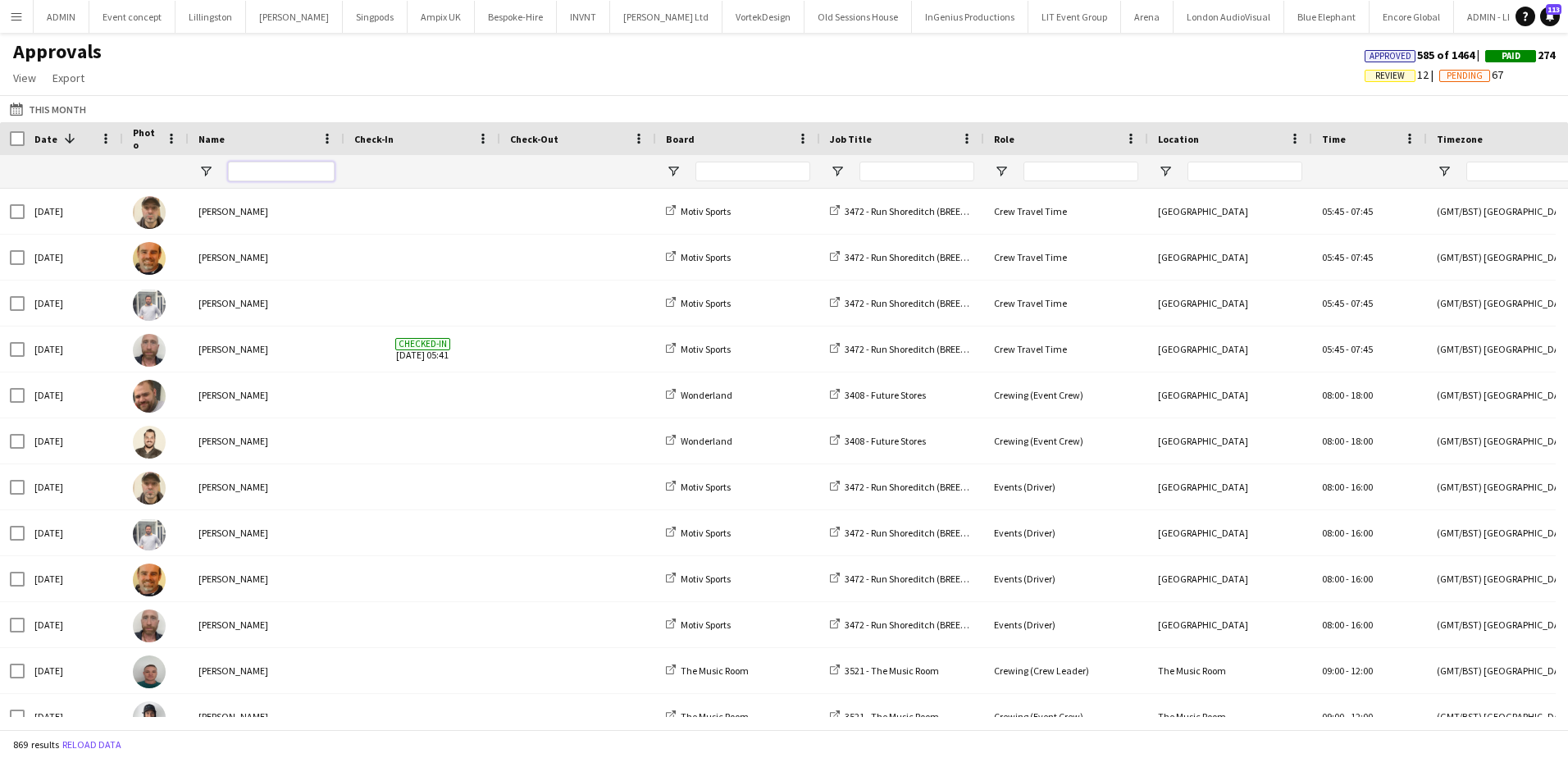
click at [272, 165] on input "Name Filter Input" at bounding box center [281, 171] width 107 height 20
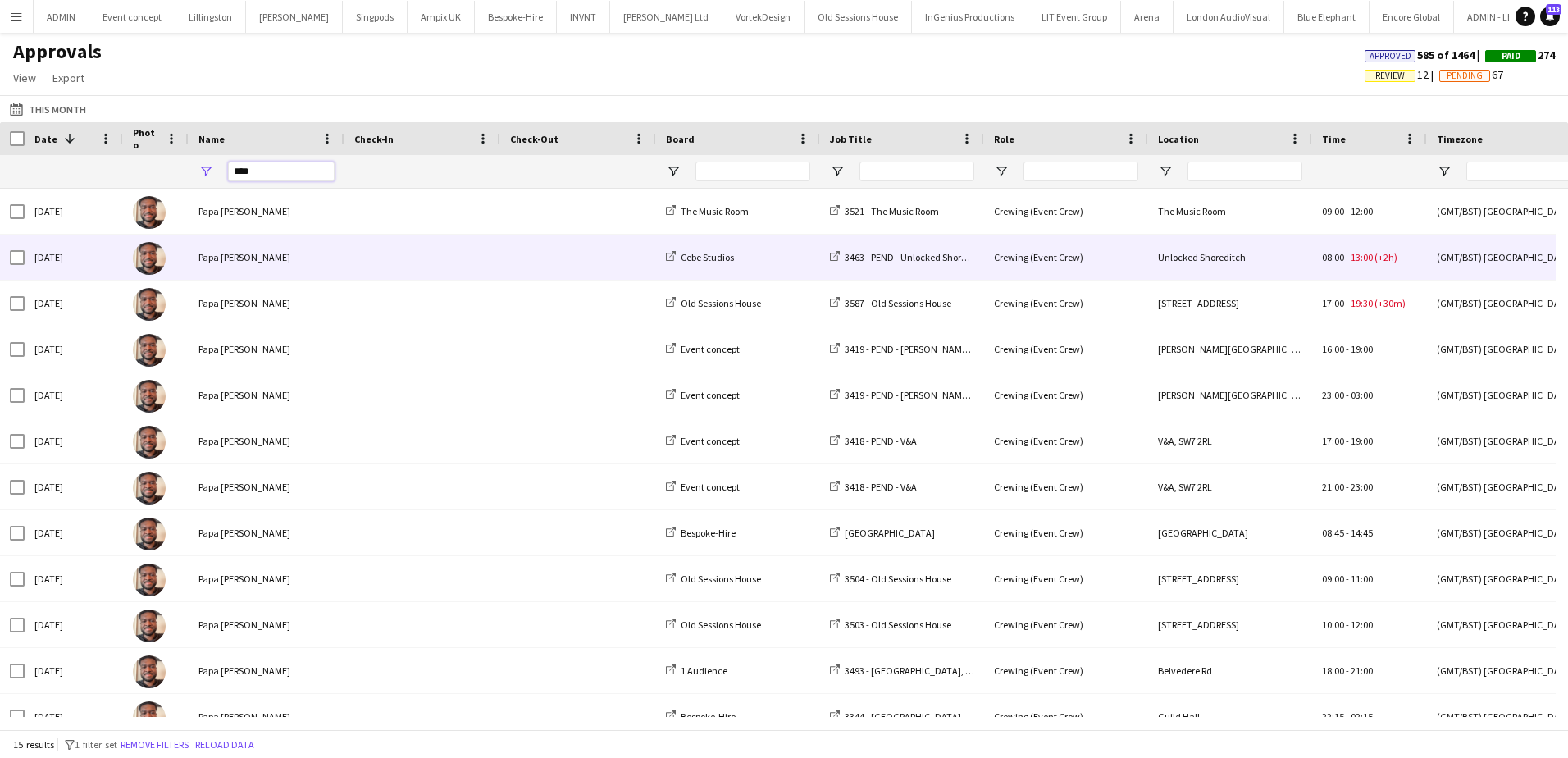
type input "****"
click at [823, 266] on div "3463 - PEND - Unlocked Shoreditch" at bounding box center [902, 256] width 164 height 45
click at [1040, 258] on div "Crewing (Event Crew)" at bounding box center [1066, 256] width 164 height 45
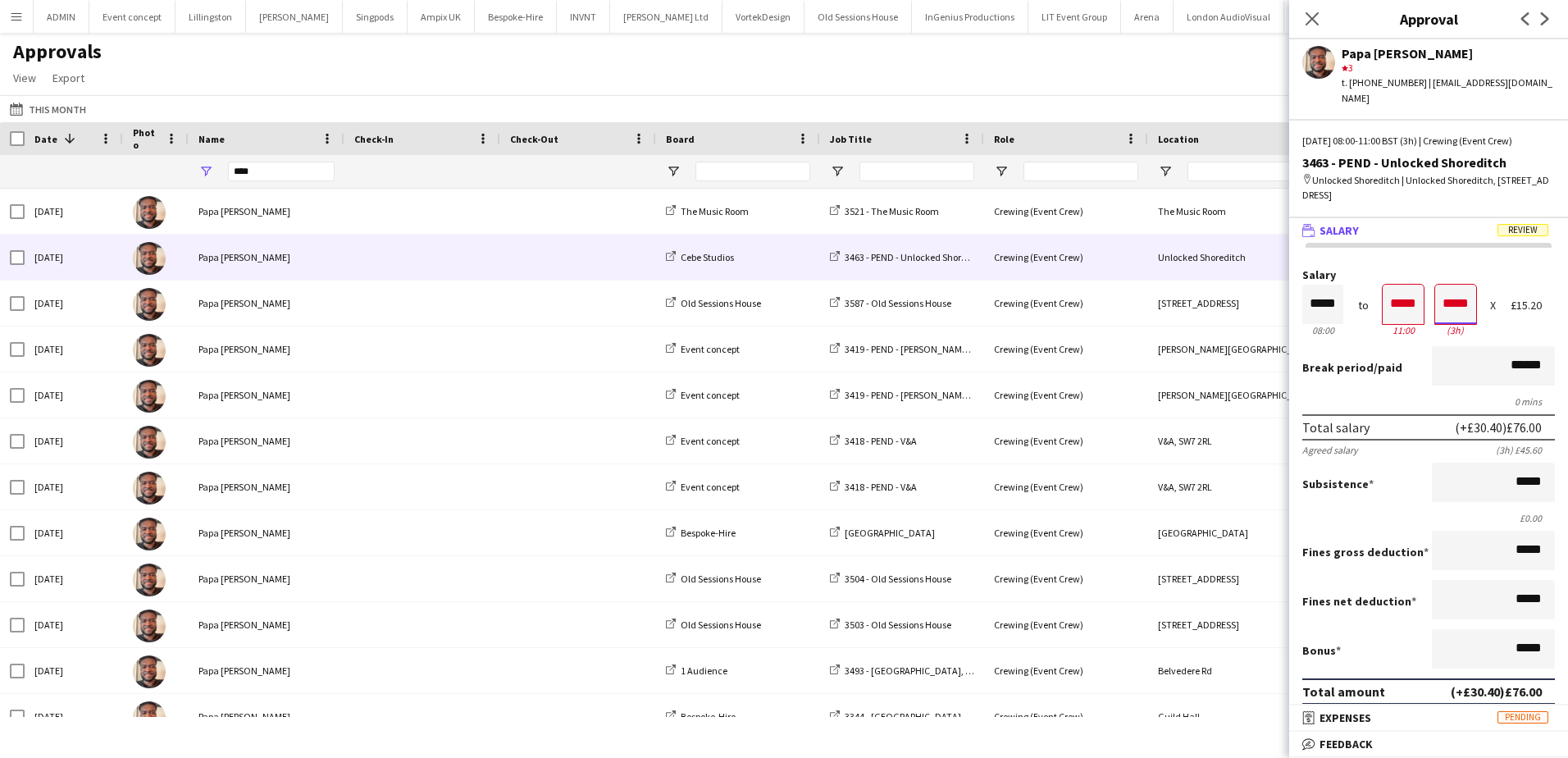
click at [1435, 302] on input "*****" at bounding box center [1455, 304] width 41 height 39
click at [1390, 304] on input "*****" at bounding box center [1403, 304] width 41 height 39
type input "*****"
click at [1388, 333] on div at bounding box center [1393, 333] width 21 height 16
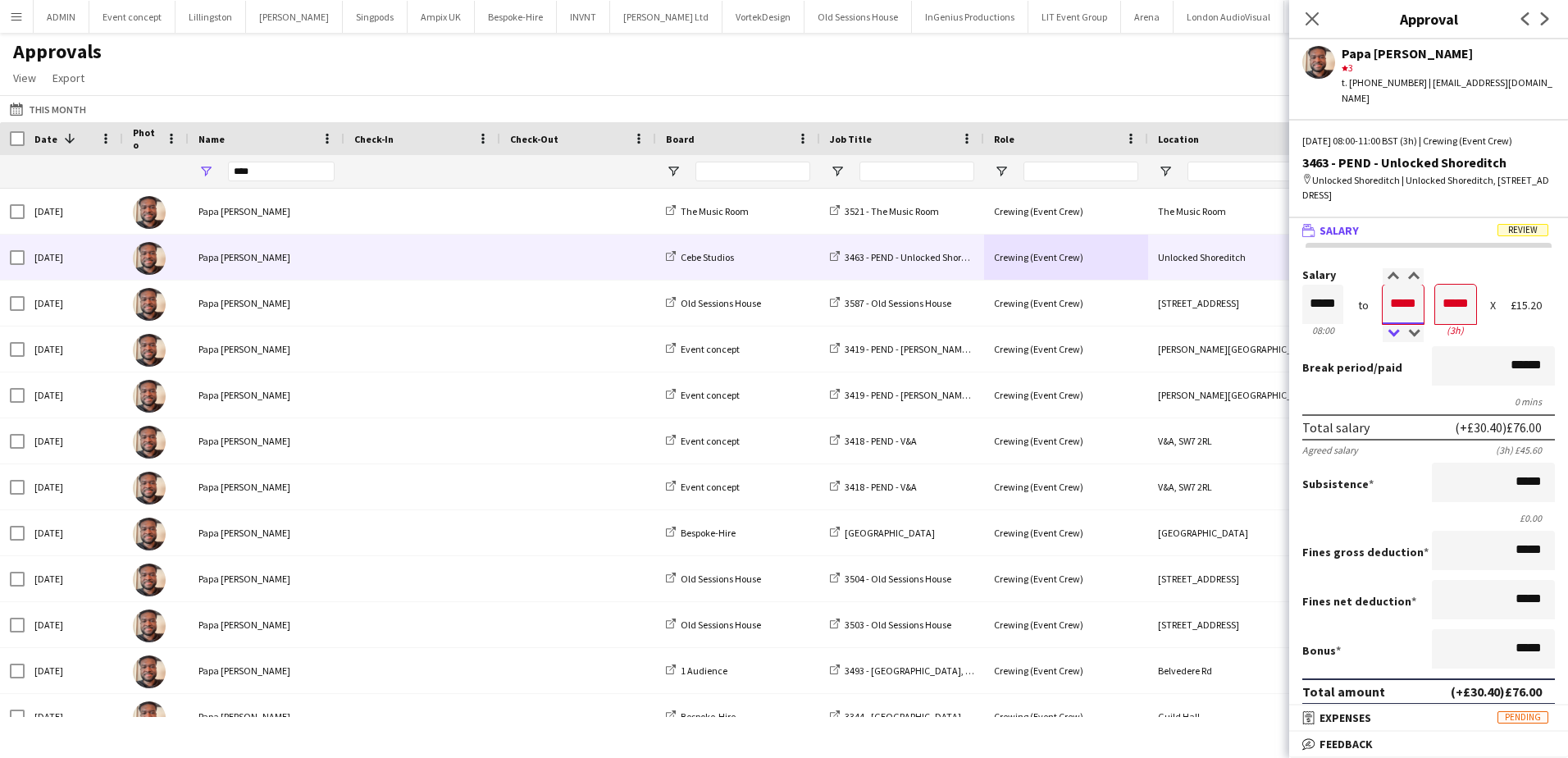
type input "*****"
click at [1388, 333] on div at bounding box center [1393, 333] width 21 height 16
click at [1311, 64] on app-user-avatar at bounding box center [1318, 62] width 32 height 32
click at [1392, 57] on div "Papa [PERSON_NAME]" at bounding box center [1448, 53] width 214 height 15
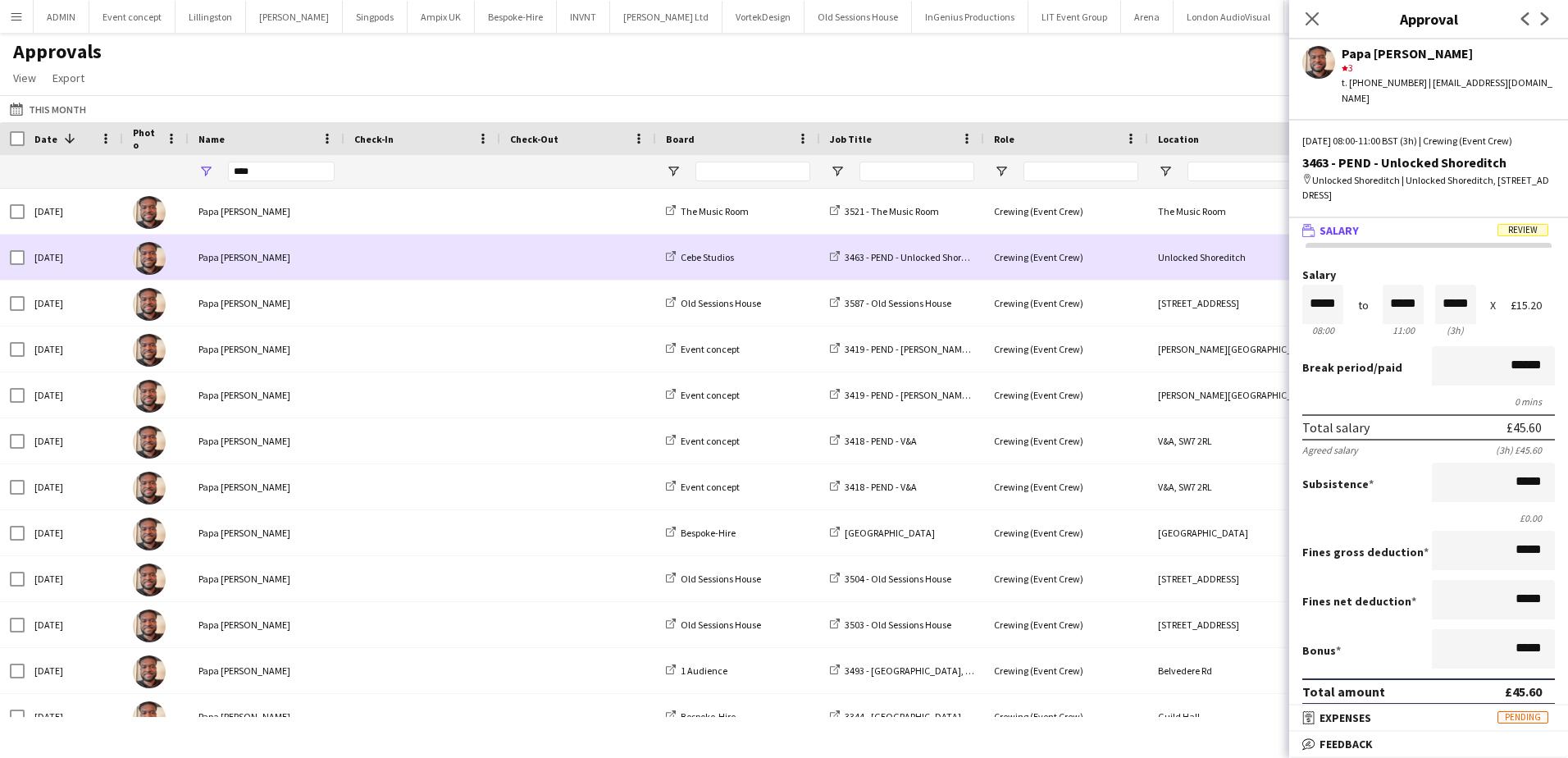
click at [145, 266] on img at bounding box center [149, 258] width 32 height 32
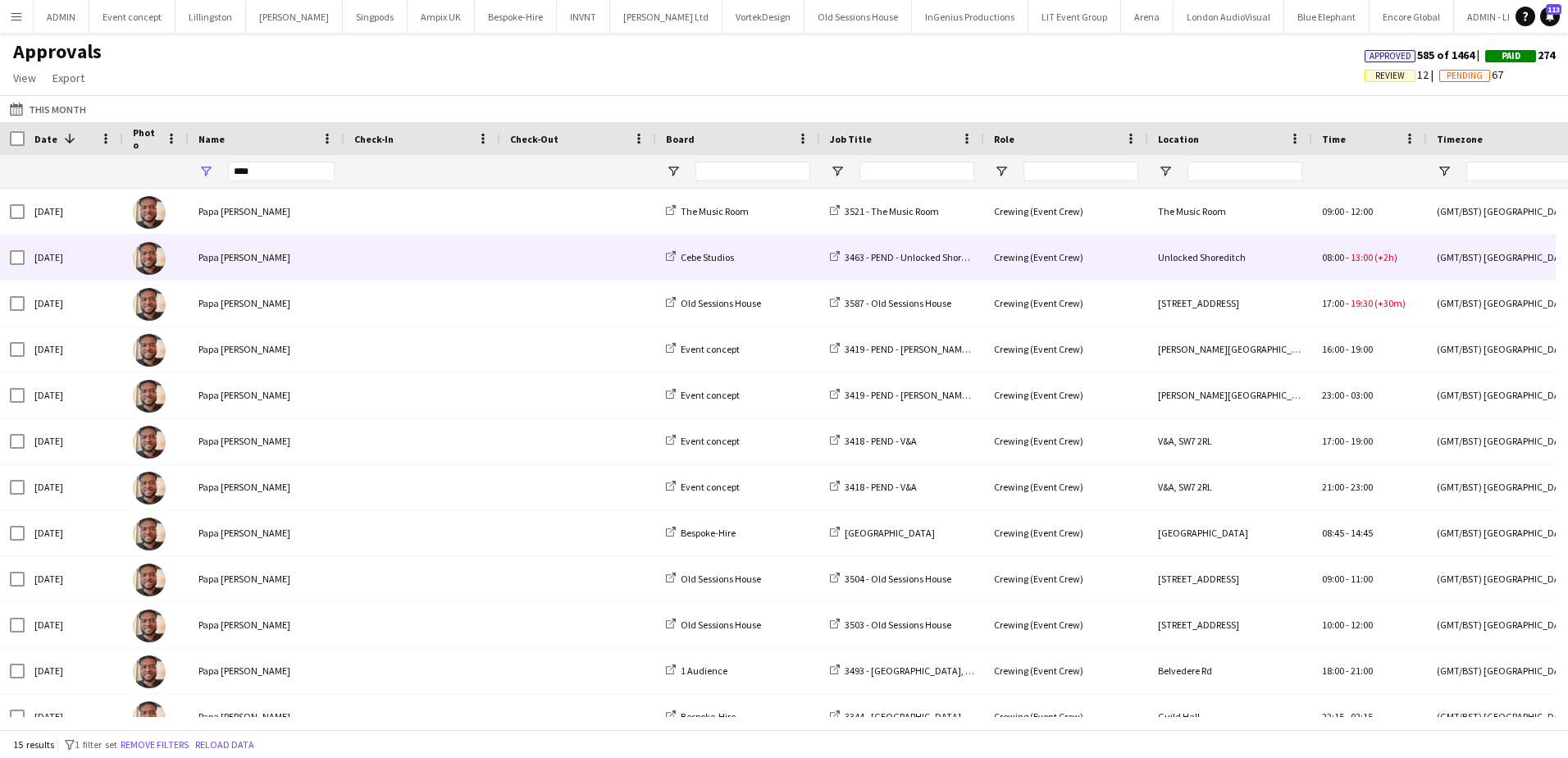
click at [145, 266] on img at bounding box center [149, 258] width 32 height 32
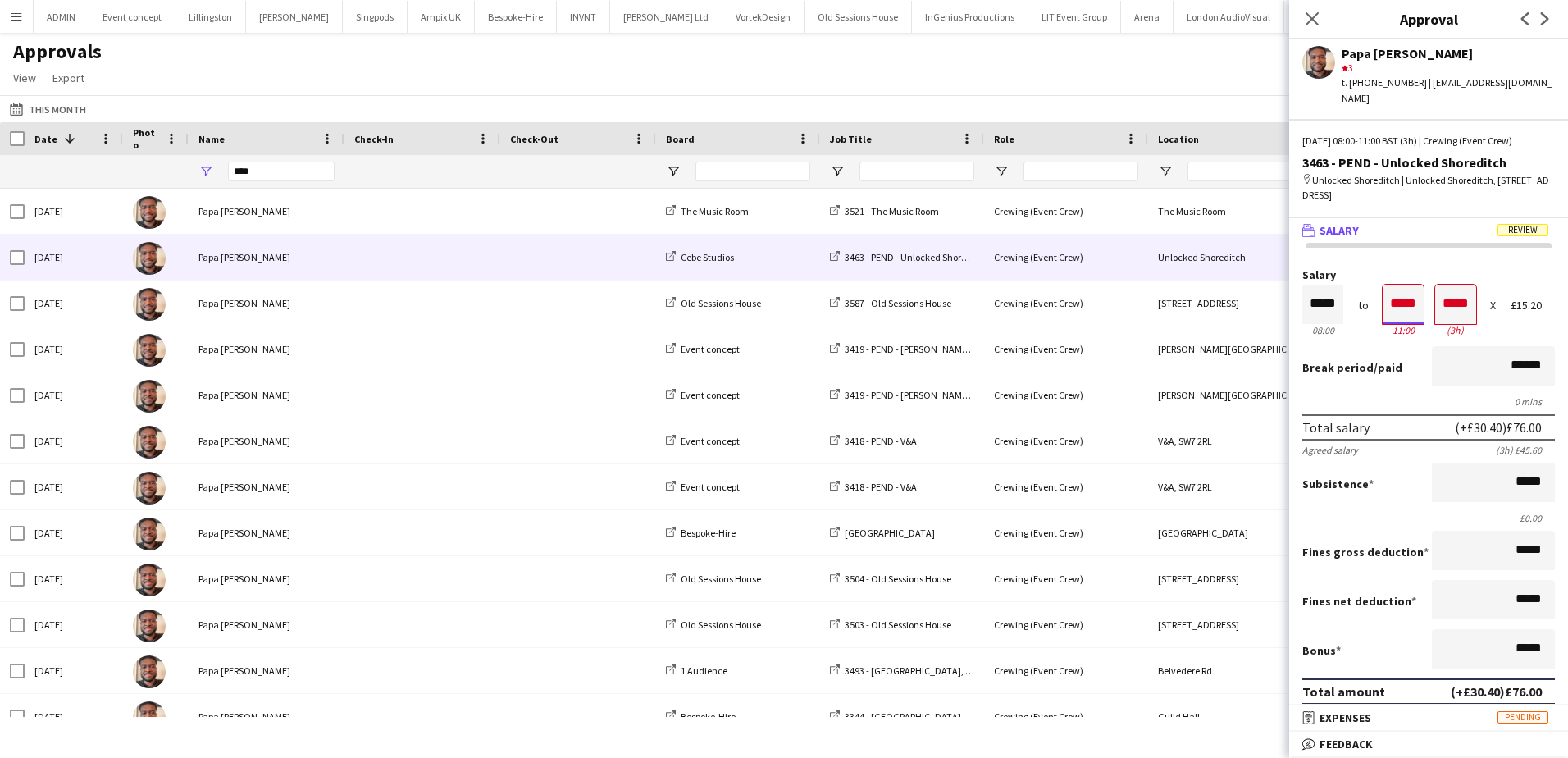
drag, startPoint x: 1391, startPoint y: 304, endPoint x: 1392, endPoint y: 315, distance: 11.0
click at [1391, 304] on input "*****" at bounding box center [1403, 304] width 41 height 39
type input "*****"
click at [1392, 332] on div at bounding box center [1393, 333] width 21 height 16
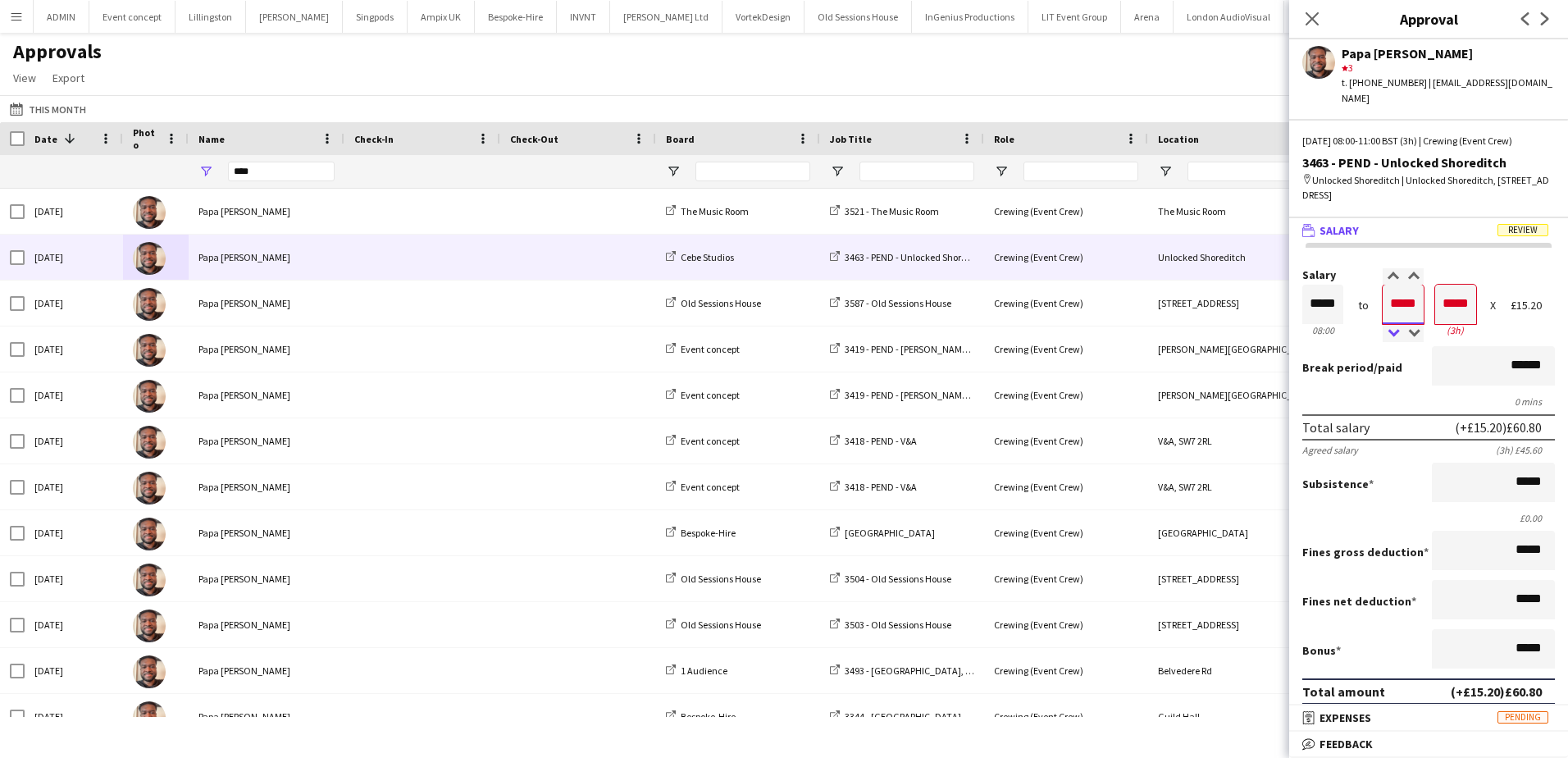
type input "*****"
click at [1392, 332] on div at bounding box center [1393, 333] width 21 height 16
drag, startPoint x: 1501, startPoint y: 647, endPoint x: 1558, endPoint y: 640, distance: 57.4
click at [1558, 640] on mat-expansion-panel "wallet Salary Review Salary ***** 08:00 to ***** 11:00 ***** (3h) X £15.20 Brea…" at bounding box center [1429, 461] width 279 height 487
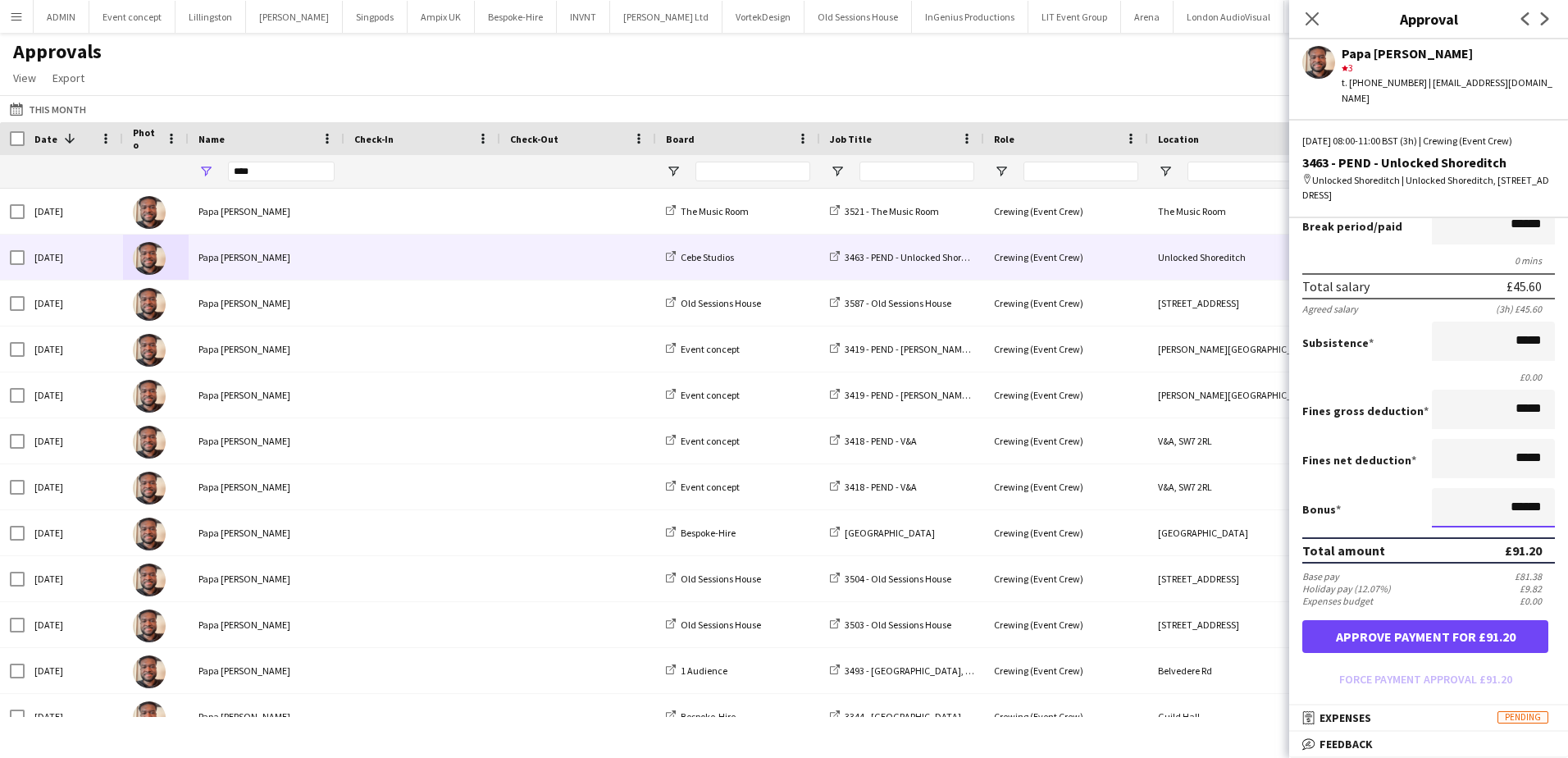
scroll to position [164, 0]
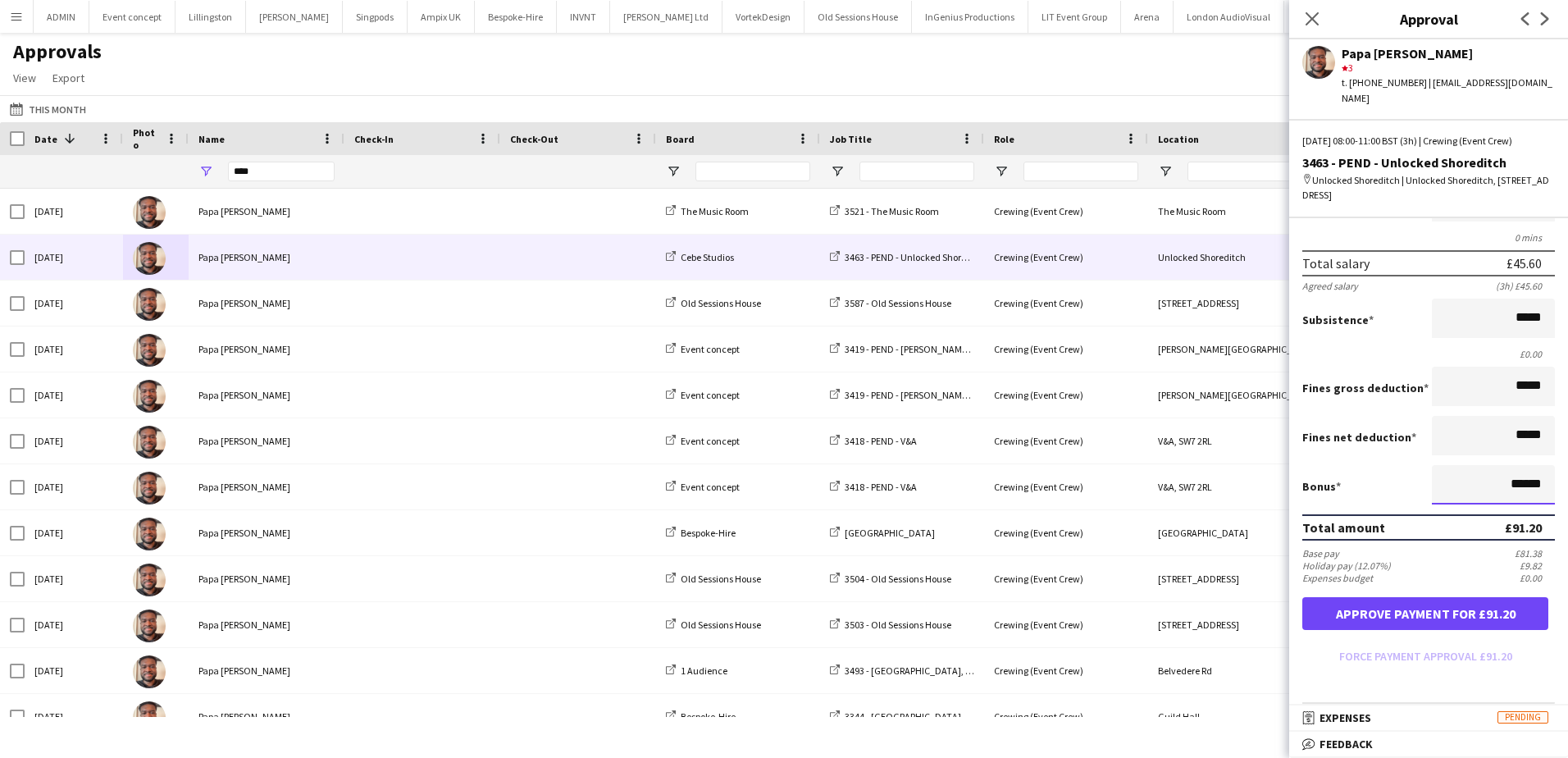
type input "******"
click at [1365, 608] on button "Approve payment for £91.20" at bounding box center [1425, 614] width 246 height 32
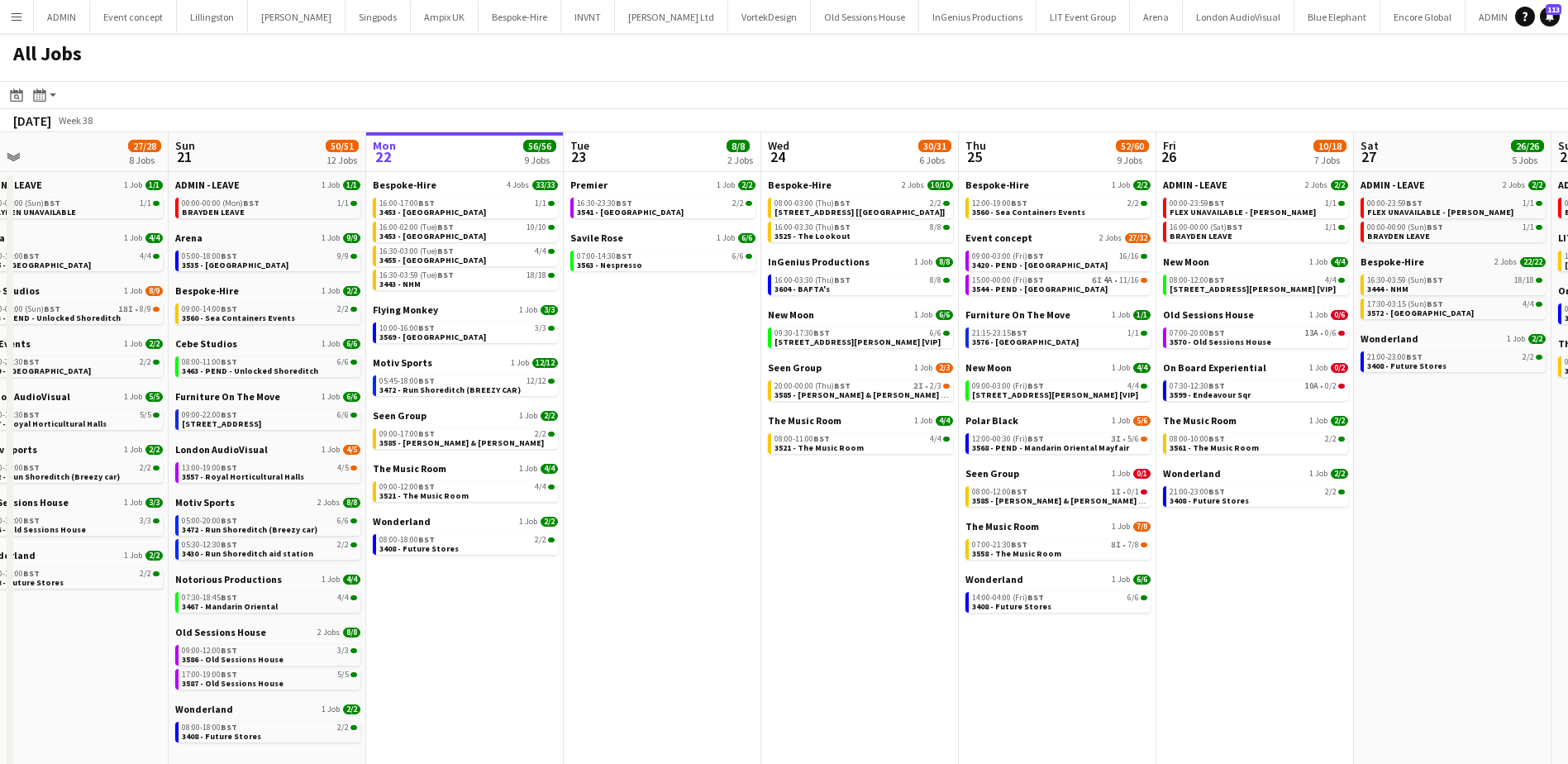
drag, startPoint x: 339, startPoint y: 605, endPoint x: 434, endPoint y: 610, distance: 95.1
click at [432, 614] on app-calendar-viewport "Thu 18 63/64 14 Jobs Fri 19 39/40 10 Jobs Sat 20 27/28 8 Jobs Sun 21 50/51 12 J…" at bounding box center [784, 589] width 1568 height 913
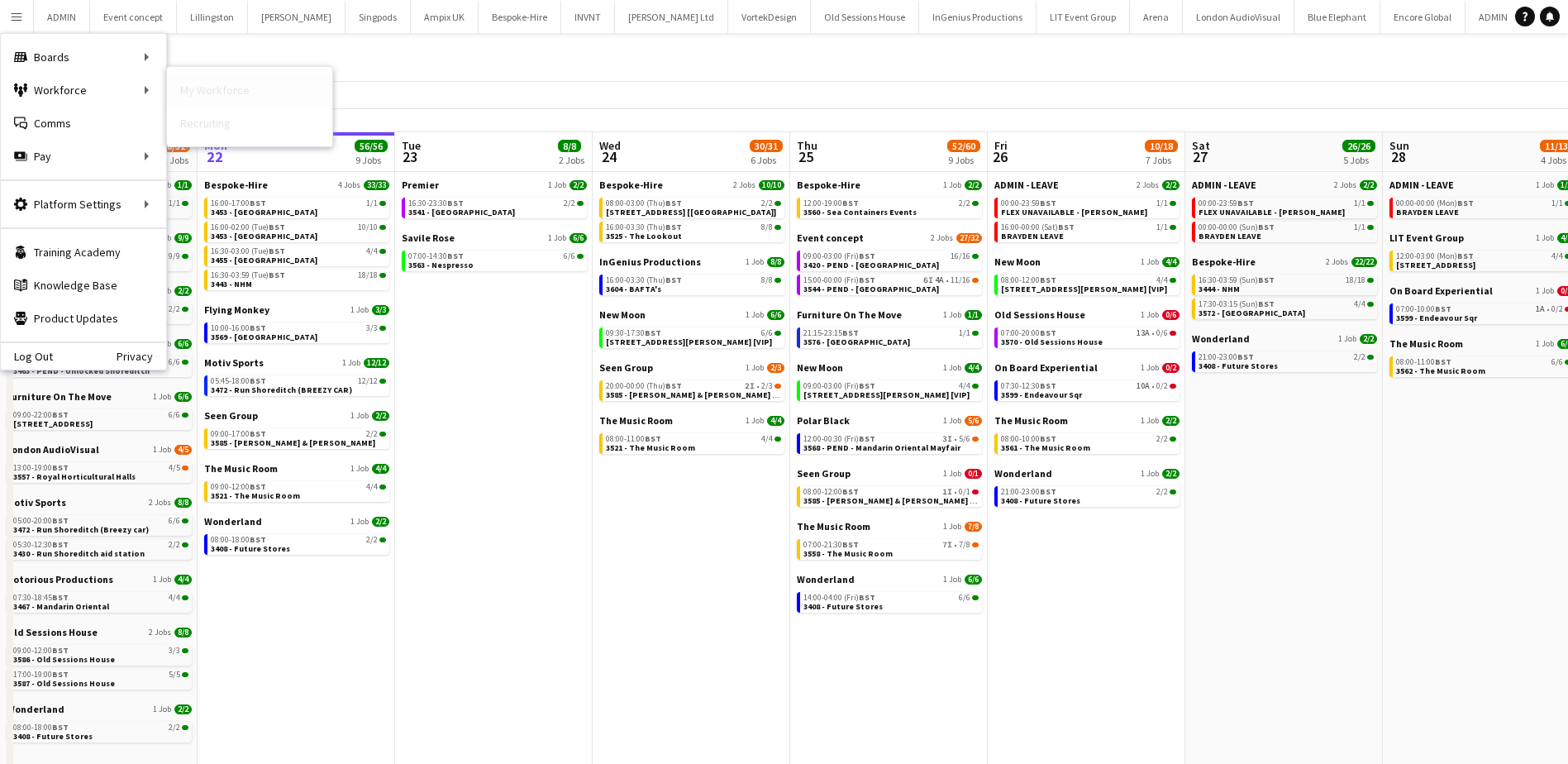
click at [211, 86] on link "My Workforce" at bounding box center [250, 90] width 165 height 33
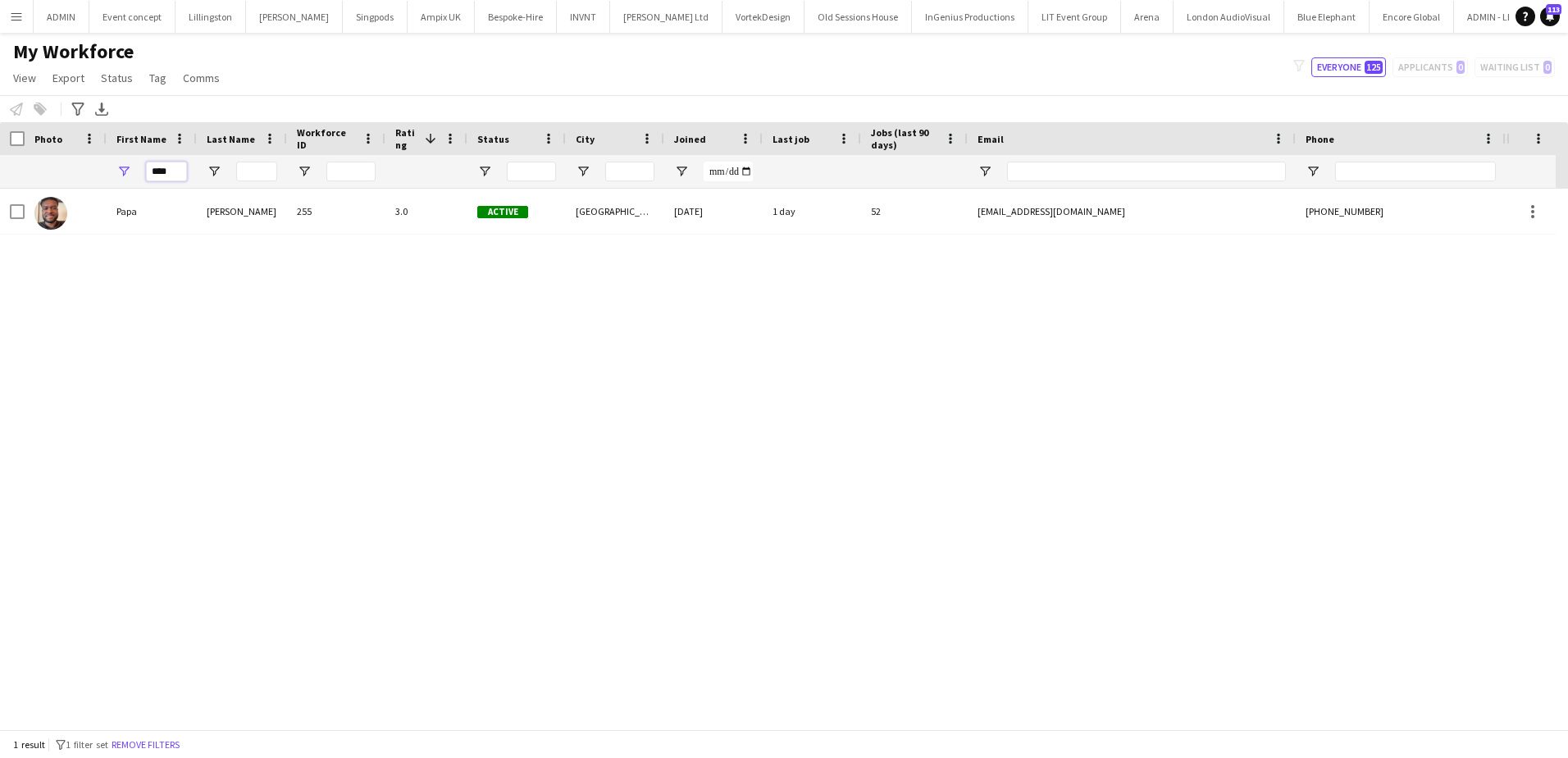
click at [154, 167] on input "****" at bounding box center [167, 171] width 41 height 20
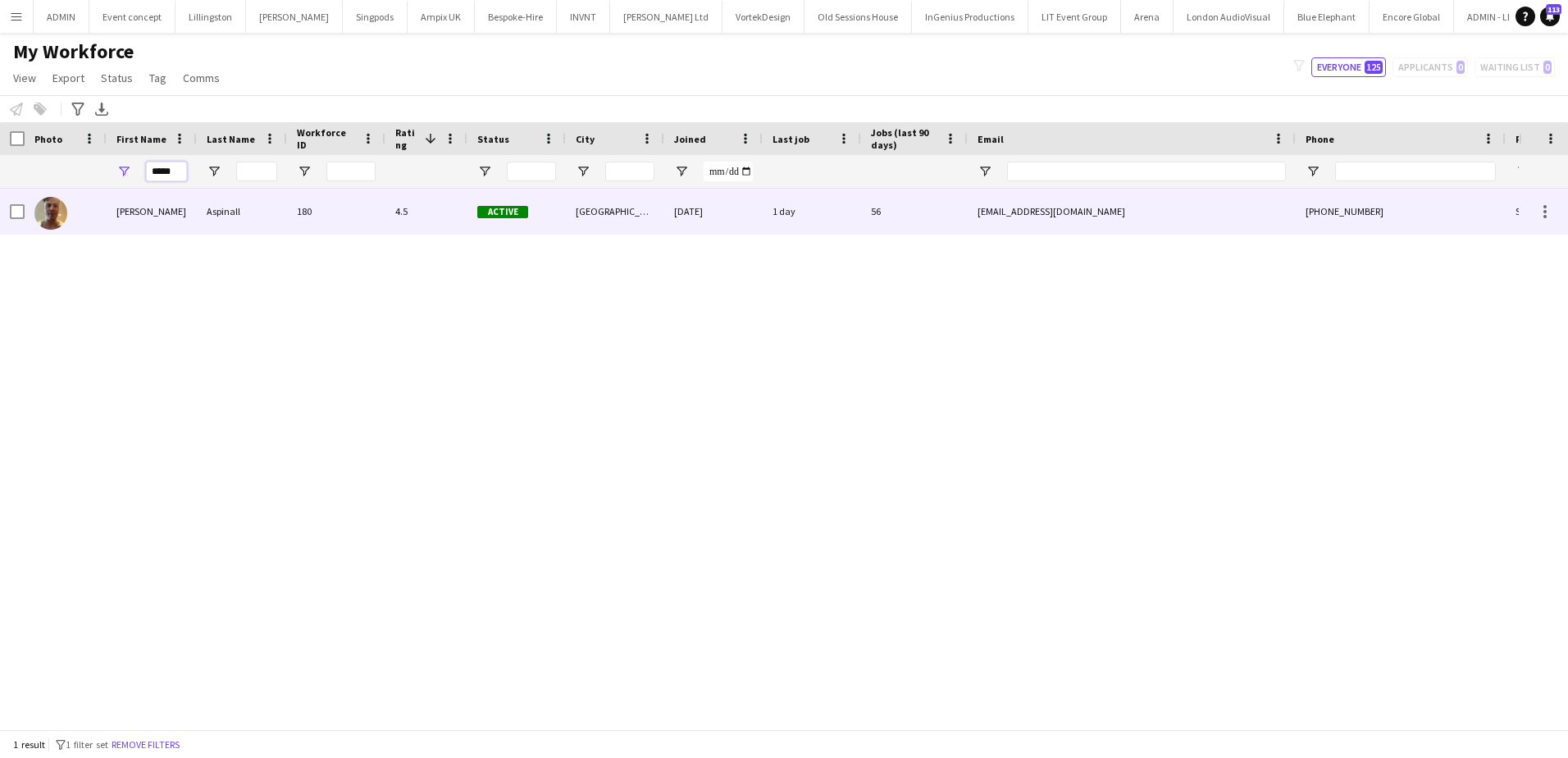
type input "*****"
click at [125, 197] on div "[PERSON_NAME]" at bounding box center [152, 211] width 91 height 45
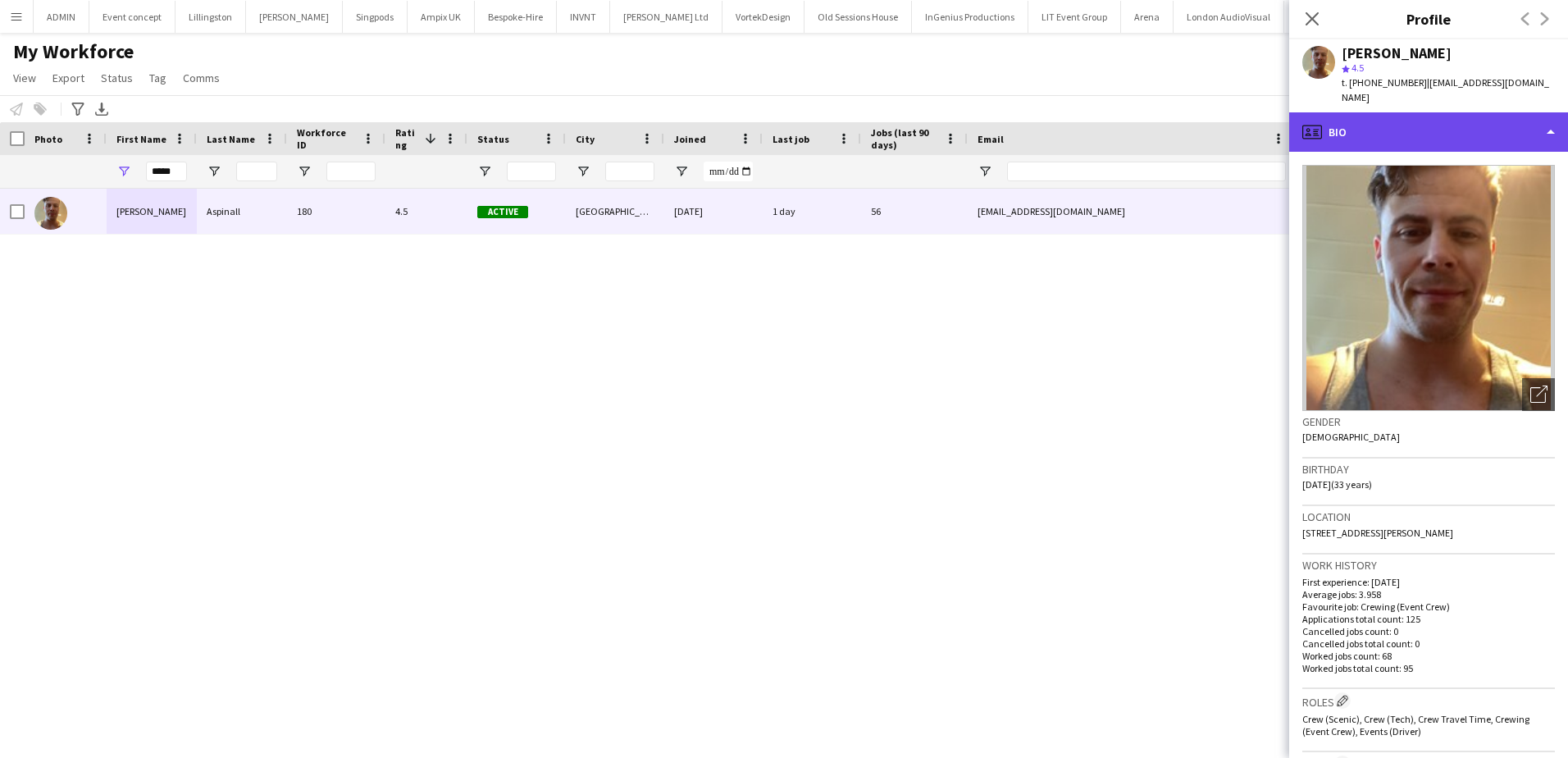
click at [1386, 112] on div "profile Bio" at bounding box center [1429, 132] width 279 height 39
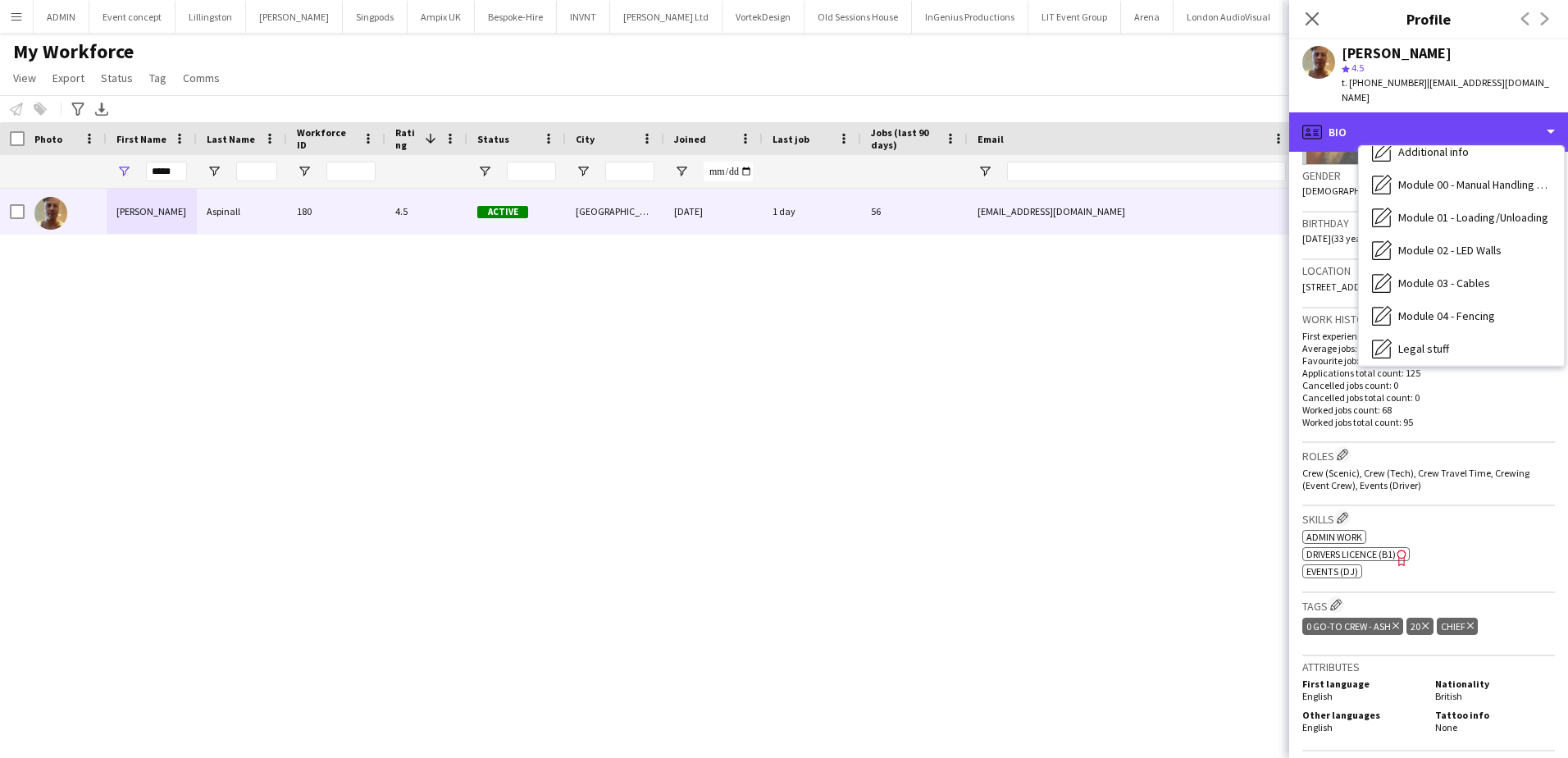
scroll to position [351, 0]
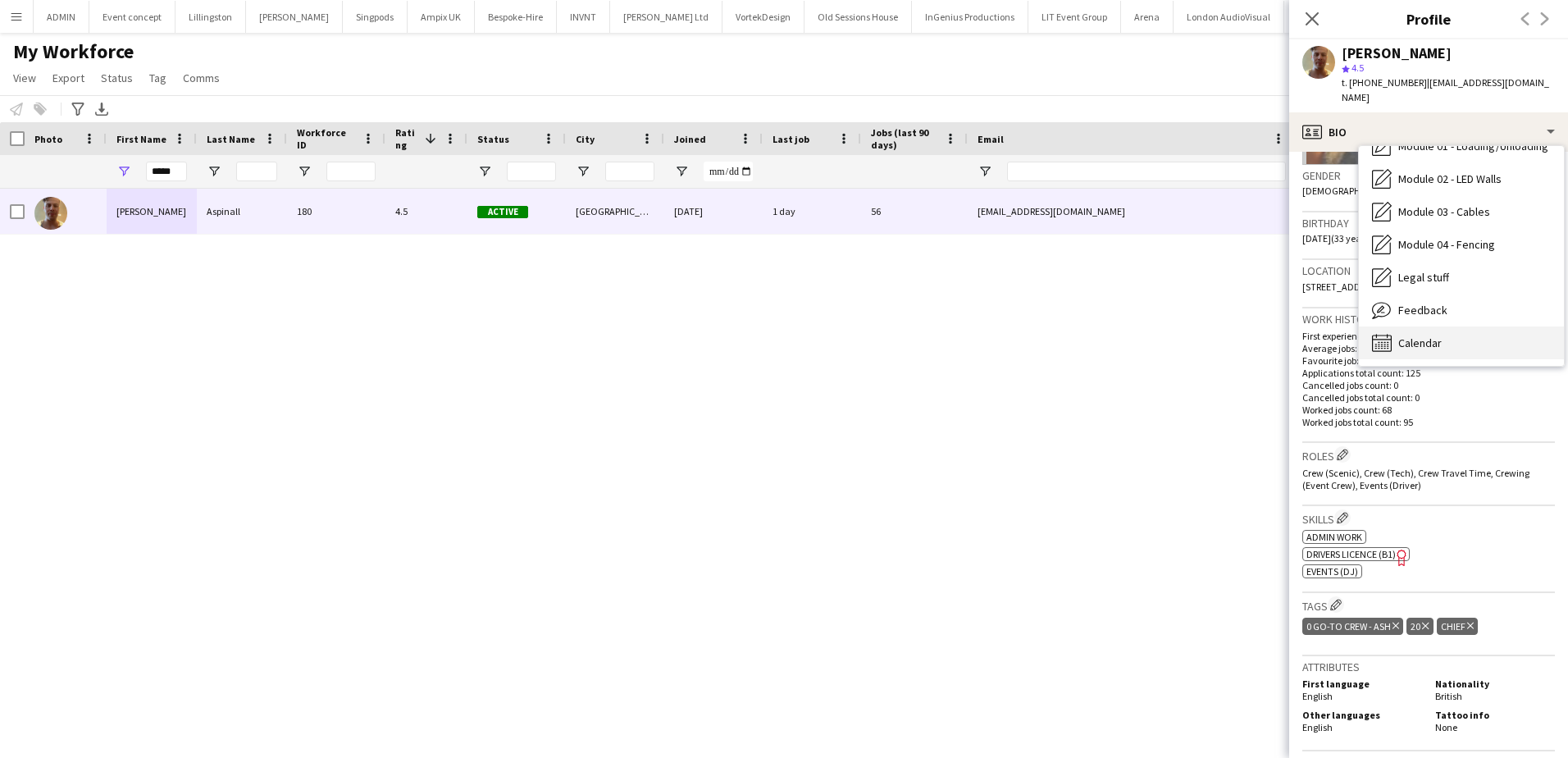
click at [1429, 335] on span "Calendar" at bounding box center [1419, 342] width 44 height 15
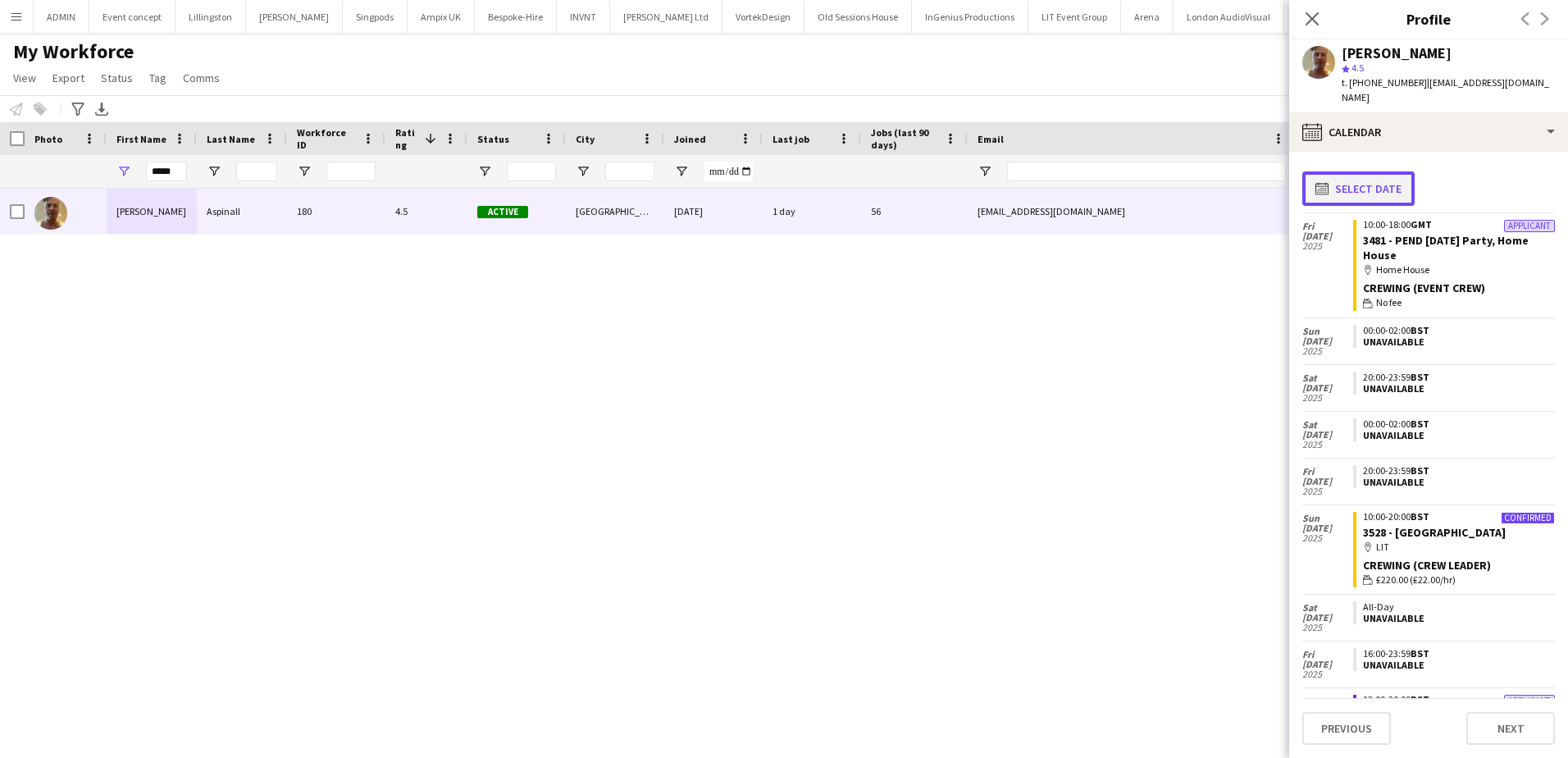
click at [1371, 172] on button "calendar-full Select date" at bounding box center [1358, 189] width 112 height 34
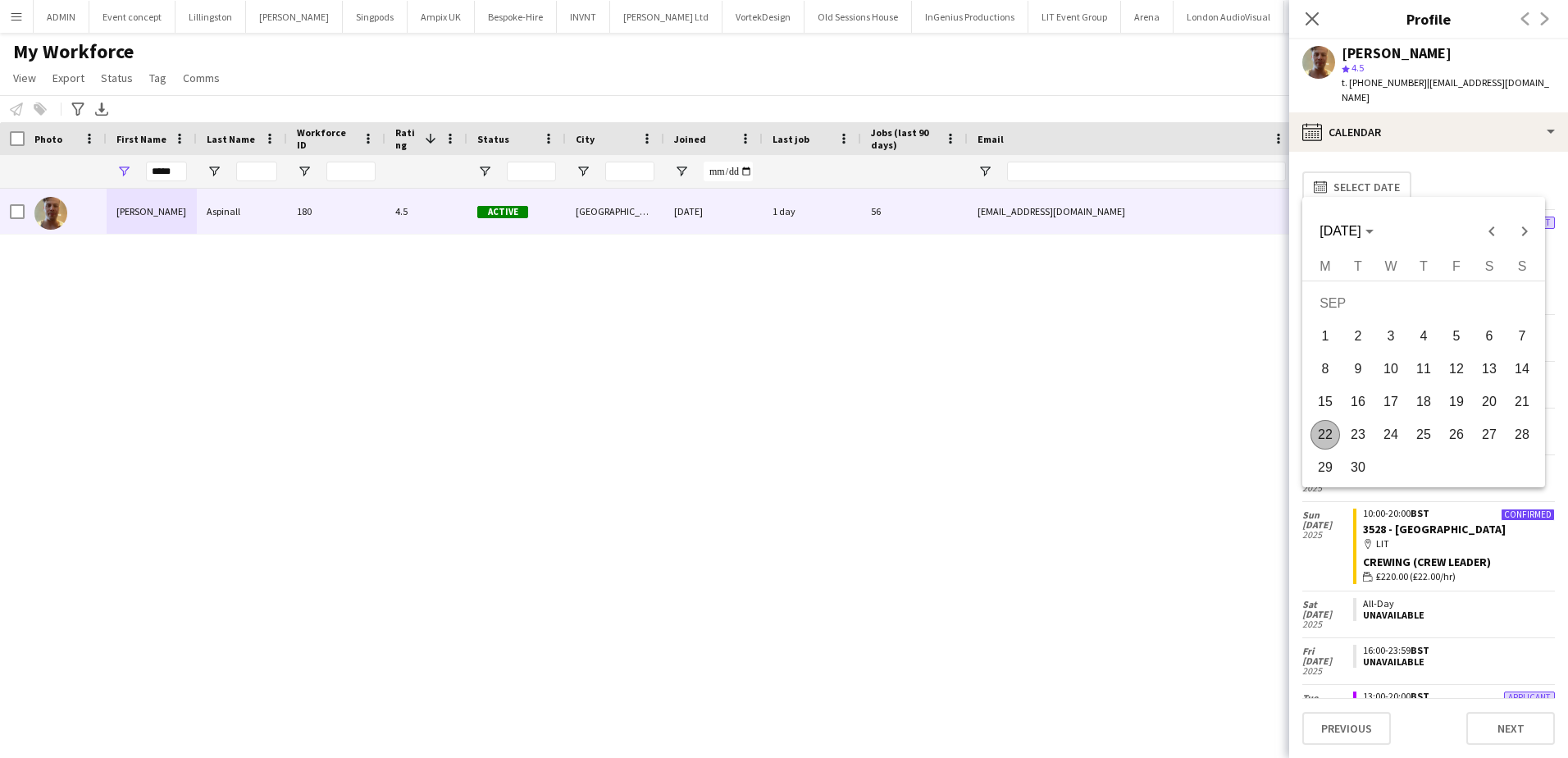
click at [1328, 427] on span "22" at bounding box center [1324, 434] width 30 height 30
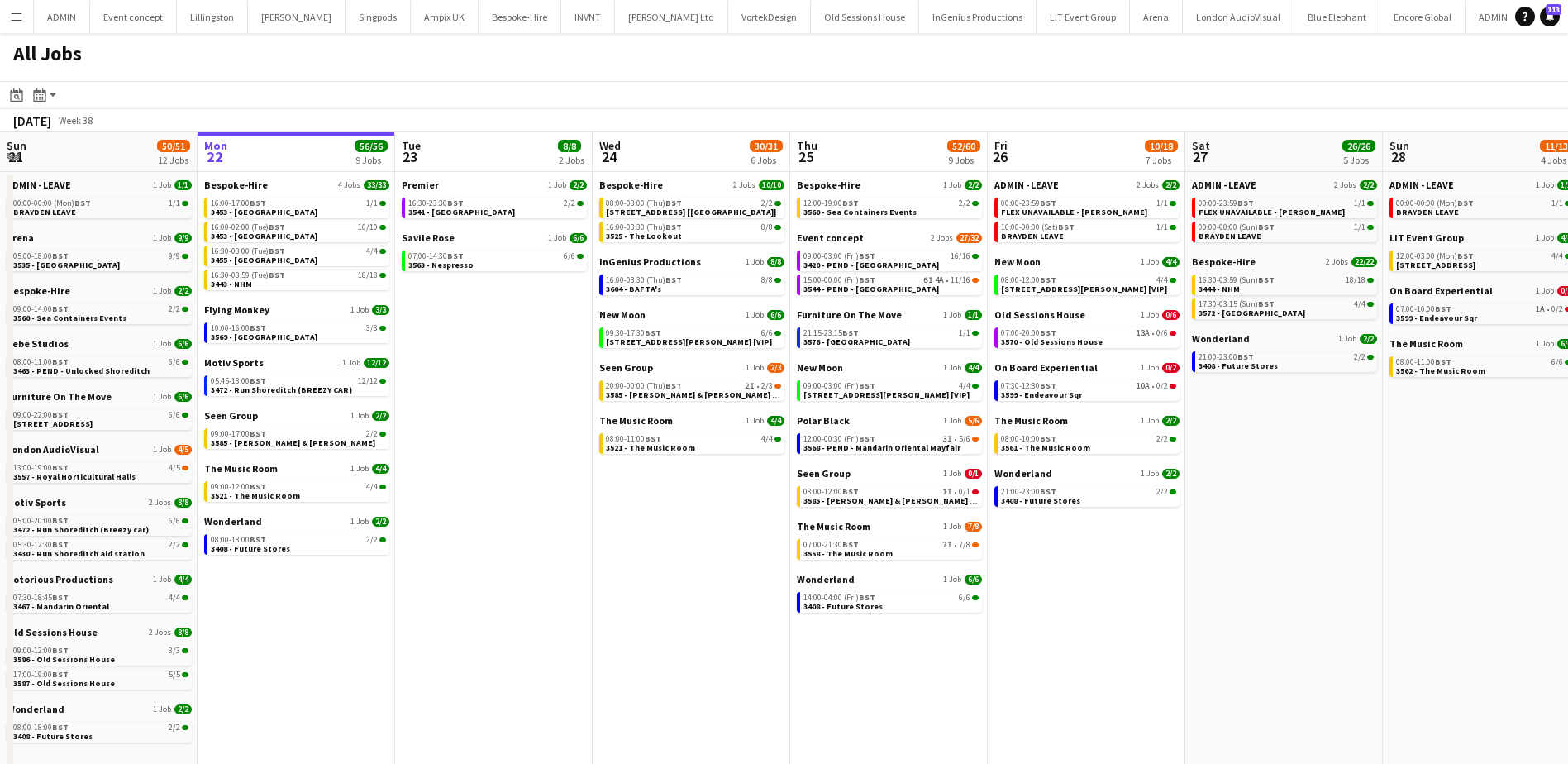
click at [21, 22] on app-icon "Menu" at bounding box center [16, 16] width 13 height 13
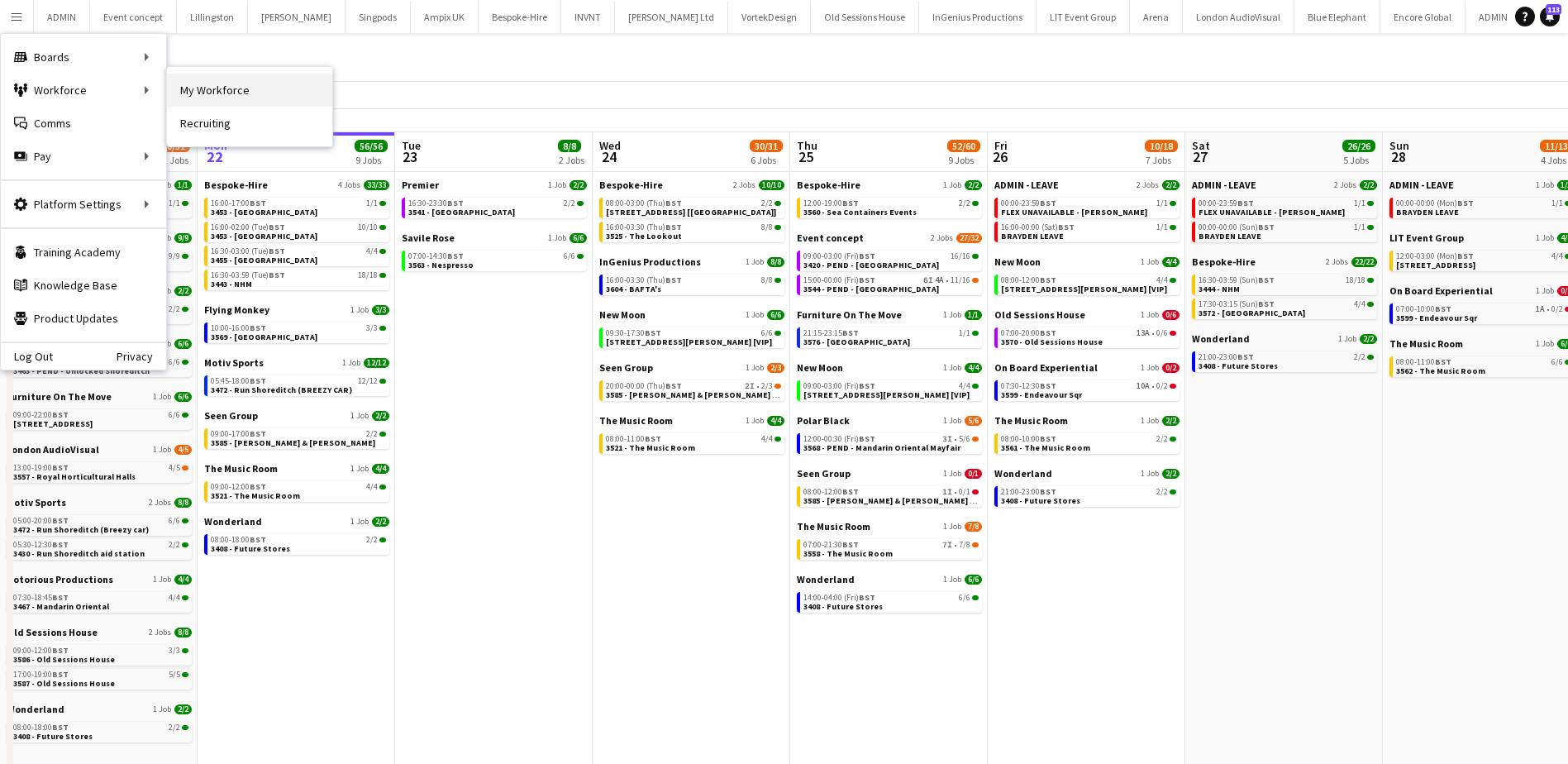
click at [190, 92] on link "My Workforce" at bounding box center [250, 90] width 165 height 33
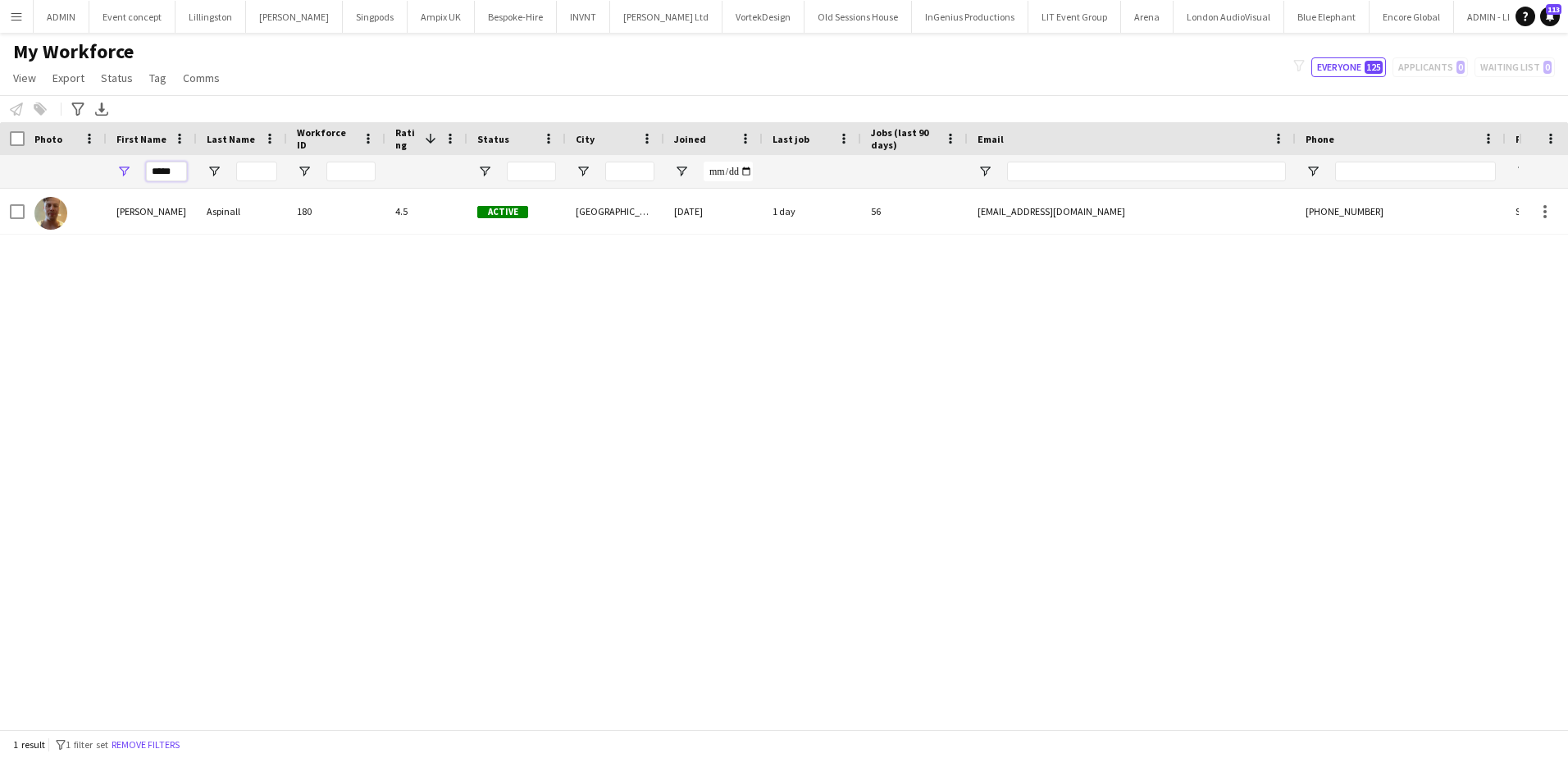
click at [167, 179] on input "*****" at bounding box center [167, 171] width 41 height 20
click at [165, 173] on input "*****" at bounding box center [167, 171] width 41 height 20
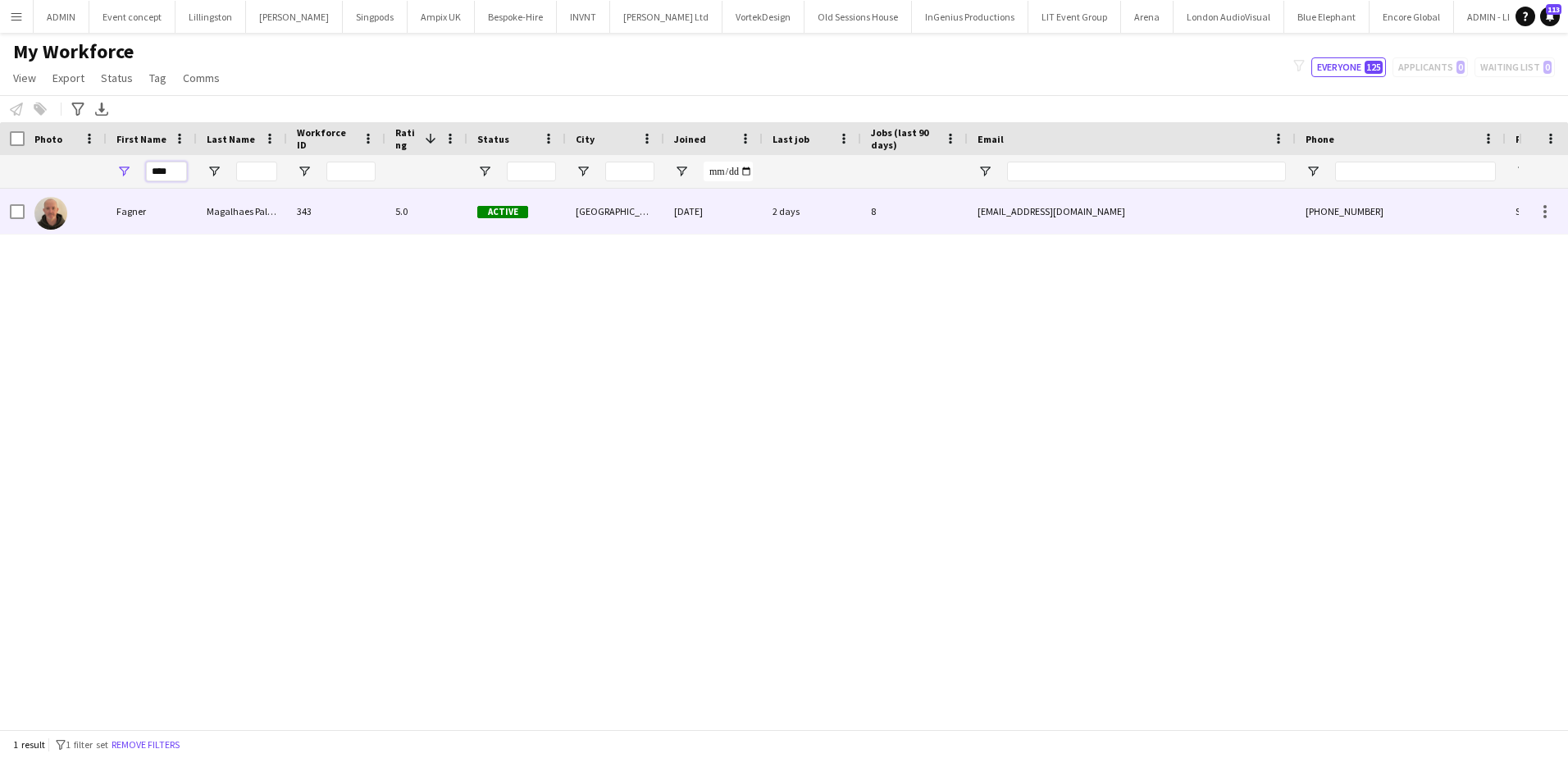
type input "****"
click at [182, 206] on div "Fagner" at bounding box center [152, 211] width 91 height 45
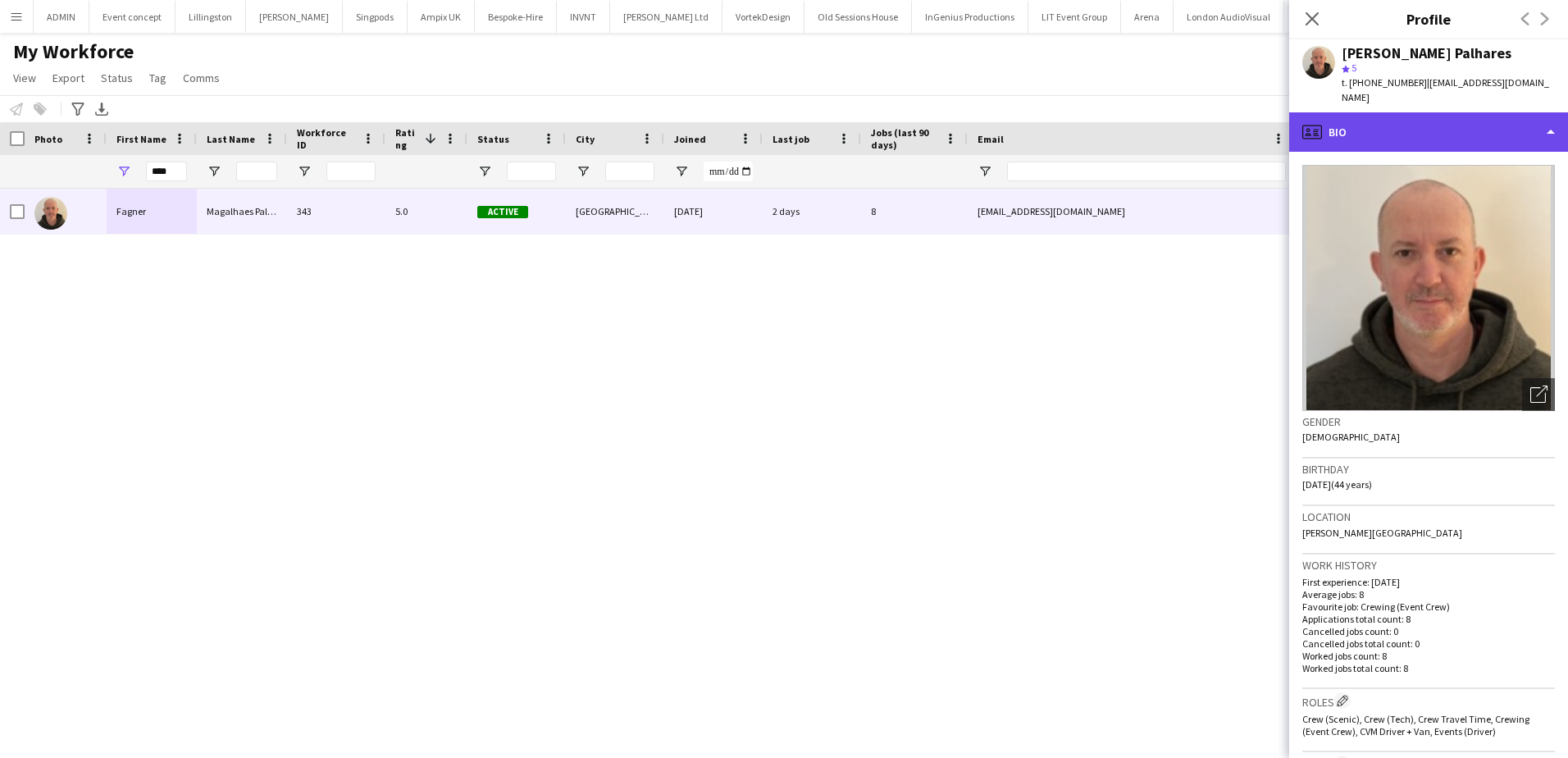
click at [1412, 112] on div "profile Bio" at bounding box center [1429, 132] width 279 height 39
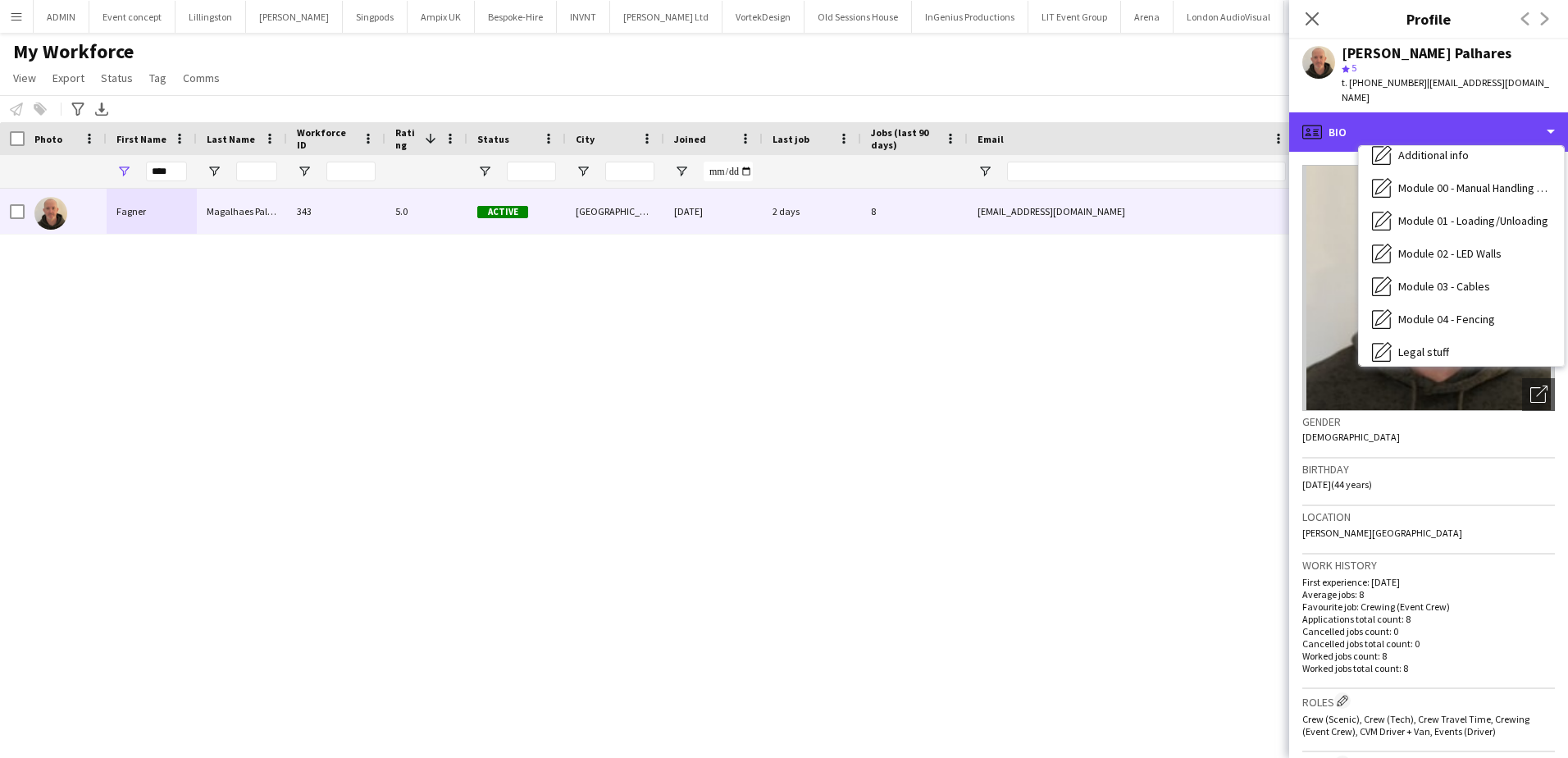
scroll to position [351, 0]
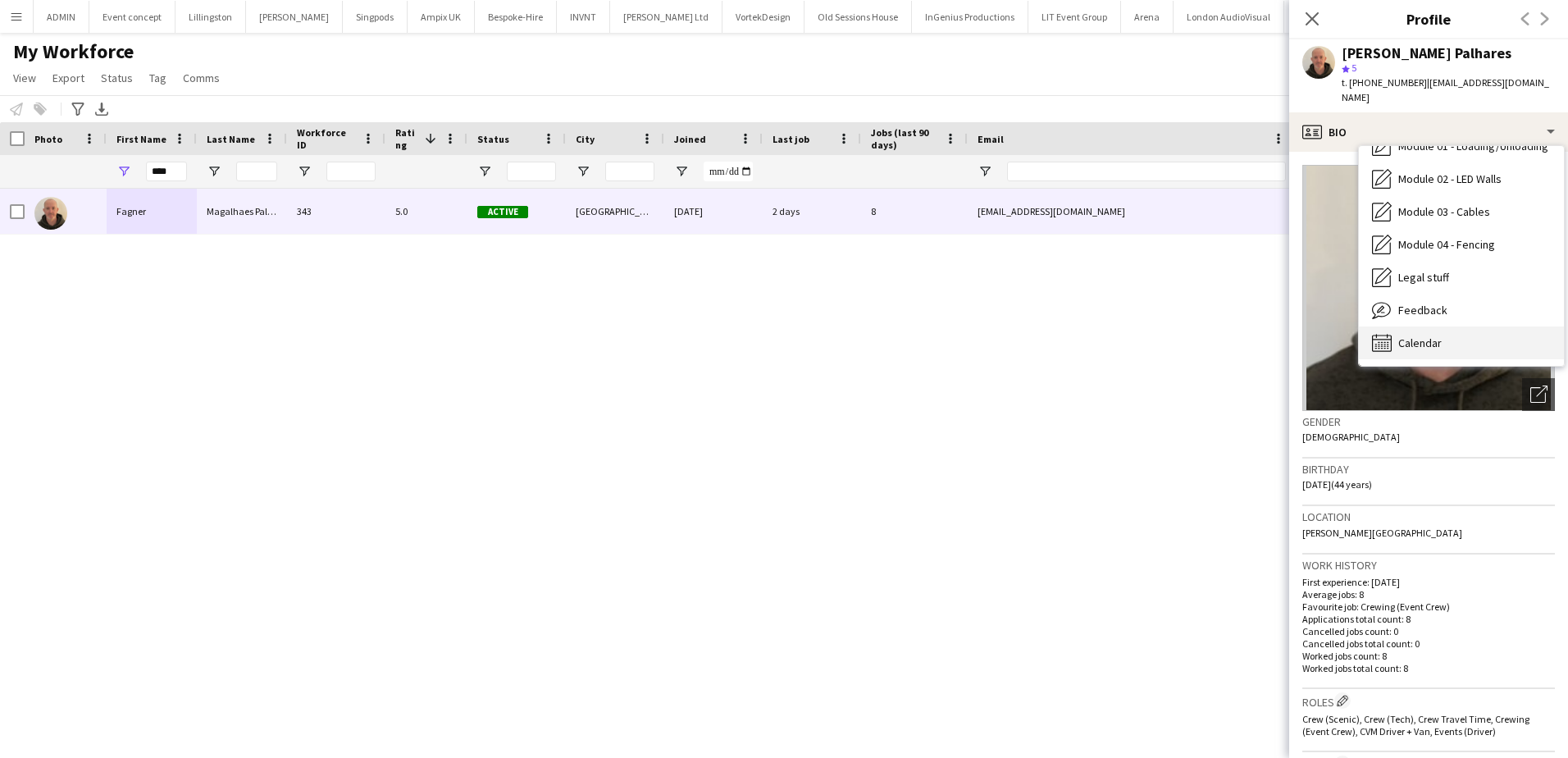
click at [1453, 326] on div "Calendar Calendar" at bounding box center [1461, 343] width 205 height 32
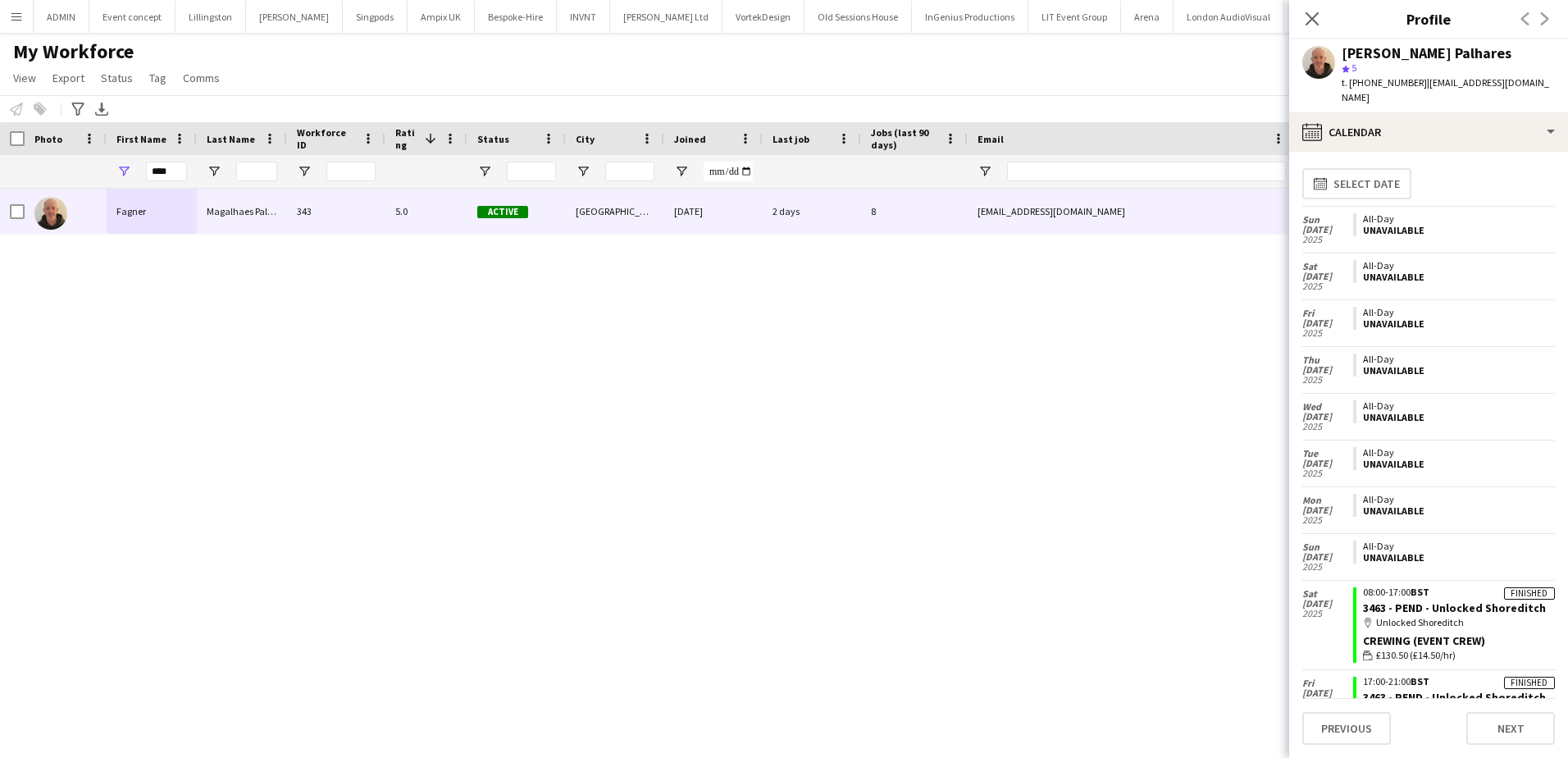
scroll to position [0, 0]
click at [909, 356] on div "[PERSON_NAME] Palhares 343 5.0 Active [GEOGRAPHIC_DATA] [DATE] 2 days 8 [EMAIL_…" at bounding box center [759, 453] width 1518 height 528
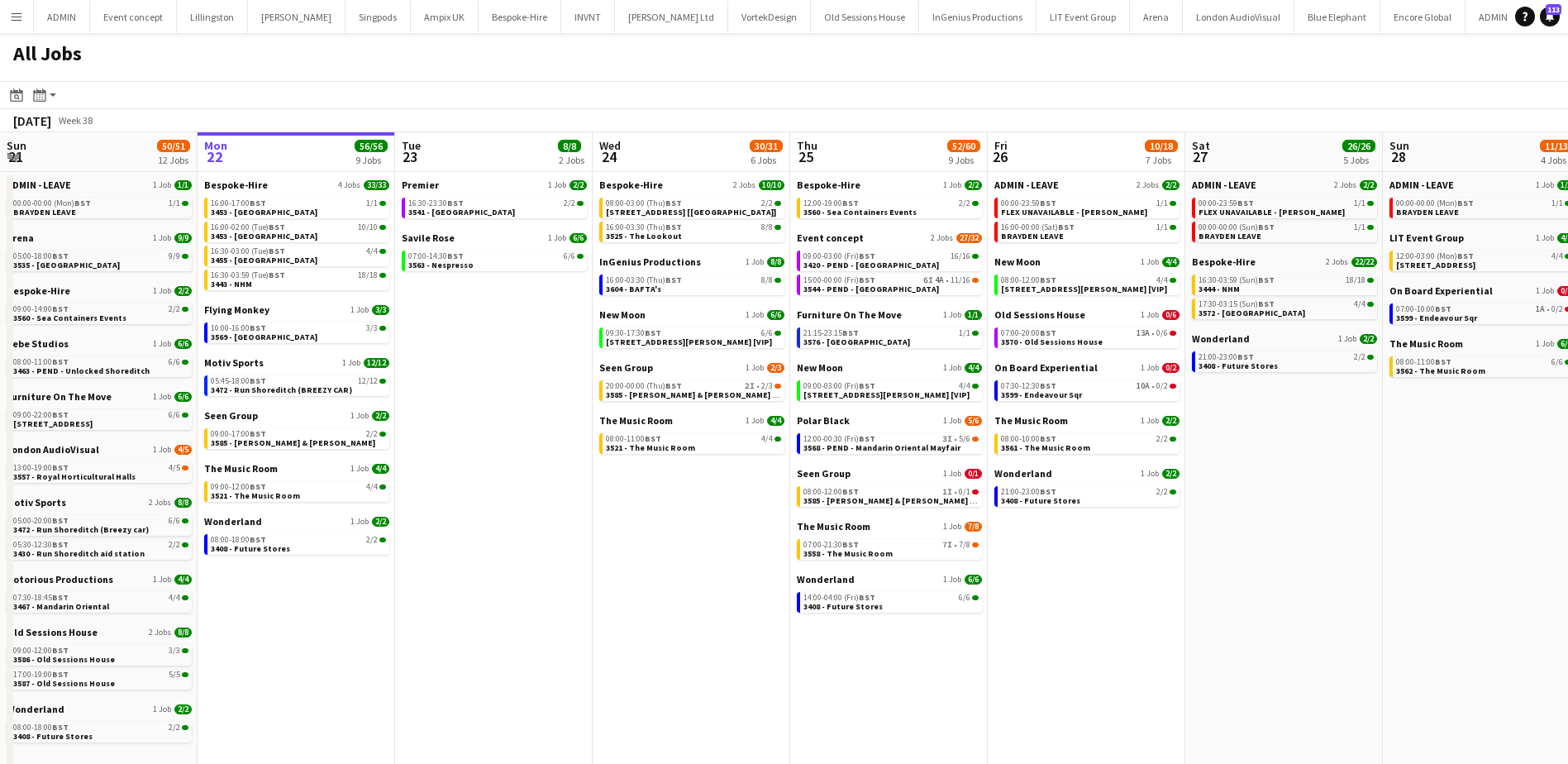
click at [18, 16] on app-icon "Menu" at bounding box center [16, 16] width 13 height 13
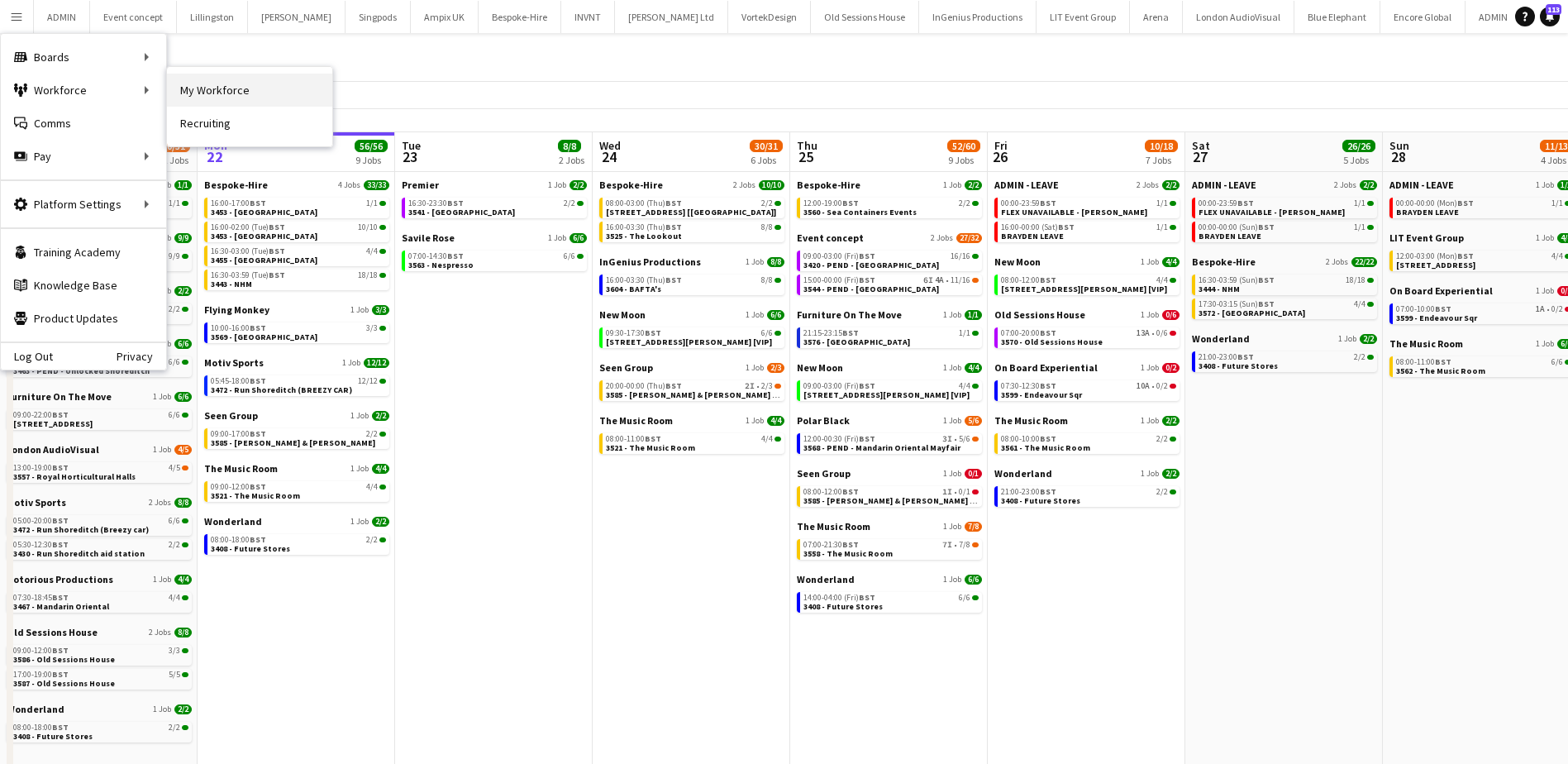
click at [205, 100] on link "My Workforce" at bounding box center [250, 90] width 165 height 33
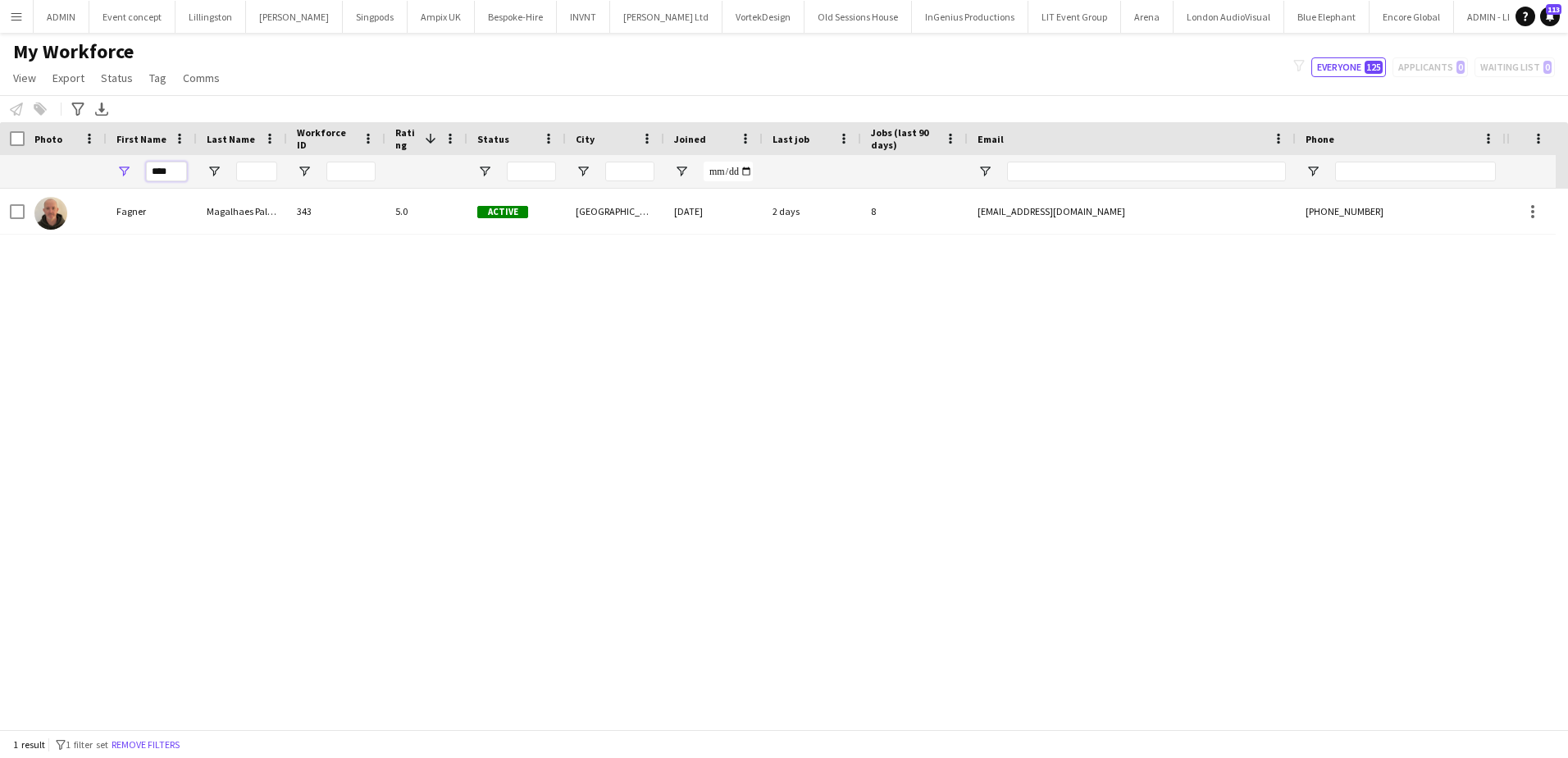
click at [177, 171] on input "****" at bounding box center [167, 171] width 41 height 20
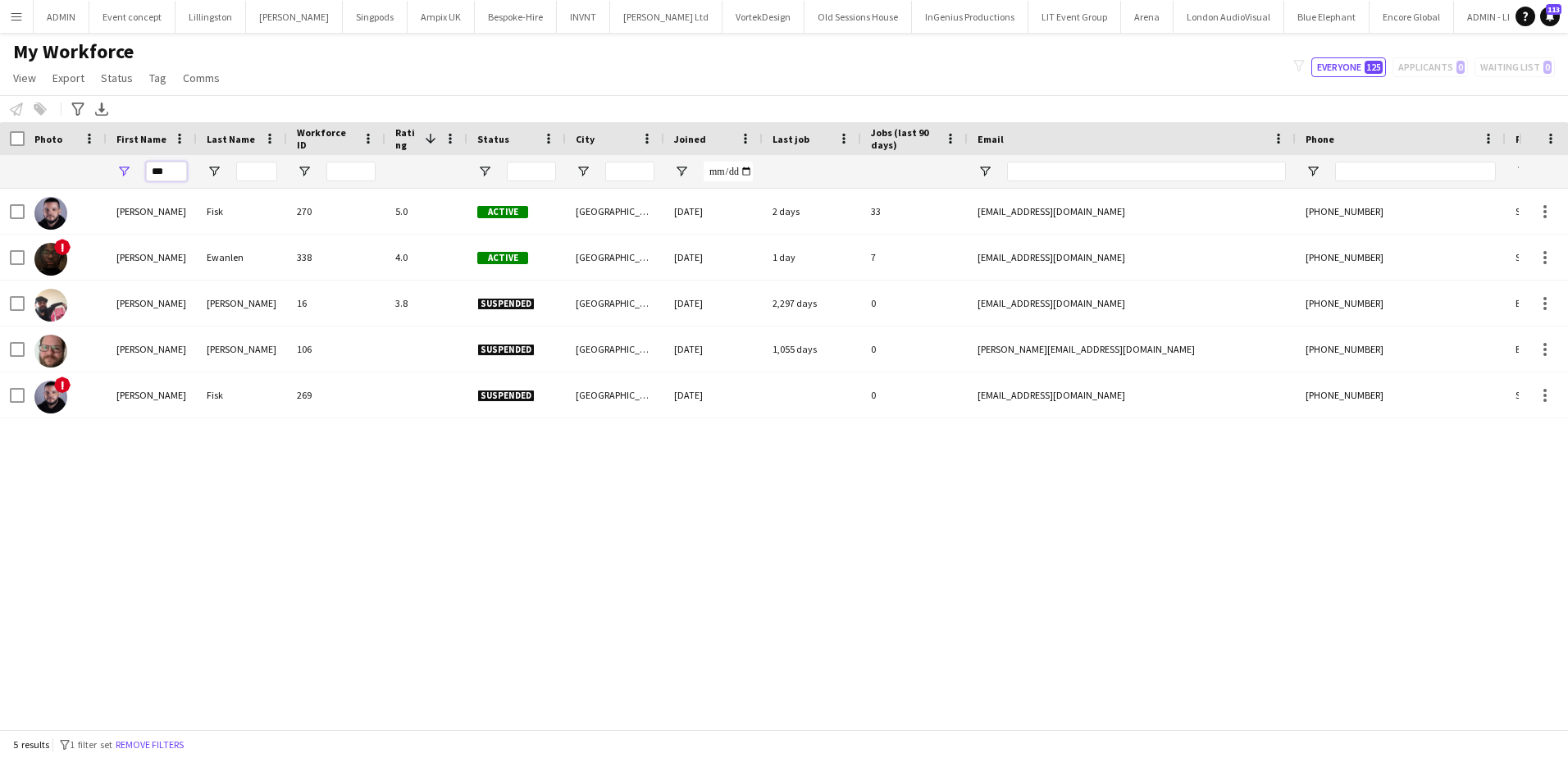
type input "****"
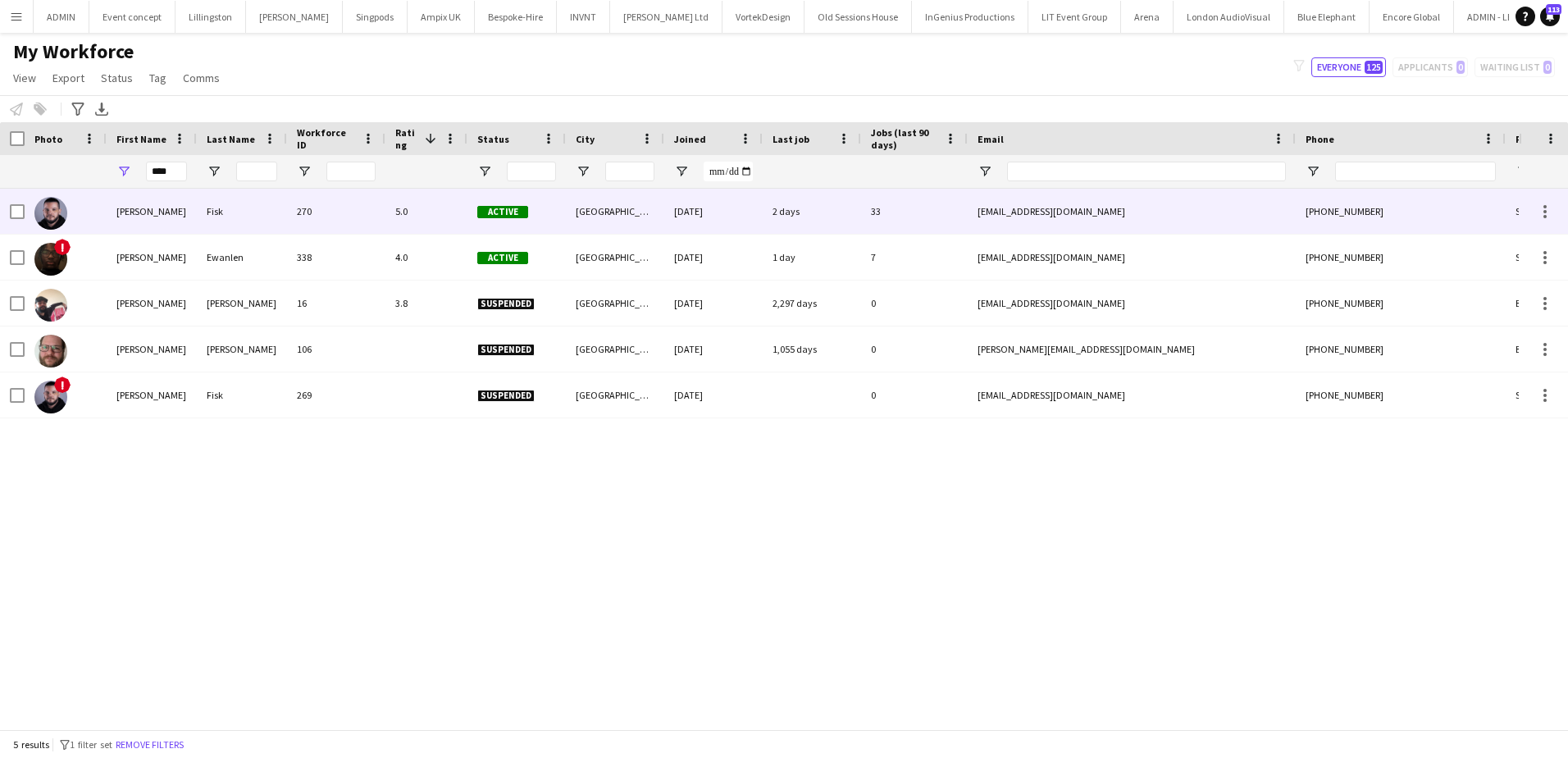
click at [146, 214] on div "[PERSON_NAME]" at bounding box center [152, 211] width 91 height 45
click at [425, 202] on div "5.0" at bounding box center [426, 211] width 82 height 45
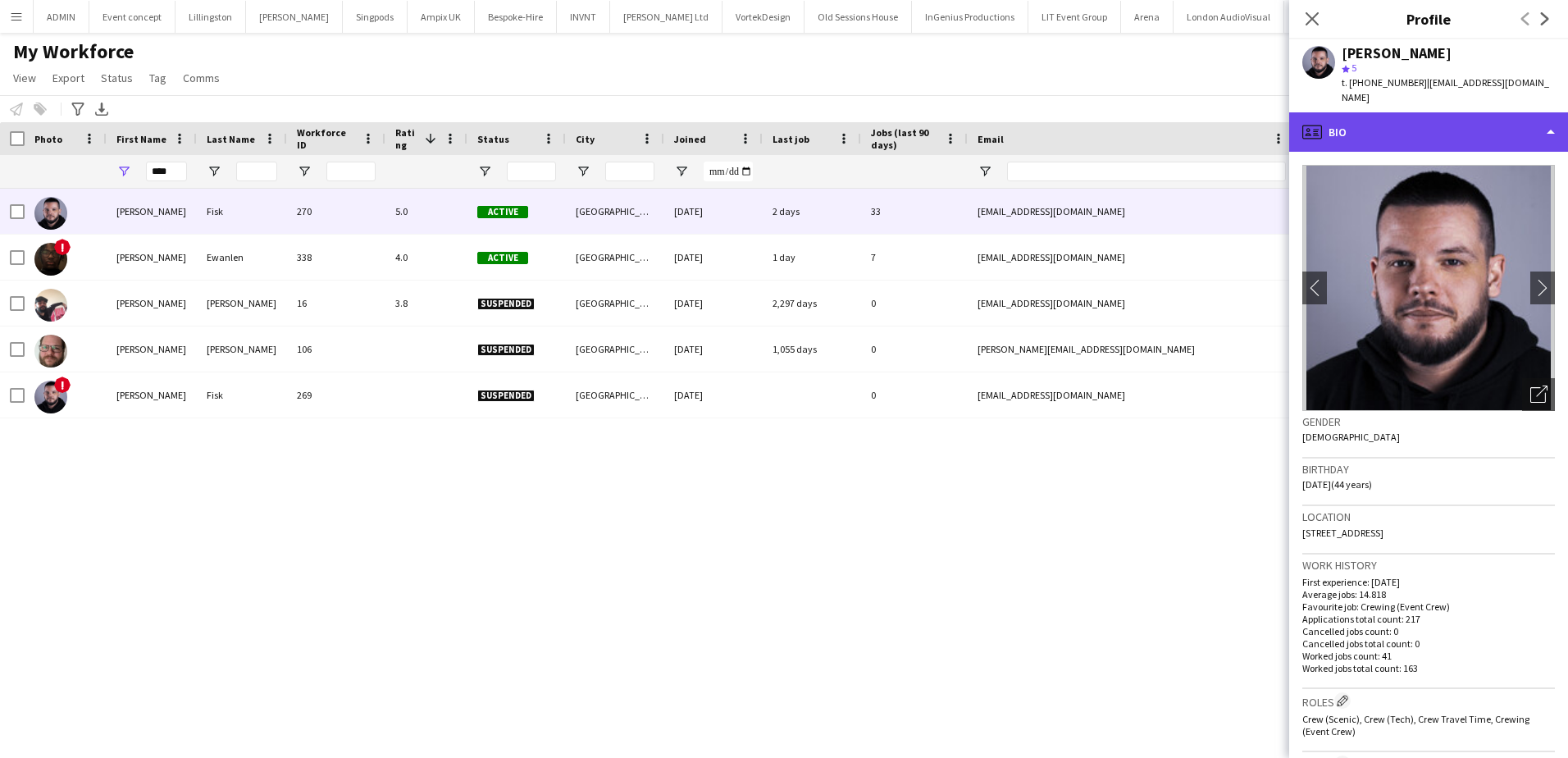
click at [1483, 124] on div "profile Bio" at bounding box center [1429, 132] width 279 height 39
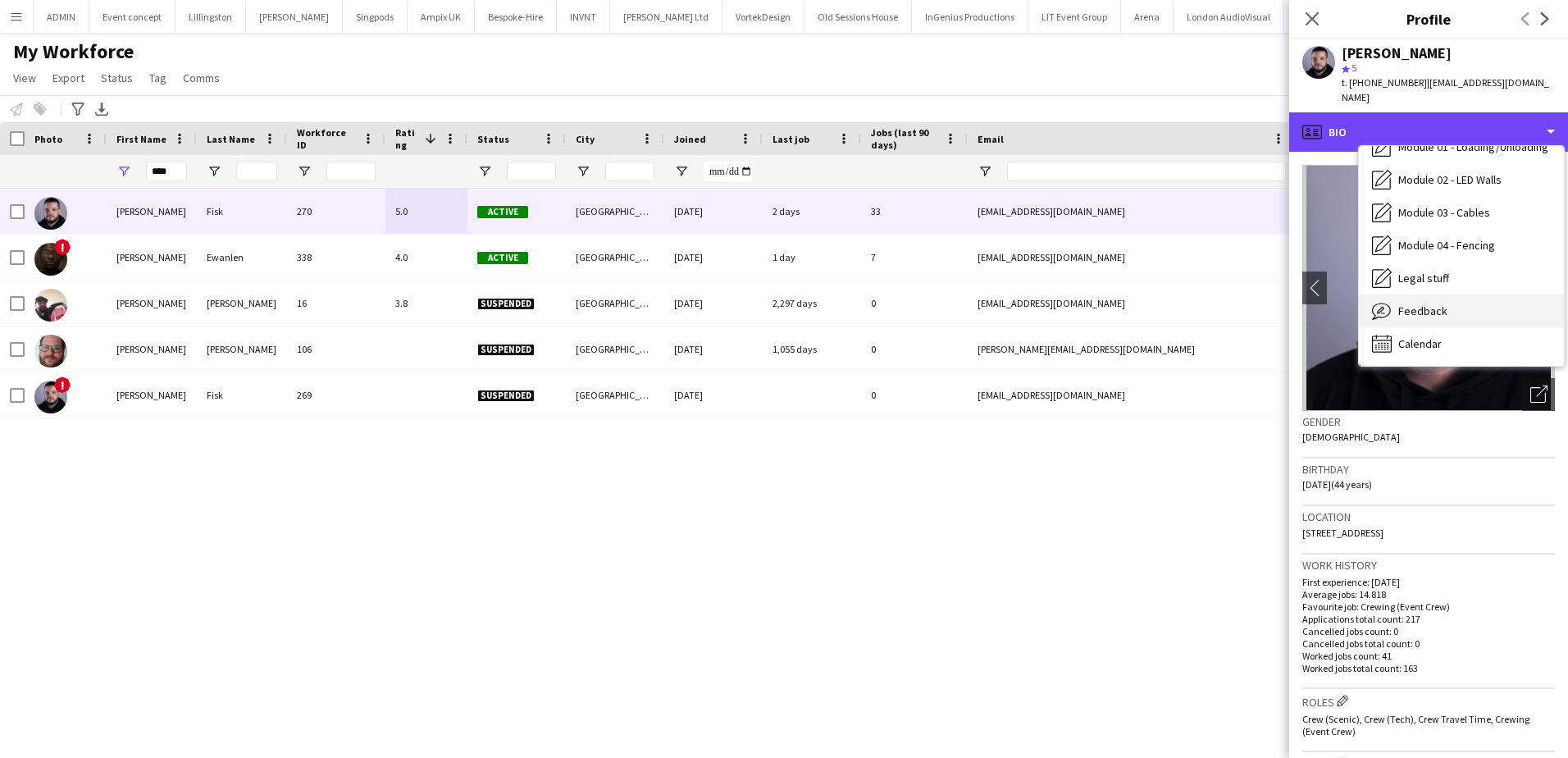
scroll to position [351, 0]
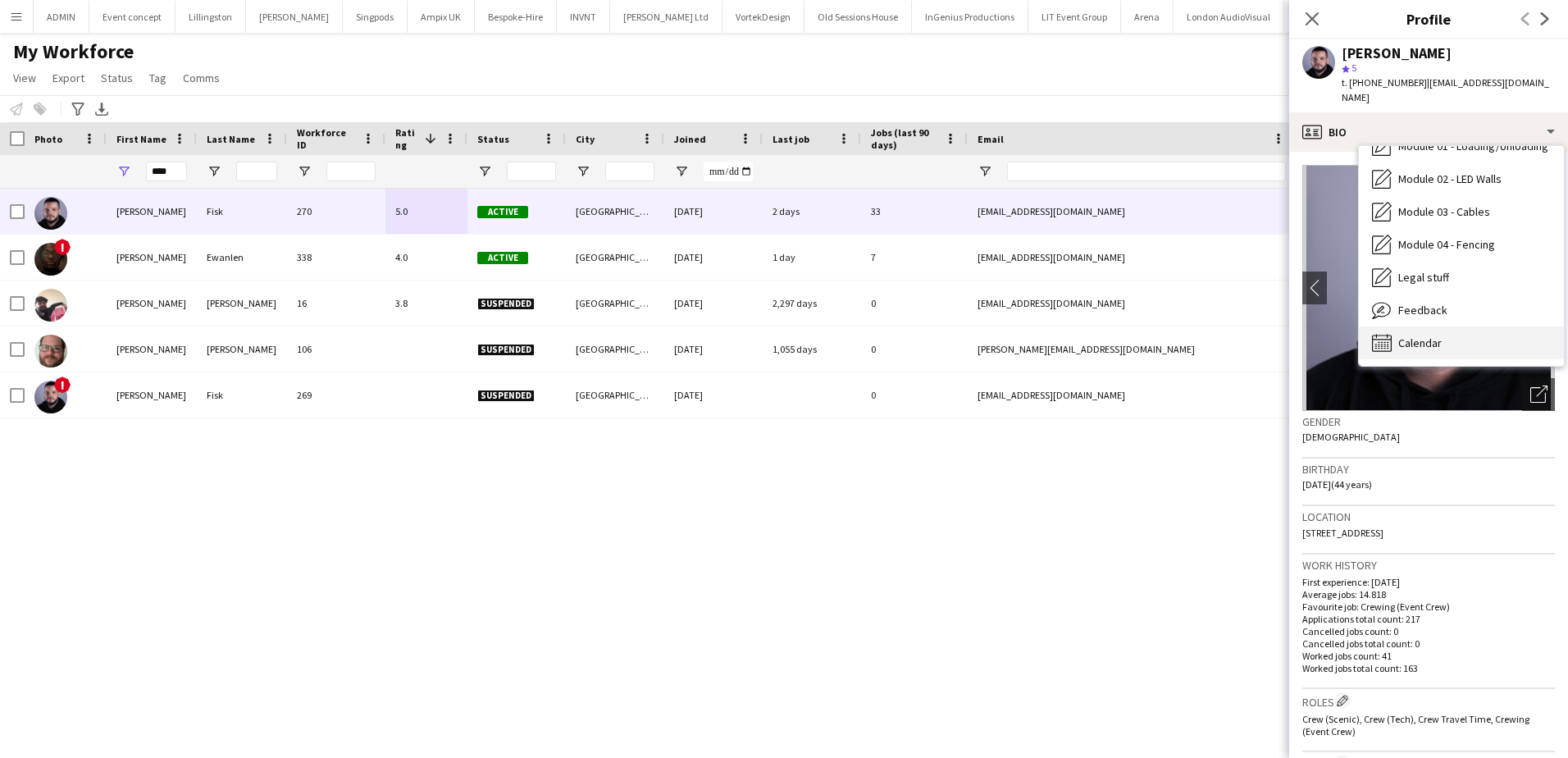
click at [1447, 326] on div "Calendar Calendar" at bounding box center [1461, 343] width 205 height 32
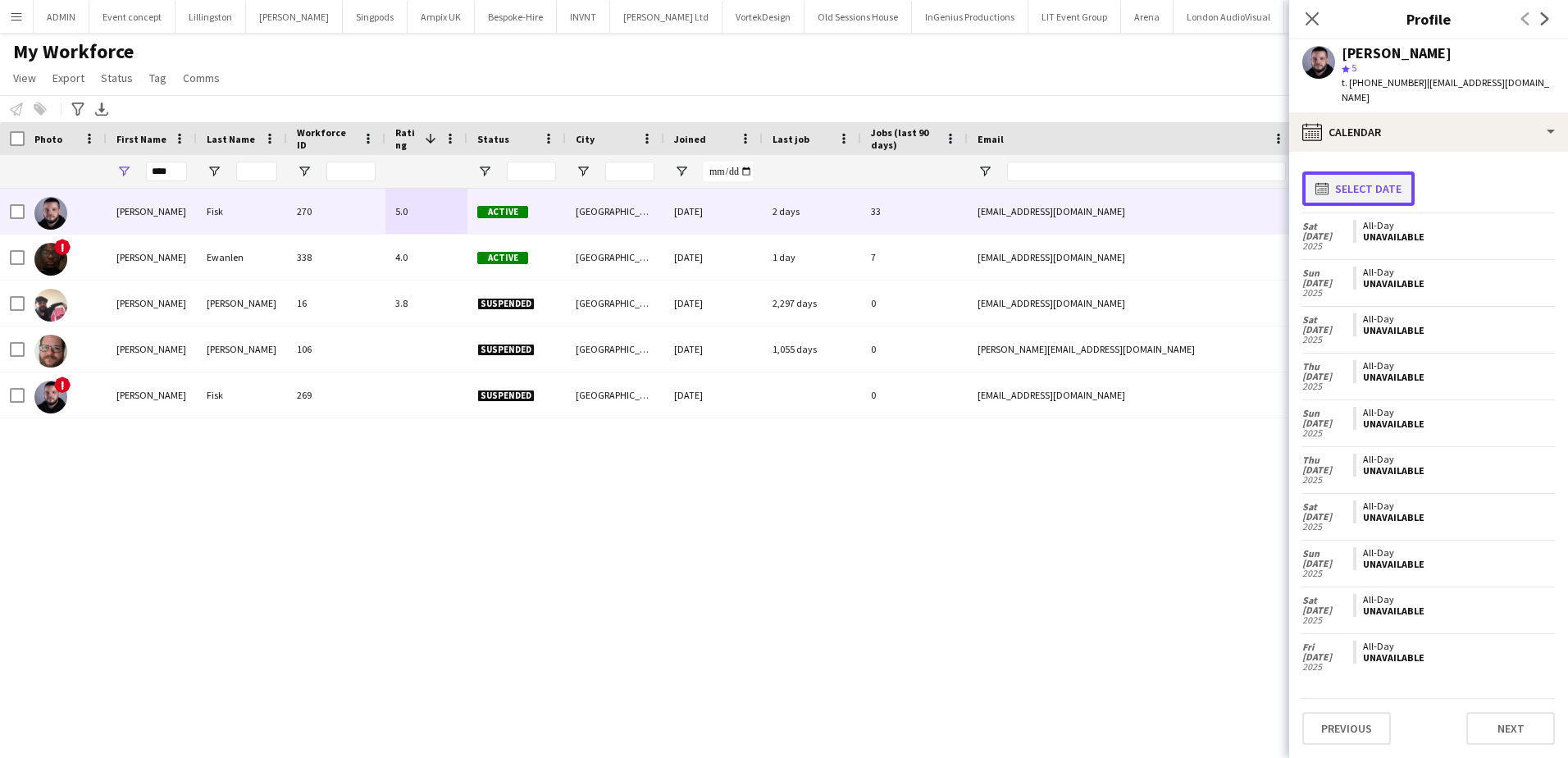
click at [1363, 177] on button "calendar-full Select date" at bounding box center [1358, 189] width 112 height 34
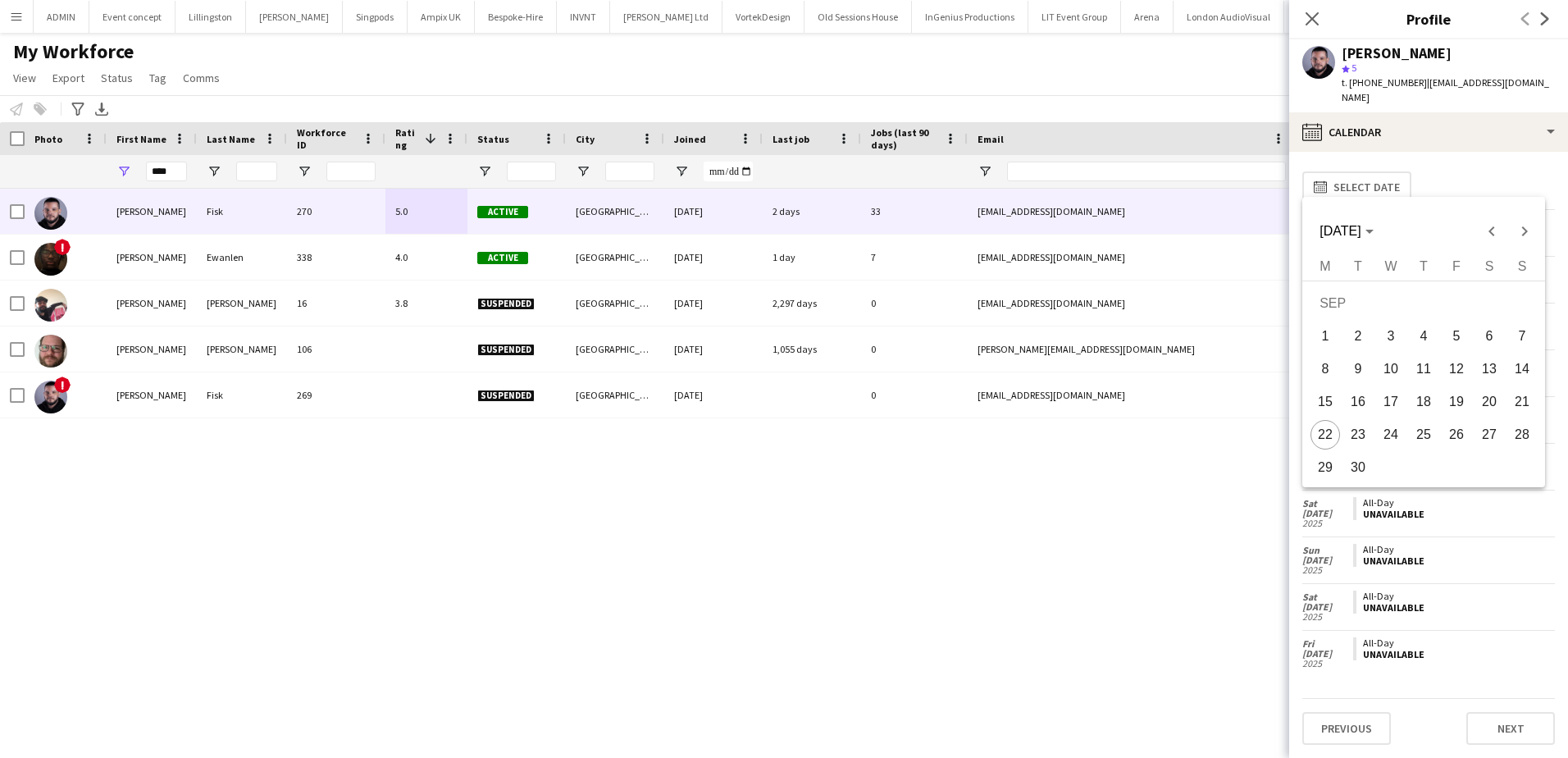
click at [1346, 439] on span "23" at bounding box center [1358, 434] width 30 height 30
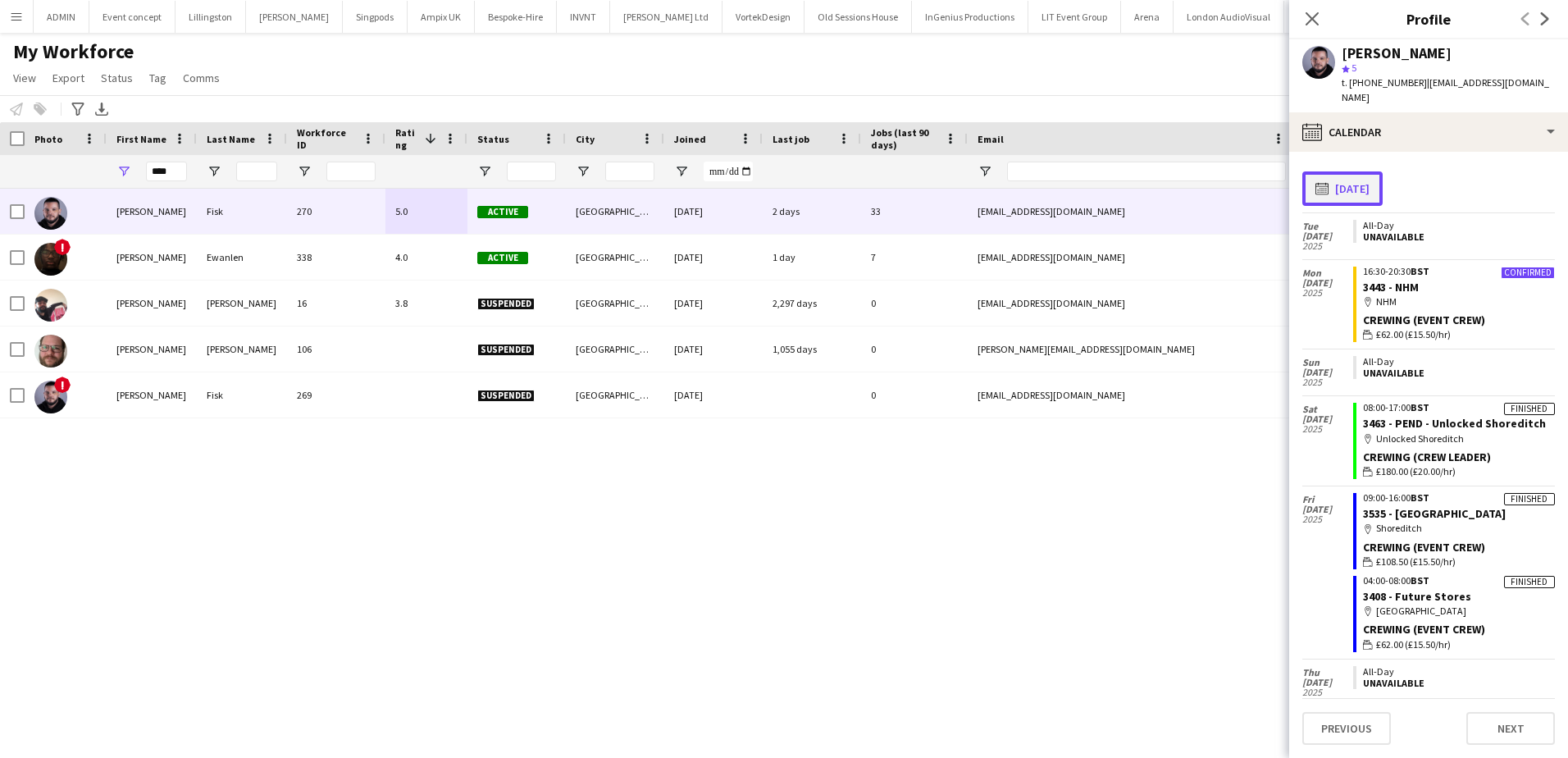
click at [1356, 172] on button "calendar-full [DATE]" at bounding box center [1342, 189] width 80 height 34
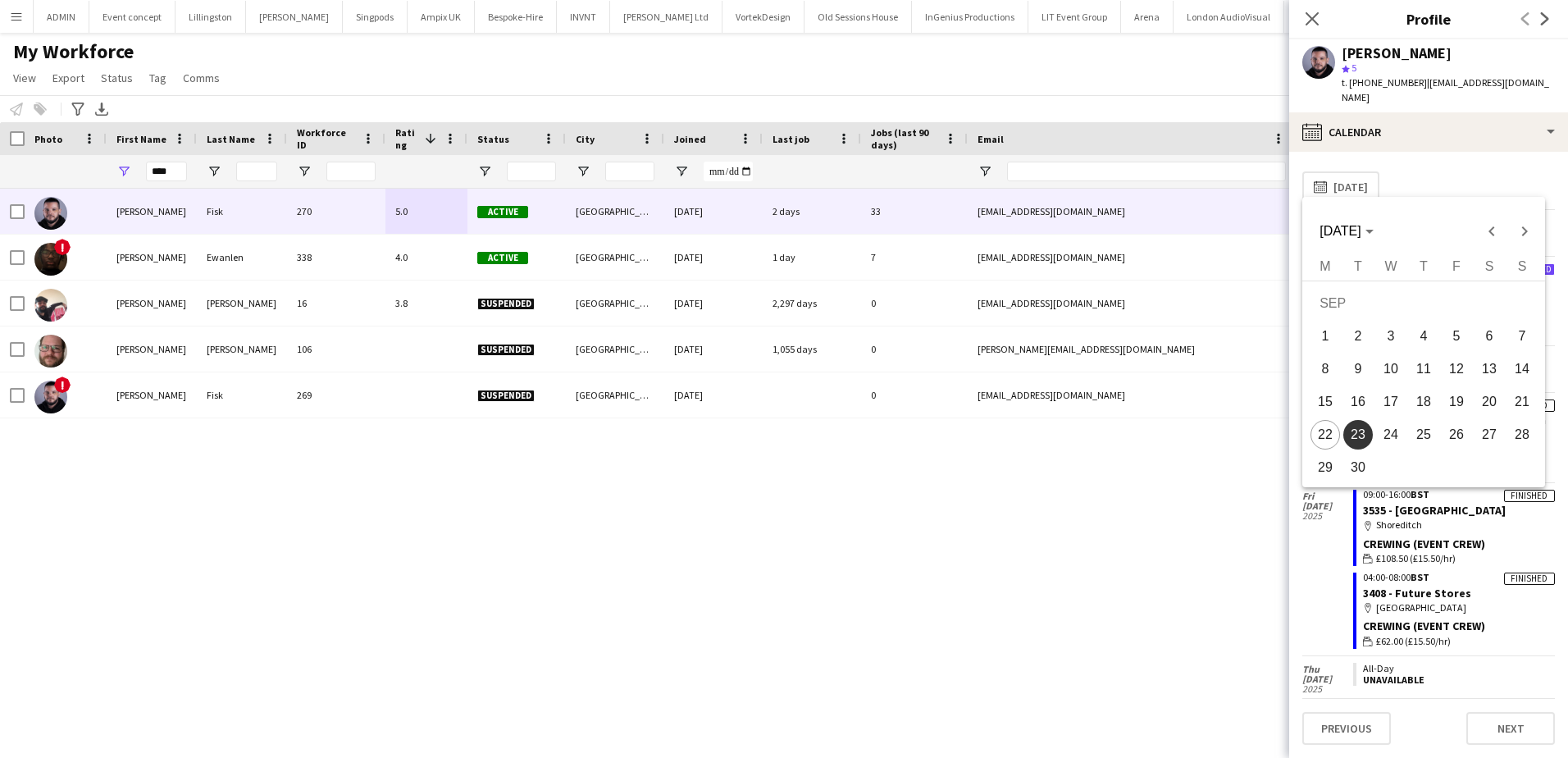
click at [1384, 429] on span "24" at bounding box center [1390, 434] width 30 height 30
